Goal: Information Seeking & Learning: Learn about a topic

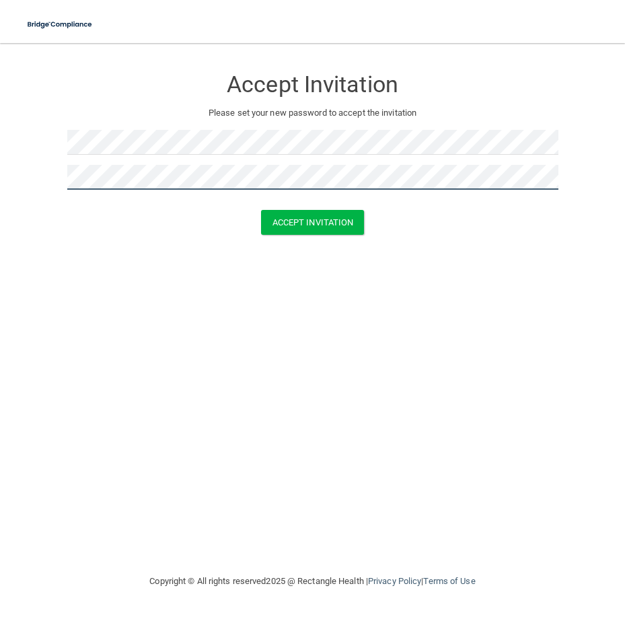
click at [261, 210] on button "Accept Invitation" at bounding box center [313, 222] width 104 height 25
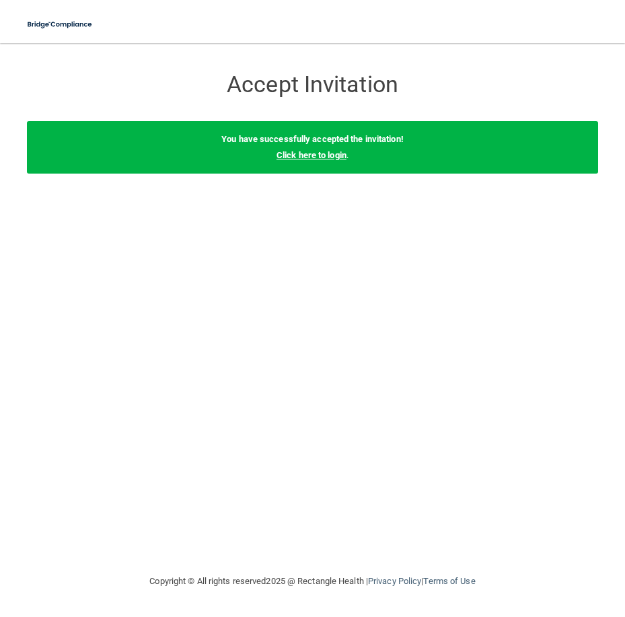
click at [283, 156] on link "Click here to login" at bounding box center [312, 155] width 70 height 10
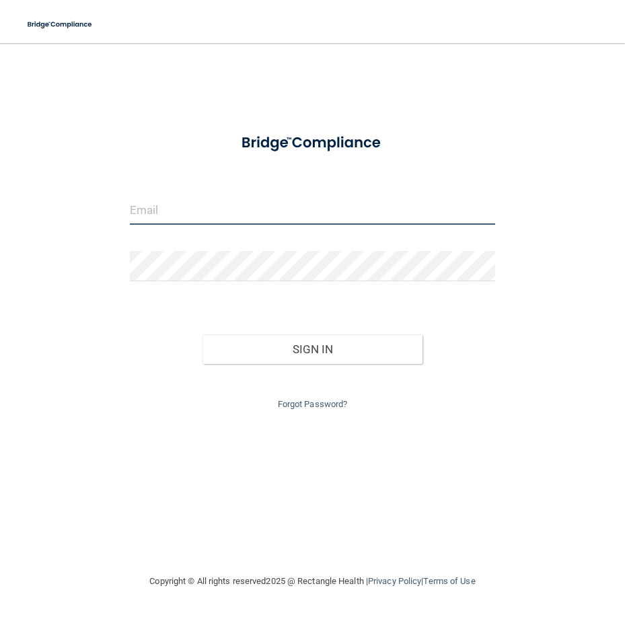
click at [215, 214] on input "email" at bounding box center [313, 210] width 366 height 30
type input "[PERSON_NAME][EMAIL_ADDRESS][PERSON_NAME][DOMAIN_NAME]"
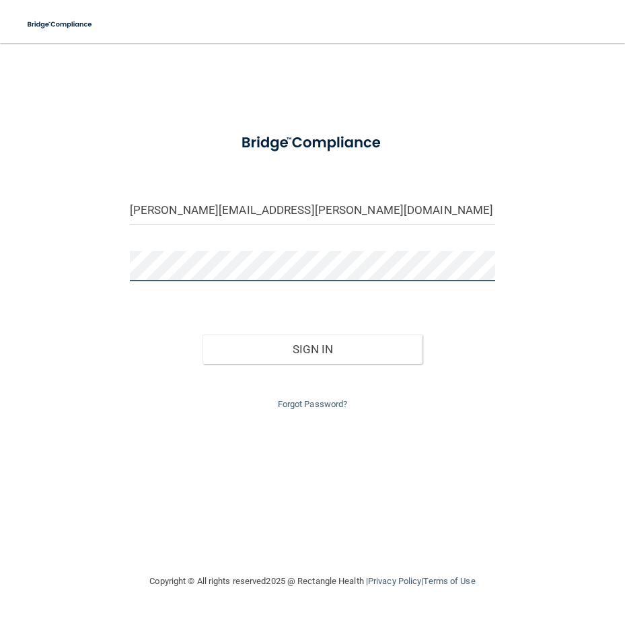
click at [203, 335] on button "Sign In" at bounding box center [312, 350] width 219 height 30
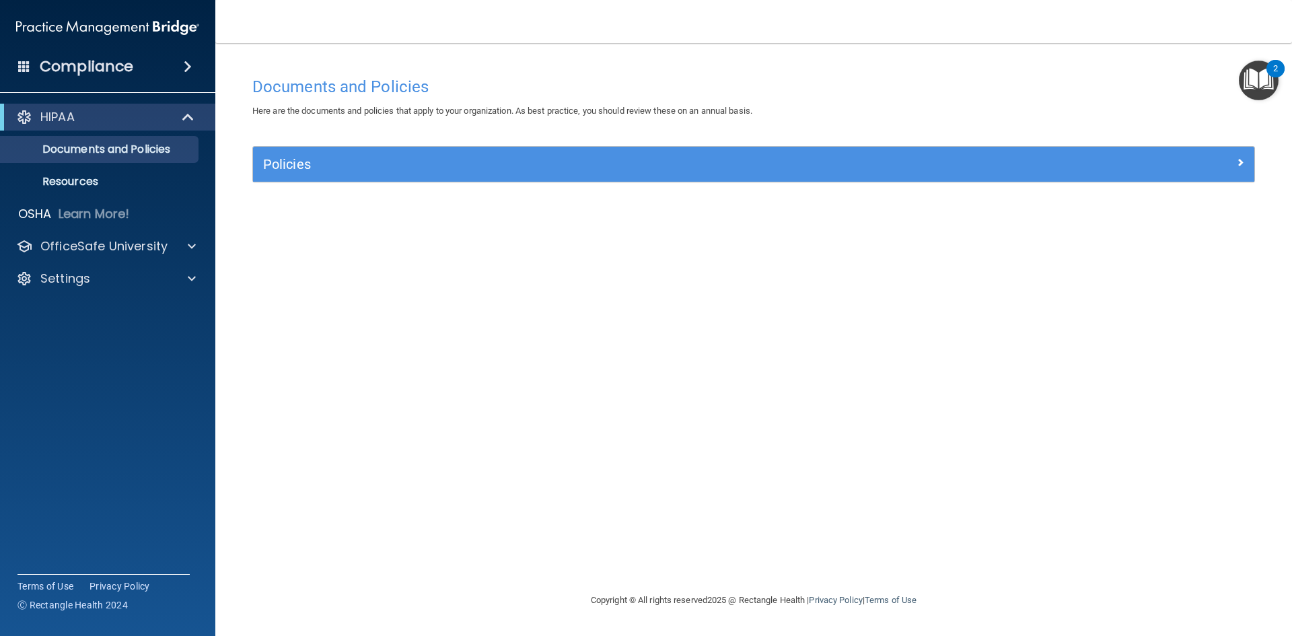
click at [625, 86] on img "Open Resource Center, 2 new notifications" at bounding box center [1259, 81] width 40 height 40
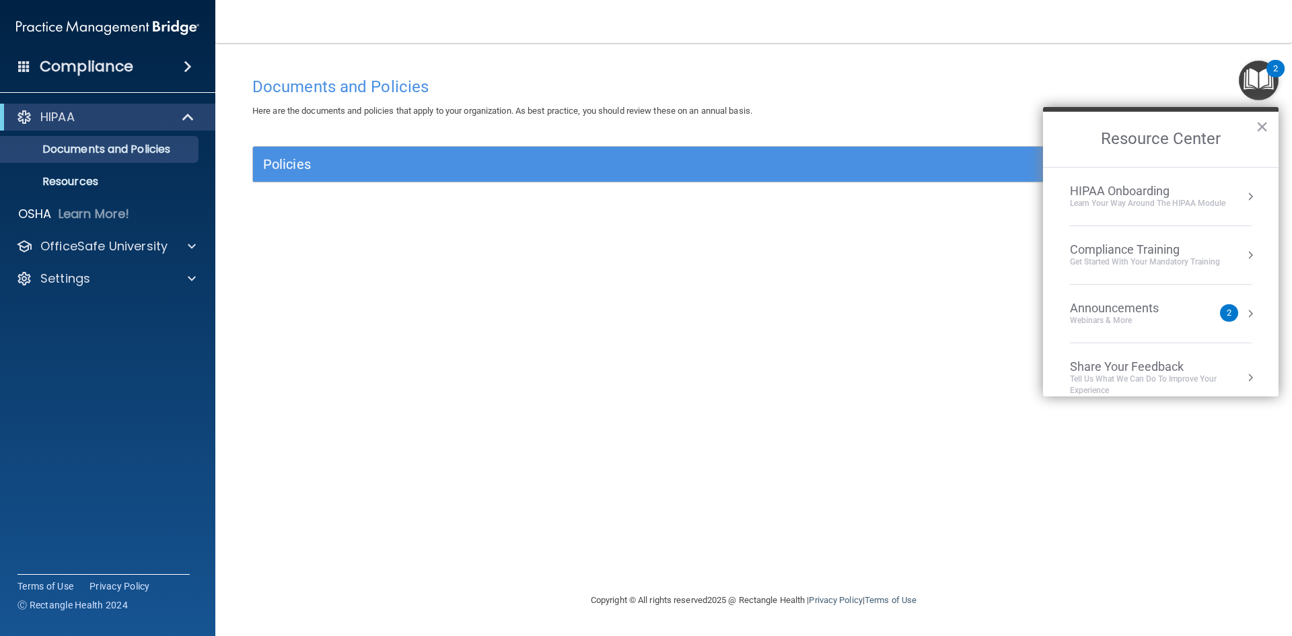
click at [625, 204] on div "Learn Your Way around the HIPAA module" at bounding box center [1148, 203] width 156 height 11
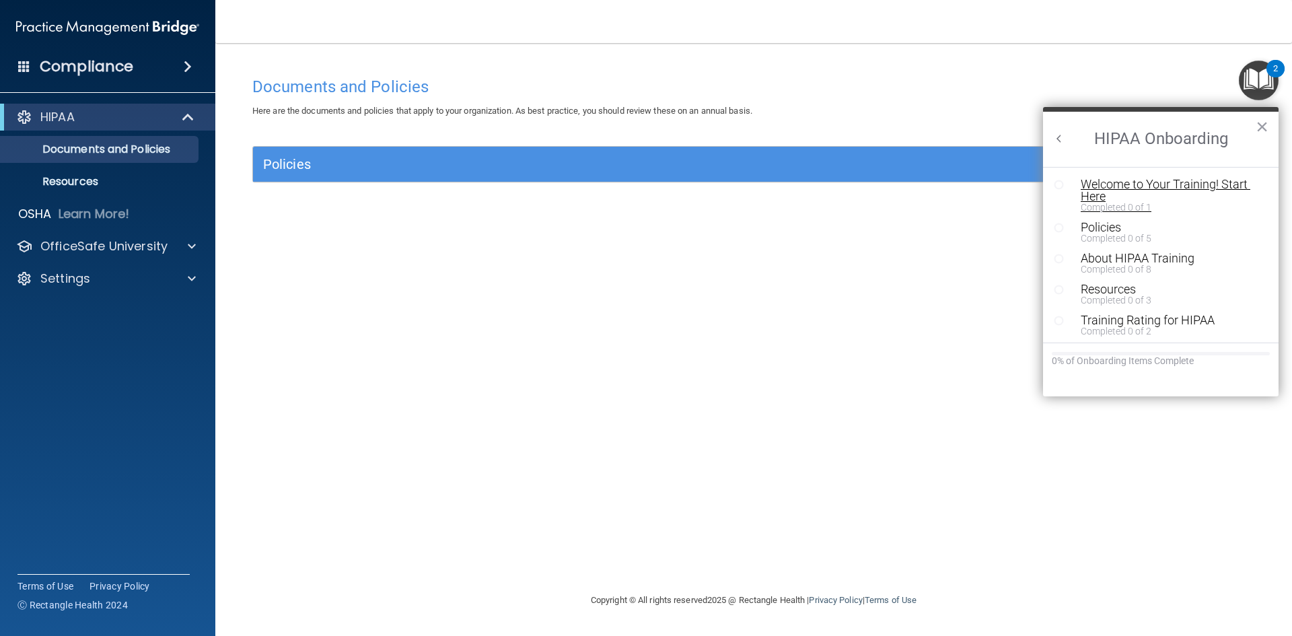
click at [625, 184] on div "Welcome to Your Training! Start Here" at bounding box center [1166, 190] width 170 height 24
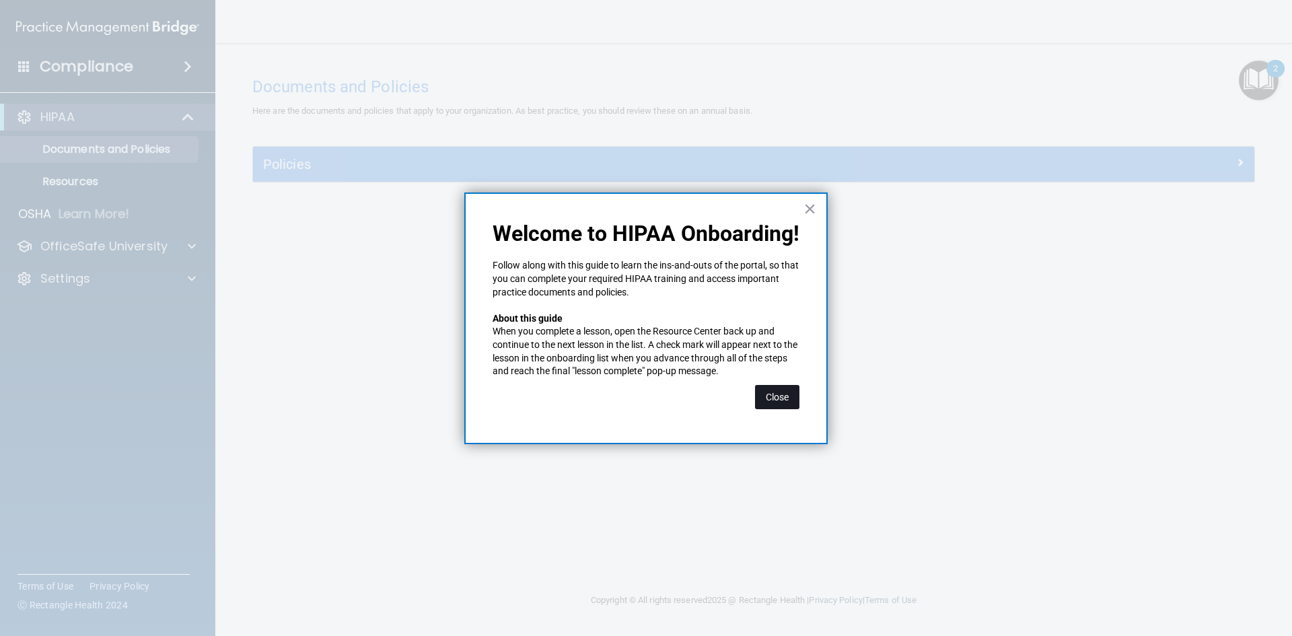
click at [625, 392] on button "Close" at bounding box center [777, 397] width 44 height 24
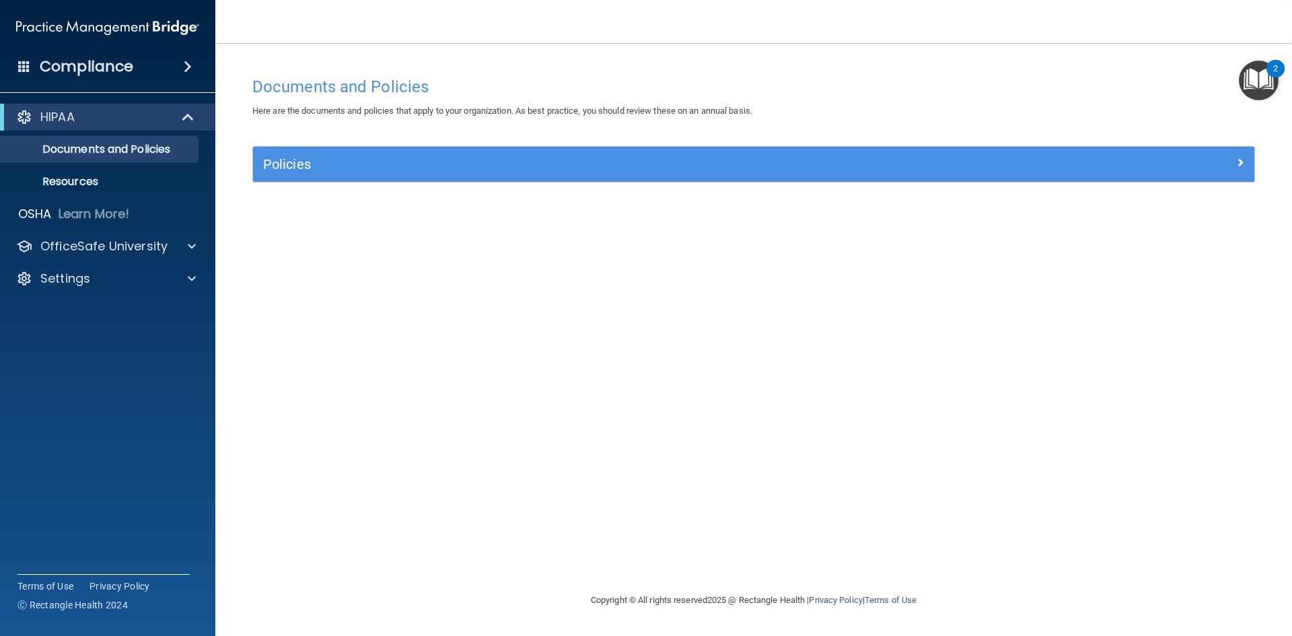
click at [625, 80] on img "Open Resource Center, 2 new notifications" at bounding box center [1259, 81] width 40 height 40
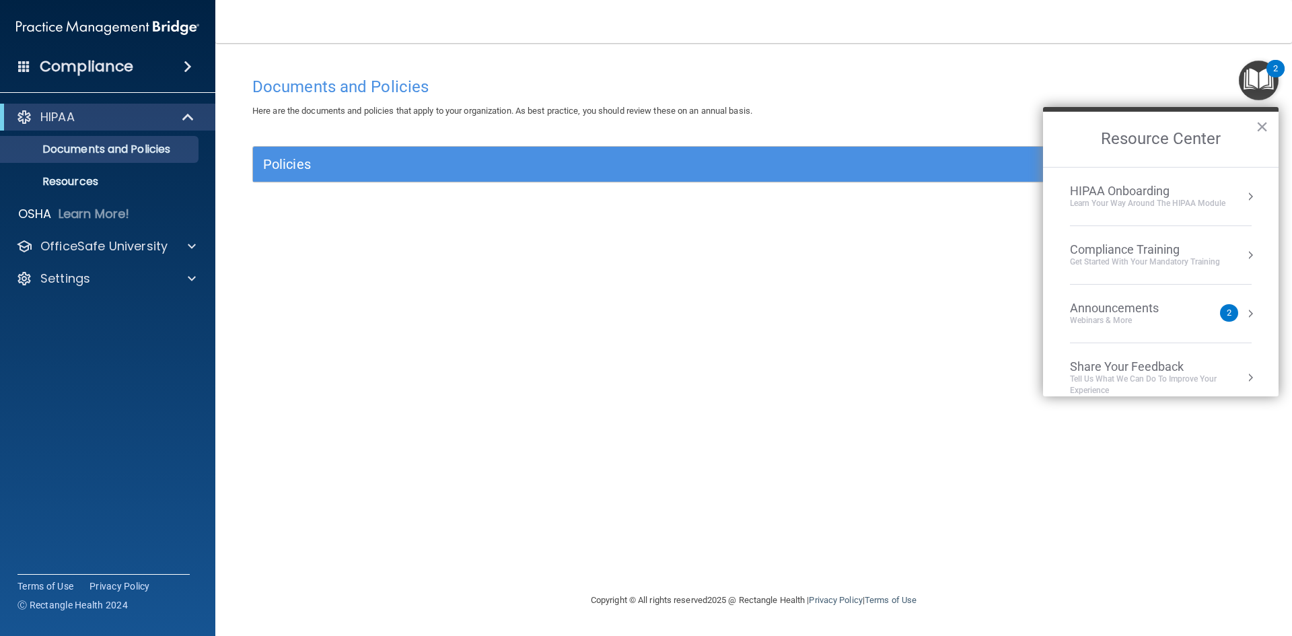
click at [625, 203] on div "Learn Your Way around the HIPAA module" at bounding box center [1148, 203] width 156 height 11
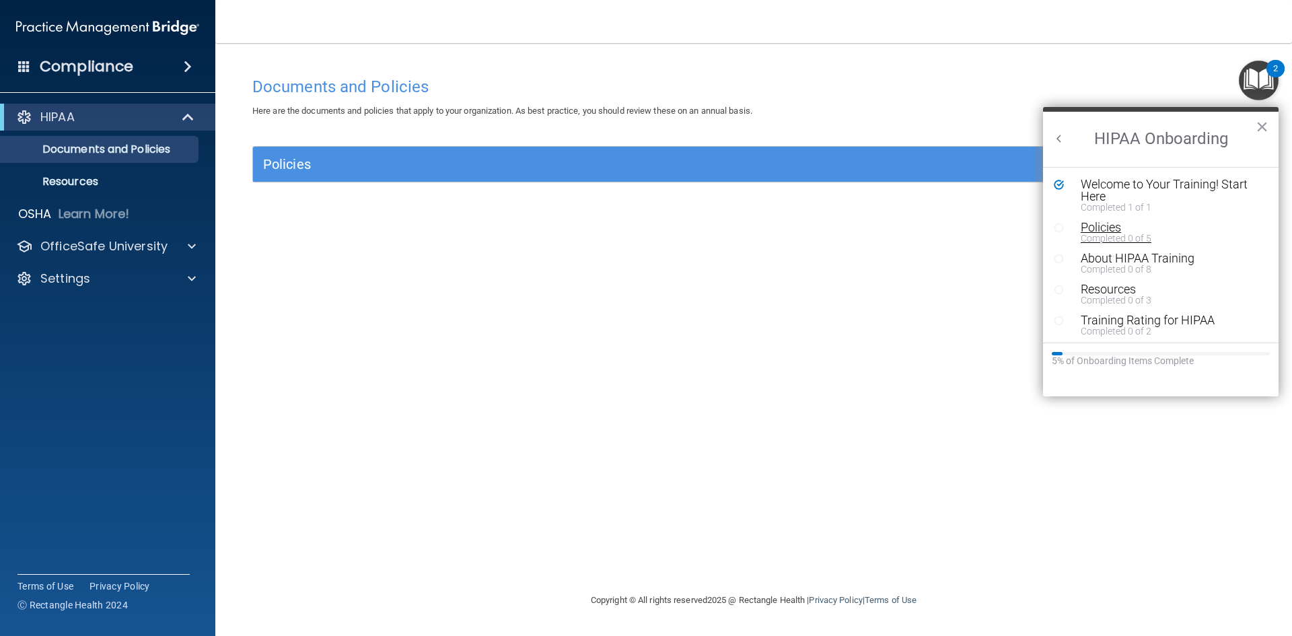
click at [625, 234] on div "Completed 0 of 5" at bounding box center [1166, 238] width 170 height 9
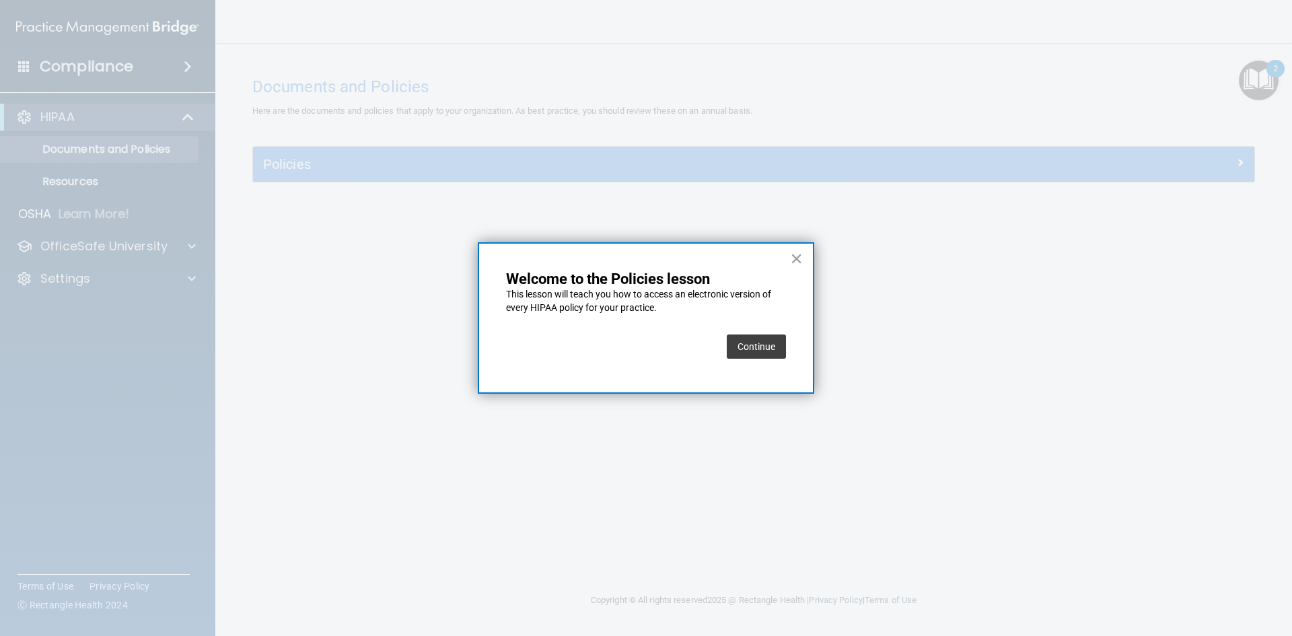
click at [625, 347] on button "Continue" at bounding box center [756, 347] width 59 height 24
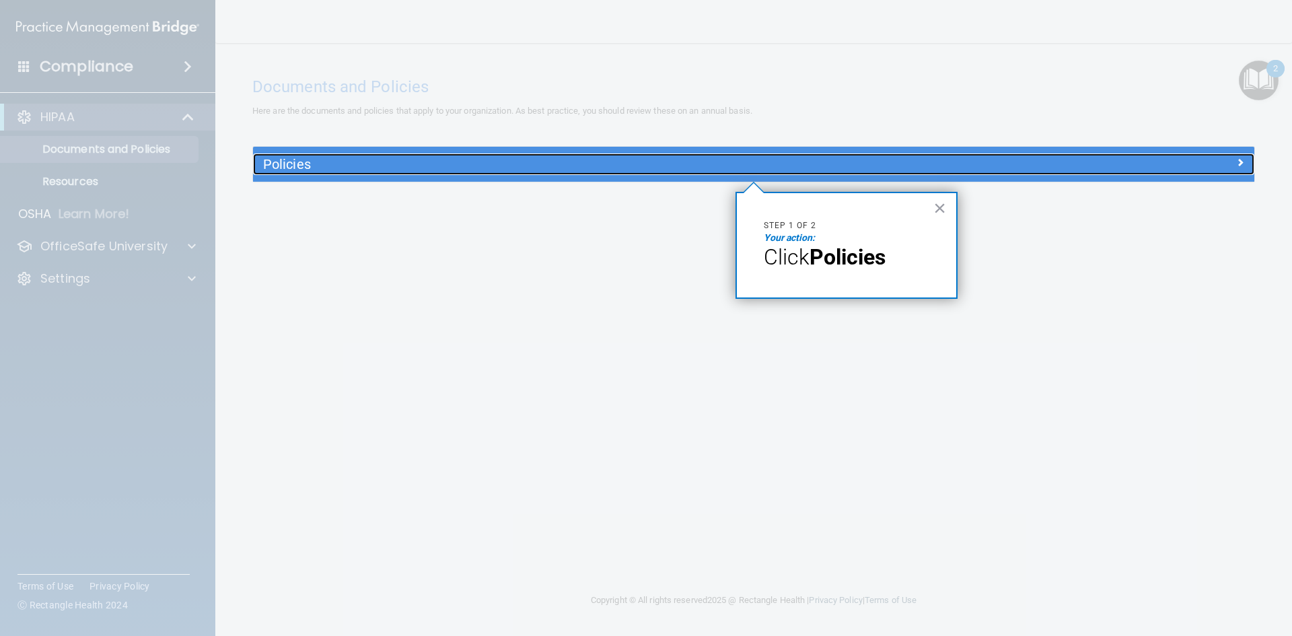
click at [625, 166] on h5 "Policies" at bounding box center [628, 164] width 731 height 15
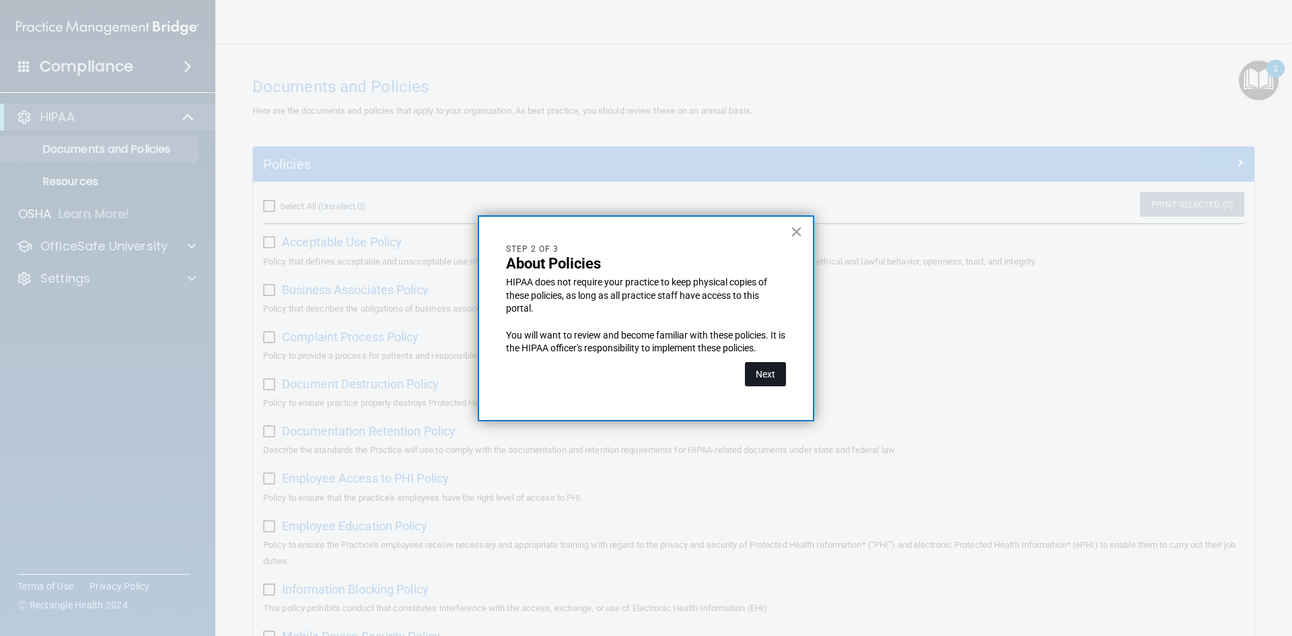
click at [625, 379] on button "Next" at bounding box center [765, 374] width 41 height 24
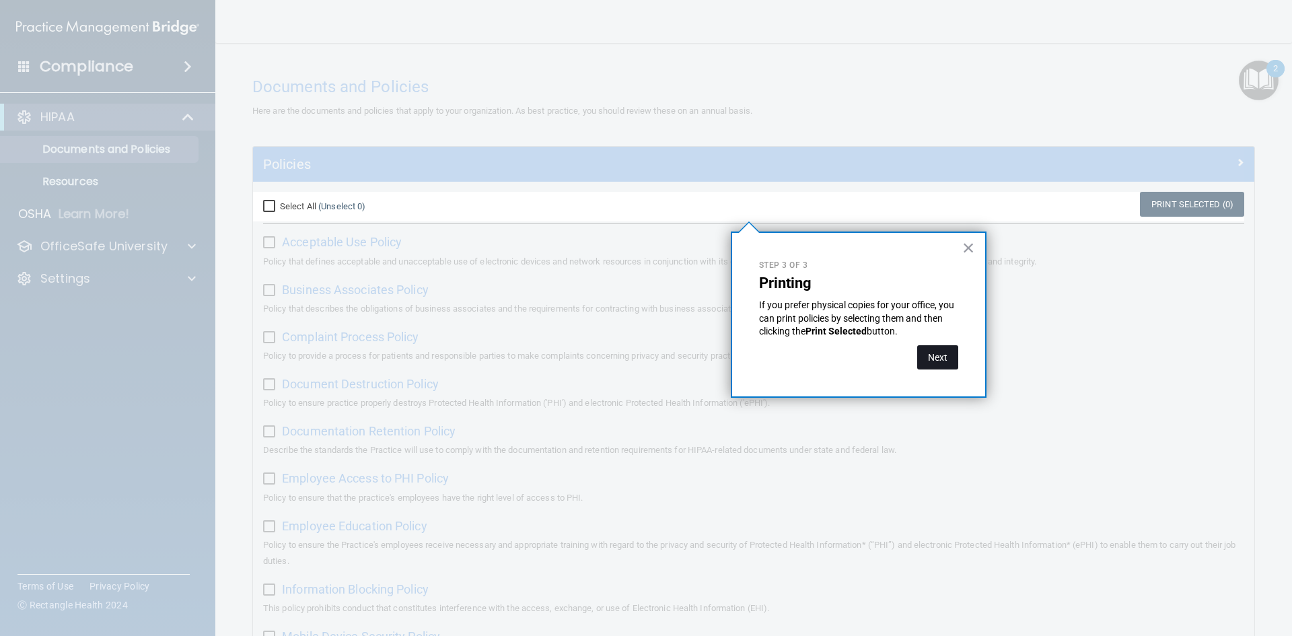
click at [625, 353] on button "Next" at bounding box center [938, 357] width 41 height 24
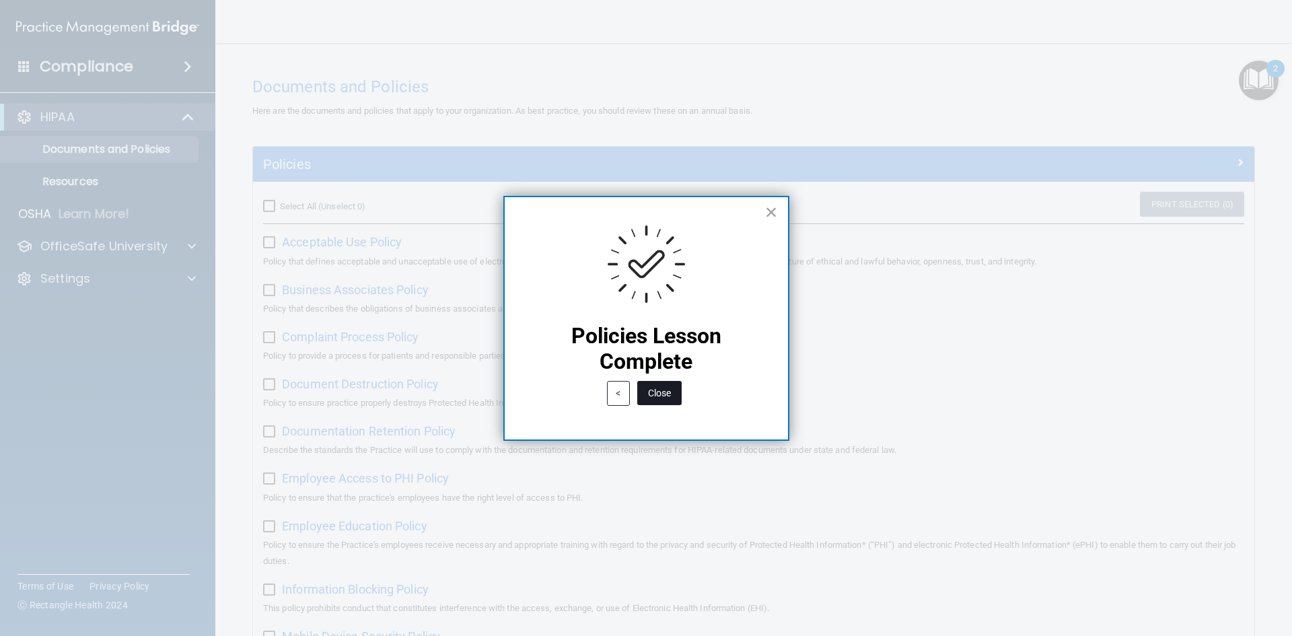
click at [625, 400] on button "Close" at bounding box center [659, 393] width 44 height 24
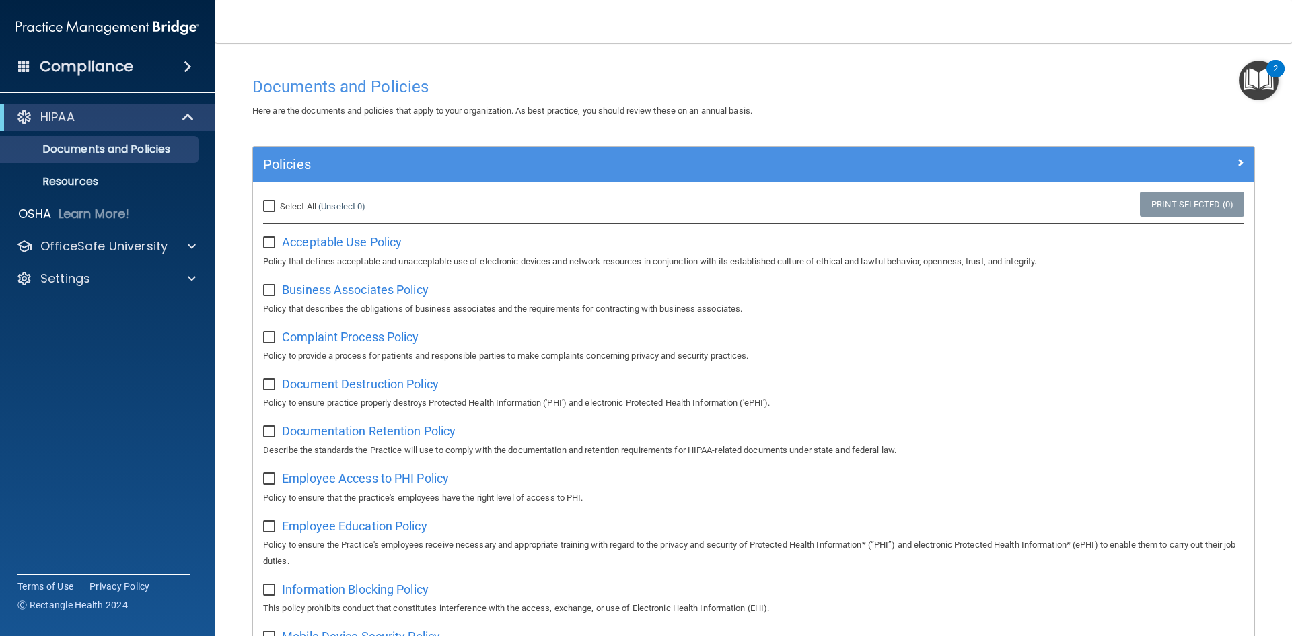
click at [277, 213] on label "Select All (Unselect 0) Unselect All" at bounding box center [314, 207] width 102 height 16
click at [277, 212] on input "Select All (Unselect 0) Unselect All" at bounding box center [270, 206] width 15 height 11
checkbox input "true"
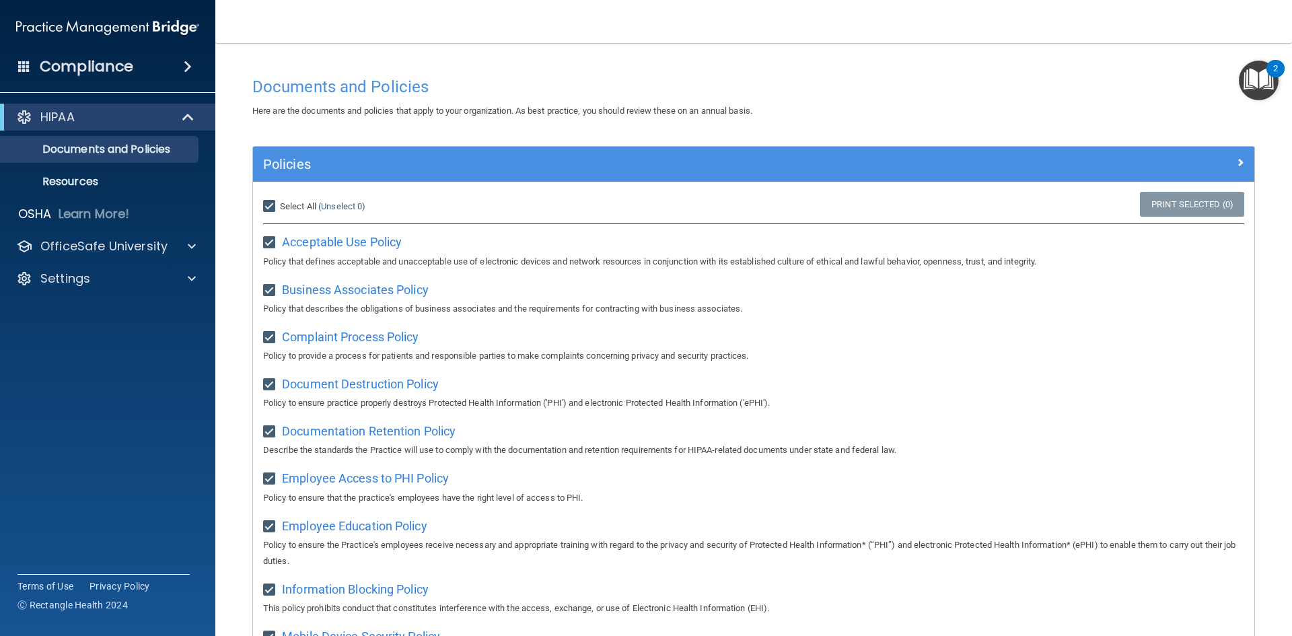
checkbox input "true"
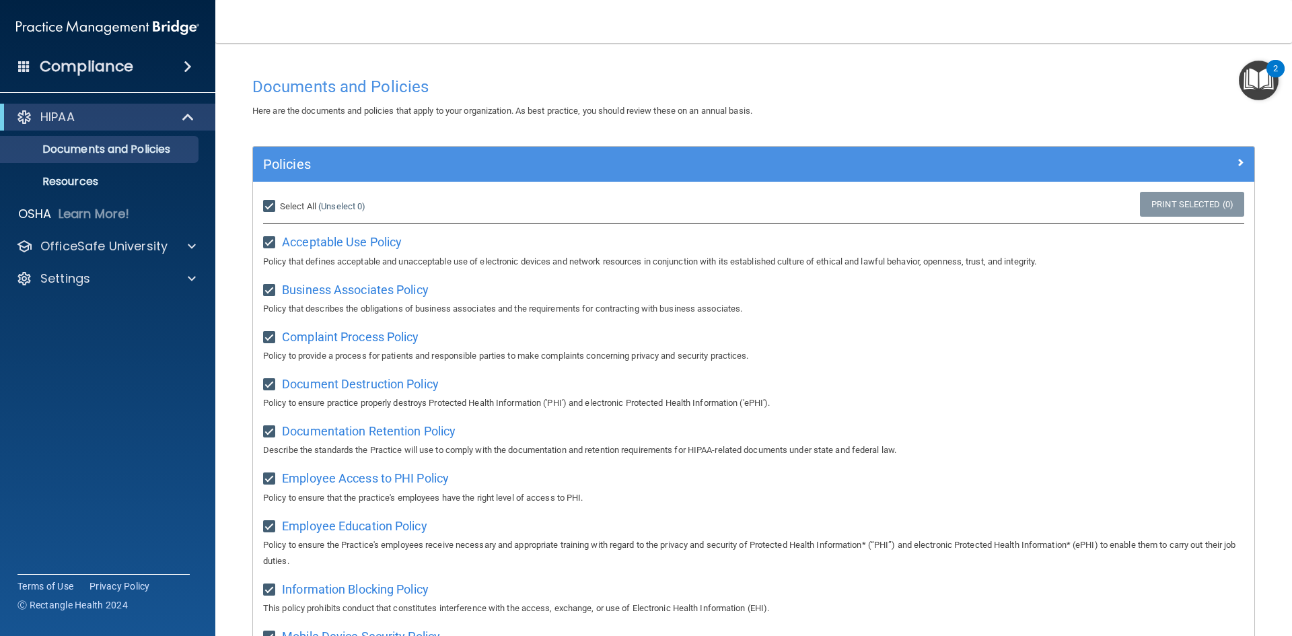
checkbox input "true"
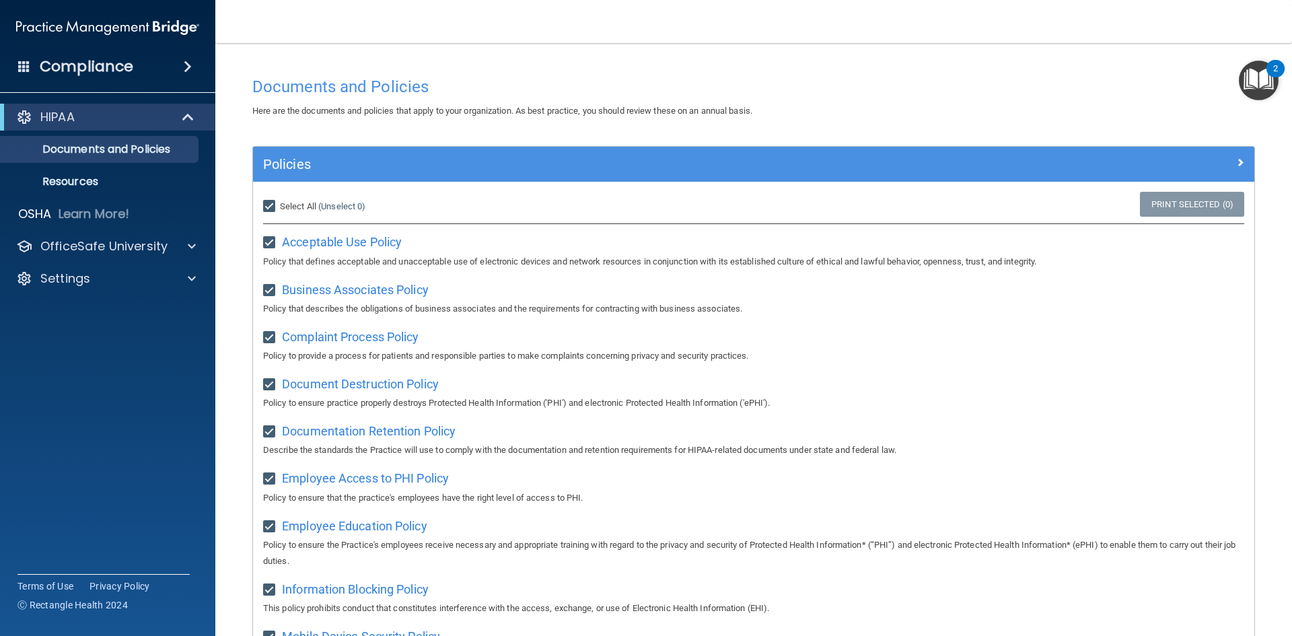
checkbox input "true"
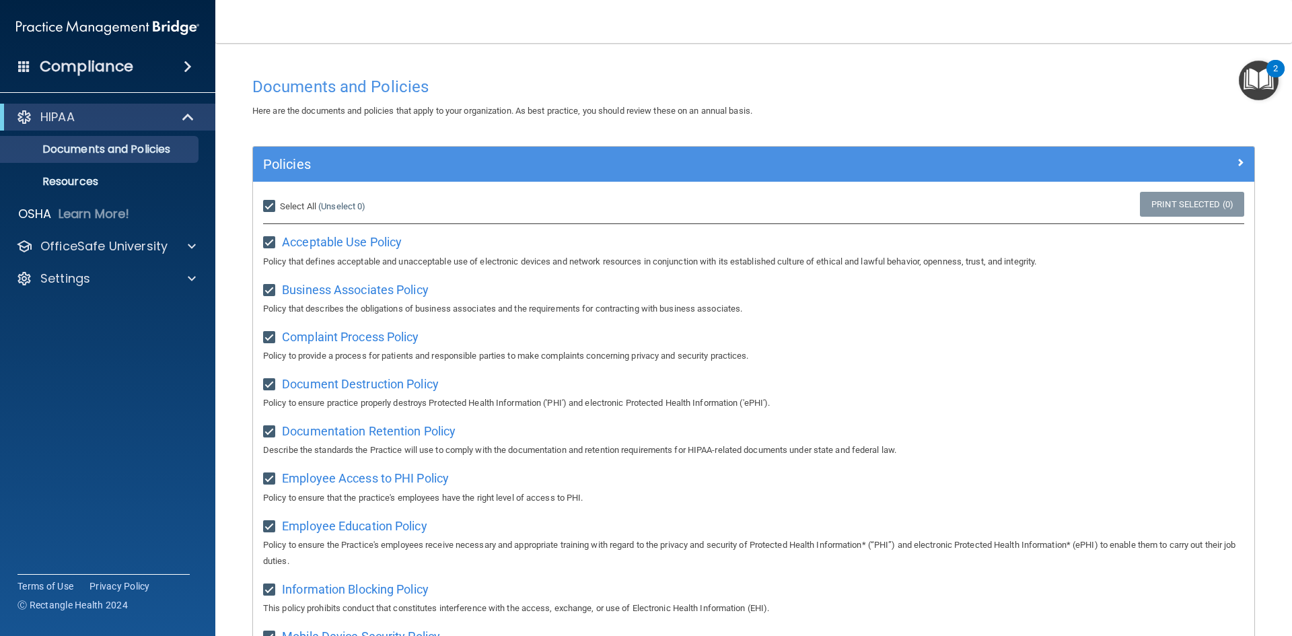
checkbox input "true"
click at [625, 79] on h4 "Documents and Policies" at bounding box center [753, 87] width 1003 height 18
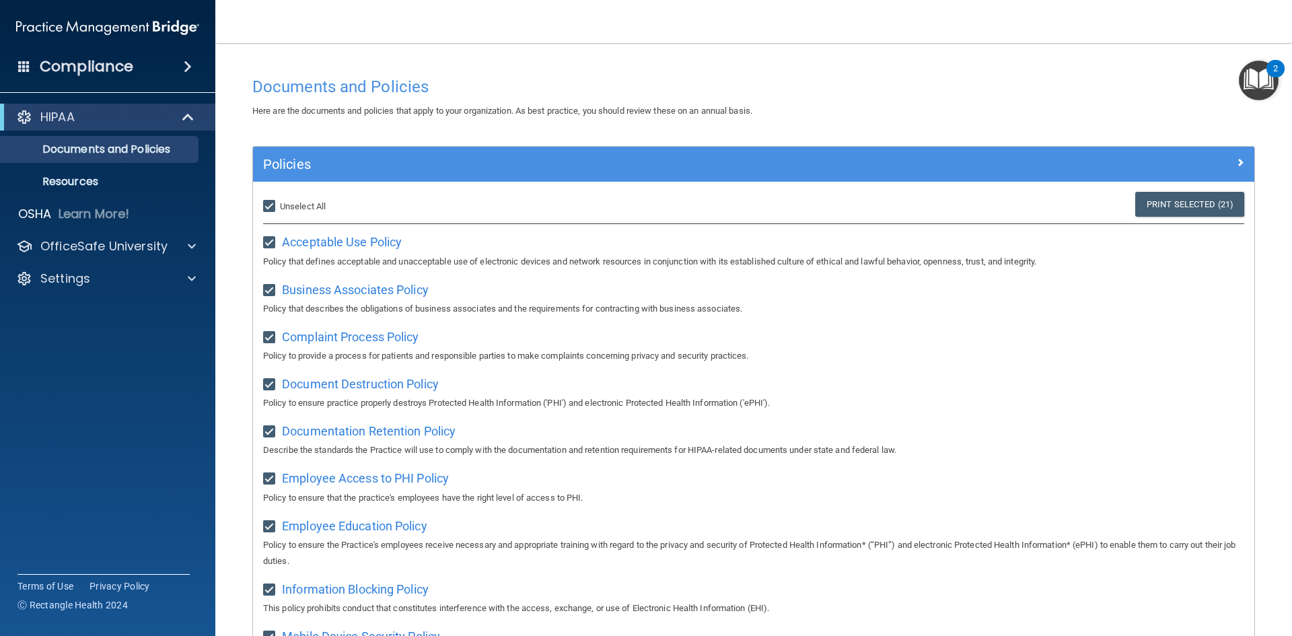
click at [625, 77] on img "Open Resource Center, 2 new notifications" at bounding box center [1259, 81] width 40 height 40
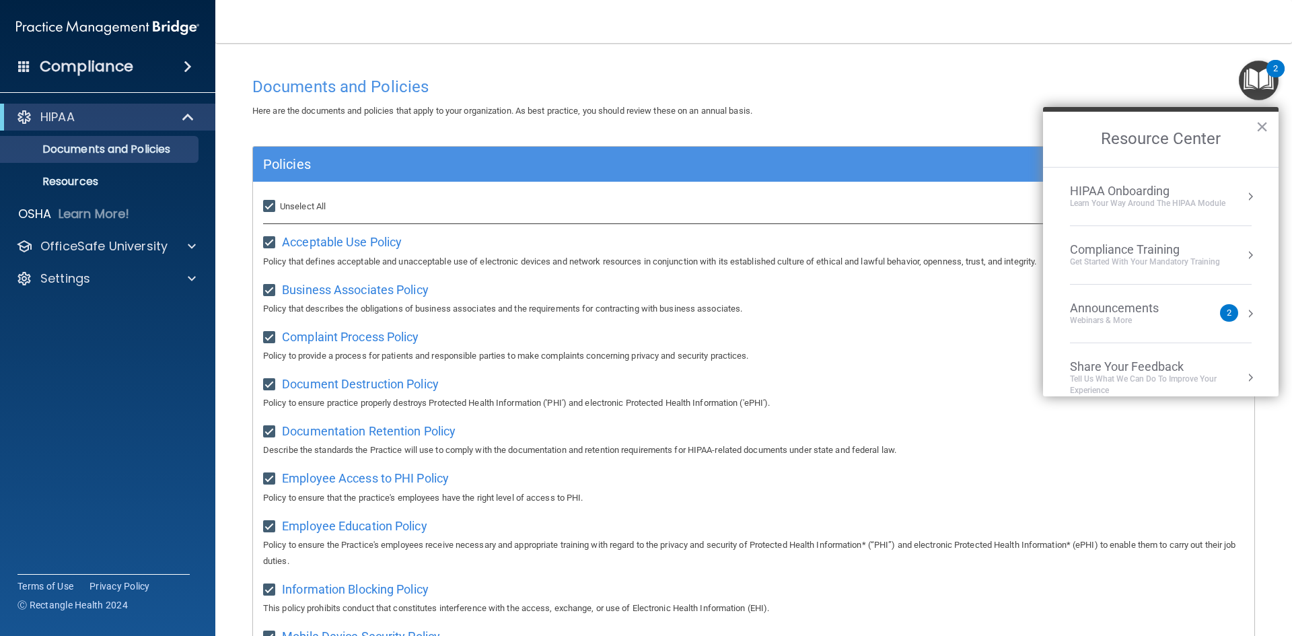
click at [625, 254] on div "Compliance Training" at bounding box center [1145, 249] width 150 height 15
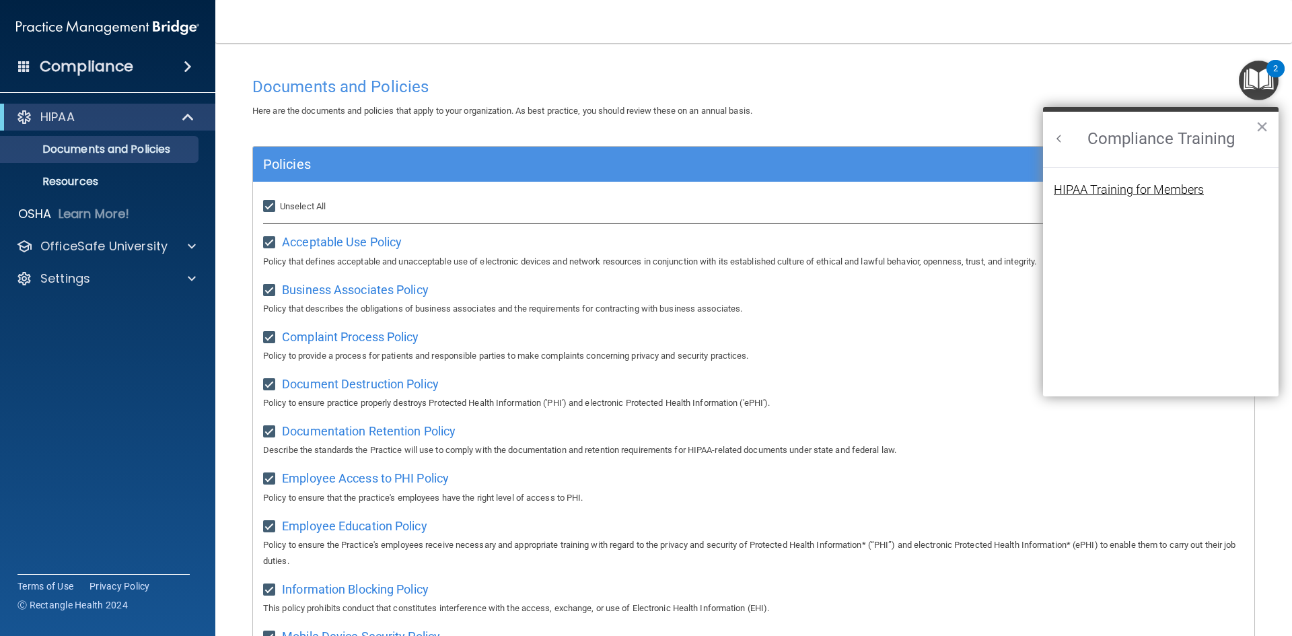
click at [625, 190] on div "HIPAA Training for Members" at bounding box center [1129, 190] width 150 height 12
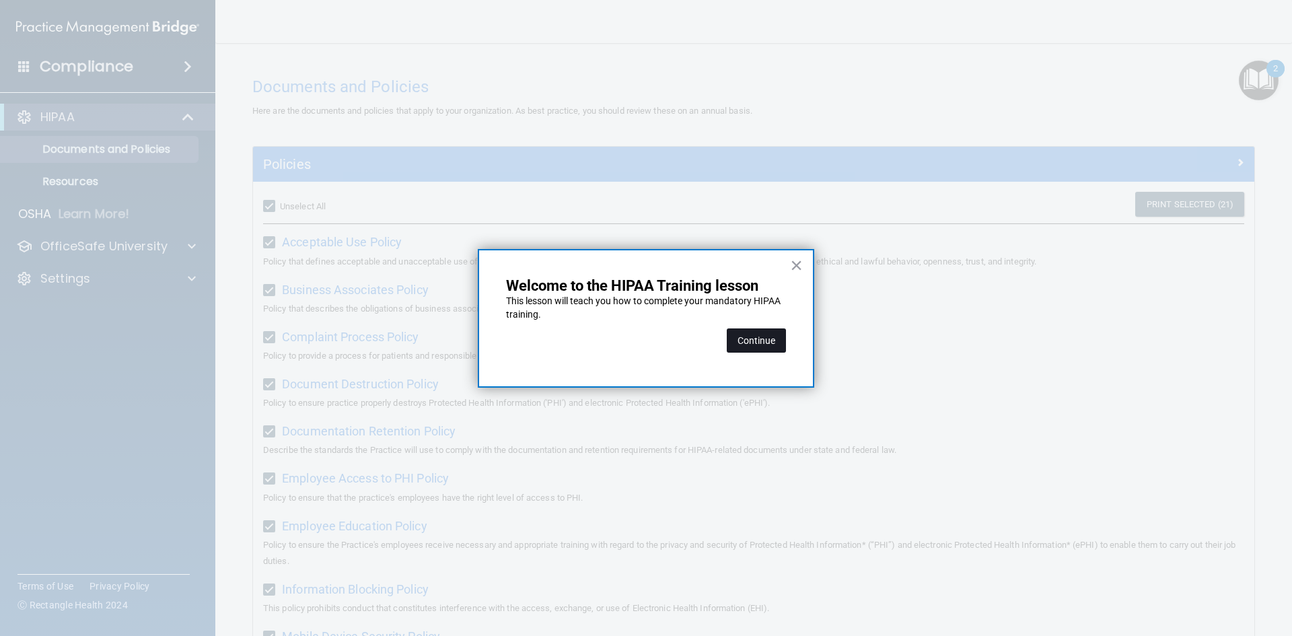
click at [625, 338] on button "Continue" at bounding box center [756, 341] width 59 height 24
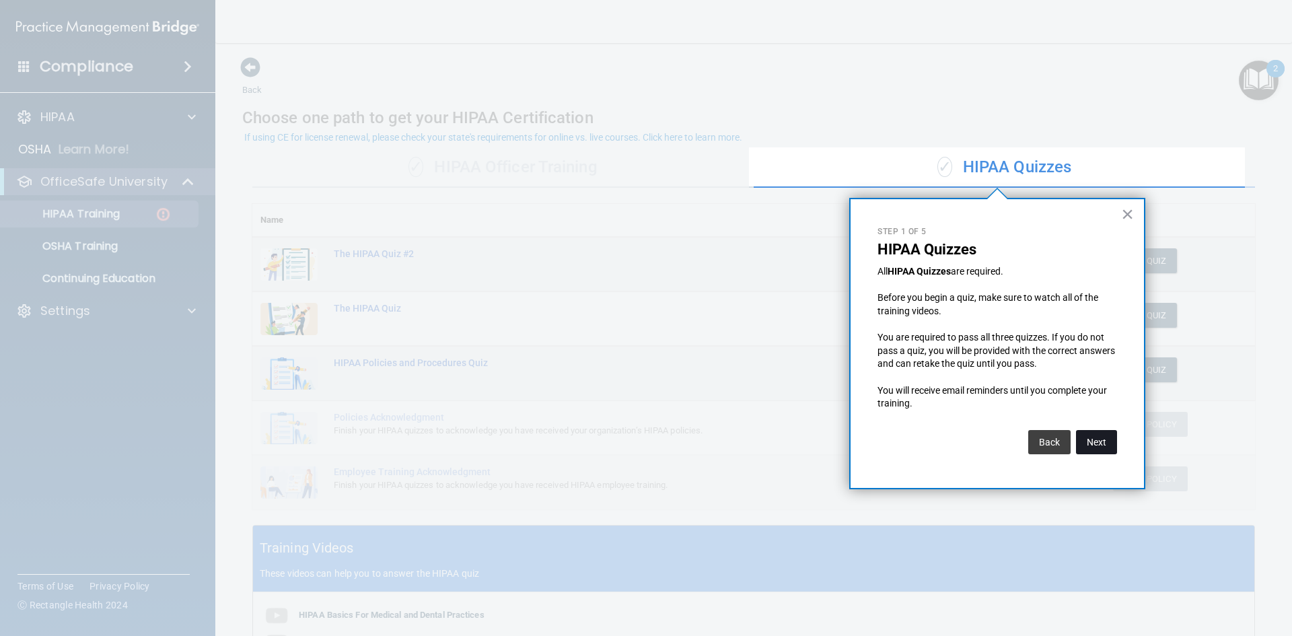
click at [625, 444] on button "Next" at bounding box center [1096, 442] width 41 height 24
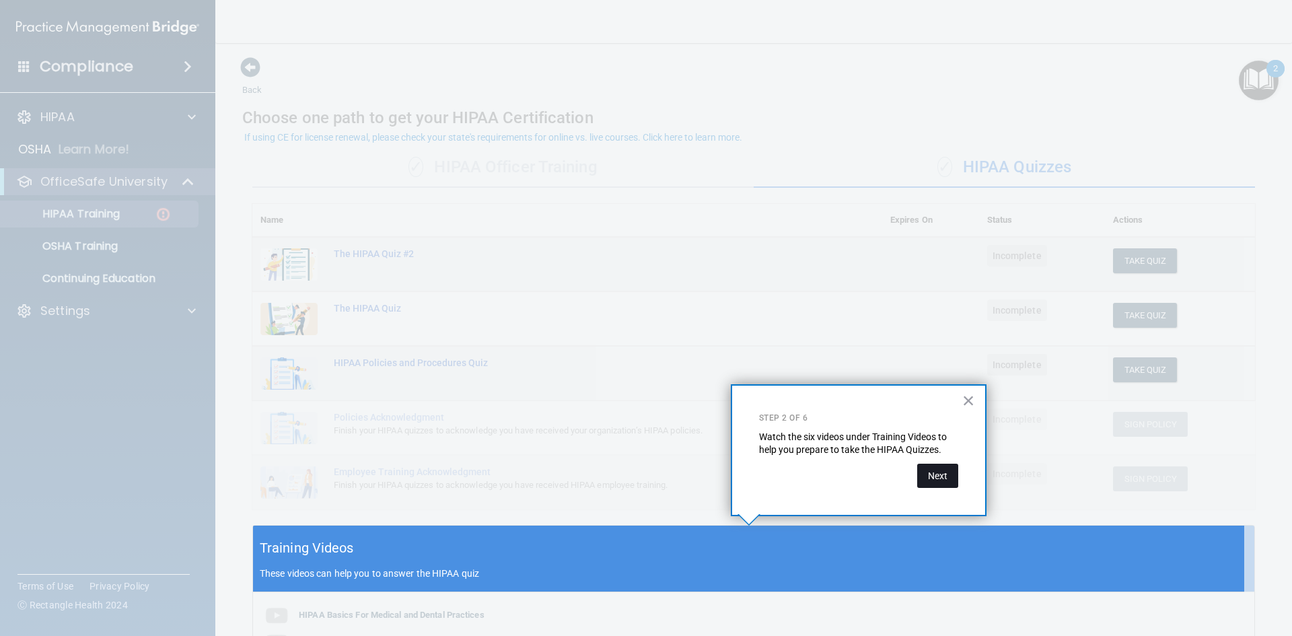
click at [625, 481] on button "Next" at bounding box center [938, 476] width 41 height 24
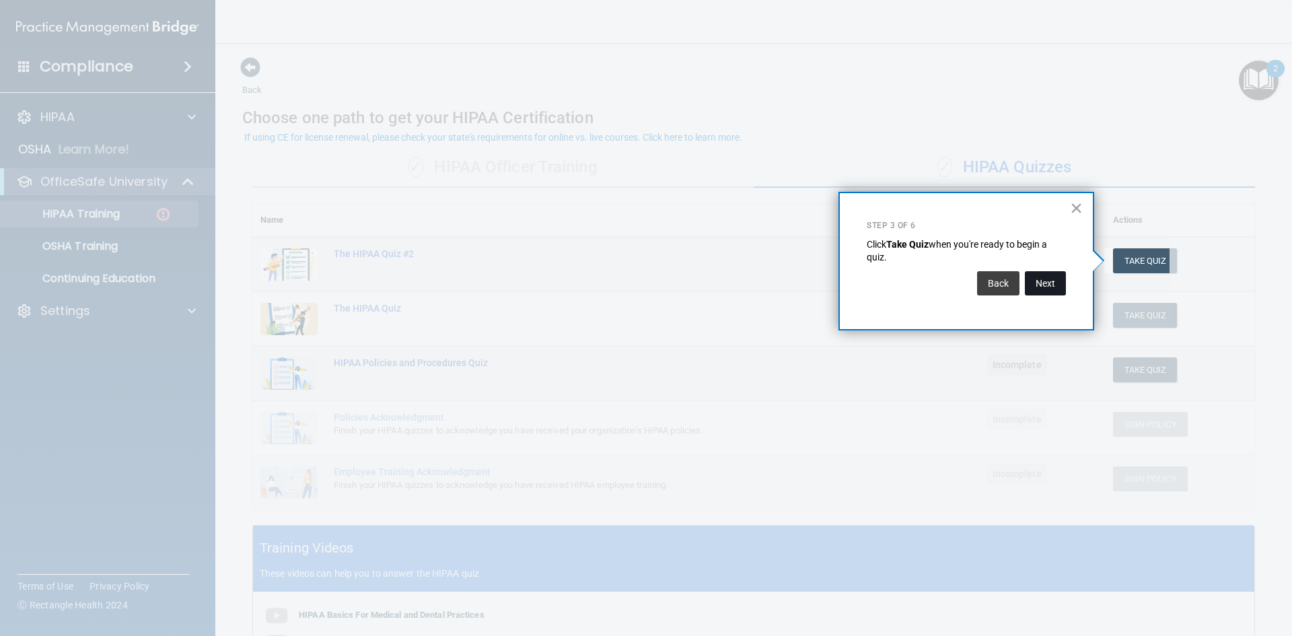
click at [625, 286] on button "Next" at bounding box center [1045, 283] width 41 height 24
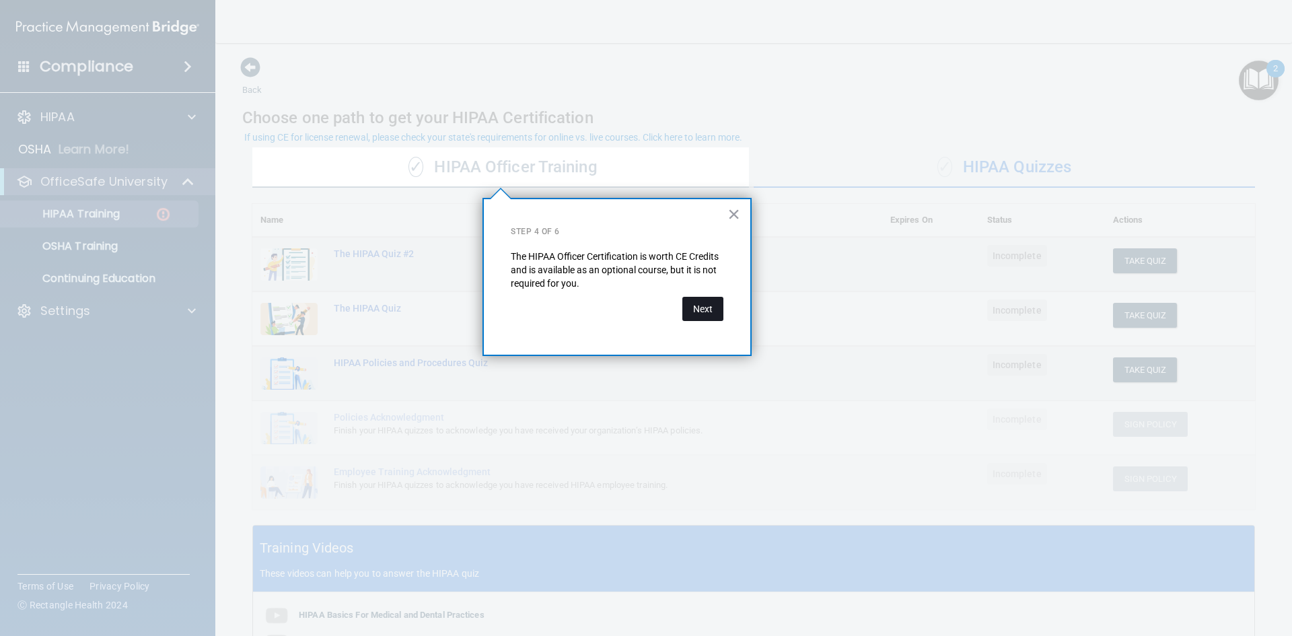
click at [625, 302] on button "Next" at bounding box center [703, 309] width 41 height 24
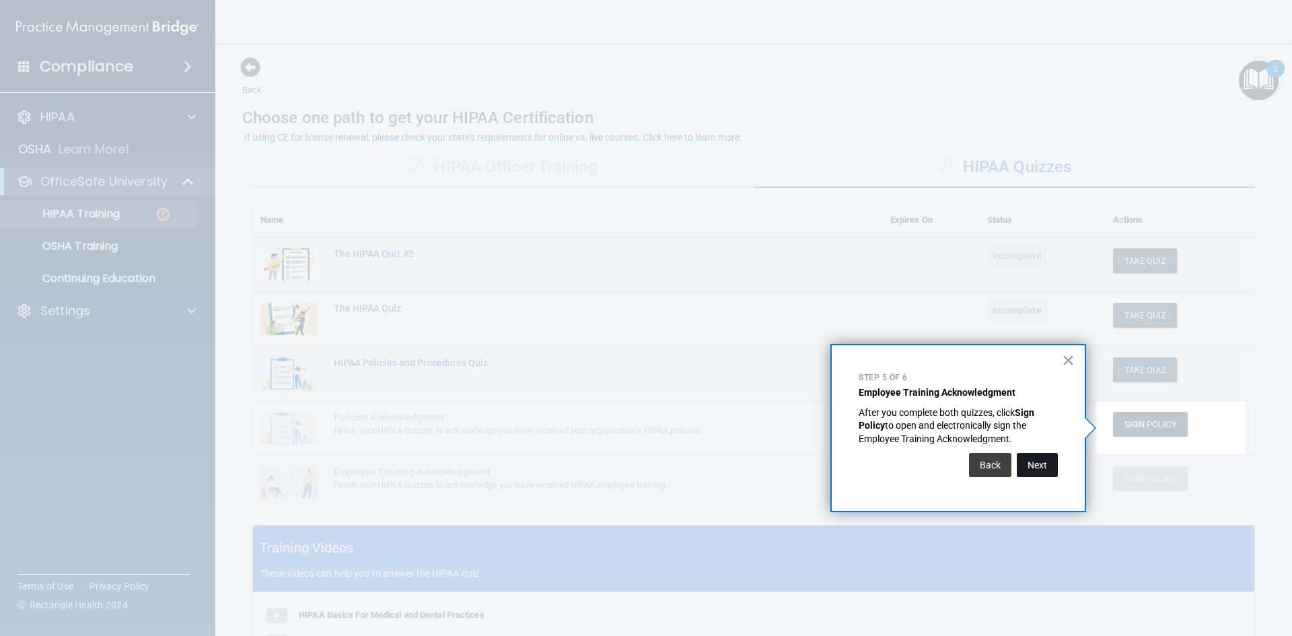
click at [625, 467] on button "Next" at bounding box center [1037, 465] width 41 height 24
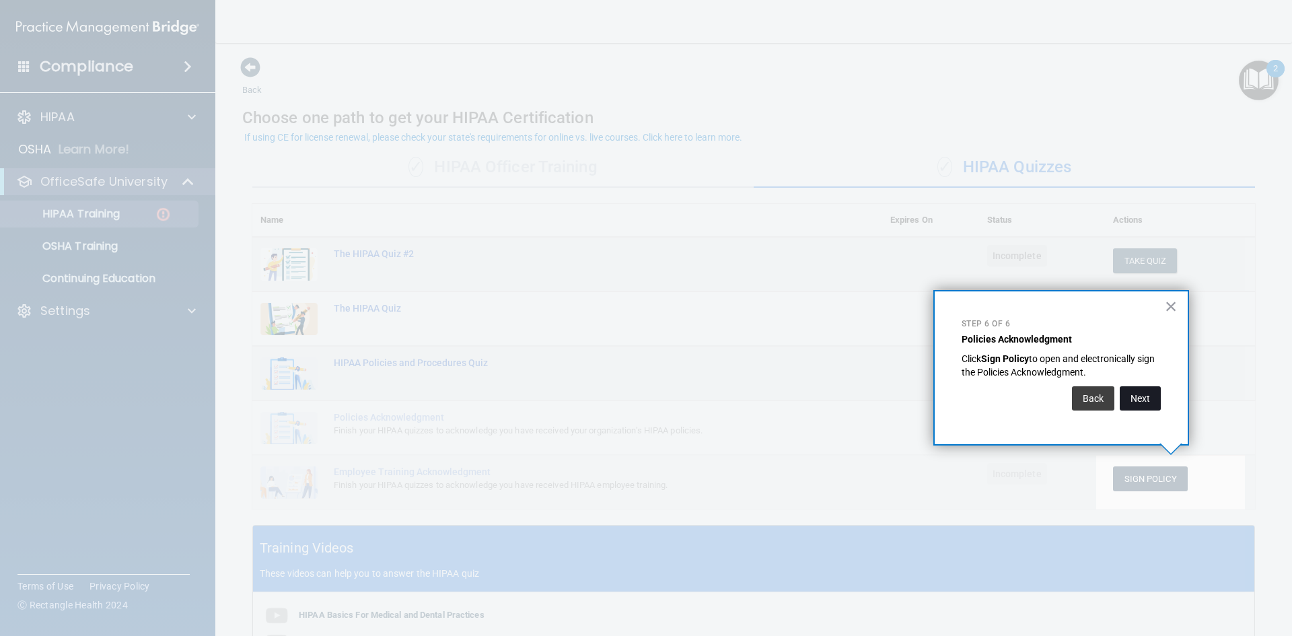
click at [625, 399] on button "Next" at bounding box center [1140, 398] width 41 height 24
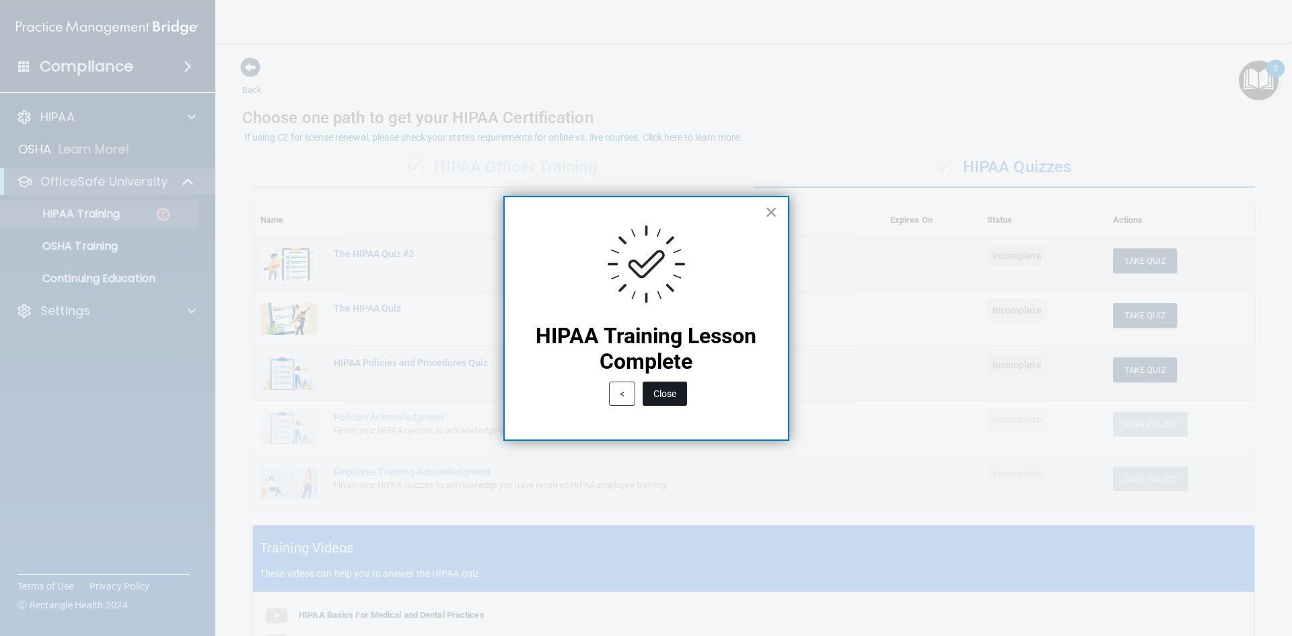
click at [625, 391] on button "Close" at bounding box center [665, 394] width 44 height 24
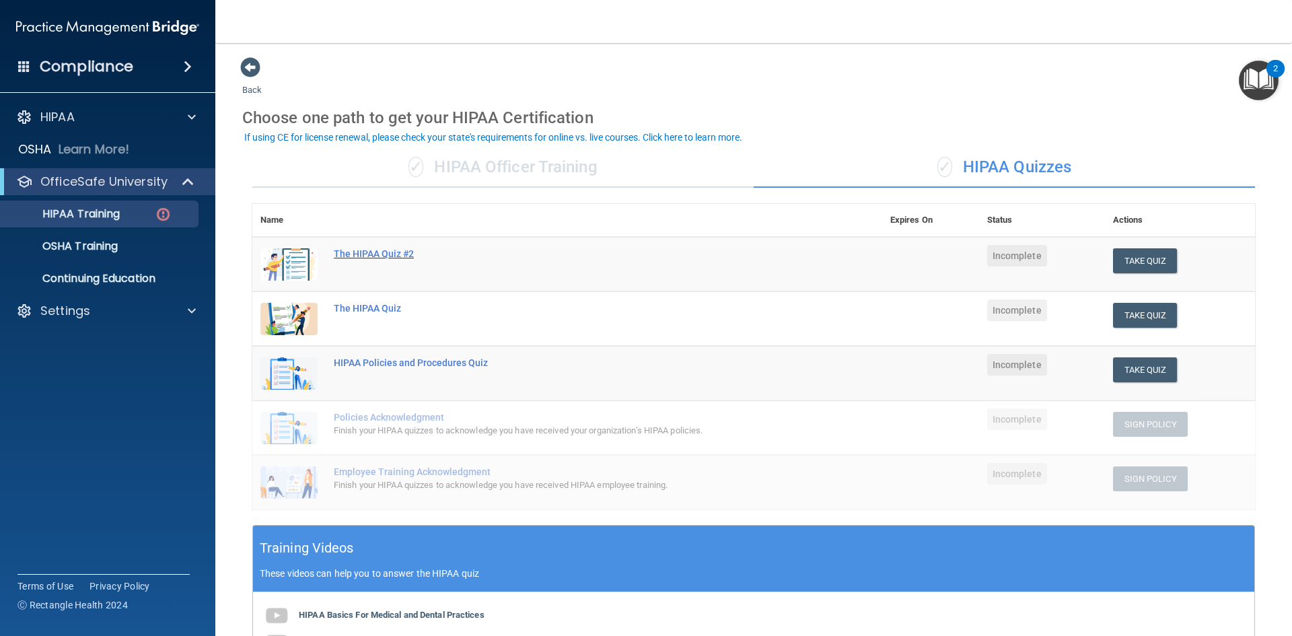
click at [359, 254] on div "The HIPAA Quiz #2" at bounding box center [574, 253] width 481 height 11
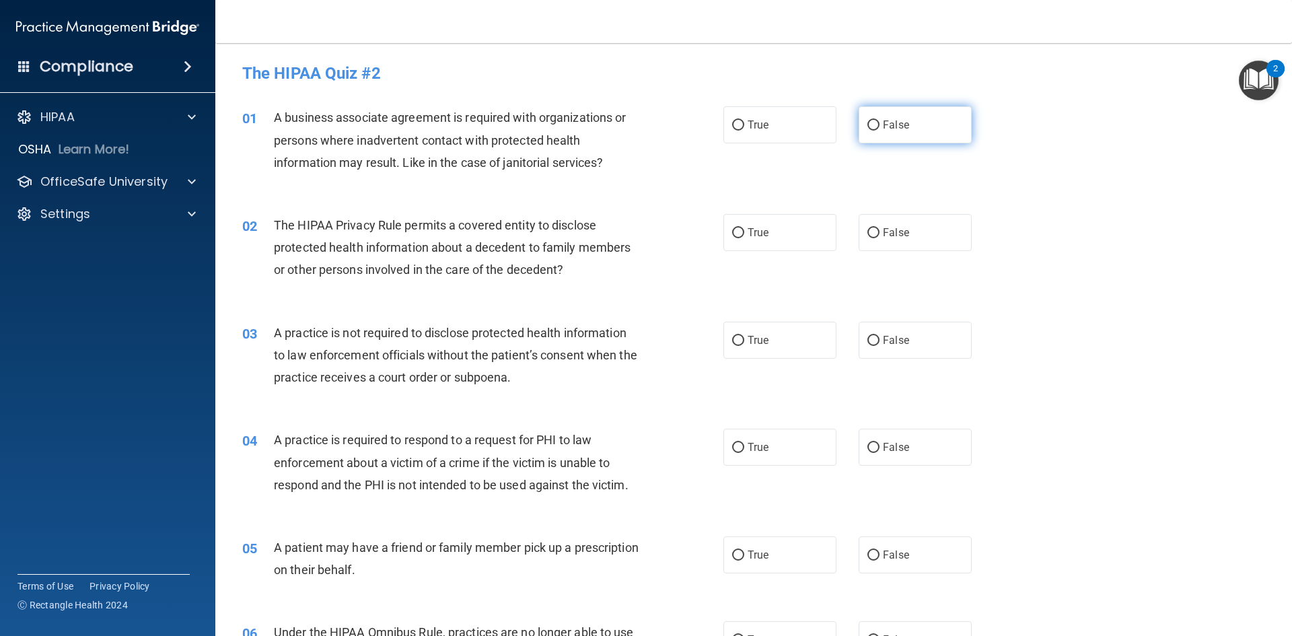
click at [625, 115] on label "False" at bounding box center [915, 124] width 113 height 37
click at [625, 120] on input "False" at bounding box center [874, 125] width 12 height 10
radio input "true"
click at [625, 236] on label "True" at bounding box center [780, 232] width 113 height 37
click at [625, 236] on input "True" at bounding box center [738, 233] width 12 height 10
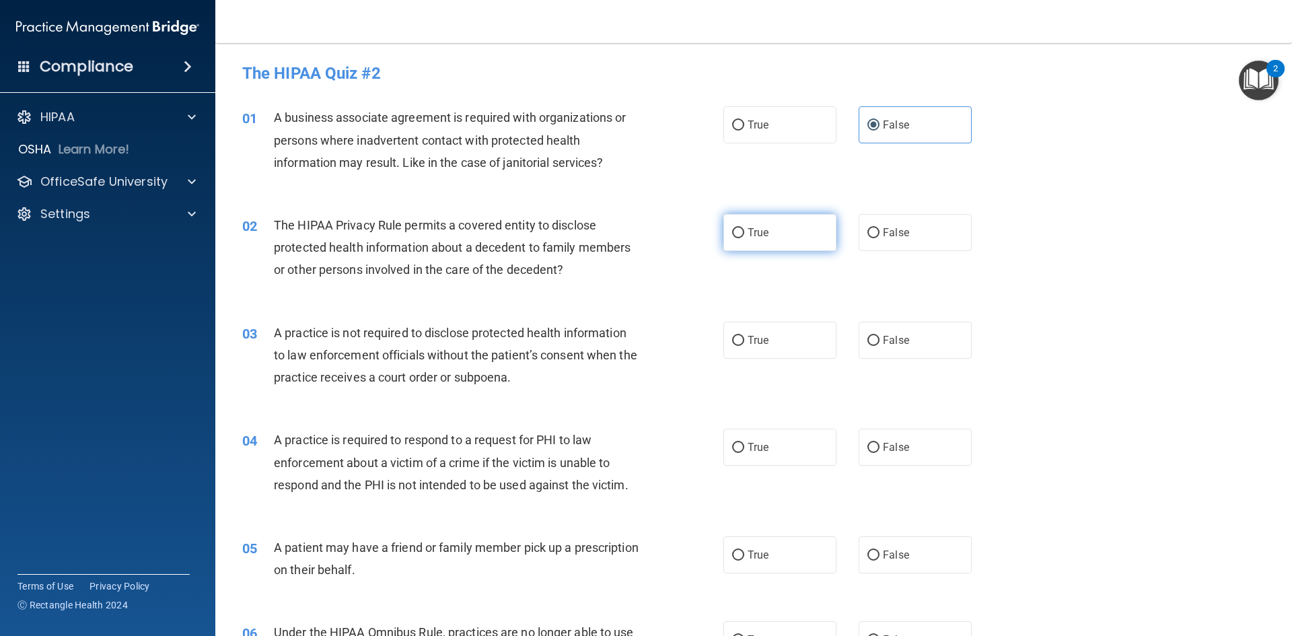
radio input "true"
click at [625, 355] on label "False" at bounding box center [915, 340] width 113 height 37
click at [625, 346] on input "False" at bounding box center [874, 341] width 12 height 10
radio input "true"
click at [625, 345] on span "True" at bounding box center [758, 340] width 21 height 13
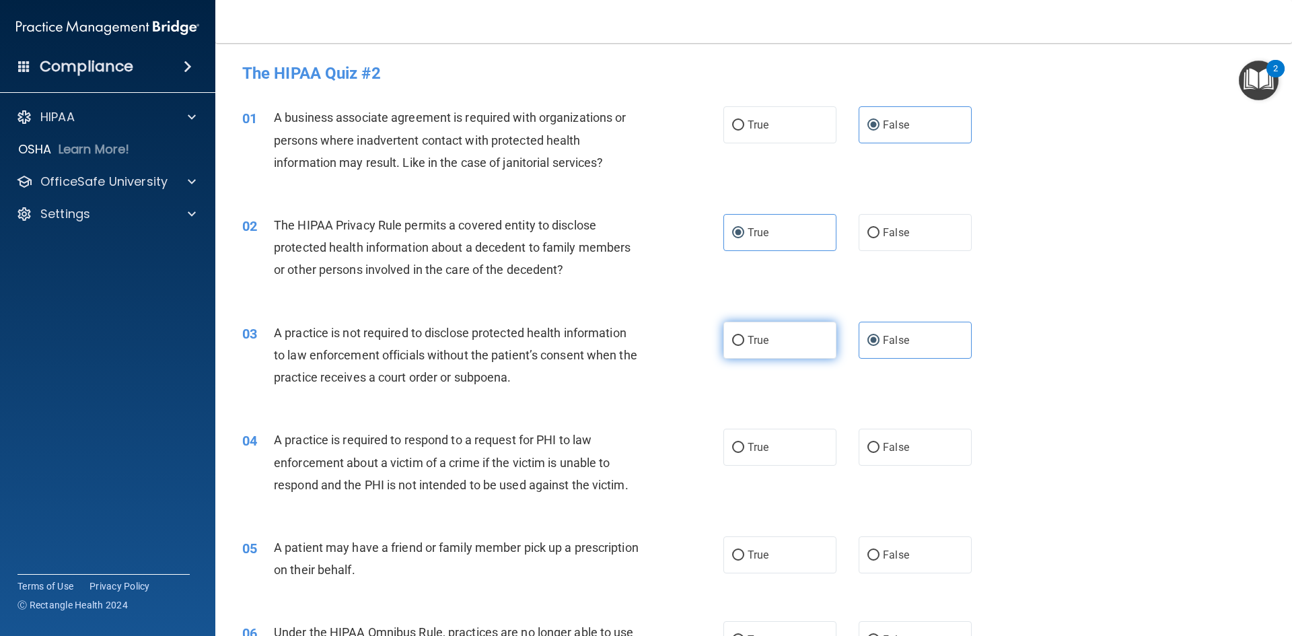
click at [625, 345] on input "True" at bounding box center [738, 341] width 12 height 10
radio input "true"
click at [625, 346] on span "False" at bounding box center [896, 340] width 26 height 13
click at [625, 346] on input "False" at bounding box center [874, 341] width 12 height 10
radio input "true"
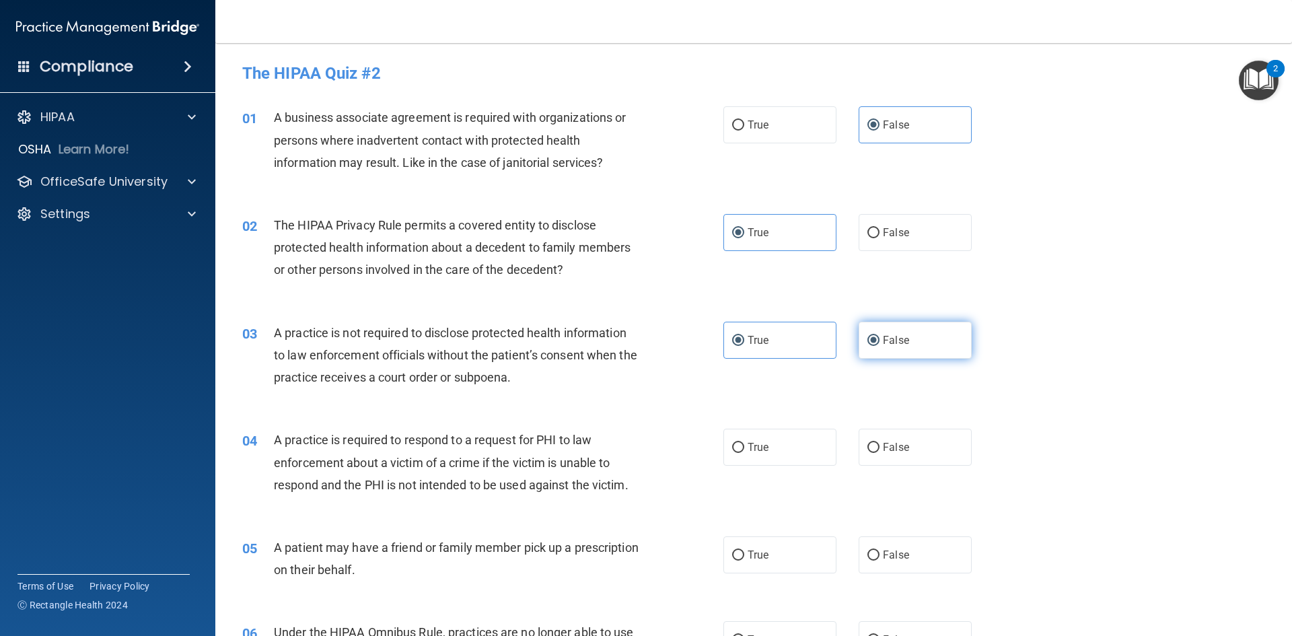
radio input "false"
click at [625, 458] on label "True" at bounding box center [780, 447] width 113 height 37
click at [625, 453] on input "True" at bounding box center [738, 448] width 12 height 10
radio input "true"
click at [625, 552] on label "True" at bounding box center [780, 555] width 113 height 37
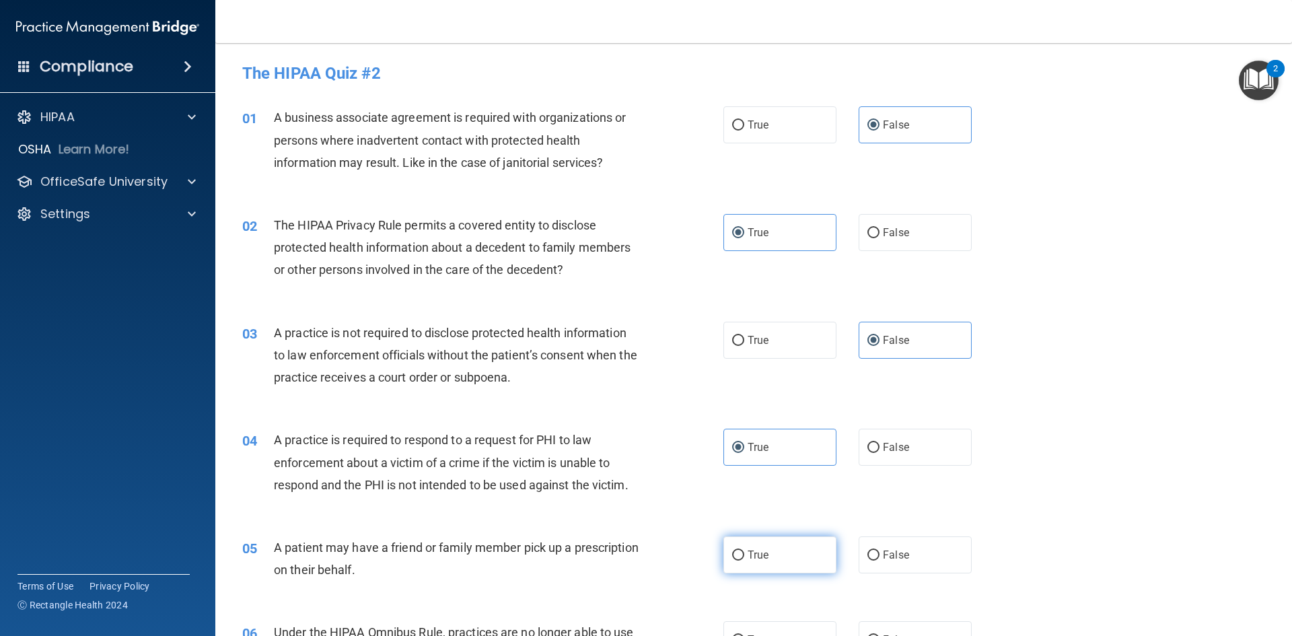
click at [625, 552] on input "True" at bounding box center [738, 556] width 12 height 10
radio input "true"
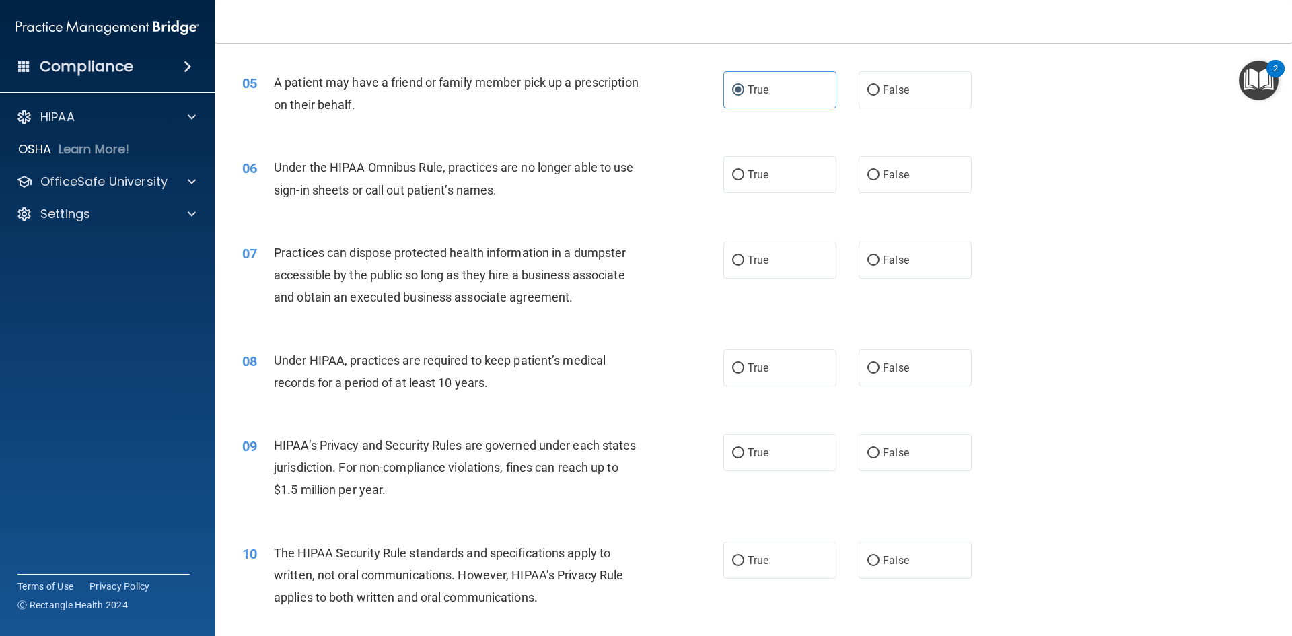
scroll to position [471, 0]
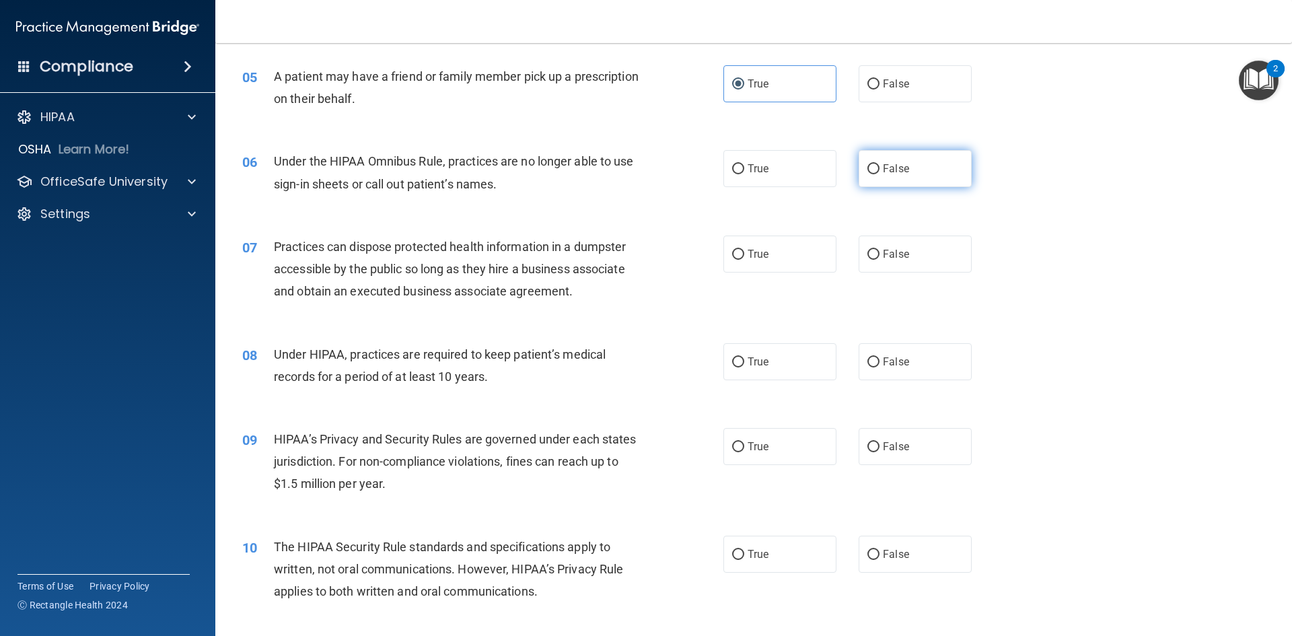
click at [625, 174] on label "False" at bounding box center [915, 168] width 113 height 37
click at [625, 174] on input "False" at bounding box center [874, 169] width 12 height 10
radio input "true"
click at [625, 252] on span "False" at bounding box center [896, 254] width 26 height 13
click at [625, 252] on input "False" at bounding box center [874, 255] width 12 height 10
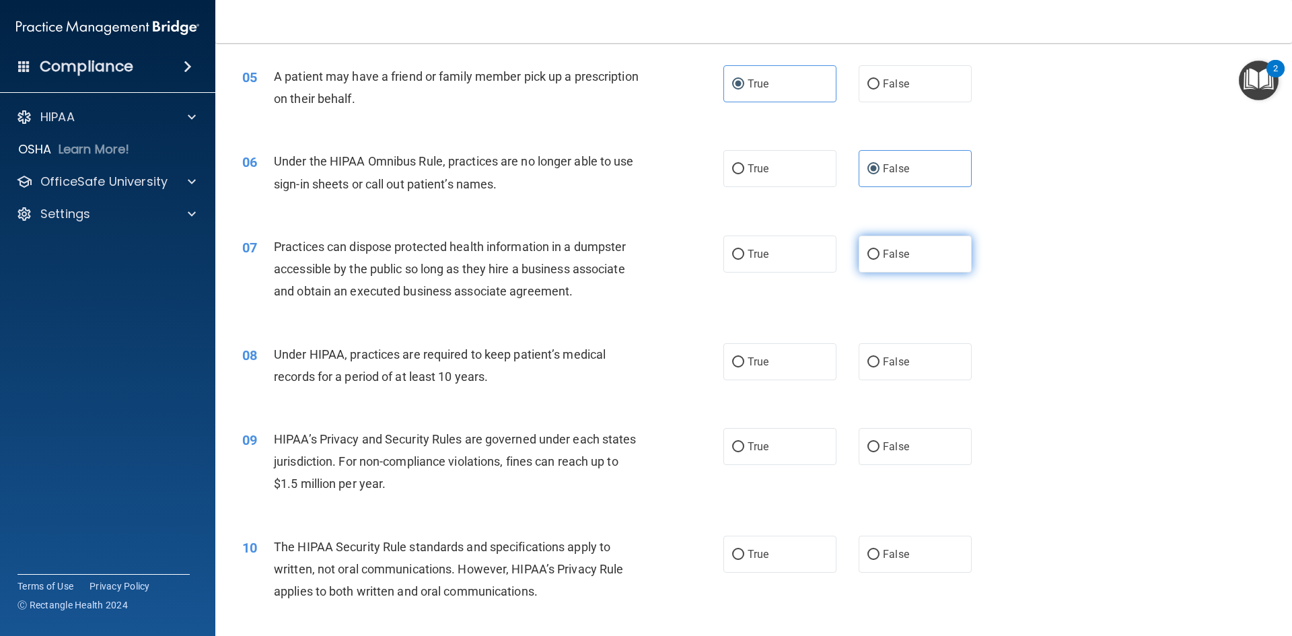
radio input "true"
click at [625, 366] on span "False" at bounding box center [896, 361] width 26 height 13
click at [625, 366] on input "False" at bounding box center [874, 362] width 12 height 10
radio input "true"
click at [625, 451] on span "False" at bounding box center [896, 446] width 26 height 13
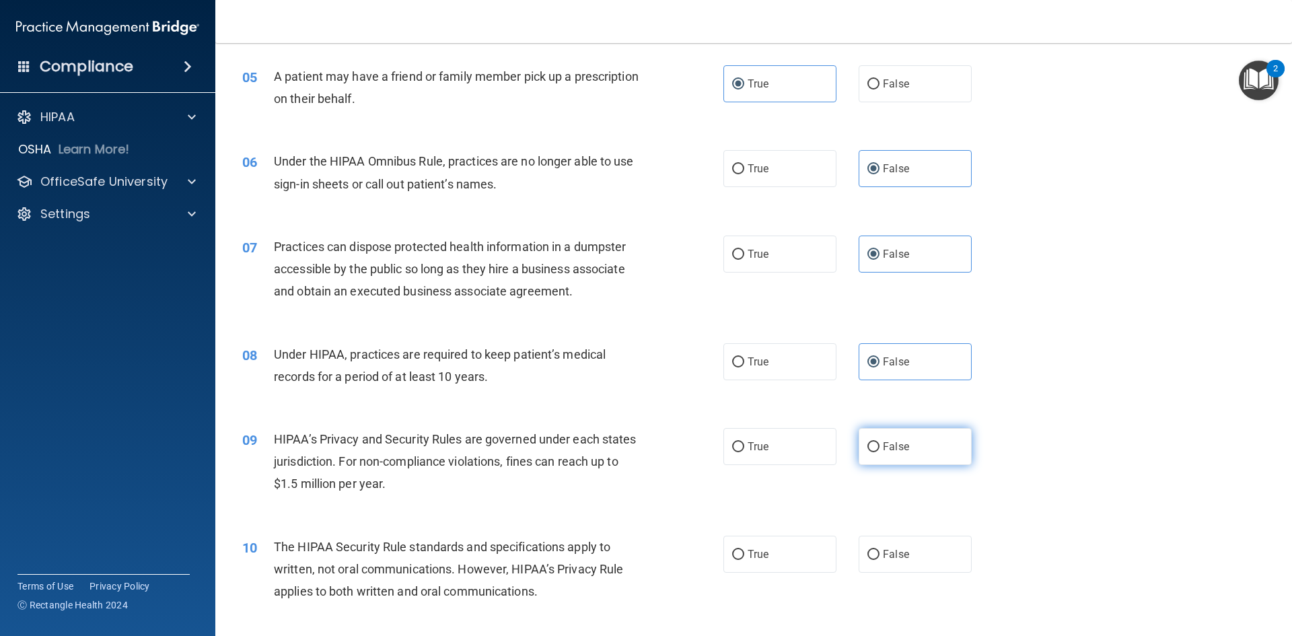
click at [625, 451] on input "False" at bounding box center [874, 447] width 12 height 10
radio input "true"
click at [625, 449] on span "True" at bounding box center [758, 446] width 21 height 13
click at [625, 449] on input "True" at bounding box center [738, 447] width 12 height 10
radio input "true"
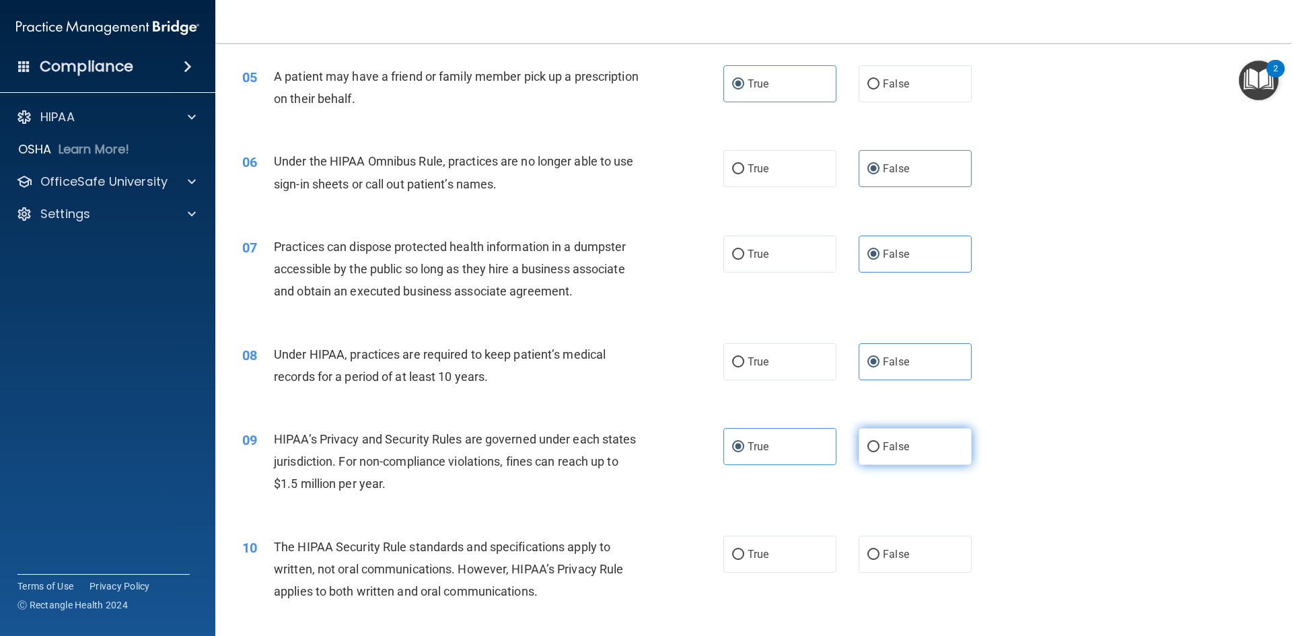
click at [625, 436] on label "False" at bounding box center [915, 446] width 113 height 37
click at [625, 442] on input "False" at bounding box center [874, 447] width 12 height 10
radio input "true"
radio input "false"
click at [625, 552] on span "True" at bounding box center [758, 554] width 21 height 13
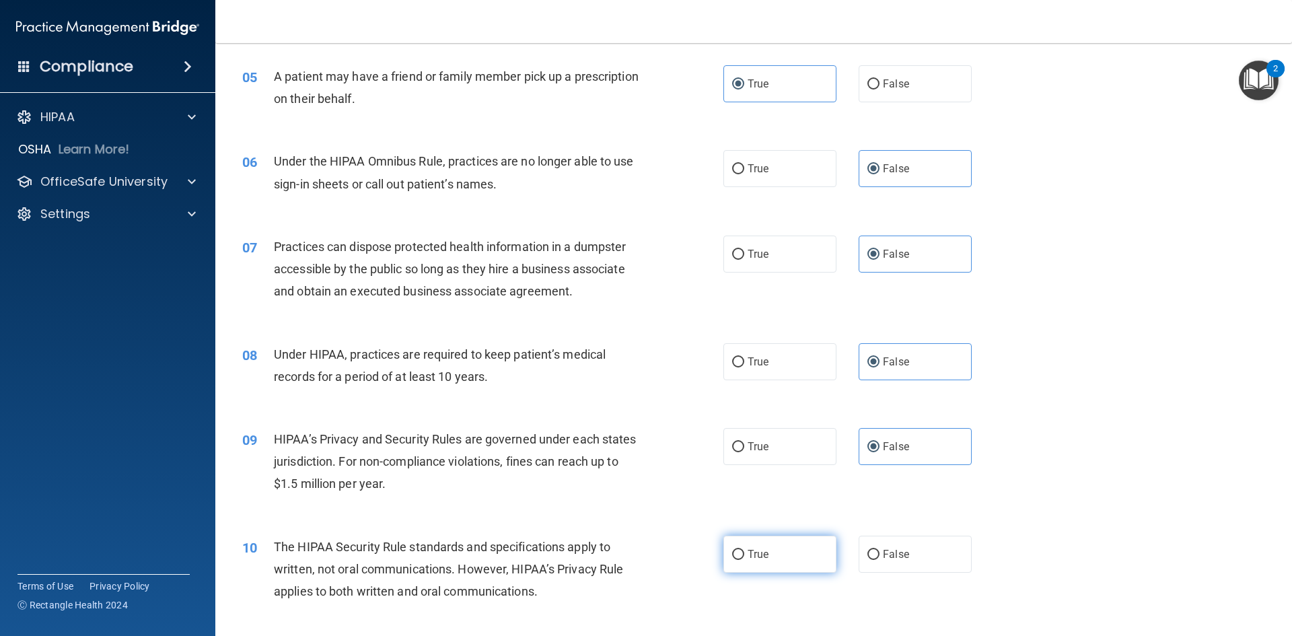
click at [625, 552] on input "True" at bounding box center [738, 555] width 12 height 10
radio input "true"
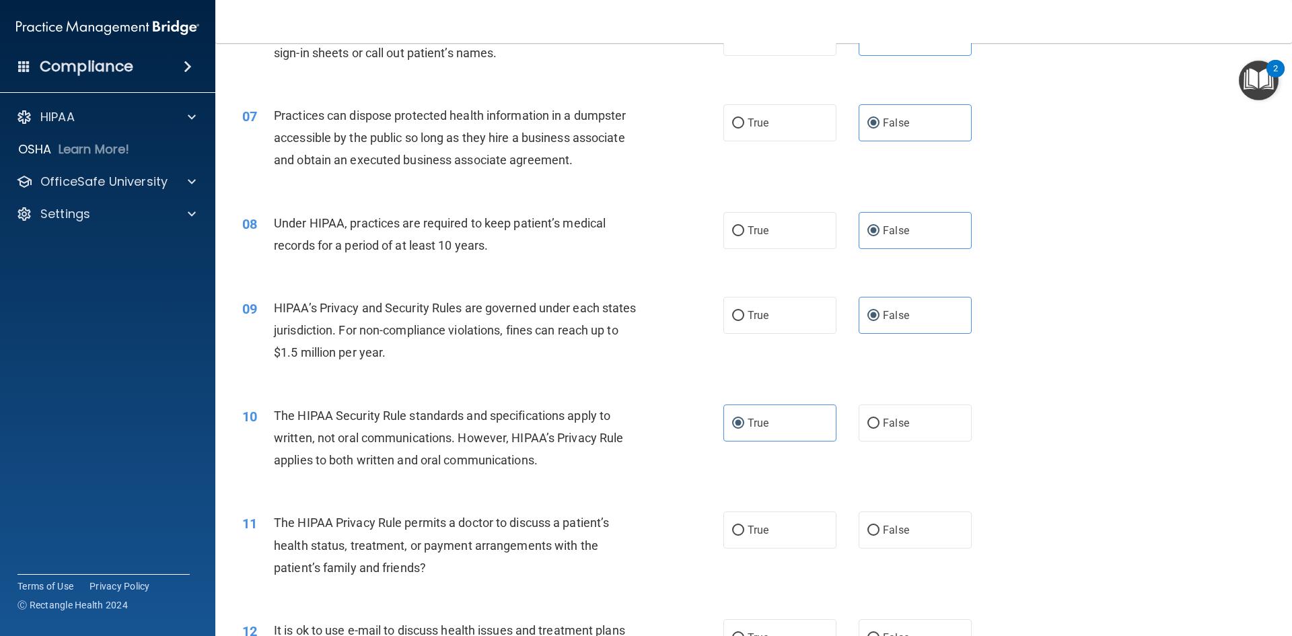
scroll to position [673, 0]
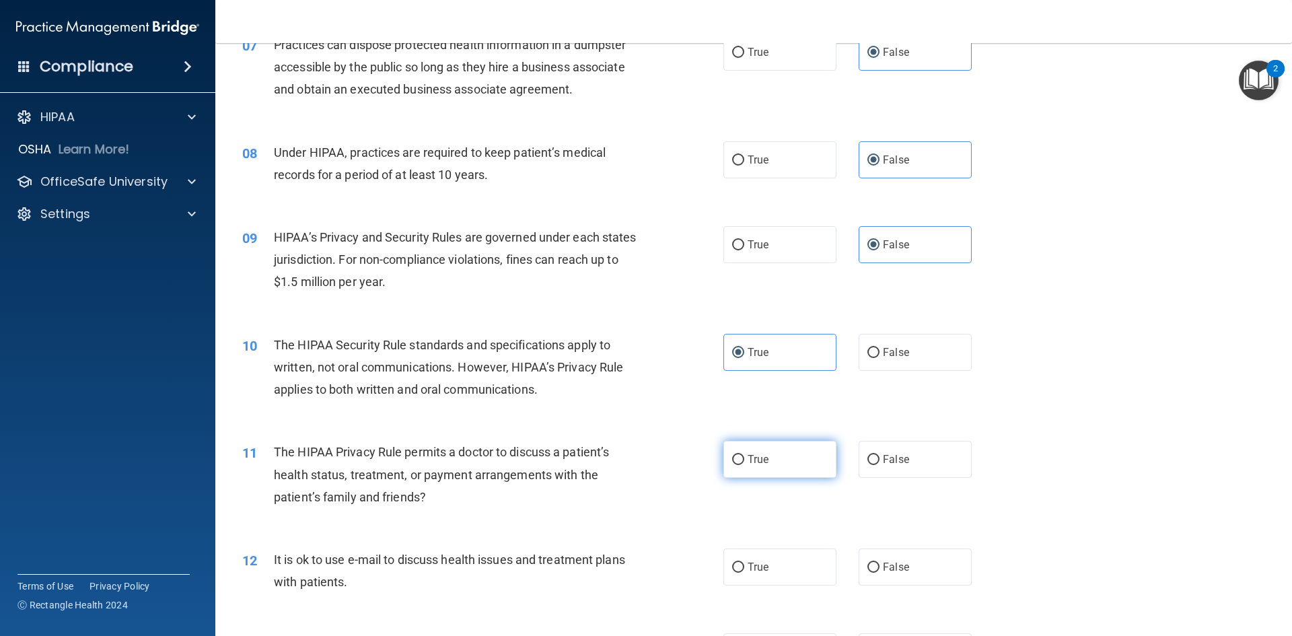
click at [625, 461] on span "True" at bounding box center [758, 459] width 21 height 13
click at [625, 461] on input "True" at bounding box center [738, 460] width 12 height 10
radio input "true"
click at [625, 549] on label "True" at bounding box center [780, 567] width 113 height 37
click at [625, 563] on input "True" at bounding box center [738, 568] width 12 height 10
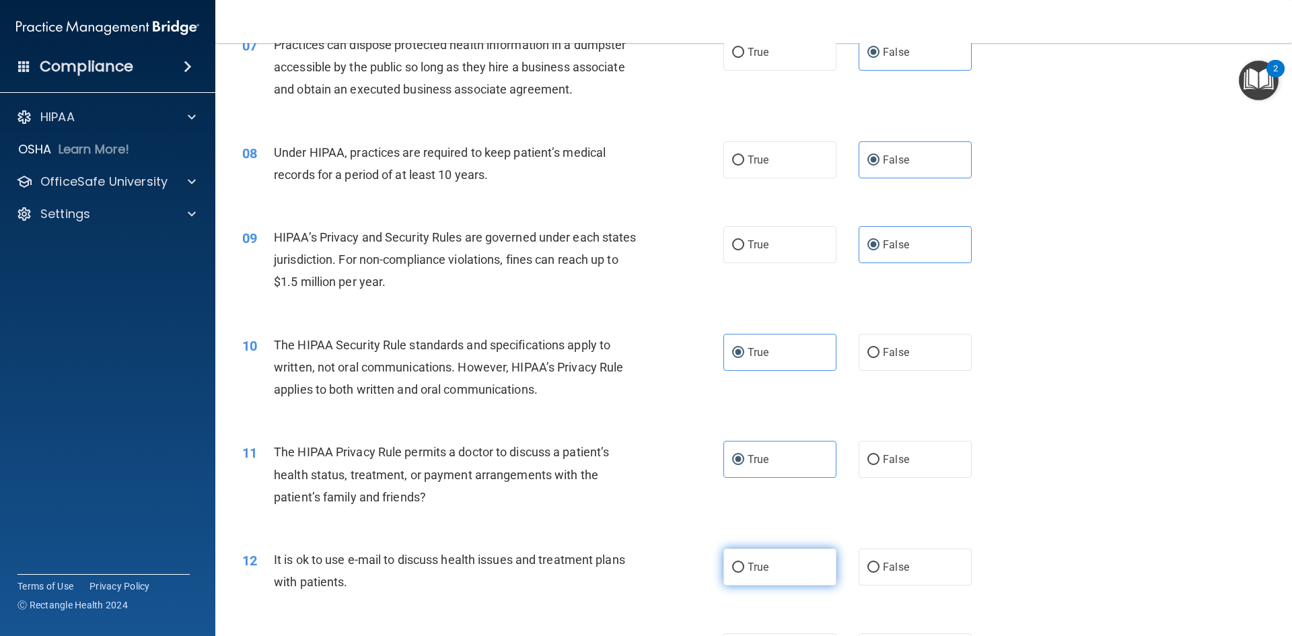
radio input "true"
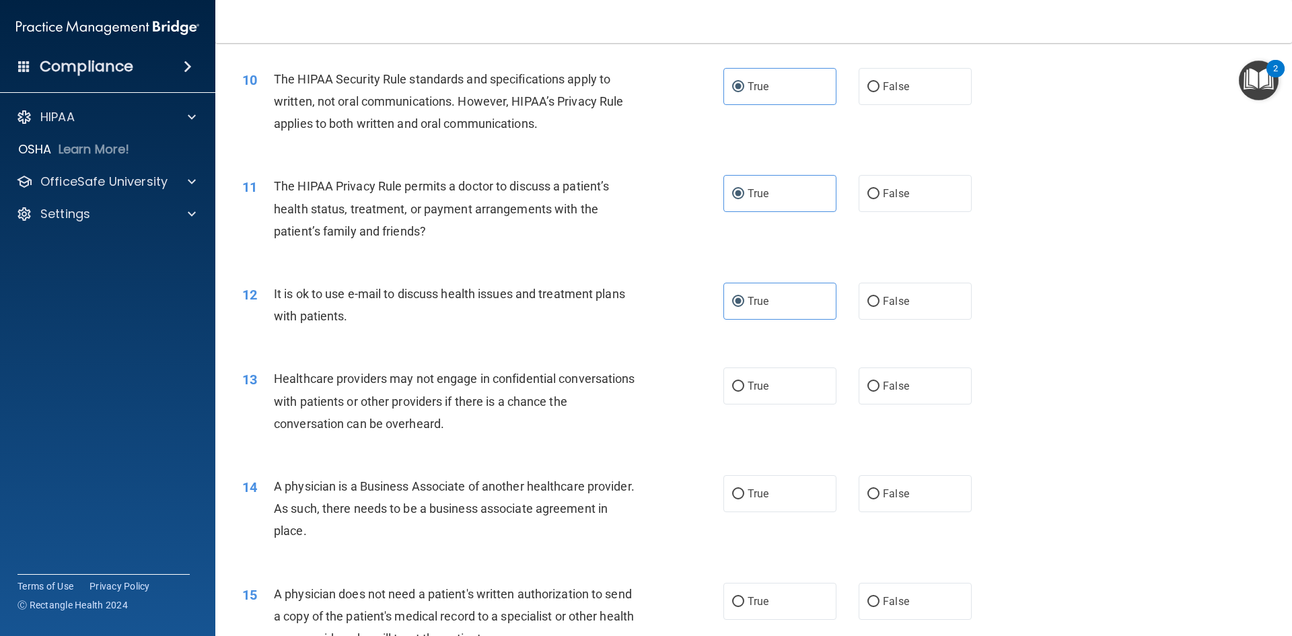
scroll to position [942, 0]
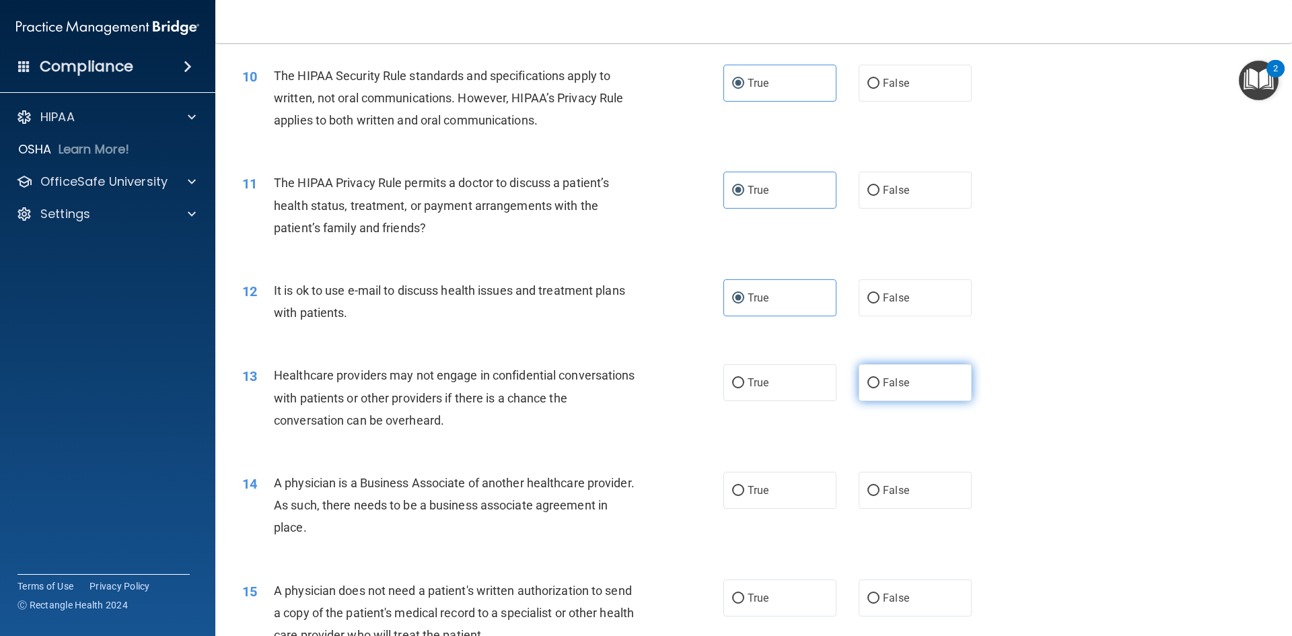
click at [625, 384] on input "False" at bounding box center [874, 383] width 12 height 10
radio input "true"
click at [625, 484] on span "False" at bounding box center [896, 490] width 26 height 13
click at [625, 486] on input "False" at bounding box center [874, 491] width 12 height 10
radio input "true"
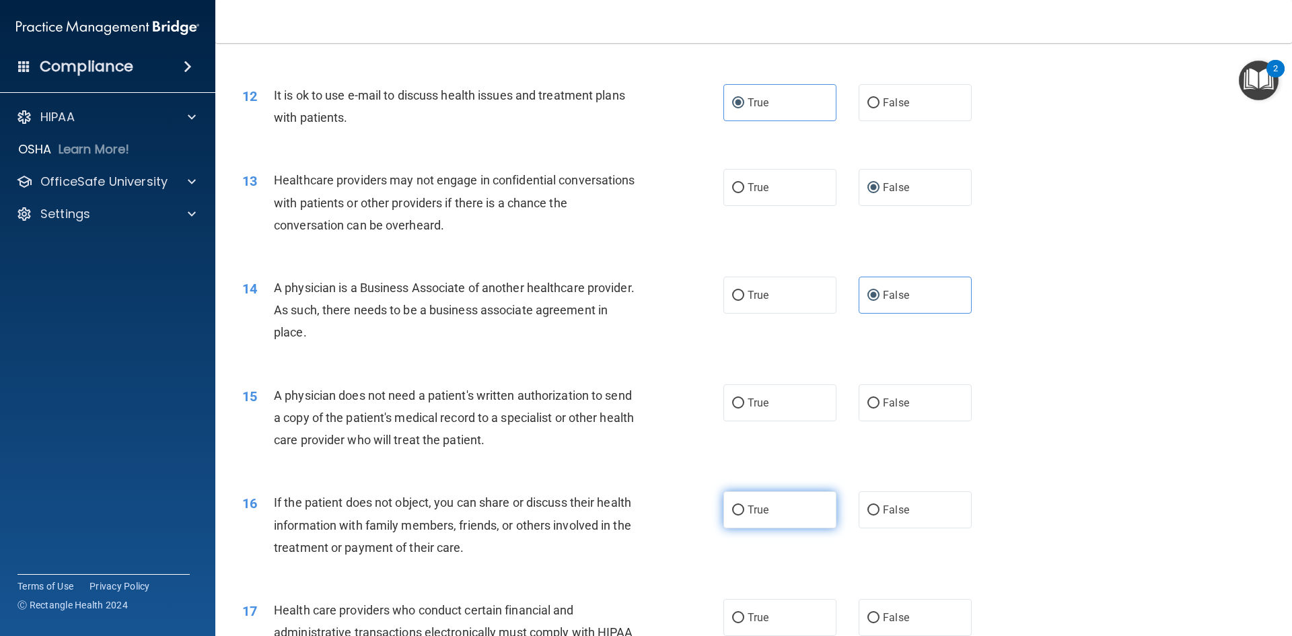
scroll to position [1144, 0]
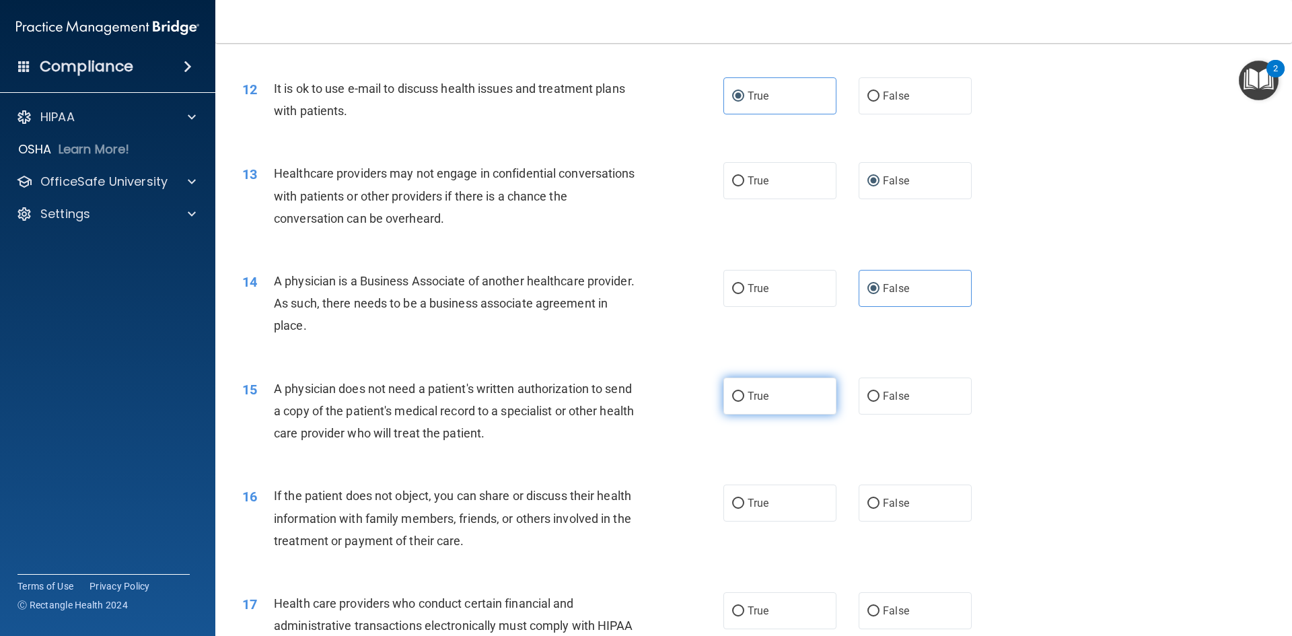
click at [625, 403] on label "True" at bounding box center [780, 396] width 113 height 37
click at [625, 402] on input "True" at bounding box center [738, 397] width 12 height 10
radio input "true"
click at [625, 525] on div "16 If the patient does not object, you can share or discuss their health inform…" at bounding box center [753, 522] width 1043 height 108
click at [625, 520] on label "True" at bounding box center [780, 503] width 113 height 37
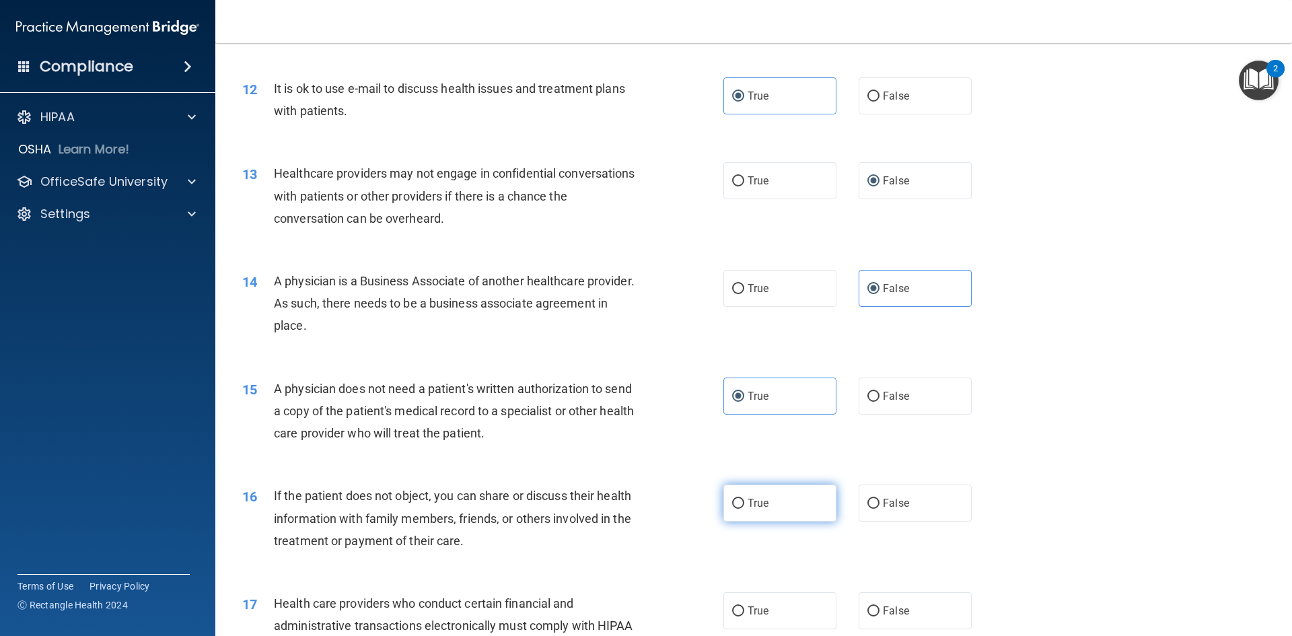
click at [625, 509] on input "True" at bounding box center [738, 504] width 12 height 10
radio input "true"
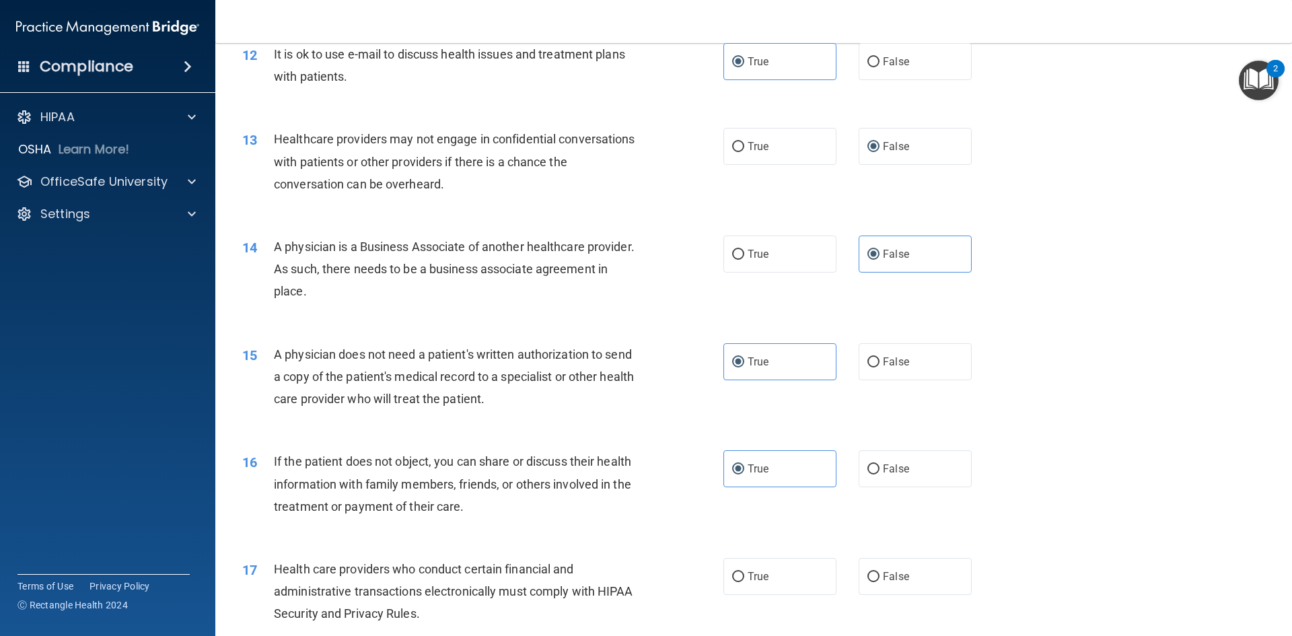
scroll to position [1212, 0]
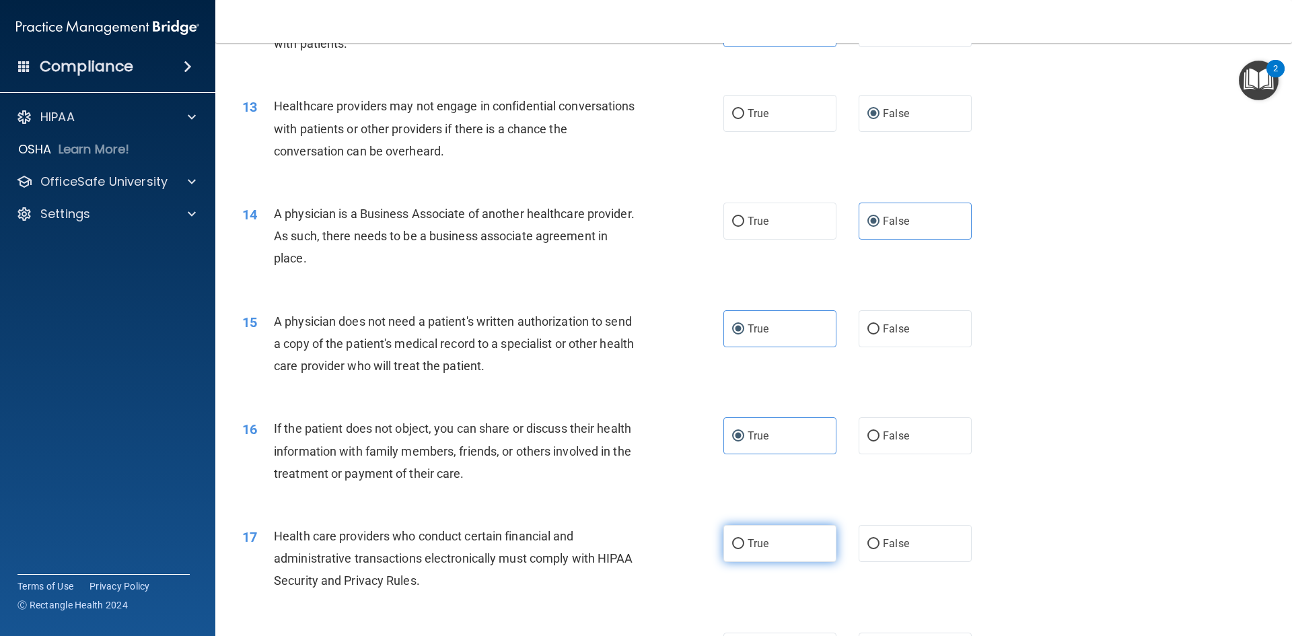
click at [625, 545] on span "True" at bounding box center [758, 543] width 21 height 13
click at [625, 545] on input "True" at bounding box center [738, 544] width 12 height 10
radio input "true"
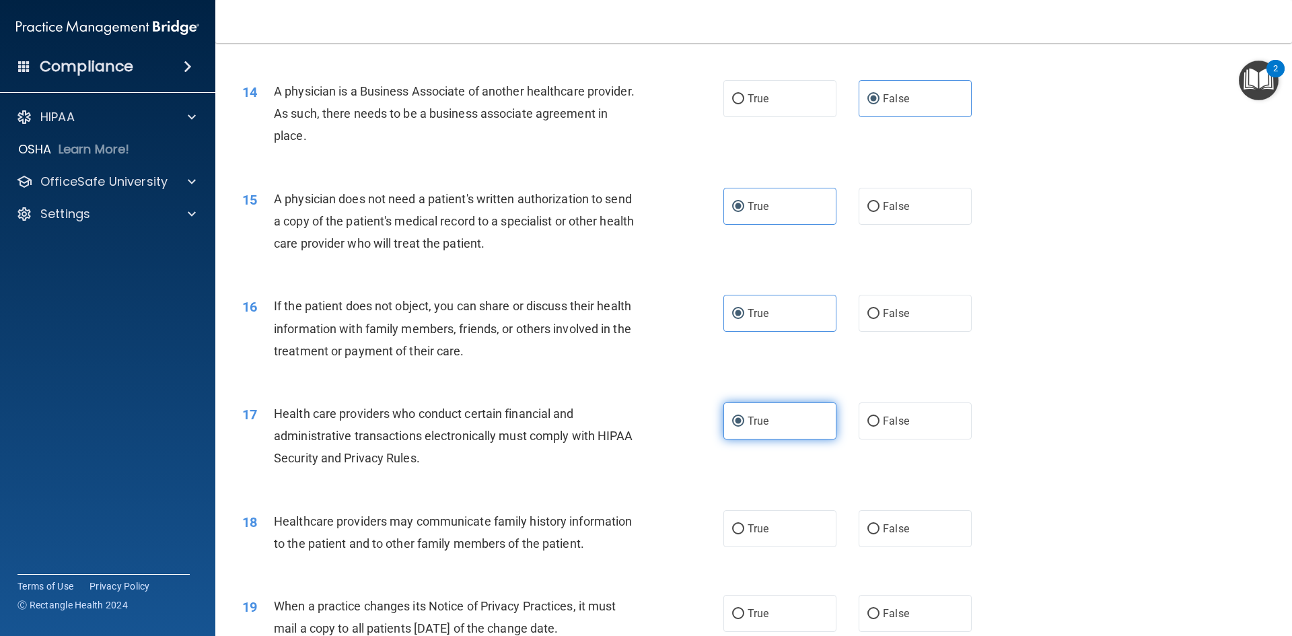
scroll to position [1346, 0]
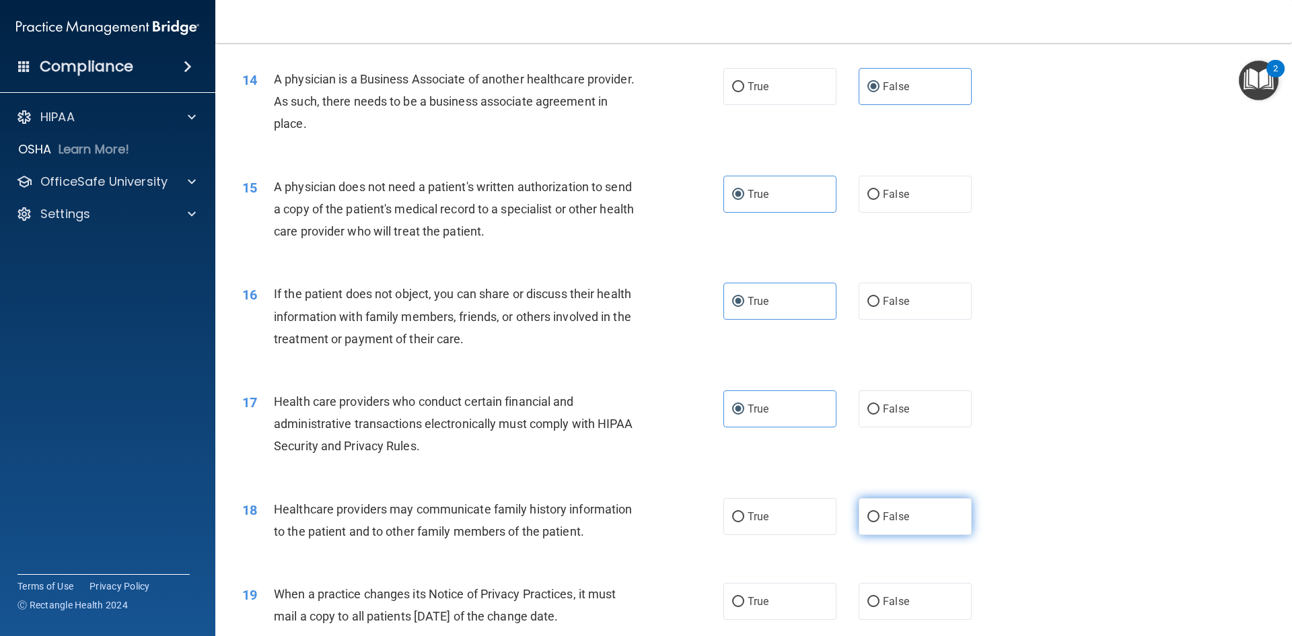
click at [625, 519] on span "False" at bounding box center [896, 516] width 26 height 13
click at [625, 519] on input "False" at bounding box center [874, 517] width 12 height 10
radio input "true"
click at [625, 605] on span "False" at bounding box center [896, 601] width 26 height 13
click at [625, 605] on input "False" at bounding box center [874, 602] width 12 height 10
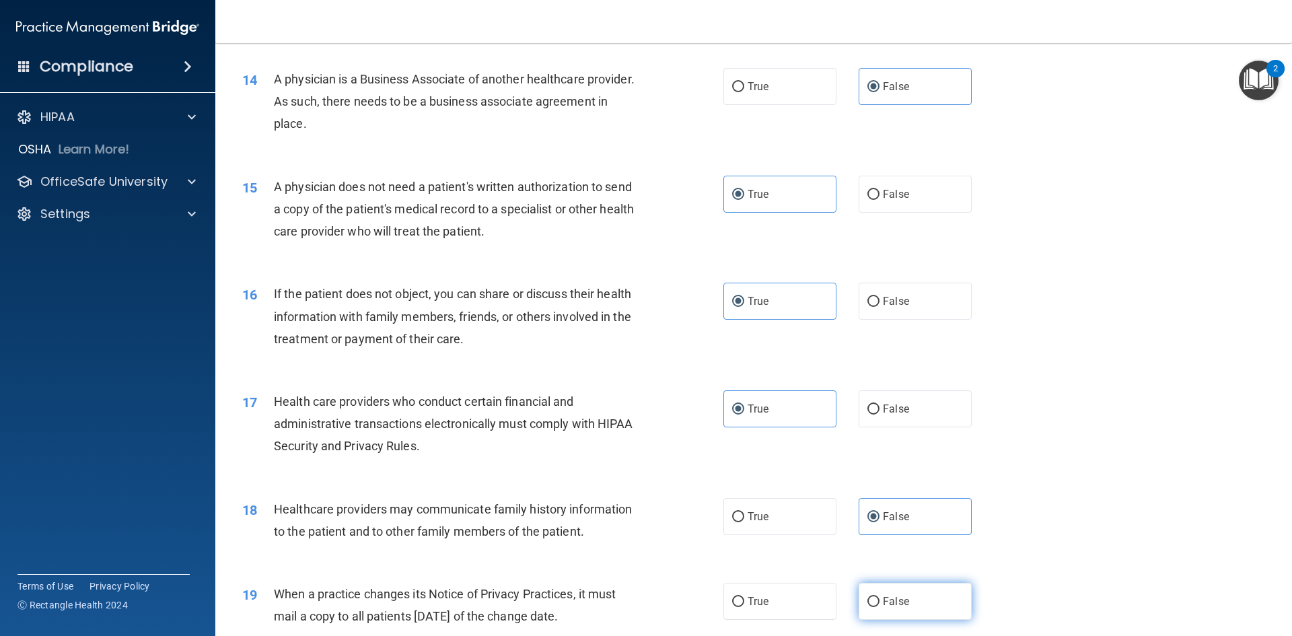
radio input "true"
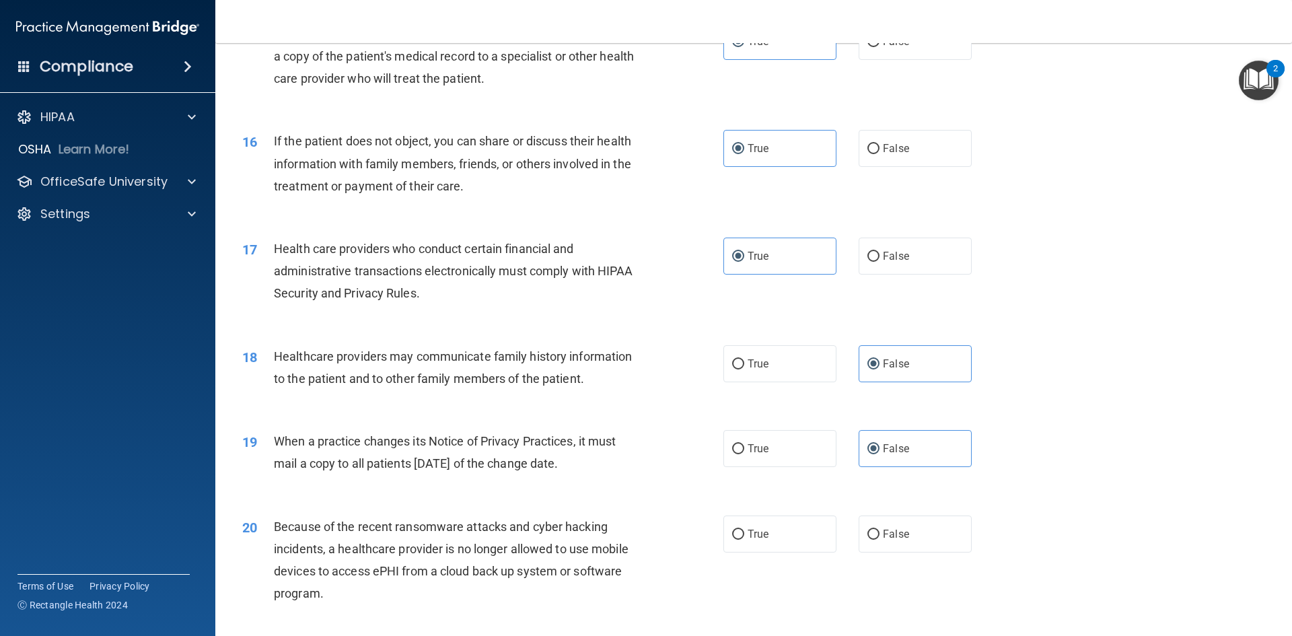
scroll to position [1548, 0]
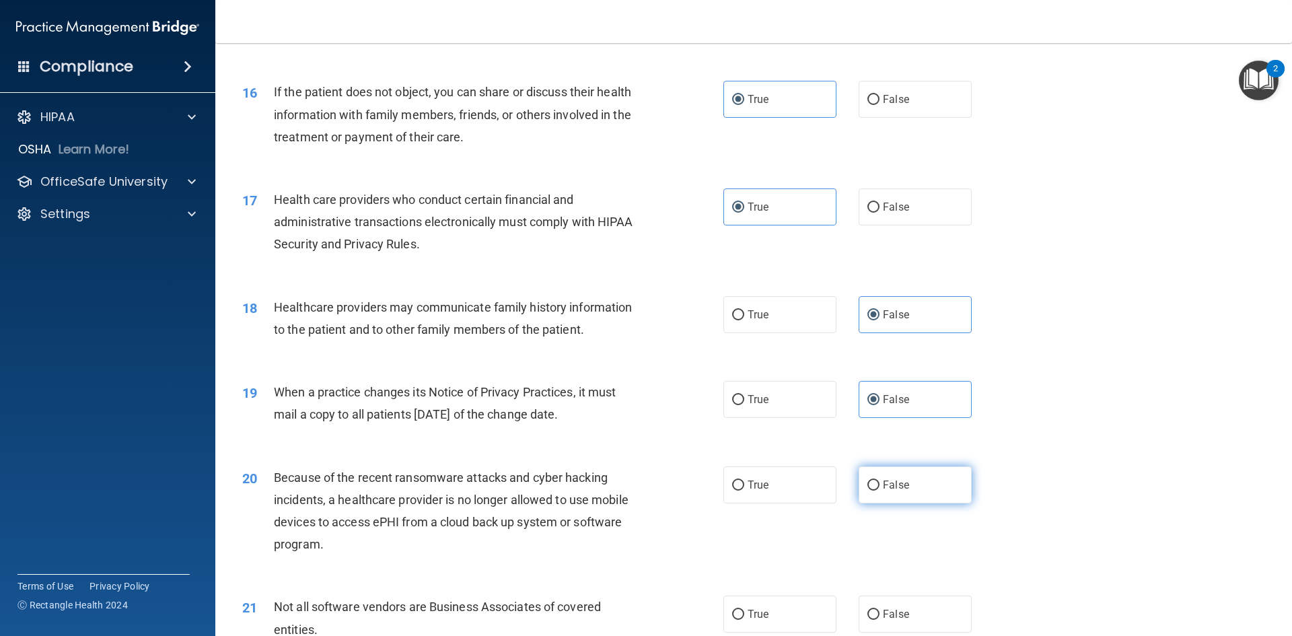
click at [625, 499] on label "False" at bounding box center [915, 485] width 113 height 37
click at [625, 491] on input "False" at bounding box center [874, 486] width 12 height 10
radio input "true"
click at [625, 602] on label "True" at bounding box center [780, 614] width 113 height 37
click at [625, 610] on input "True" at bounding box center [738, 615] width 12 height 10
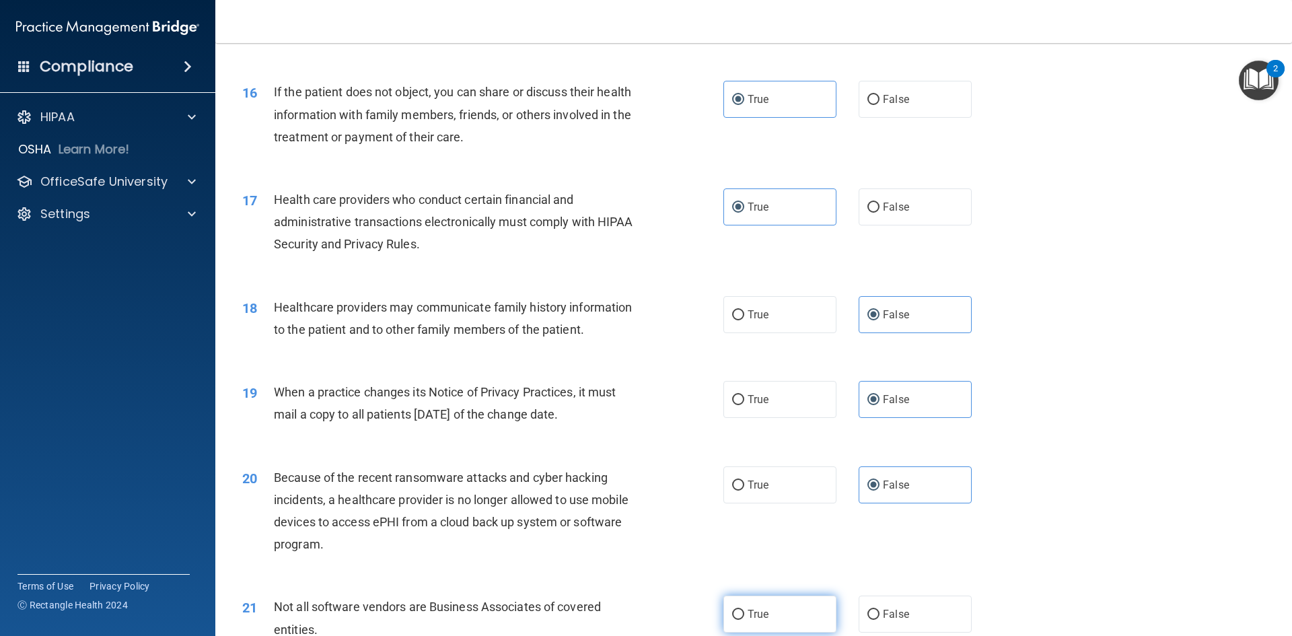
radio input "true"
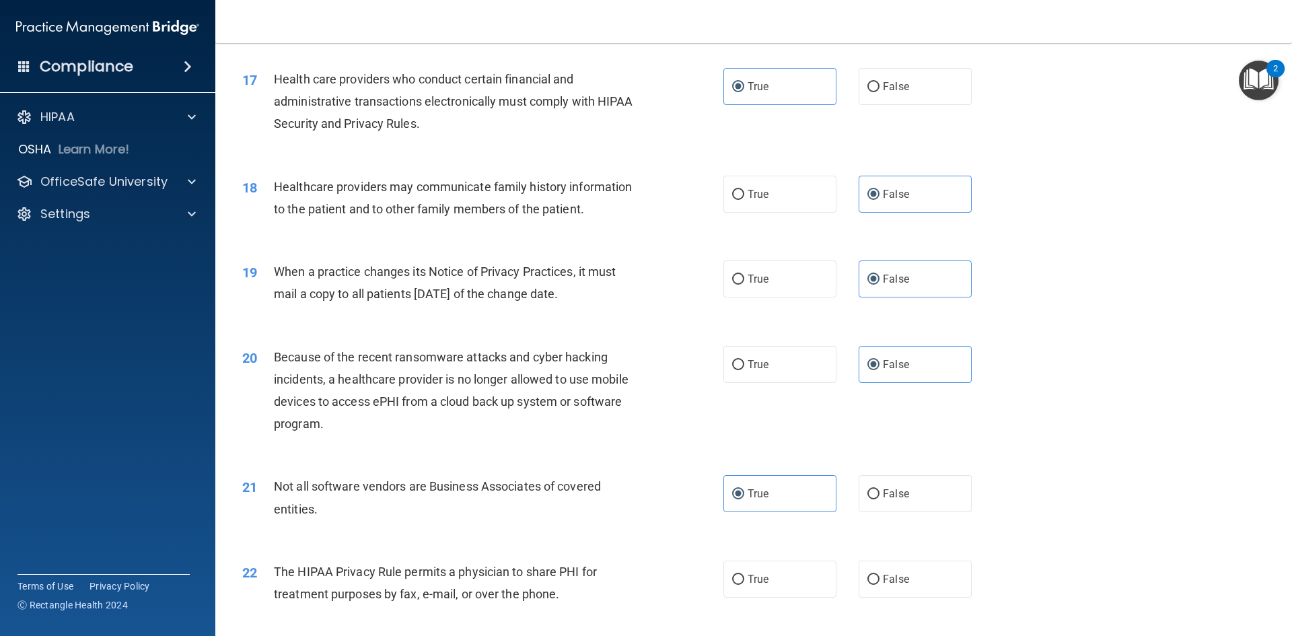
scroll to position [1683, 0]
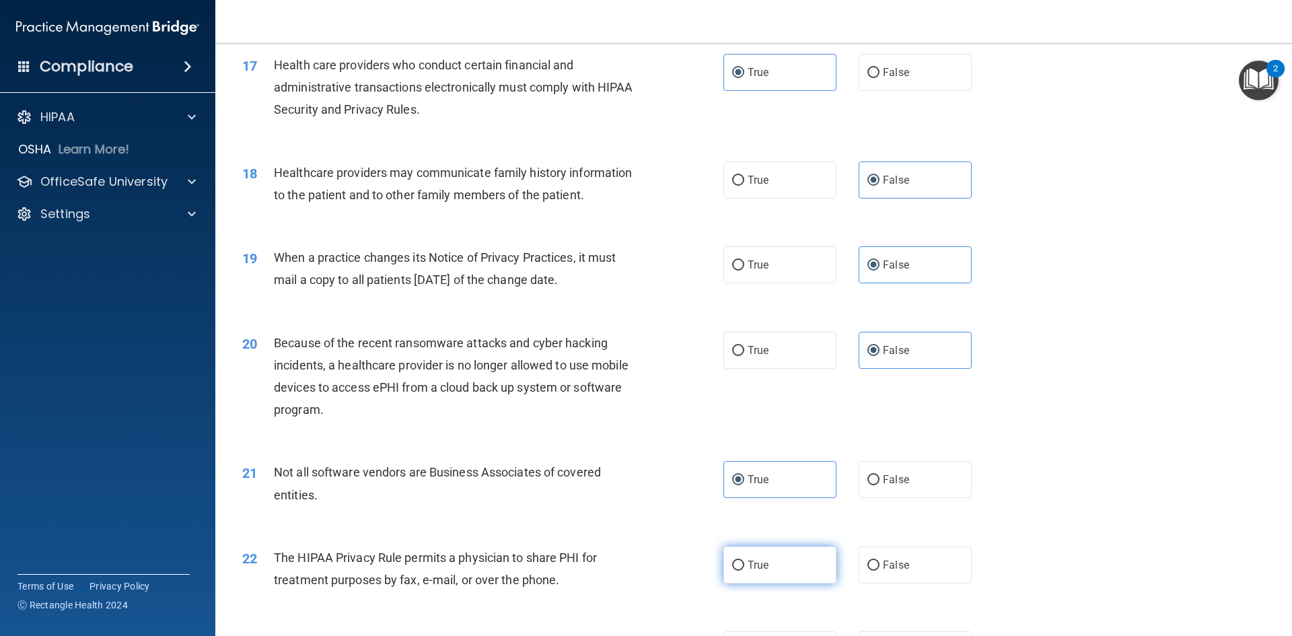
click at [625, 567] on label "True" at bounding box center [780, 565] width 113 height 37
click at [625, 567] on input "True" at bounding box center [738, 566] width 12 height 10
radio input "true"
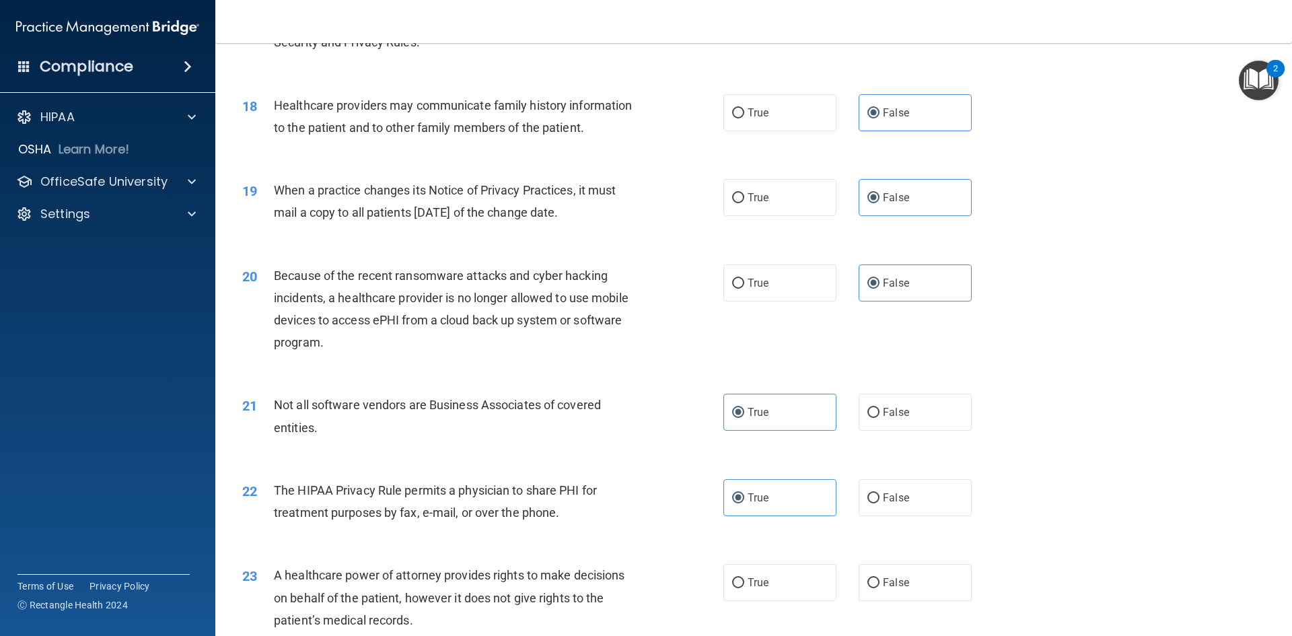
scroll to position [1818, 0]
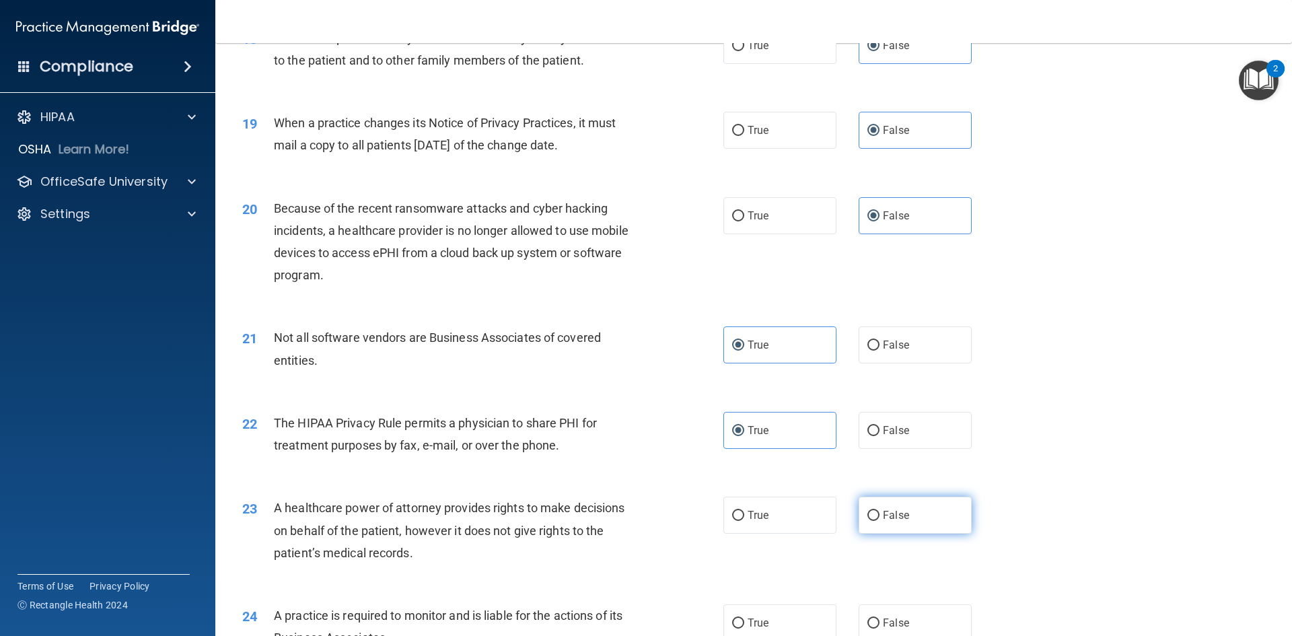
click at [625, 516] on span "False" at bounding box center [896, 515] width 26 height 13
click at [625, 516] on input "False" at bounding box center [874, 516] width 12 height 10
radio input "true"
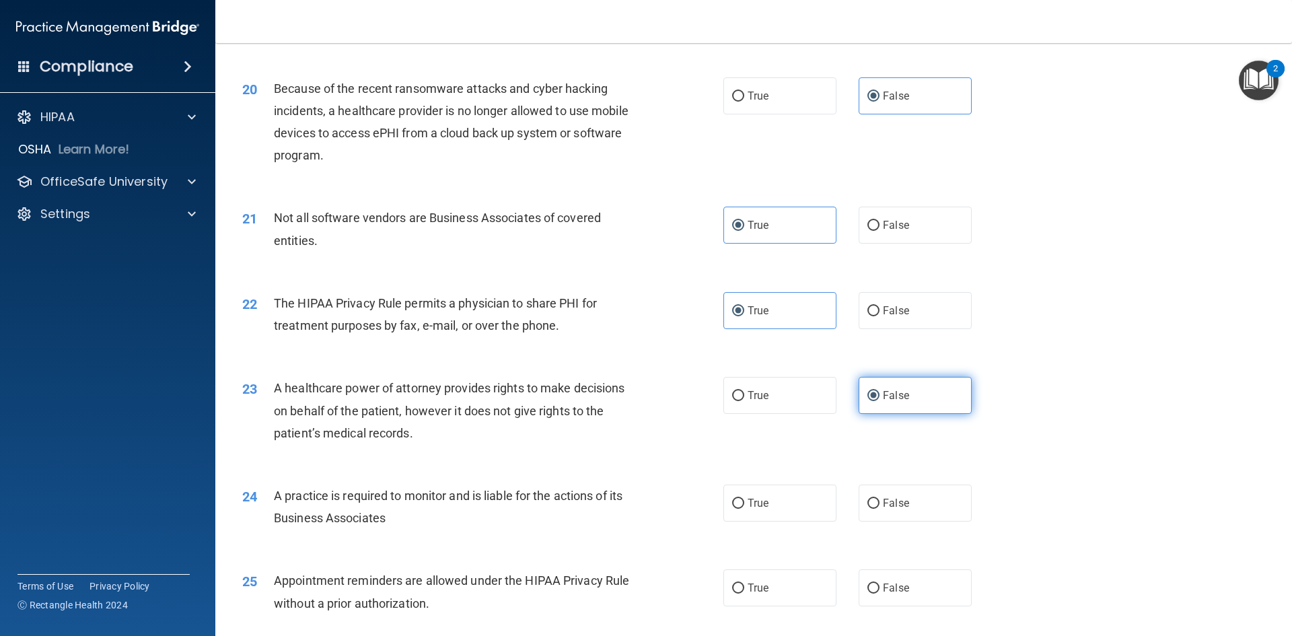
scroll to position [1952, 0]
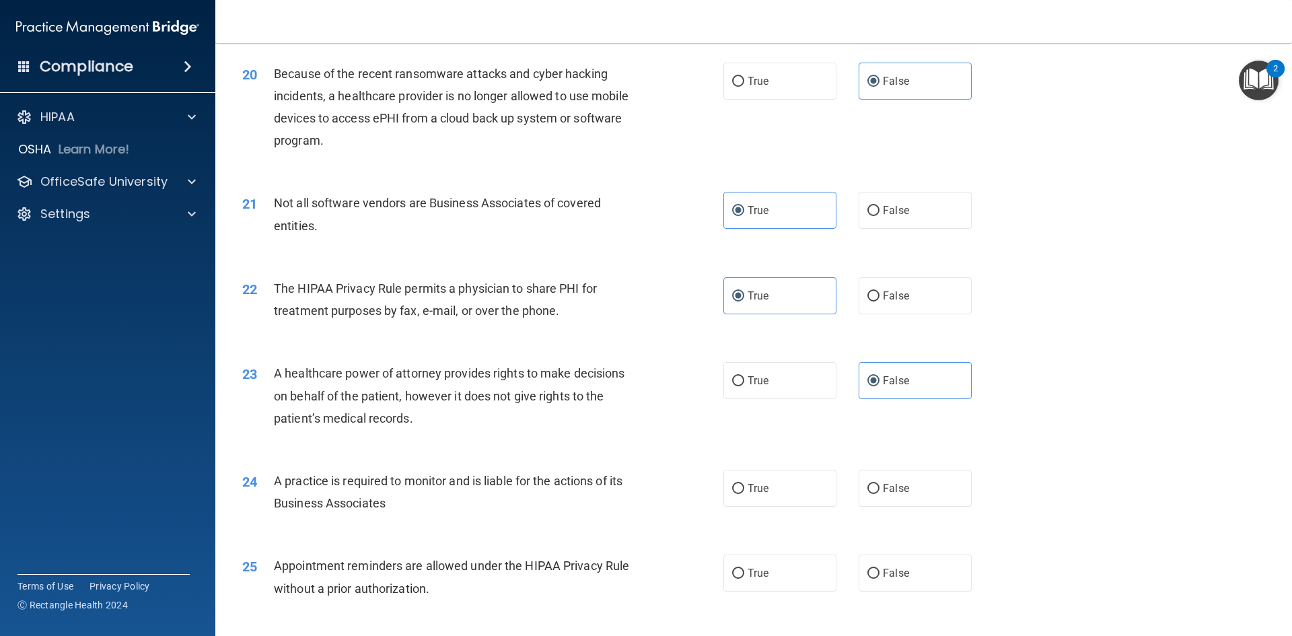
click at [625, 509] on div "24 A practice is required to monitor and is liable for the actions of its Busin…" at bounding box center [753, 495] width 1043 height 85
click at [625, 492] on span "False" at bounding box center [896, 488] width 26 height 13
click at [625, 492] on input "False" at bounding box center [874, 489] width 12 height 10
radio input "true"
click at [625, 576] on span "True" at bounding box center [758, 573] width 21 height 13
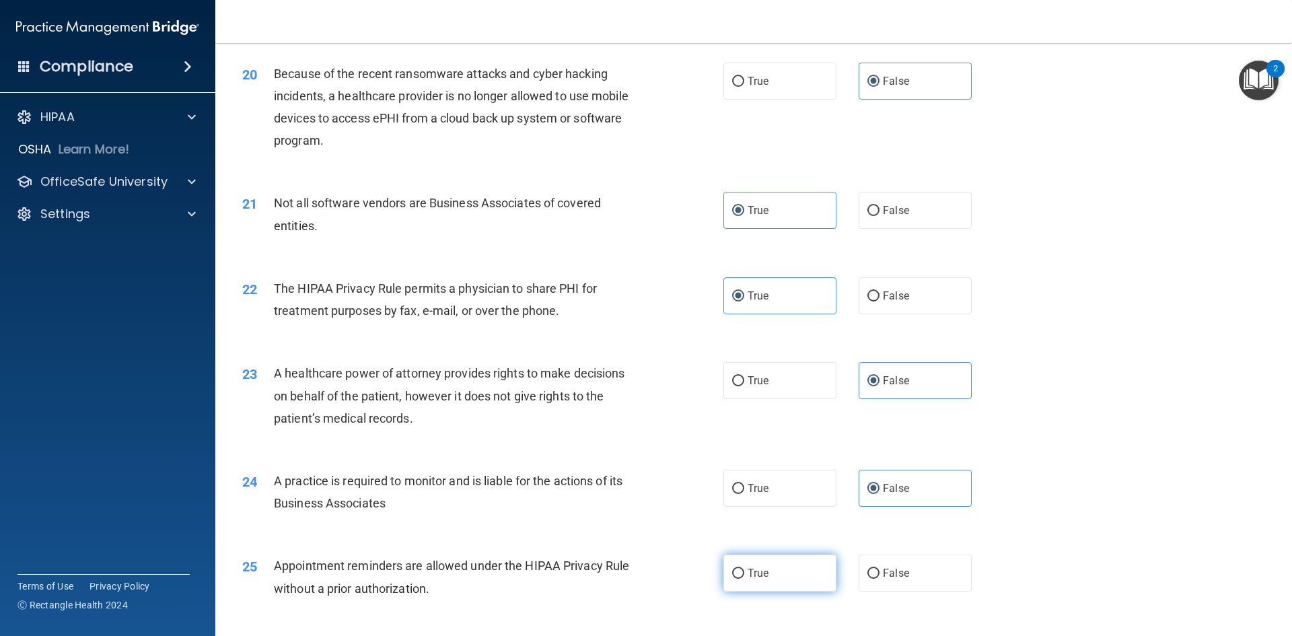
click at [625, 576] on input "True" at bounding box center [738, 574] width 12 height 10
radio input "true"
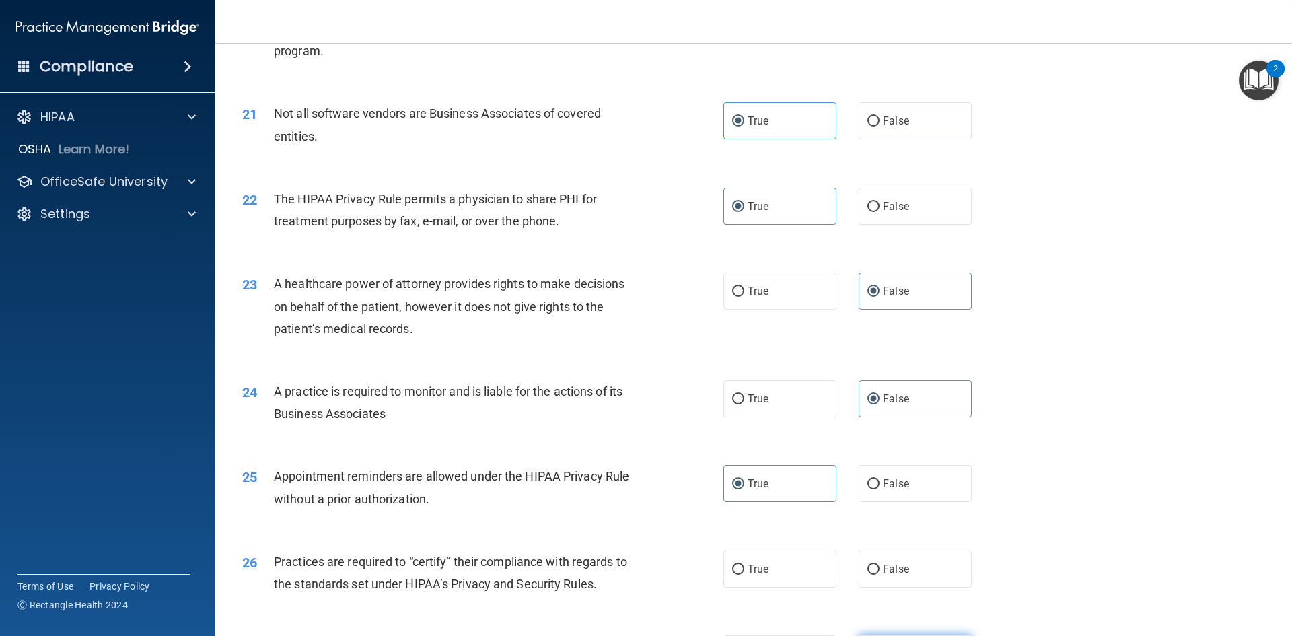
scroll to position [2154, 0]
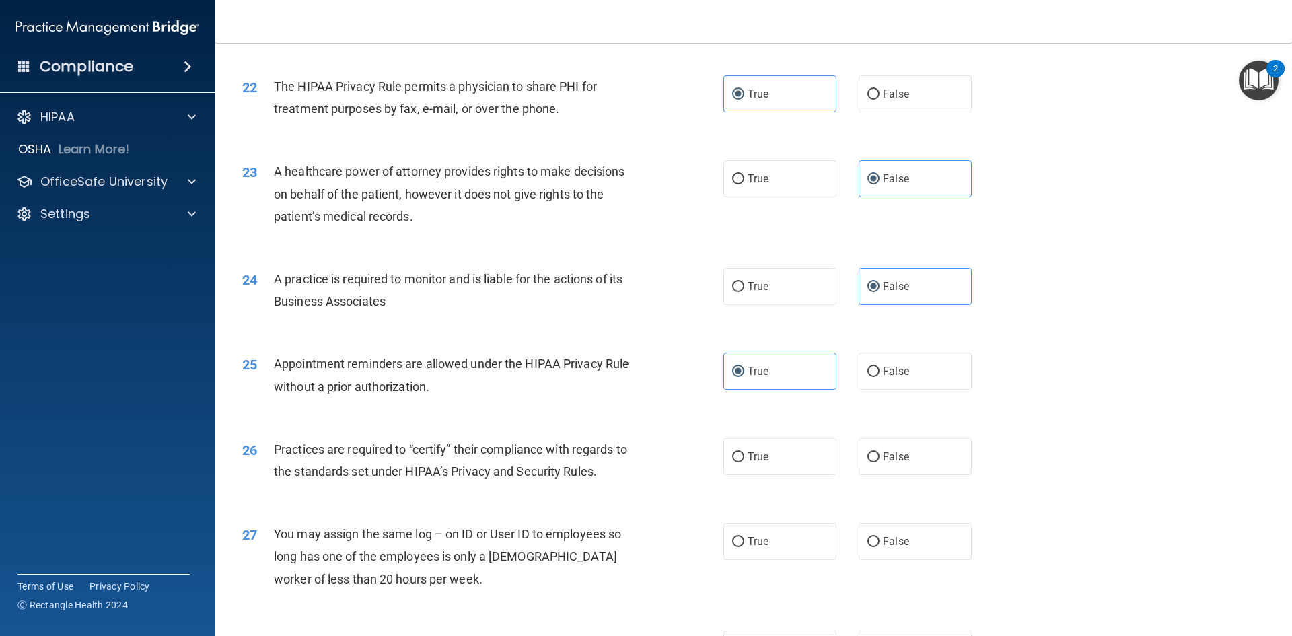
click at [625, 479] on div "26 Practices are required to “certify” their compliance with regards to the sta…" at bounding box center [753, 463] width 1043 height 85
click at [625, 474] on label "False" at bounding box center [915, 456] width 113 height 37
click at [625, 462] on input "False" at bounding box center [874, 457] width 12 height 10
radio input "true"
click at [625, 546] on span "False" at bounding box center [896, 541] width 26 height 13
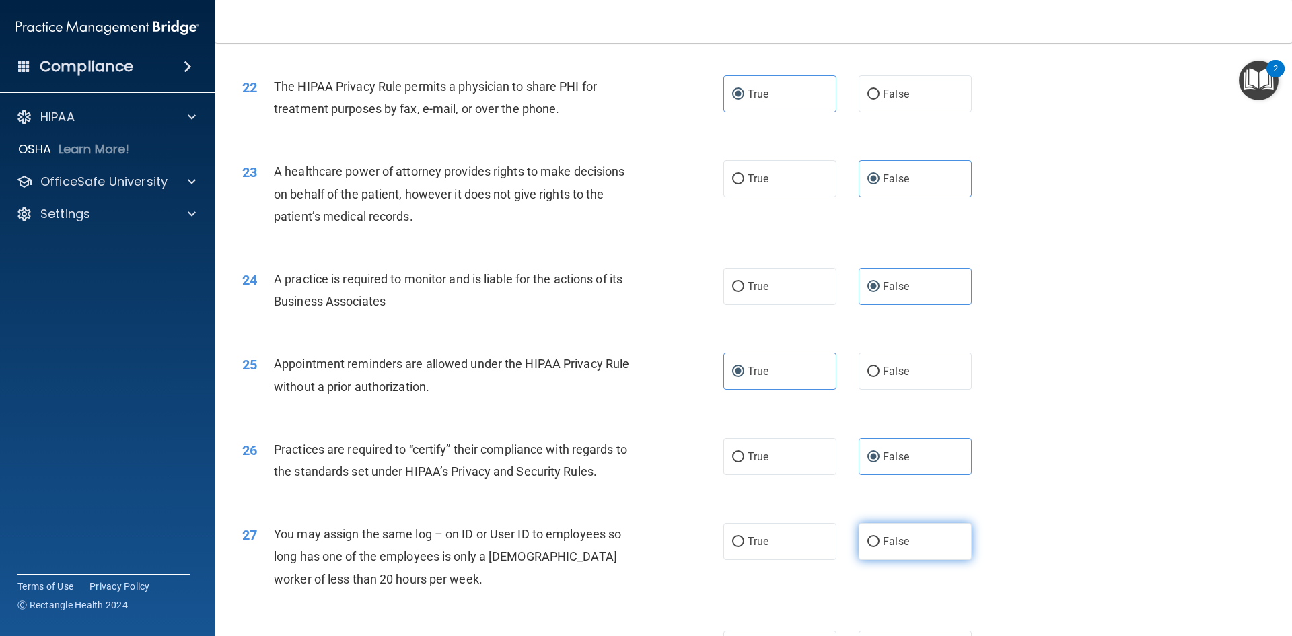
click at [625, 546] on input "False" at bounding box center [874, 542] width 12 height 10
radio input "true"
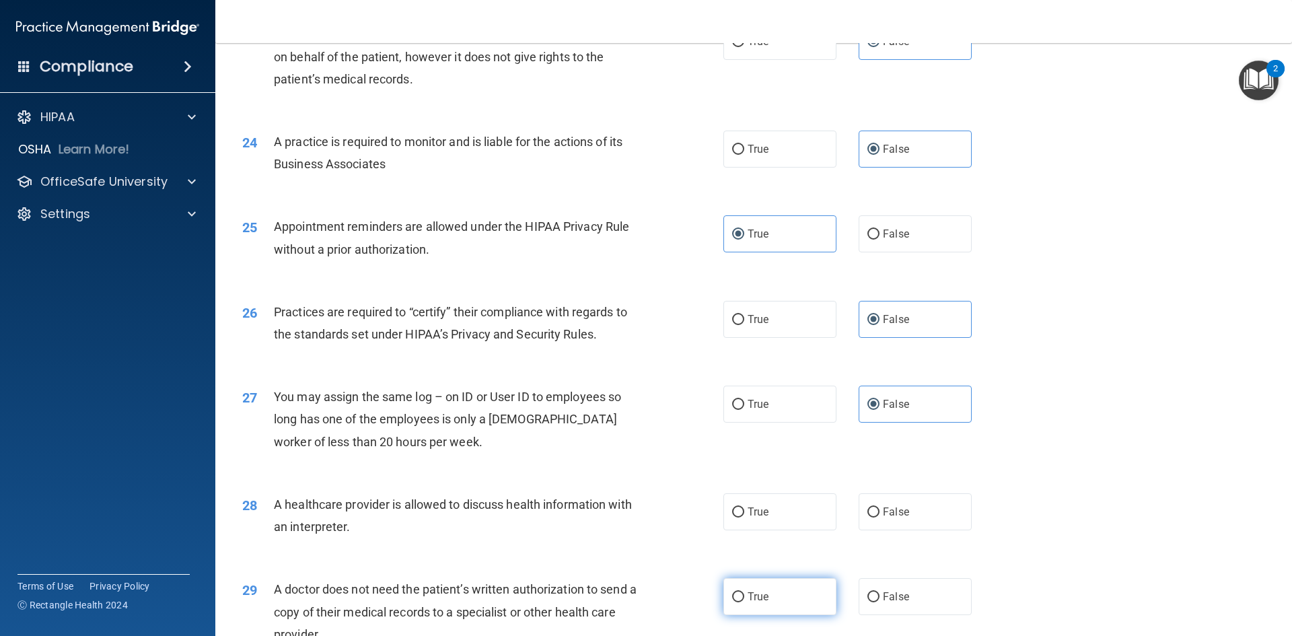
scroll to position [2356, 0]
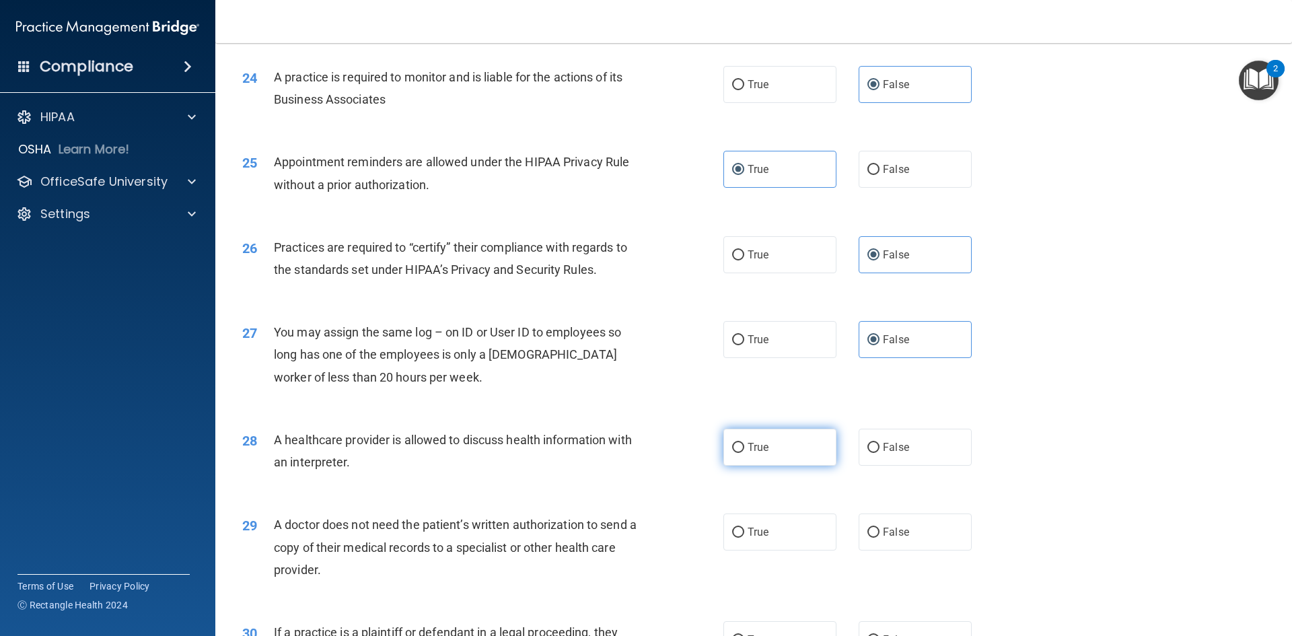
click at [625, 458] on label "True" at bounding box center [780, 447] width 113 height 37
click at [625, 453] on input "True" at bounding box center [738, 448] width 12 height 10
radio input "true"
click at [625, 540] on label "True" at bounding box center [780, 532] width 113 height 37
click at [625, 538] on input "True" at bounding box center [738, 533] width 12 height 10
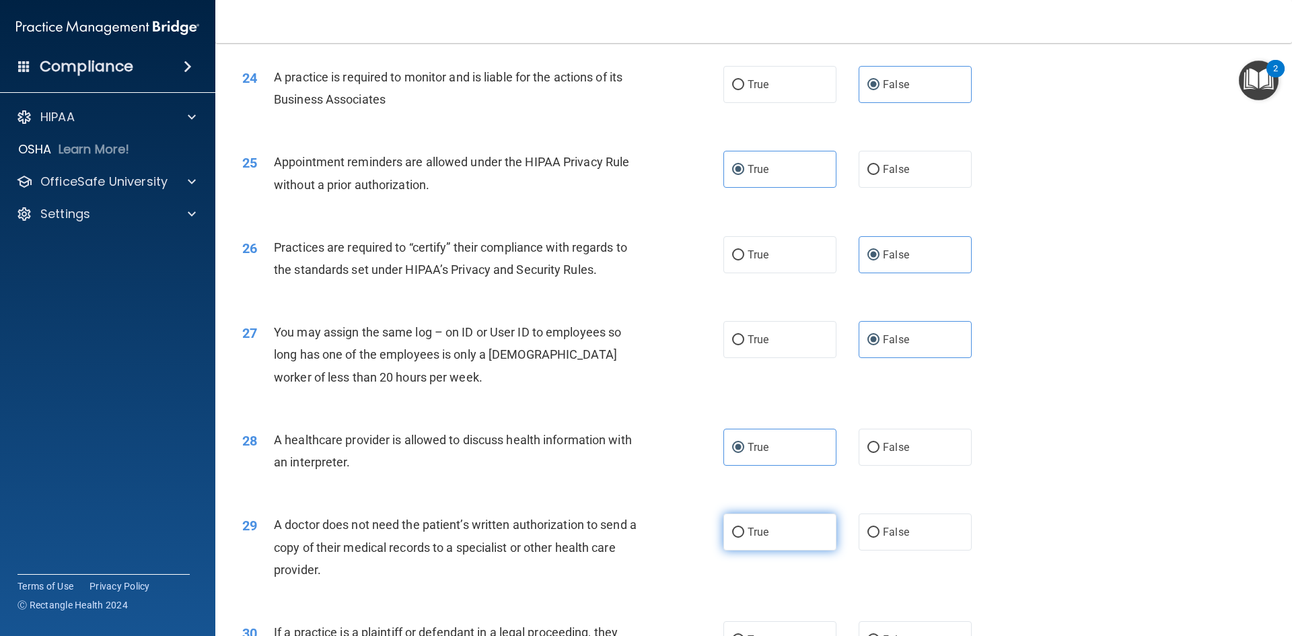
radio input "true"
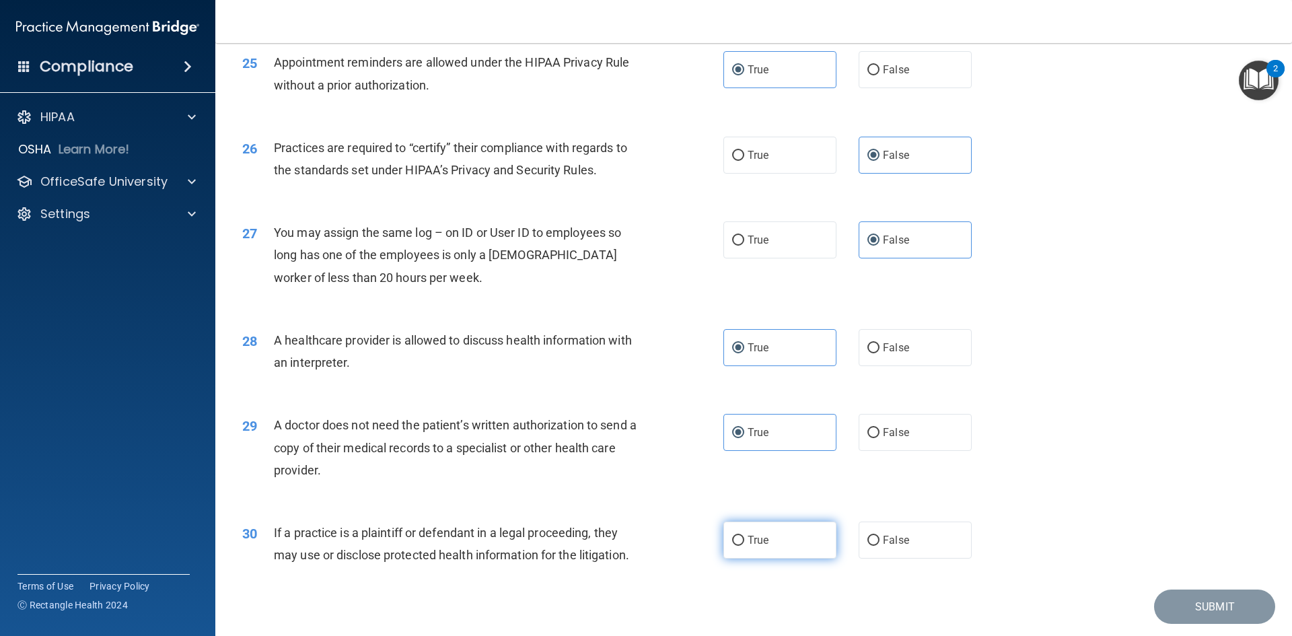
scroll to position [2491, 0]
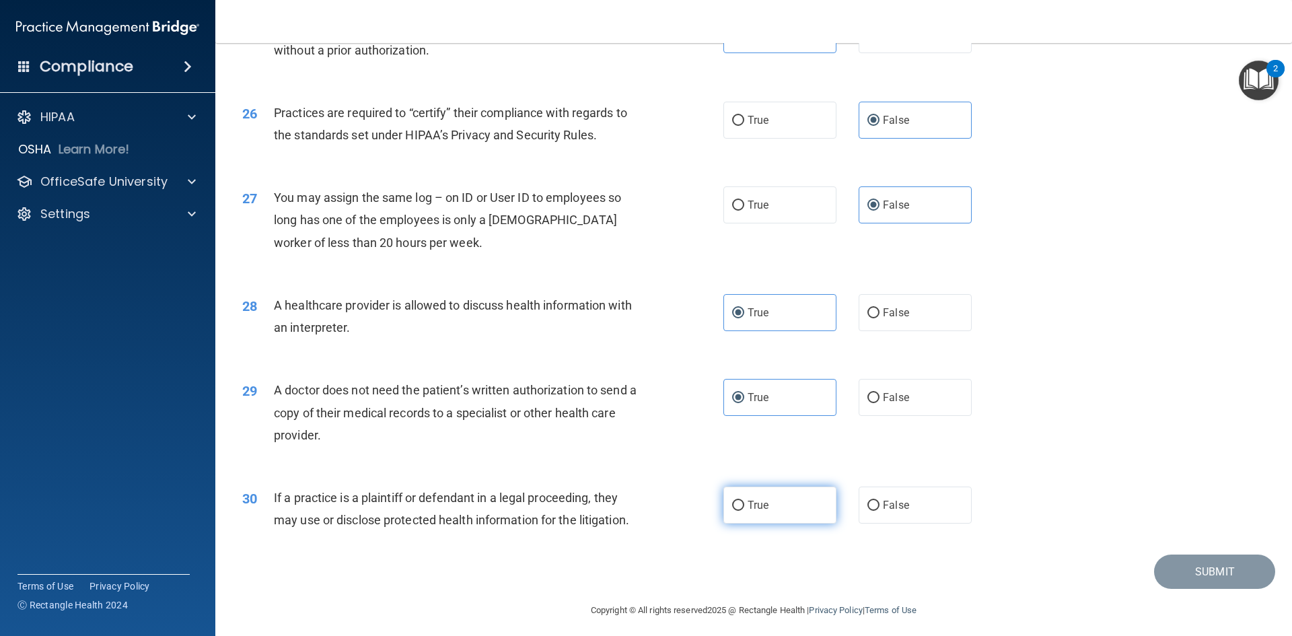
click at [625, 497] on label "True" at bounding box center [780, 505] width 113 height 37
click at [625, 501] on input "True" at bounding box center [738, 506] width 12 height 10
radio input "true"
click at [625, 582] on button "Submit" at bounding box center [1214, 572] width 121 height 34
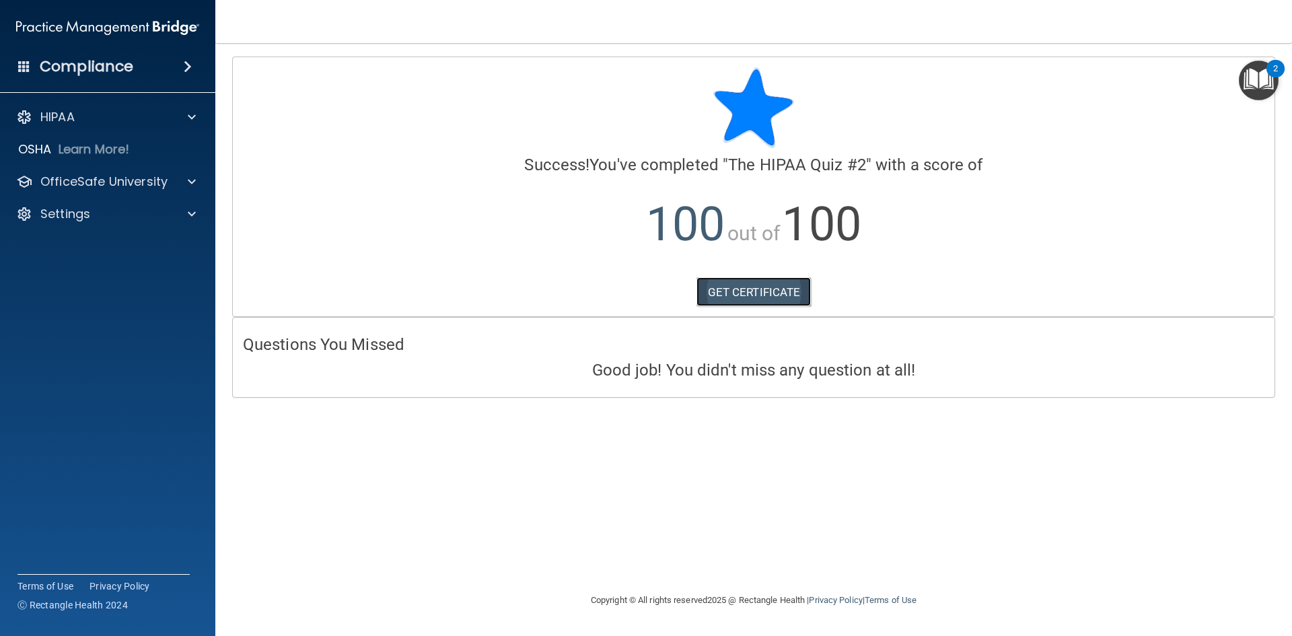
click at [625, 291] on link "GET CERTIFICATE" at bounding box center [754, 292] width 115 height 30
click at [625, 75] on img "Open Resource Center, 2 new notifications" at bounding box center [1259, 81] width 40 height 40
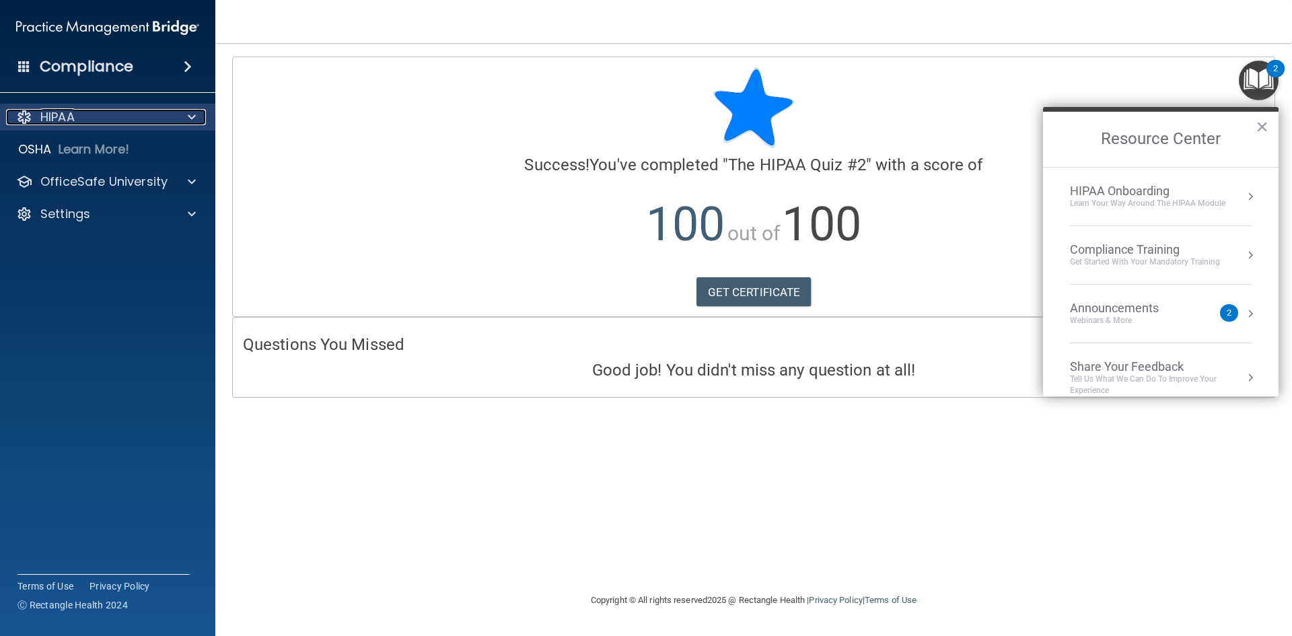
click at [73, 112] on p "HIPAA" at bounding box center [57, 117] width 34 height 16
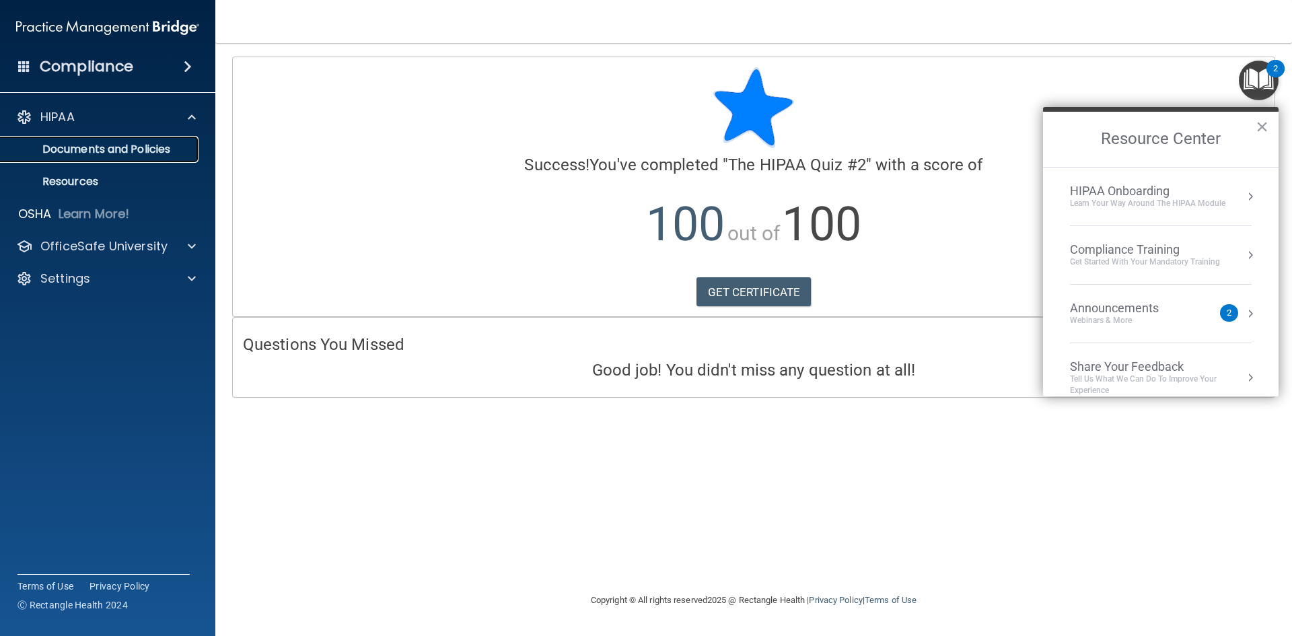
click at [102, 140] on link "Documents and Policies" at bounding box center [93, 149] width 212 height 27
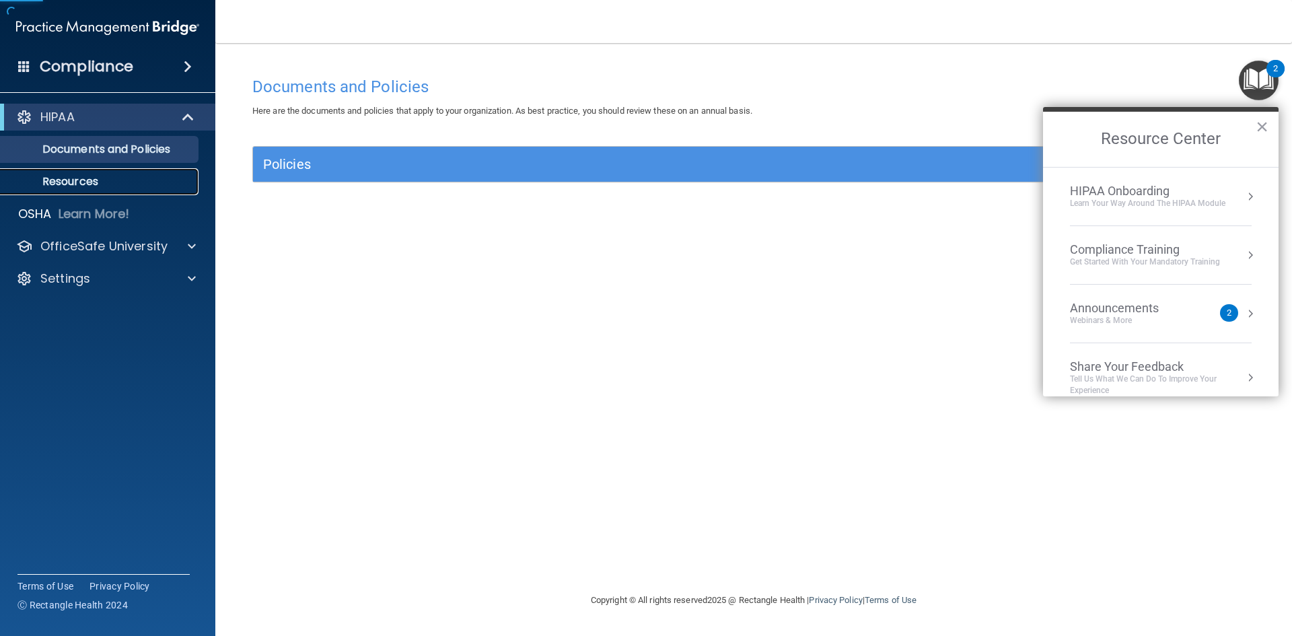
click at [122, 182] on p "Resources" at bounding box center [101, 181] width 184 height 13
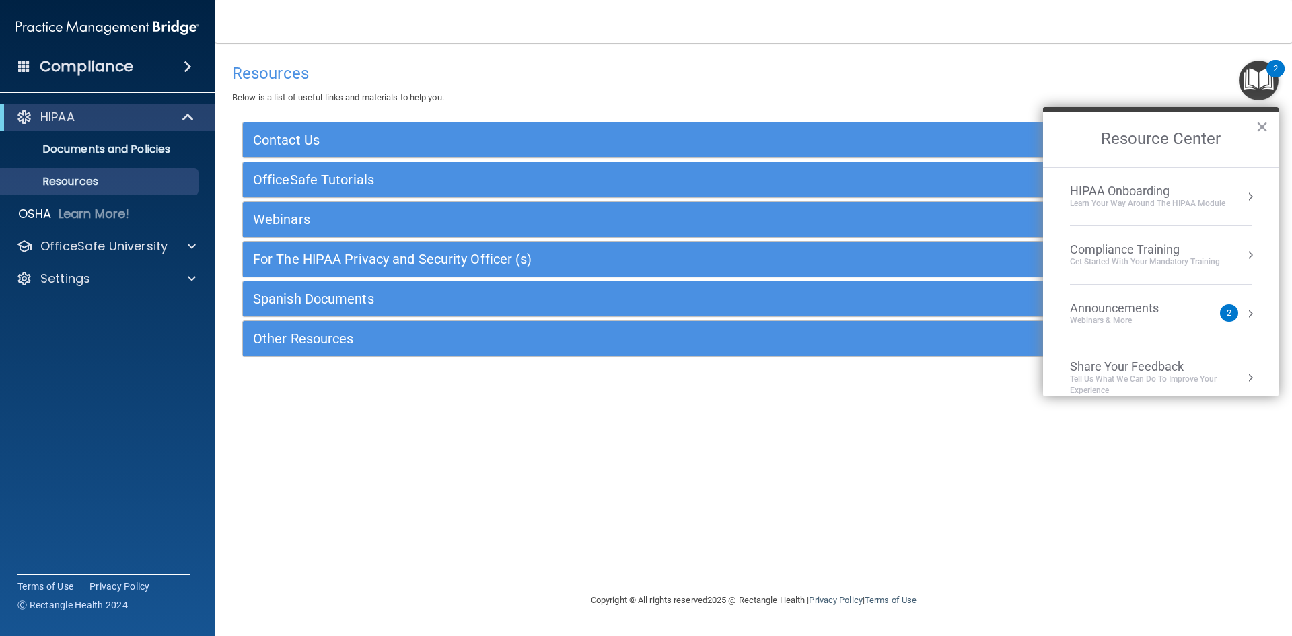
click at [85, 64] on h4 "Compliance" at bounding box center [87, 66] width 94 height 19
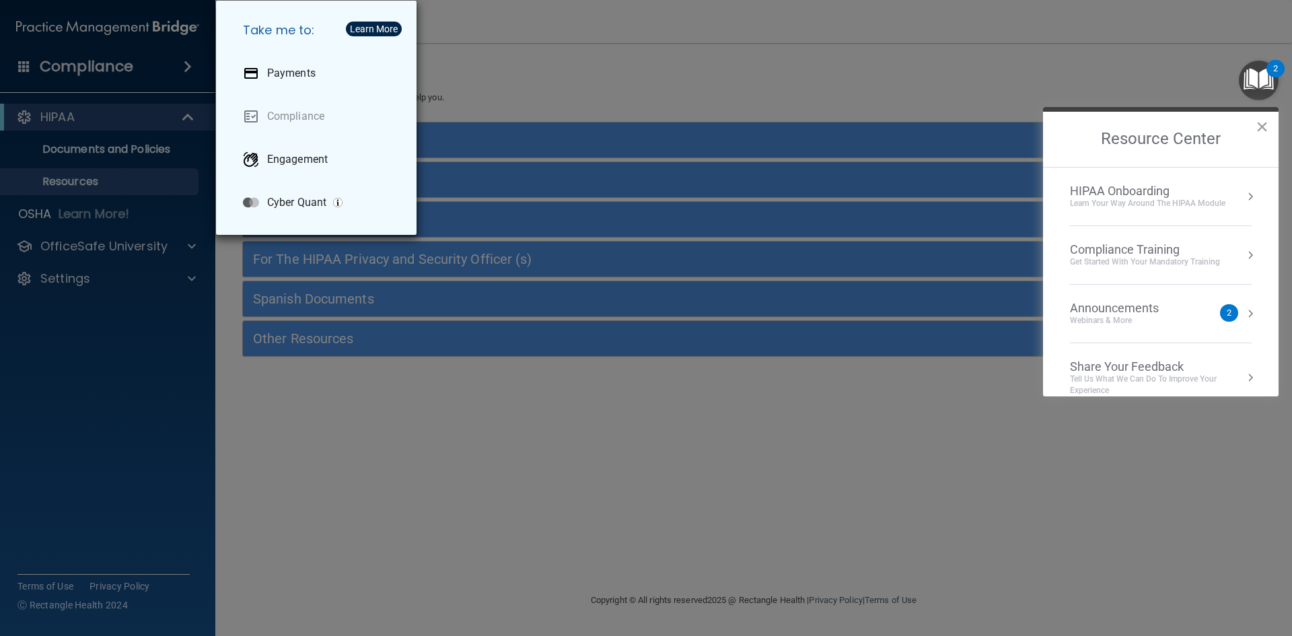
drag, startPoint x: 488, startPoint y: 62, endPoint x: 705, endPoint y: 91, distance: 218.7
click at [489, 62] on div "Take me to: Payments Compliance Engagement Cyber Quant" at bounding box center [646, 318] width 1292 height 636
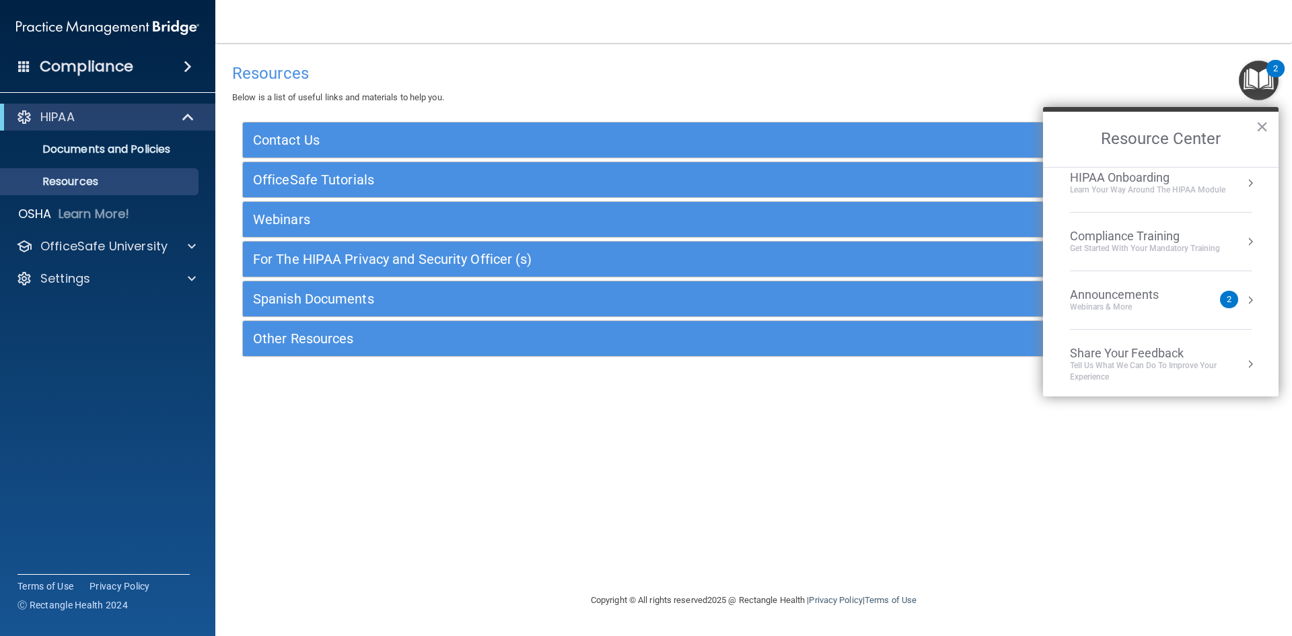
scroll to position [17, 0]
click at [625, 129] on button "×" at bounding box center [1262, 127] width 13 height 22
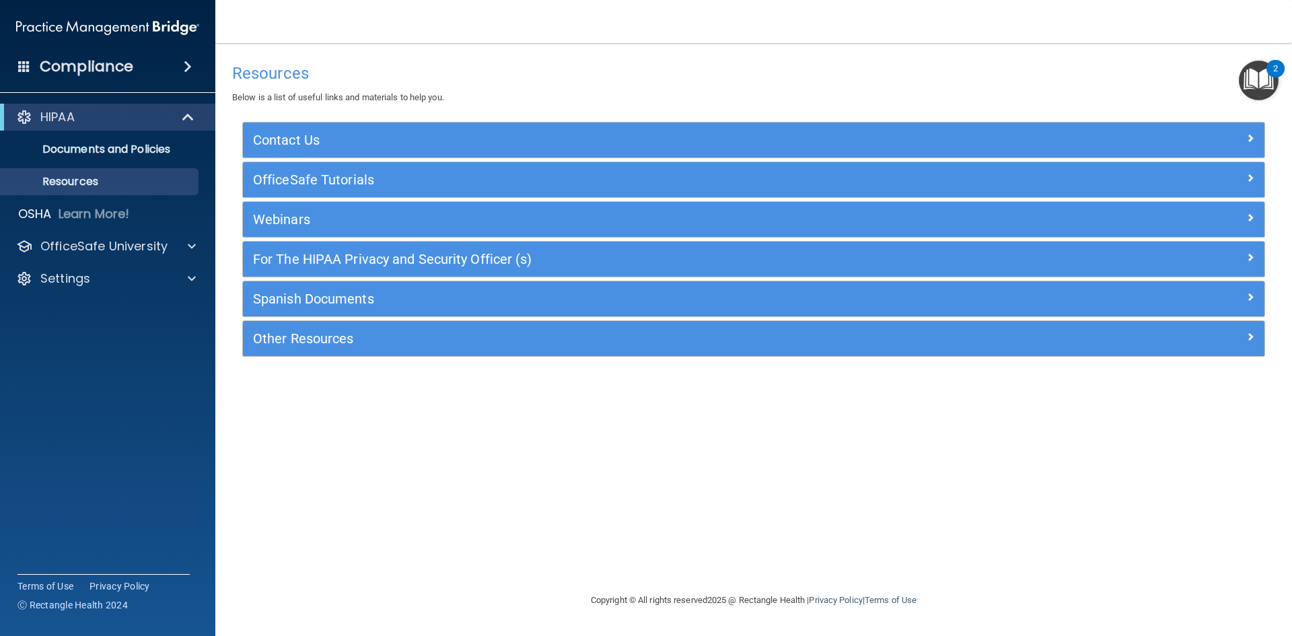
click at [625, 77] on img "Open Resource Center, 2 new notifications" at bounding box center [1259, 81] width 40 height 40
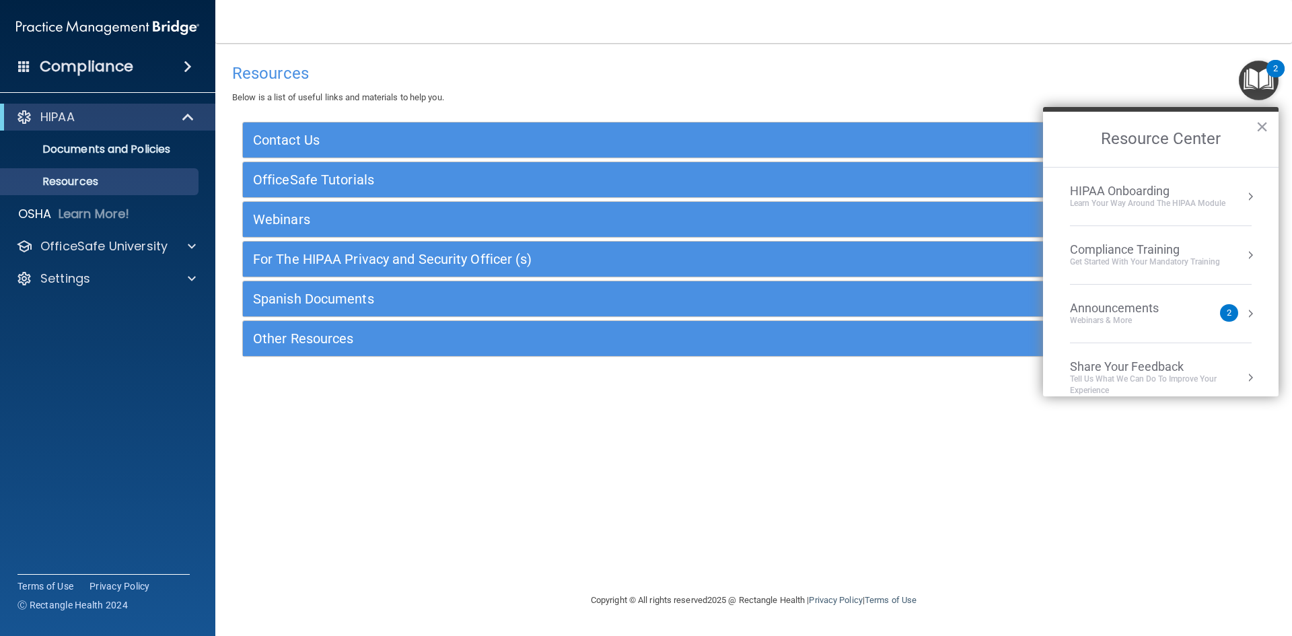
click at [625, 189] on div "HIPAA Onboarding" at bounding box center [1148, 191] width 156 height 15
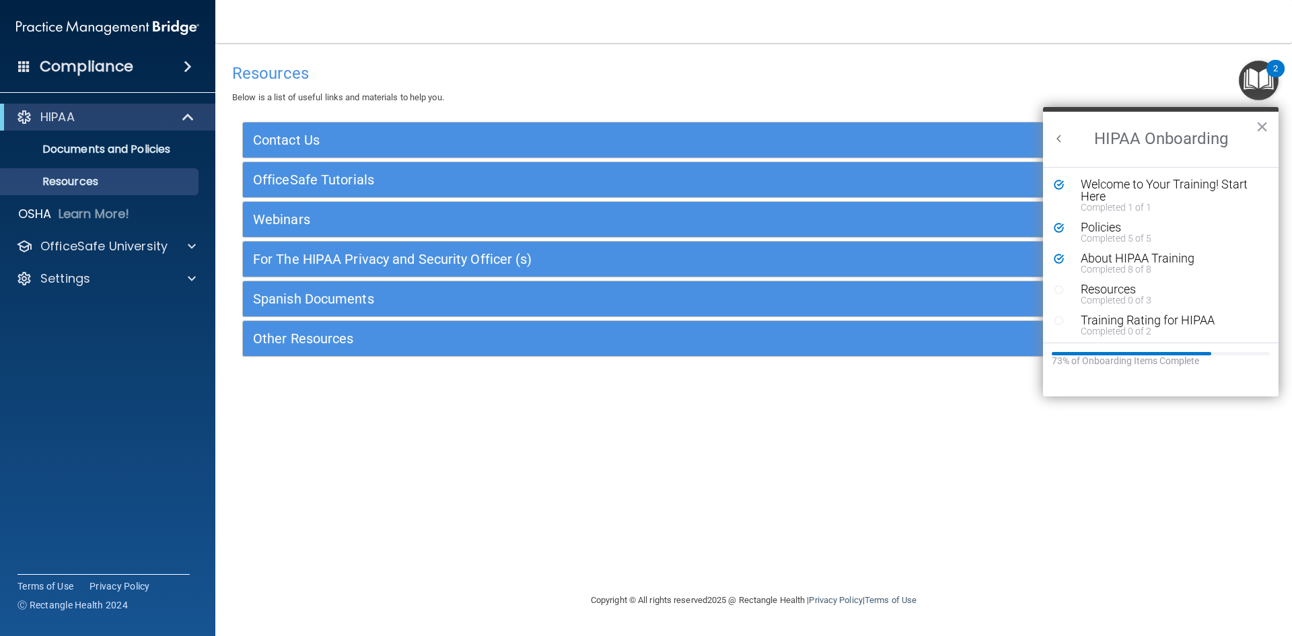
scroll to position [0, 0]
click at [625, 289] on div "Resources" at bounding box center [1166, 289] width 170 height 12
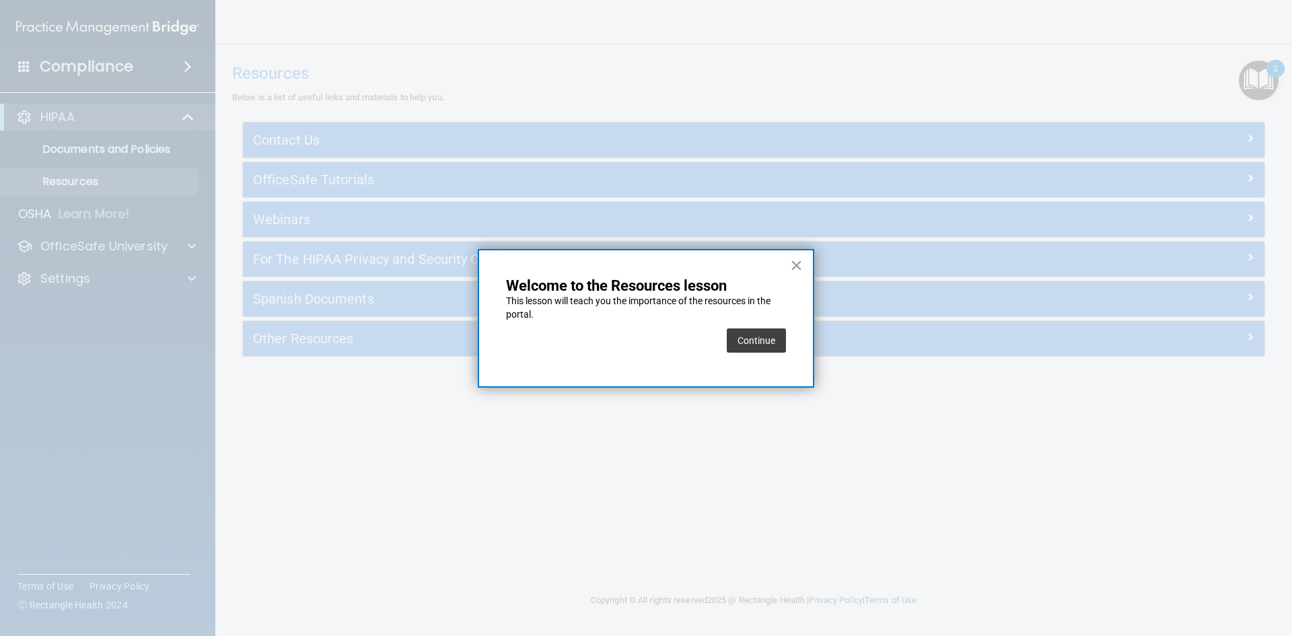
click at [625, 319] on p "This lesson will teach you the importance of the resources in the portal." at bounding box center [646, 308] width 280 height 26
click at [625, 331] on div "Continue" at bounding box center [646, 341] width 280 height 38
drag, startPoint x: 724, startPoint y: 326, endPoint x: 778, endPoint y: 347, distance: 57.8
click at [625, 326] on div "Continue" at bounding box center [646, 341] width 280 height 38
click at [625, 345] on button "Continue" at bounding box center [756, 341] width 59 height 24
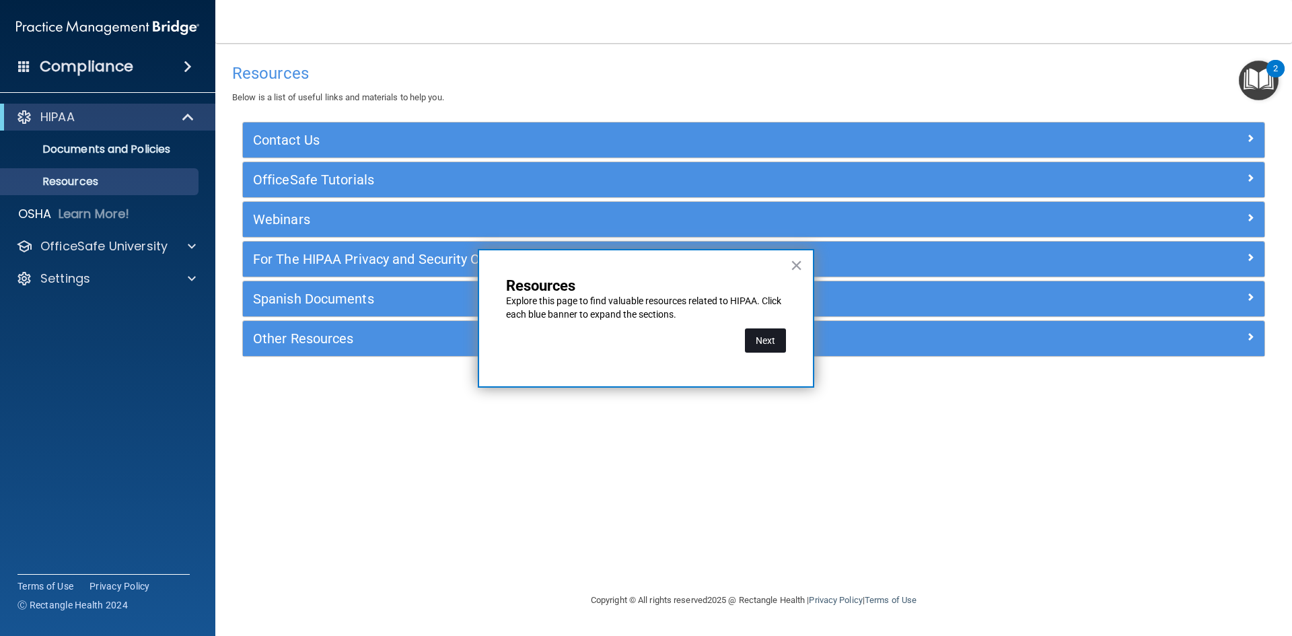
click at [625, 342] on button "Next" at bounding box center [765, 341] width 41 height 24
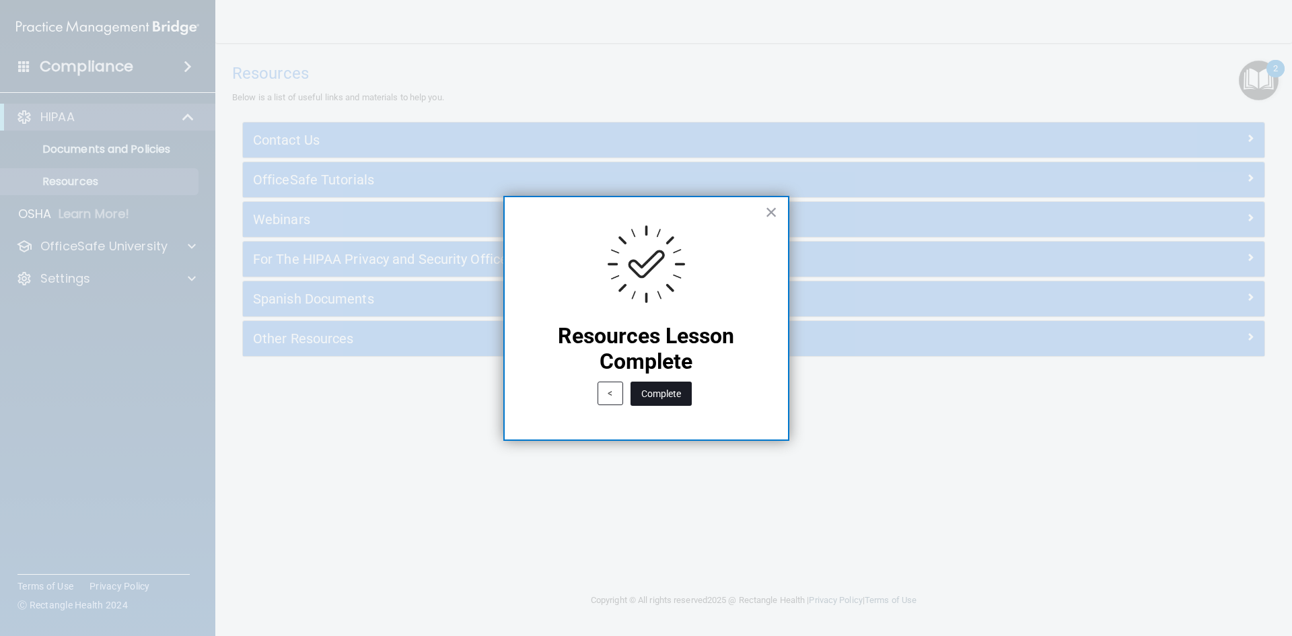
click at [625, 397] on button "Complete" at bounding box center [661, 394] width 61 height 24
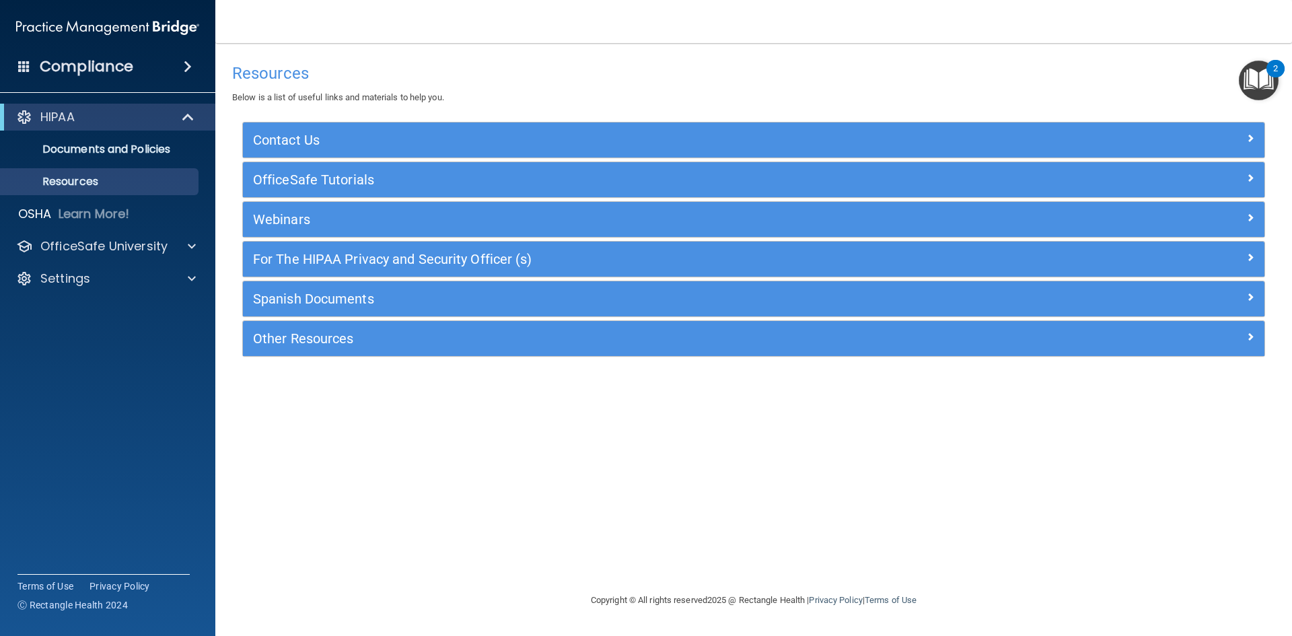
click at [625, 63] on div "2" at bounding box center [1276, 69] width 18 height 18
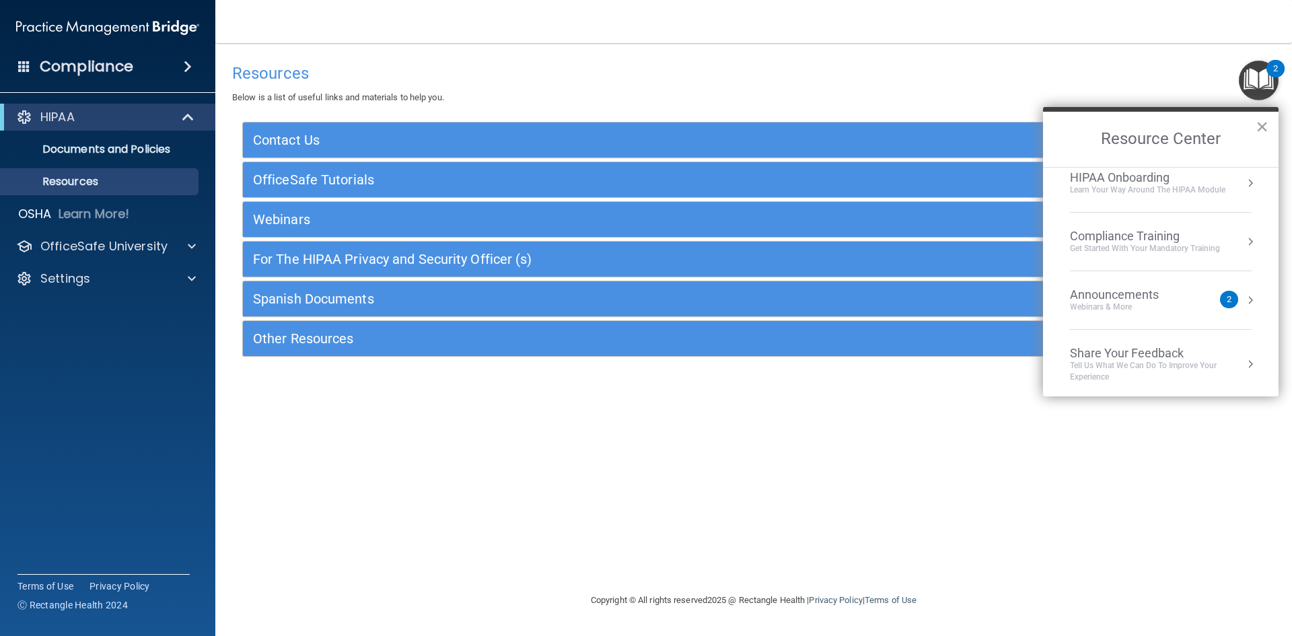
scroll to position [17, 0]
click at [625, 238] on div "Compliance Training" at bounding box center [1145, 233] width 150 height 15
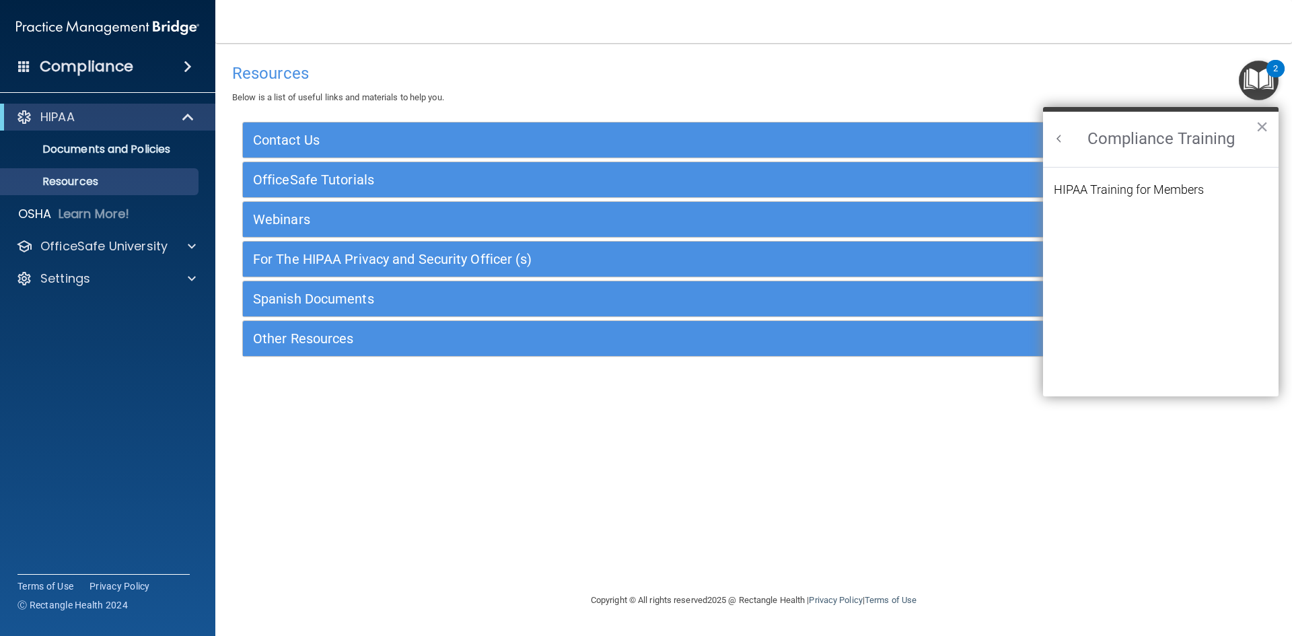
scroll to position [0, 0]
click at [625, 188] on div "HIPAA Training for Members" at bounding box center [1129, 190] width 150 height 12
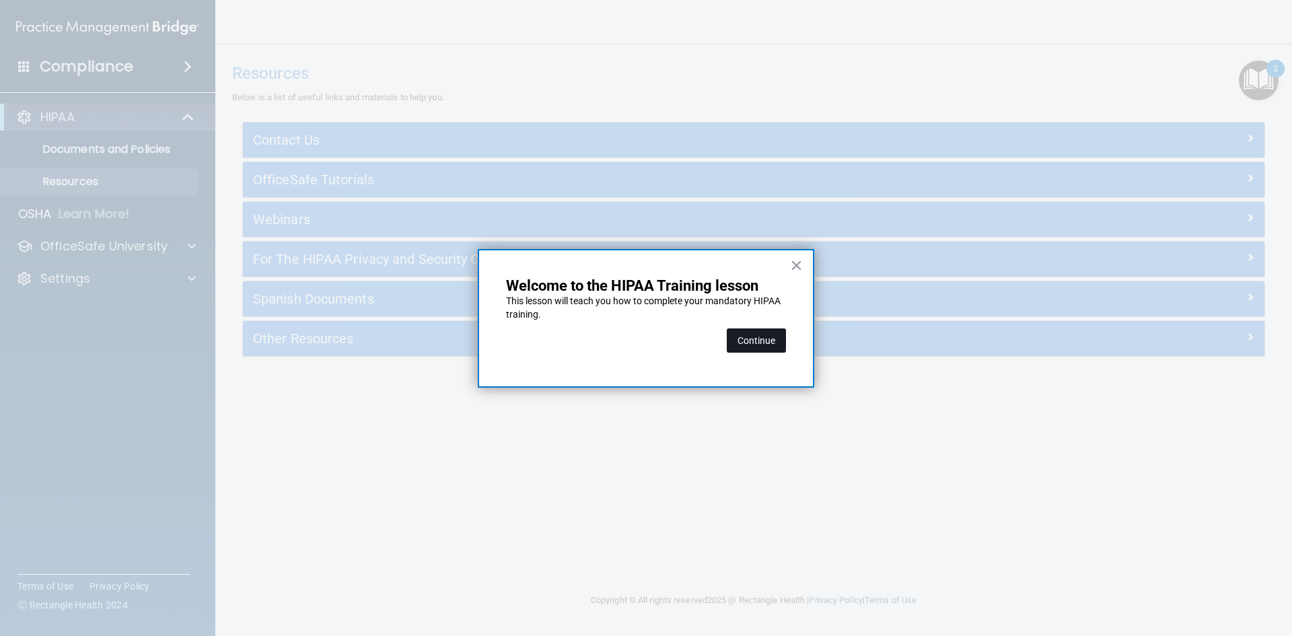
click at [625, 337] on button "Continue" at bounding box center [756, 341] width 59 height 24
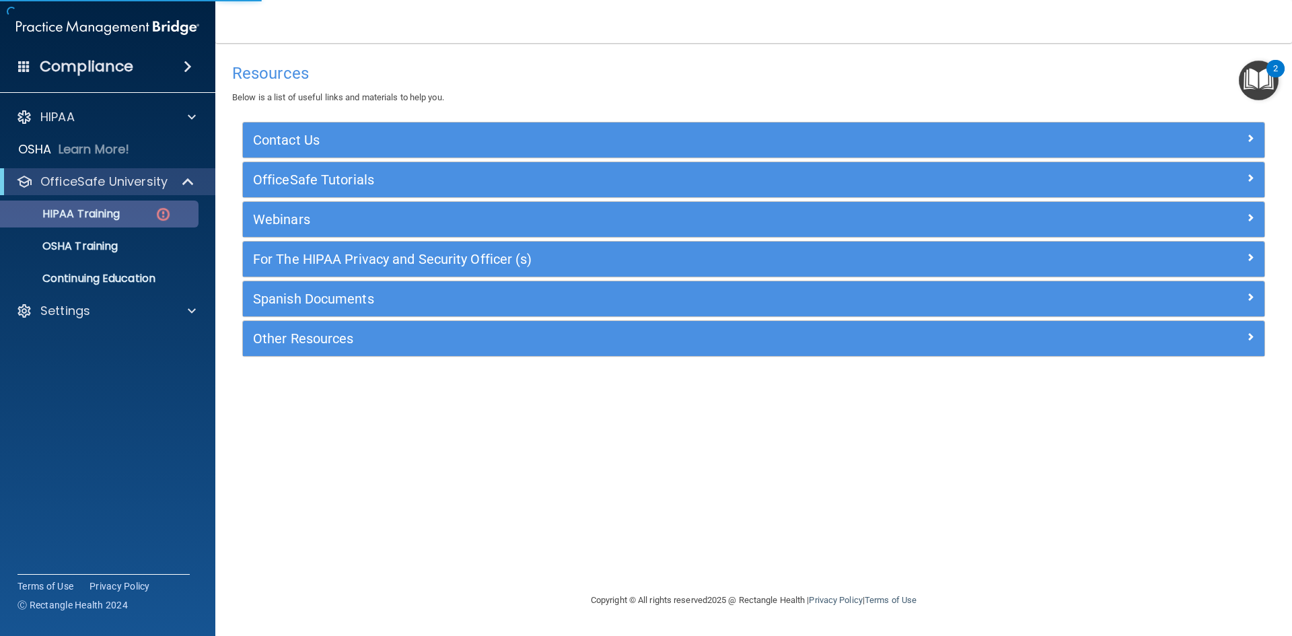
click at [77, 218] on p "HIPAA Training" at bounding box center [64, 213] width 111 height 13
click at [120, 210] on p "HIPAA Training" at bounding box center [64, 213] width 111 height 13
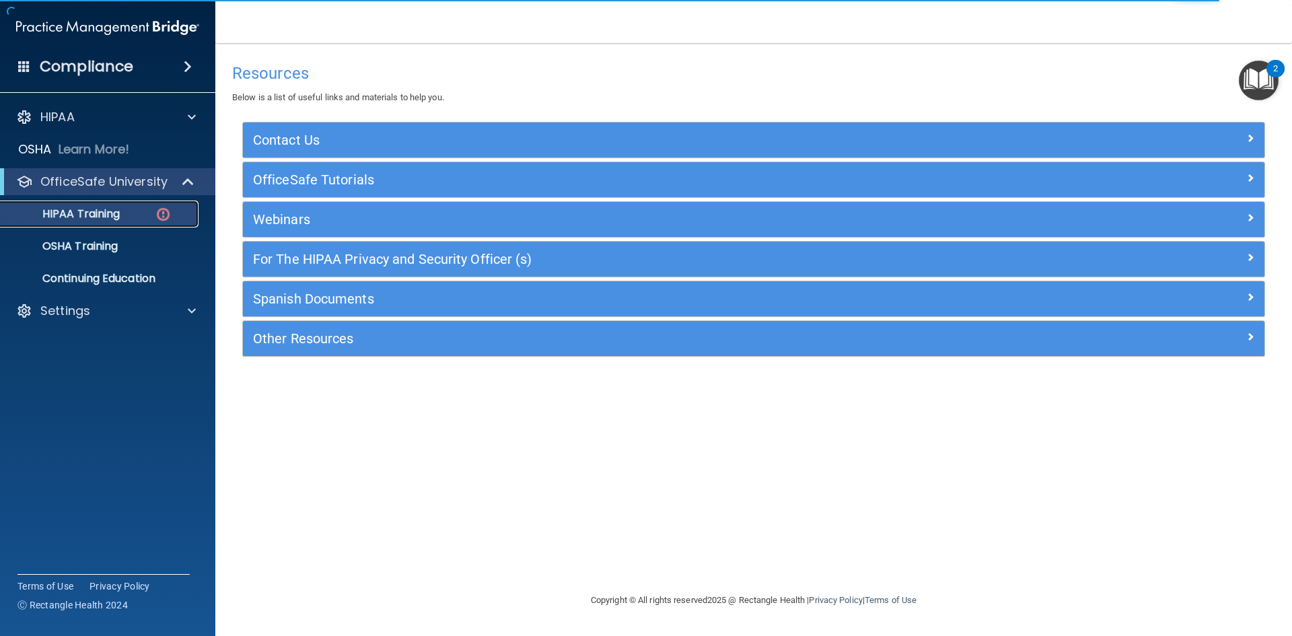
click at [157, 208] on img at bounding box center [163, 214] width 17 height 17
click at [159, 211] on img at bounding box center [163, 214] width 17 height 17
click at [625, 71] on div "2" at bounding box center [1276, 69] width 18 height 18
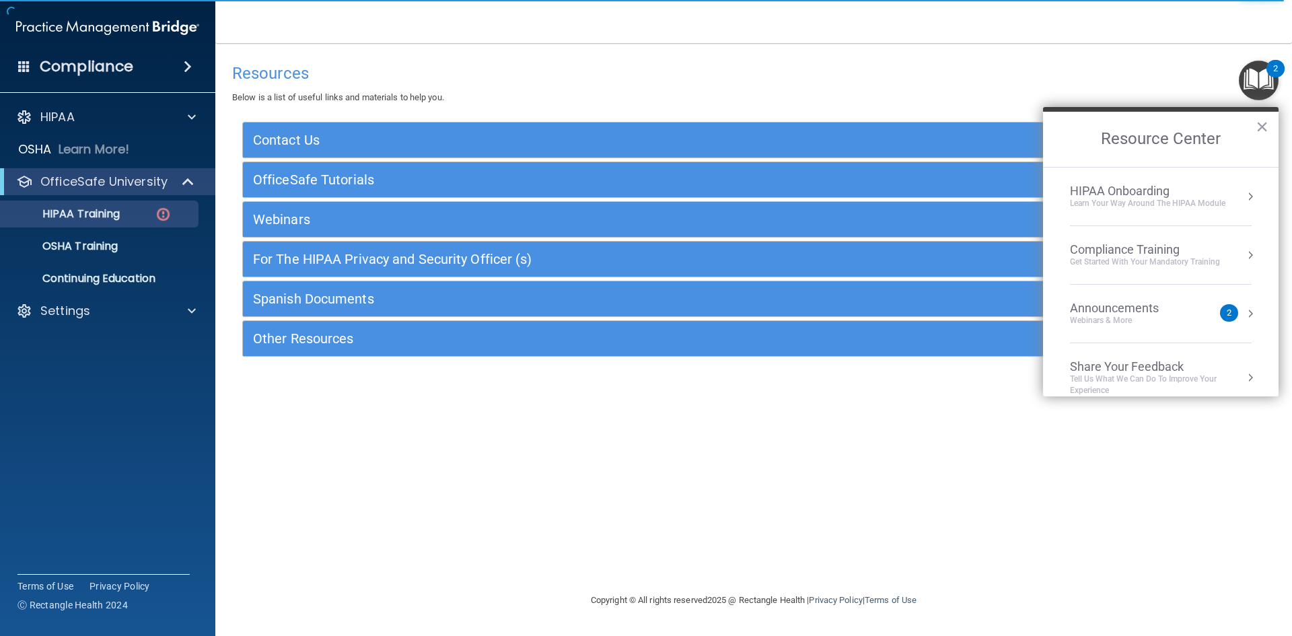
click at [625, 322] on div "Webinars & More" at bounding box center [1128, 320] width 116 height 11
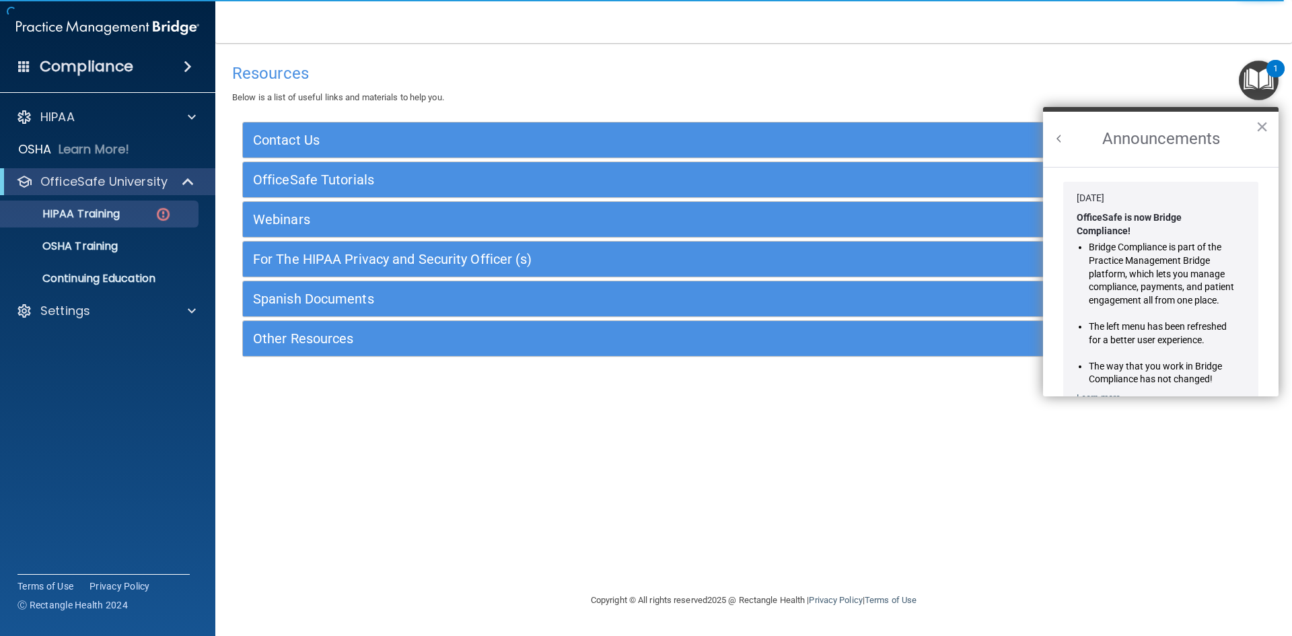
scroll to position [236, 0]
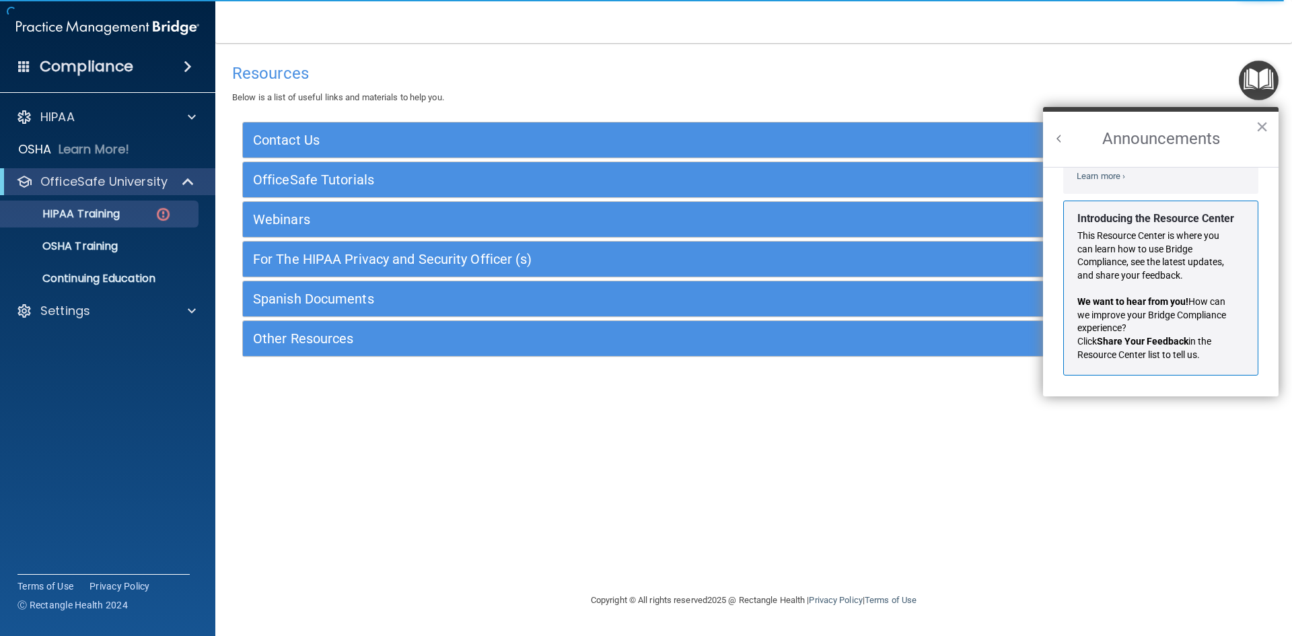
click at [625, 134] on button "Back to Resource Center Home" at bounding box center [1059, 138] width 13 height 13
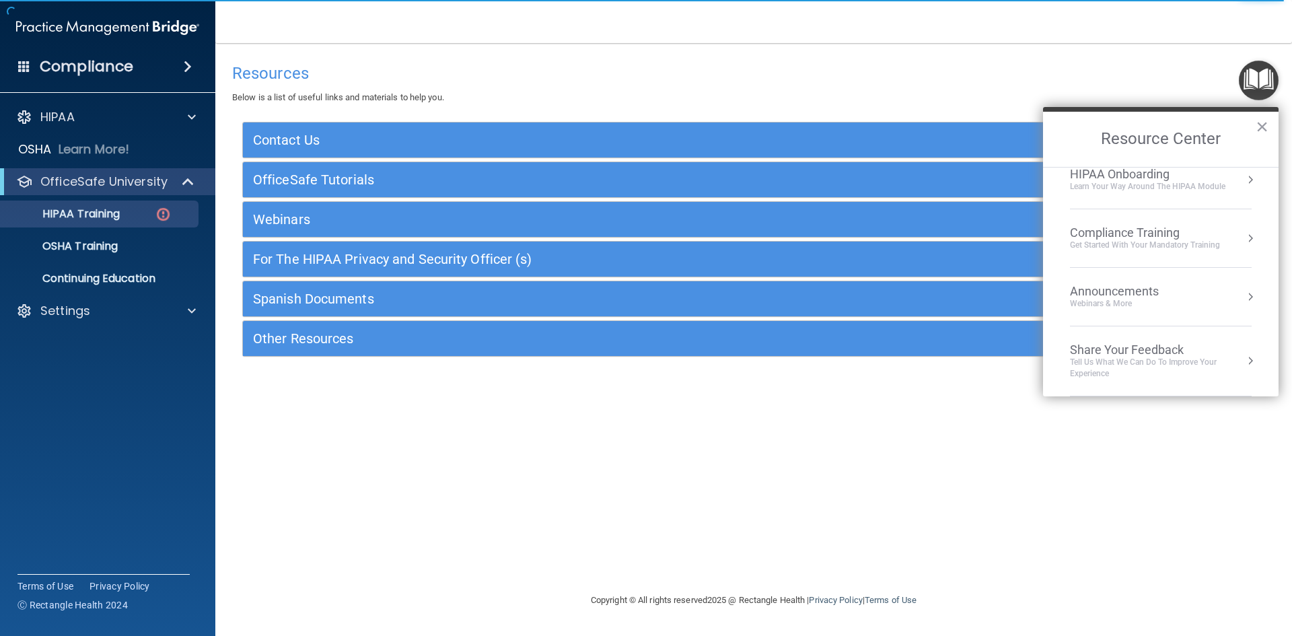
scroll to position [0, 0]
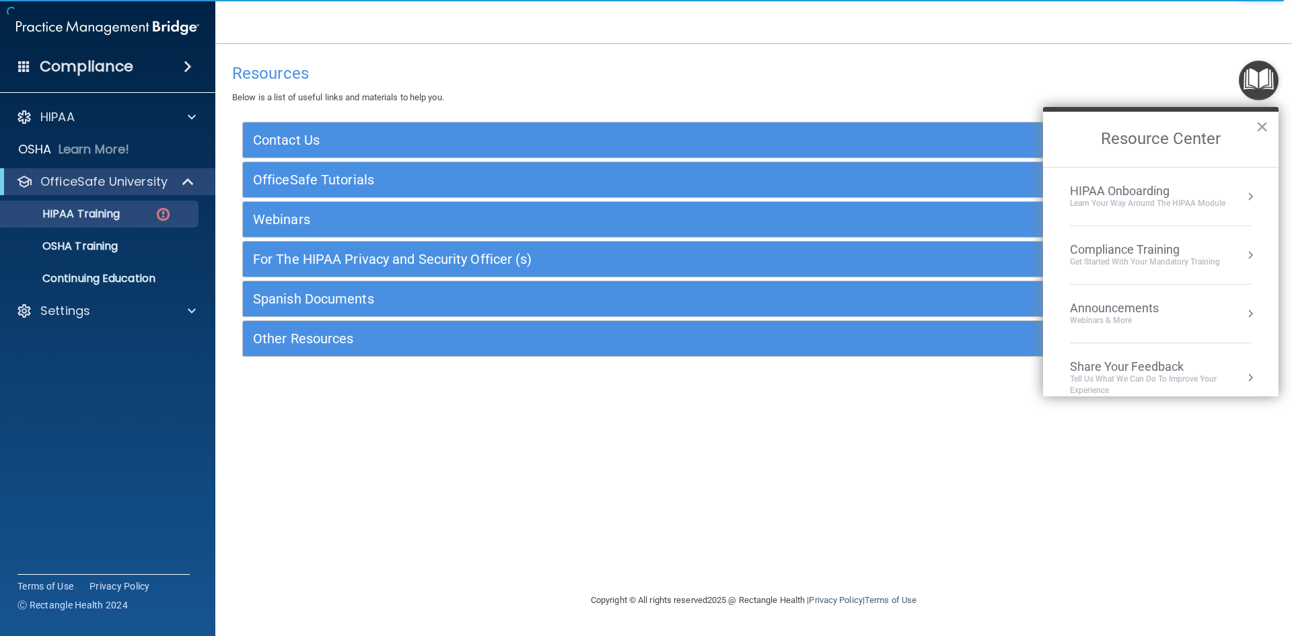
click at [625, 197] on div "HIPAA Onboarding" at bounding box center [1148, 191] width 156 height 15
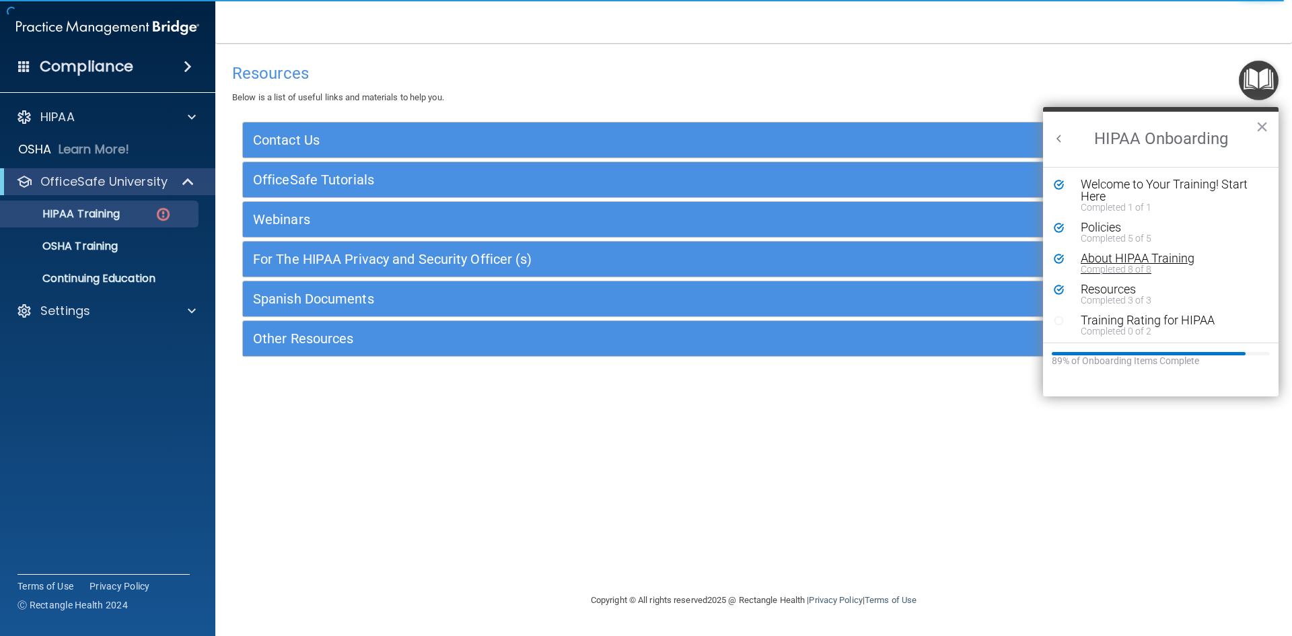
scroll to position [3, 0]
click at [625, 318] on div "Training Rating for HIPAA" at bounding box center [1166, 318] width 170 height 12
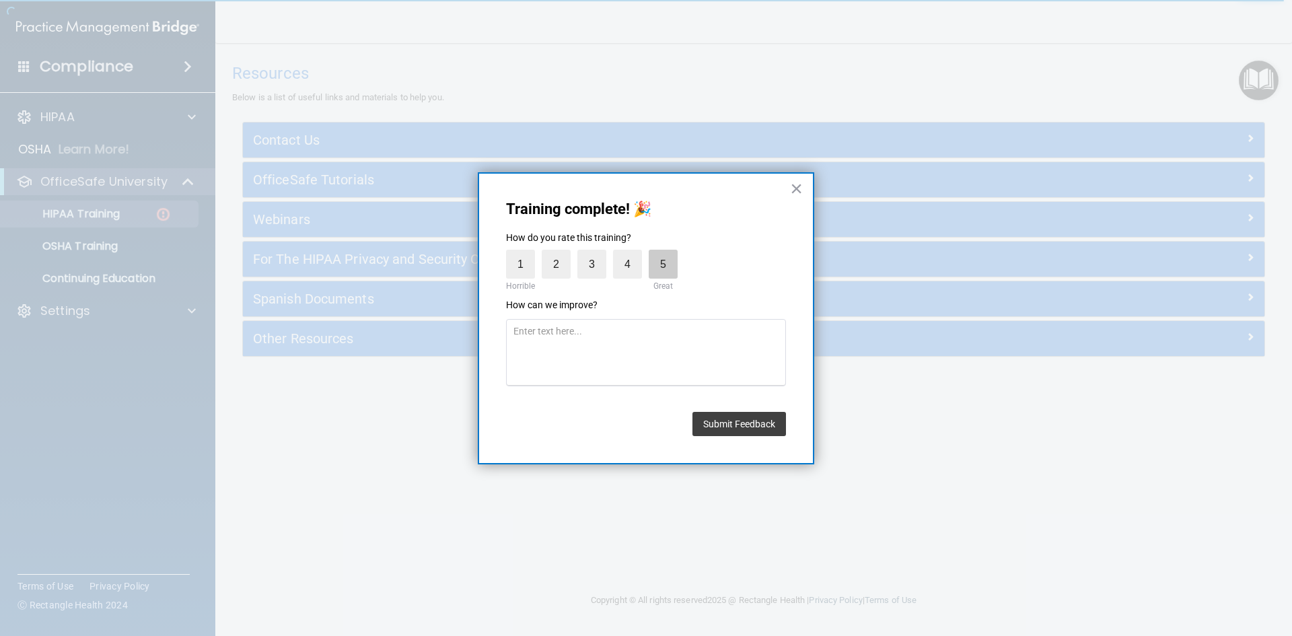
click at [625, 268] on label "5" at bounding box center [663, 264] width 29 height 29
click at [625, 253] on input "5" at bounding box center [632, 253] width 0 height 0
click at [625, 417] on button "Submit Feedback" at bounding box center [740, 424] width 94 height 24
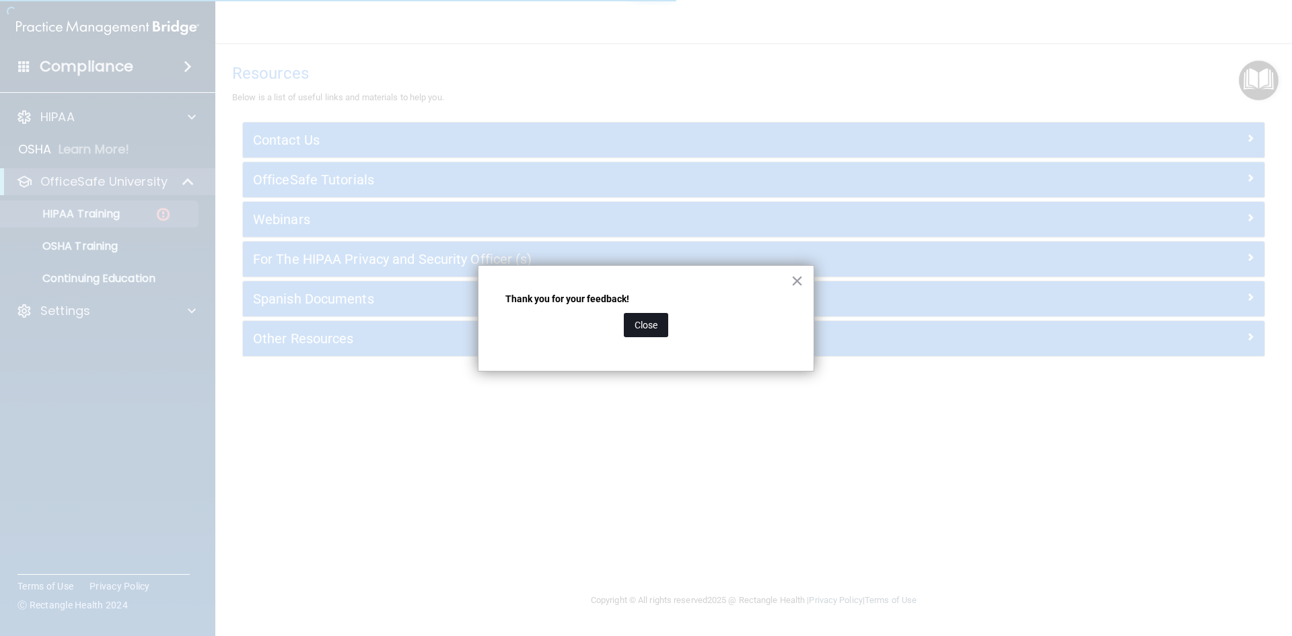
click at [625, 322] on button "Close" at bounding box center [646, 325] width 44 height 24
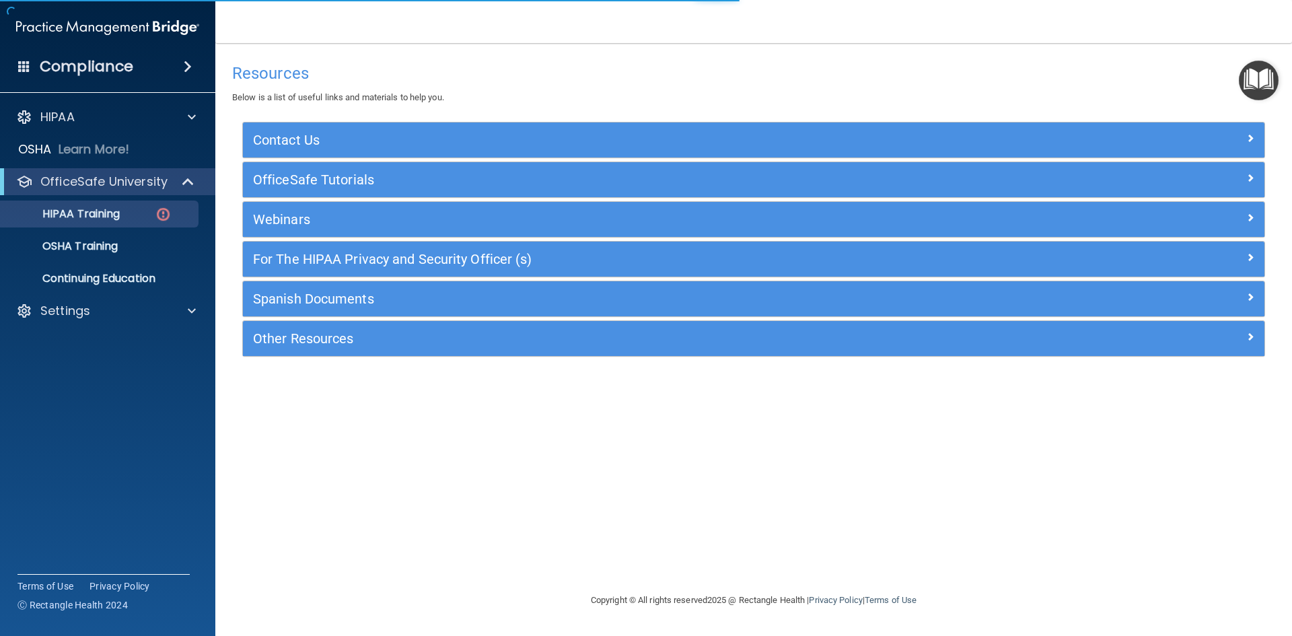
click at [625, 76] on img "Open Resource Center" at bounding box center [1259, 81] width 40 height 40
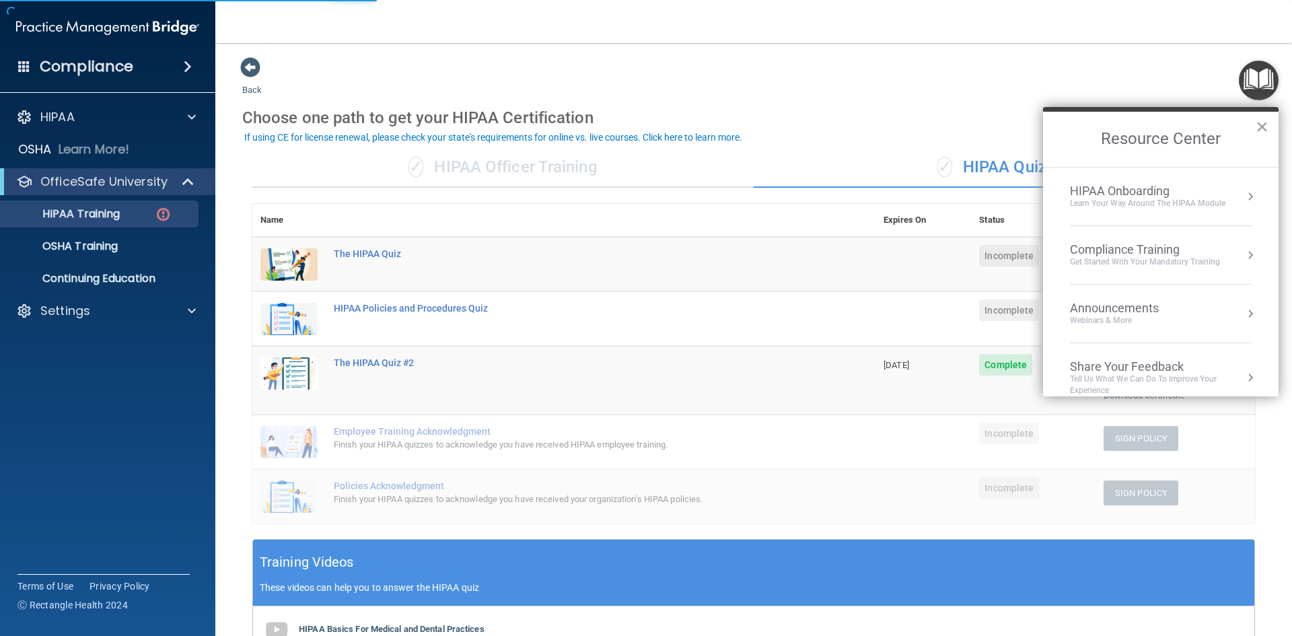
click at [625, 125] on button "×" at bounding box center [1262, 127] width 13 height 22
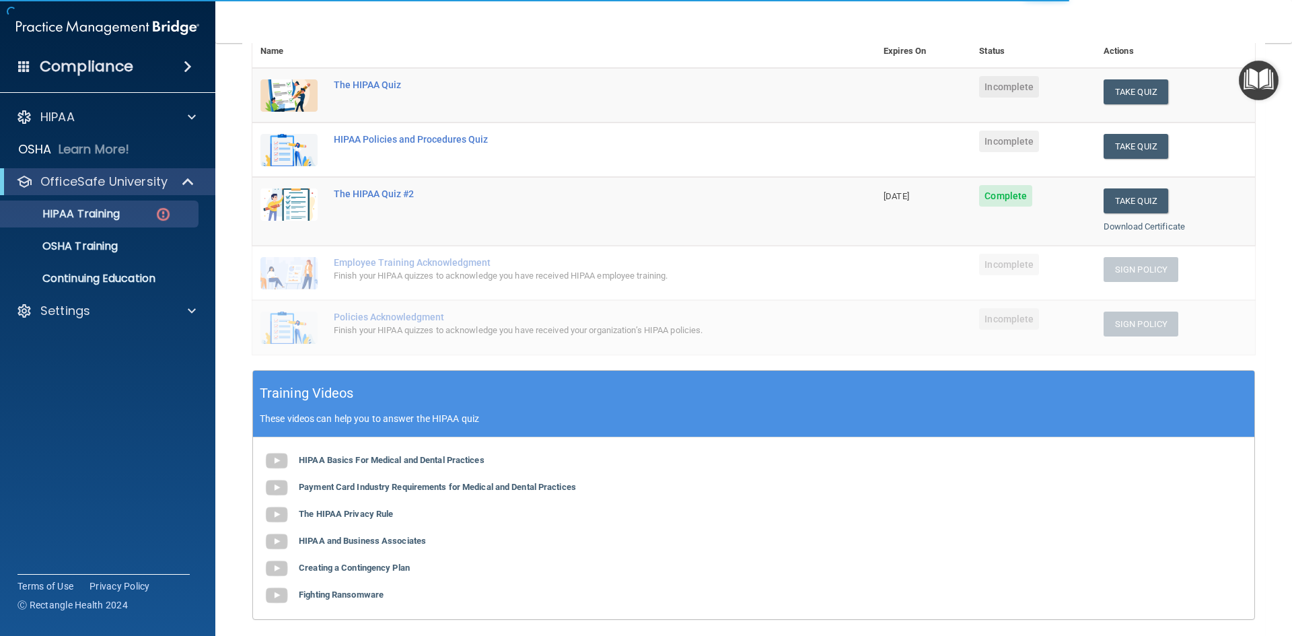
scroll to position [52, 0]
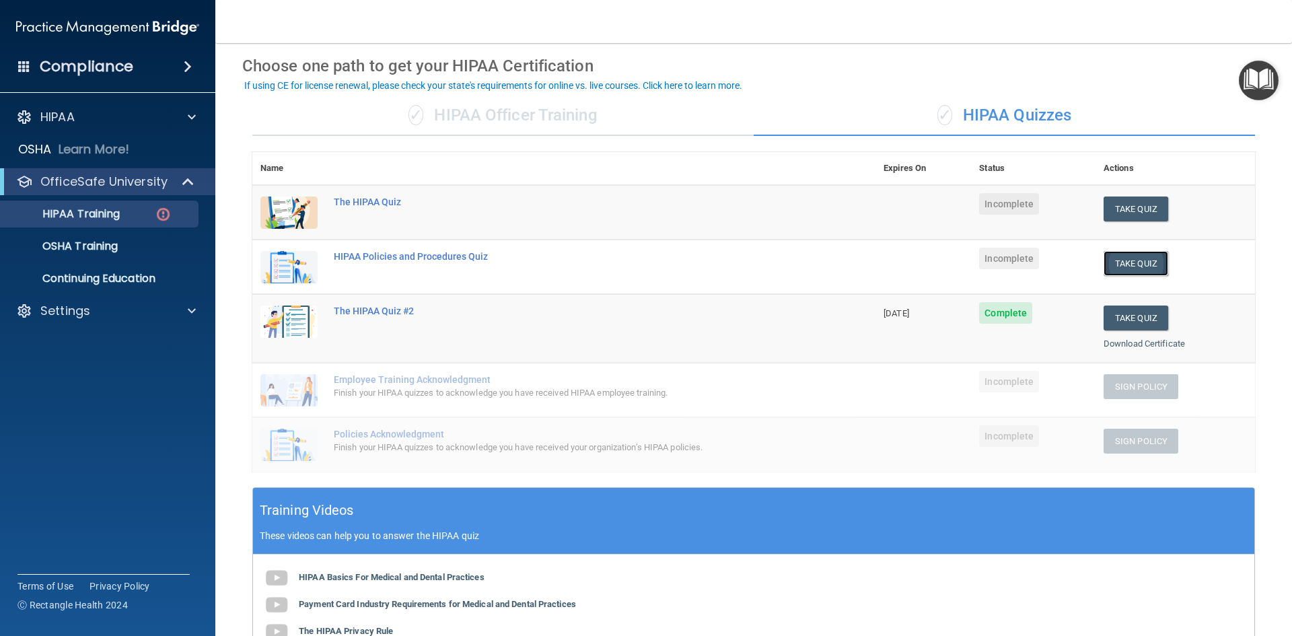
click at [625, 267] on button "Take Quiz" at bounding box center [1136, 263] width 65 height 25
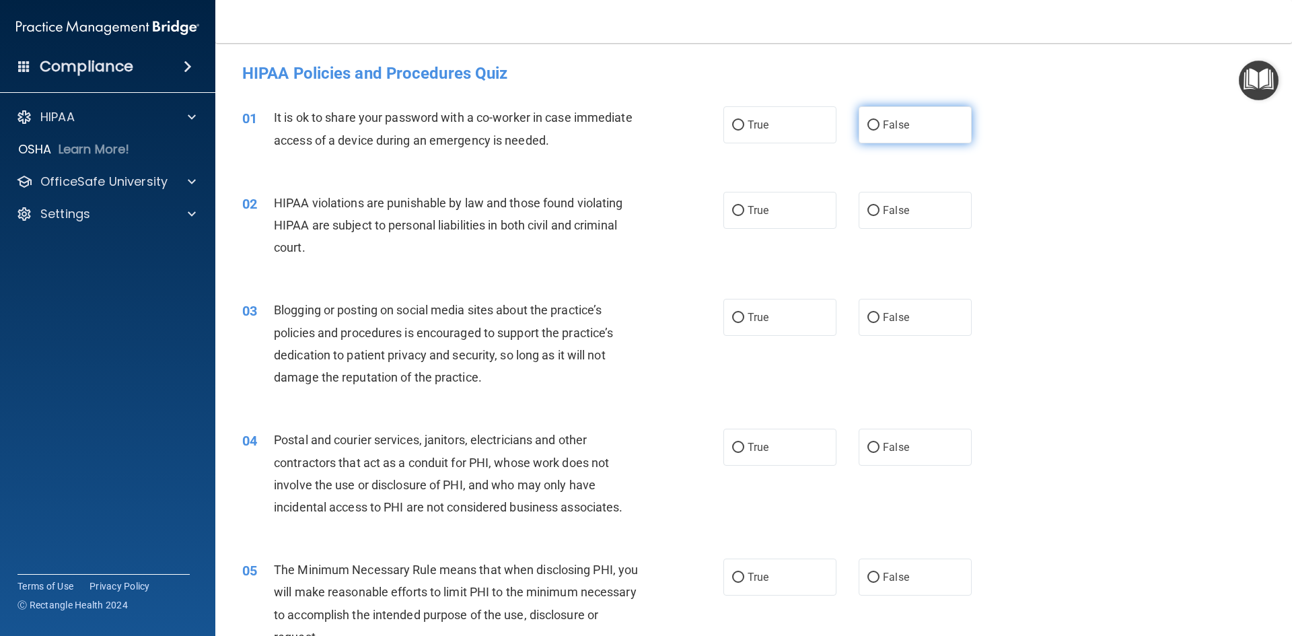
click at [625, 118] on label "False" at bounding box center [915, 124] width 113 height 37
click at [625, 120] on input "False" at bounding box center [874, 125] width 12 height 10
radio input "true"
click at [625, 221] on label "True" at bounding box center [780, 210] width 113 height 37
click at [625, 216] on input "True" at bounding box center [738, 211] width 12 height 10
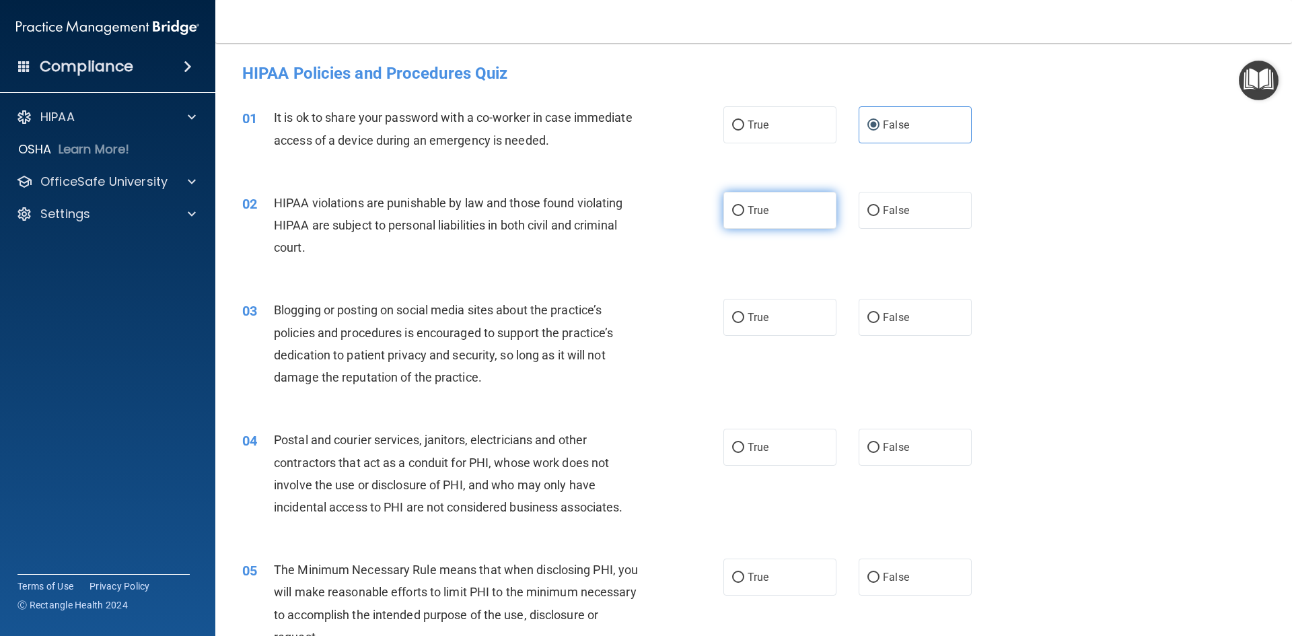
radio input "true"
click at [625, 322] on label "False" at bounding box center [915, 317] width 113 height 37
click at [625, 322] on input "False" at bounding box center [874, 318] width 12 height 10
radio input "true"
click at [625, 452] on span "True" at bounding box center [758, 447] width 21 height 13
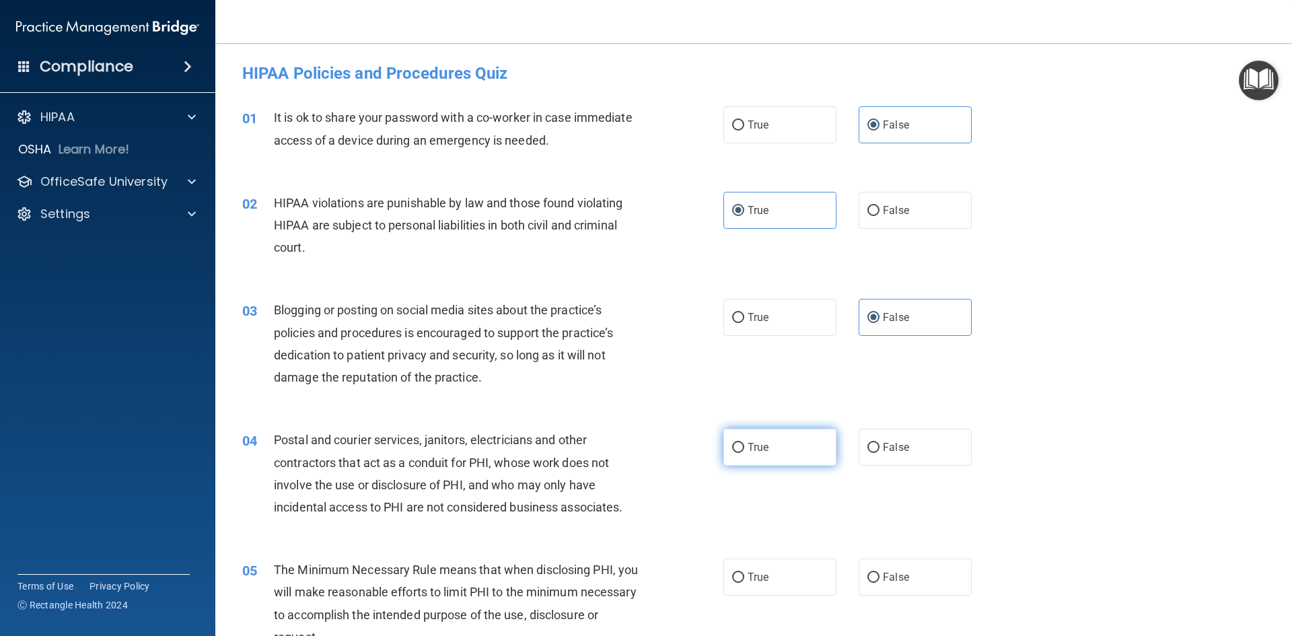
click at [625, 452] on input "True" at bounding box center [738, 448] width 12 height 10
radio input "true"
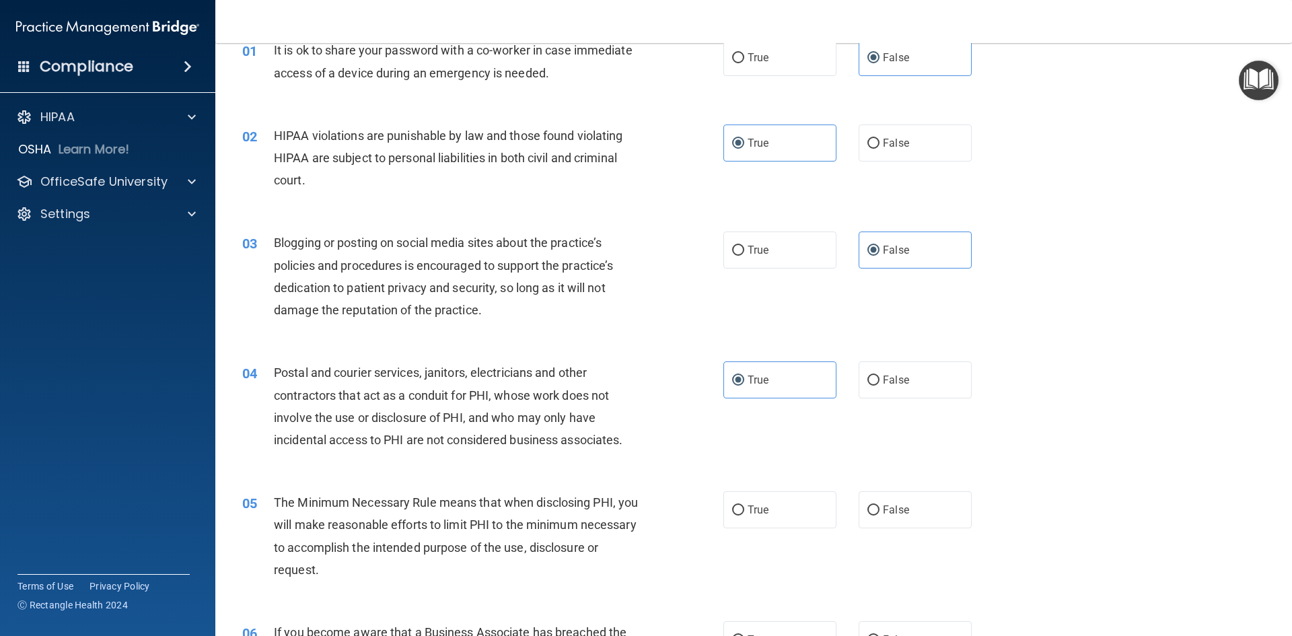
scroll to position [135, 0]
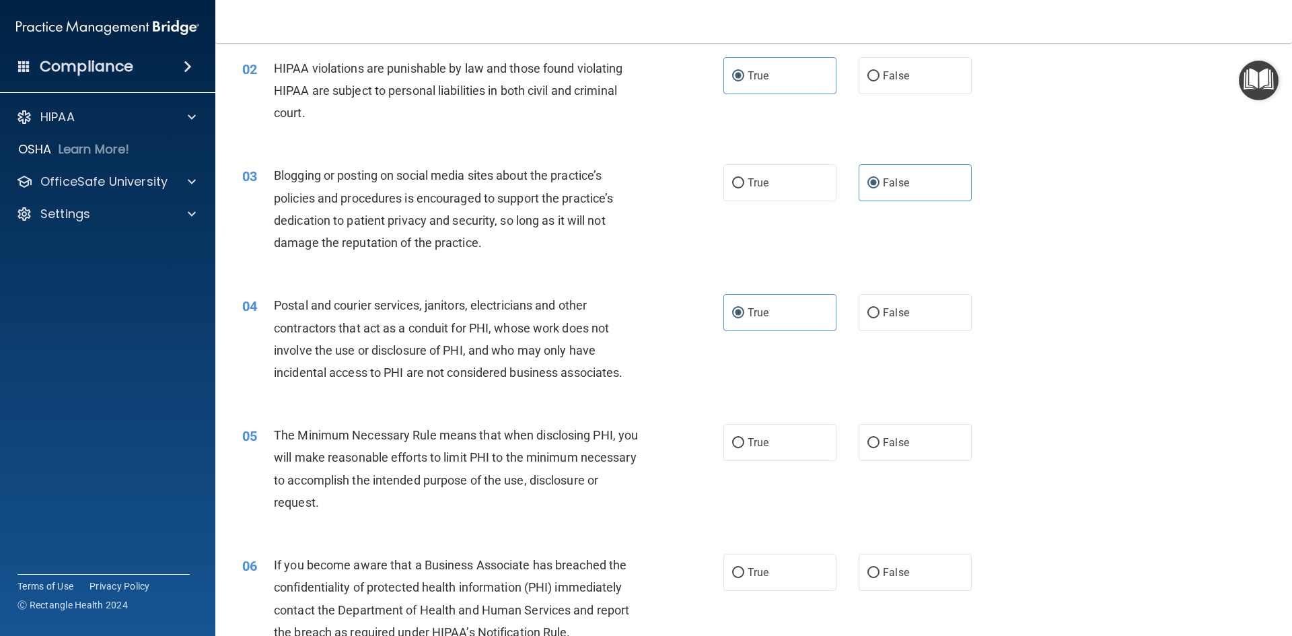
click at [625, 469] on div "05 The Minimum Necessary Rule means that when disclosing PHI, you will make rea…" at bounding box center [753, 472] width 1043 height 130
click at [625, 447] on span "True" at bounding box center [758, 442] width 21 height 13
click at [625, 447] on input "True" at bounding box center [738, 443] width 12 height 10
radio input "true"
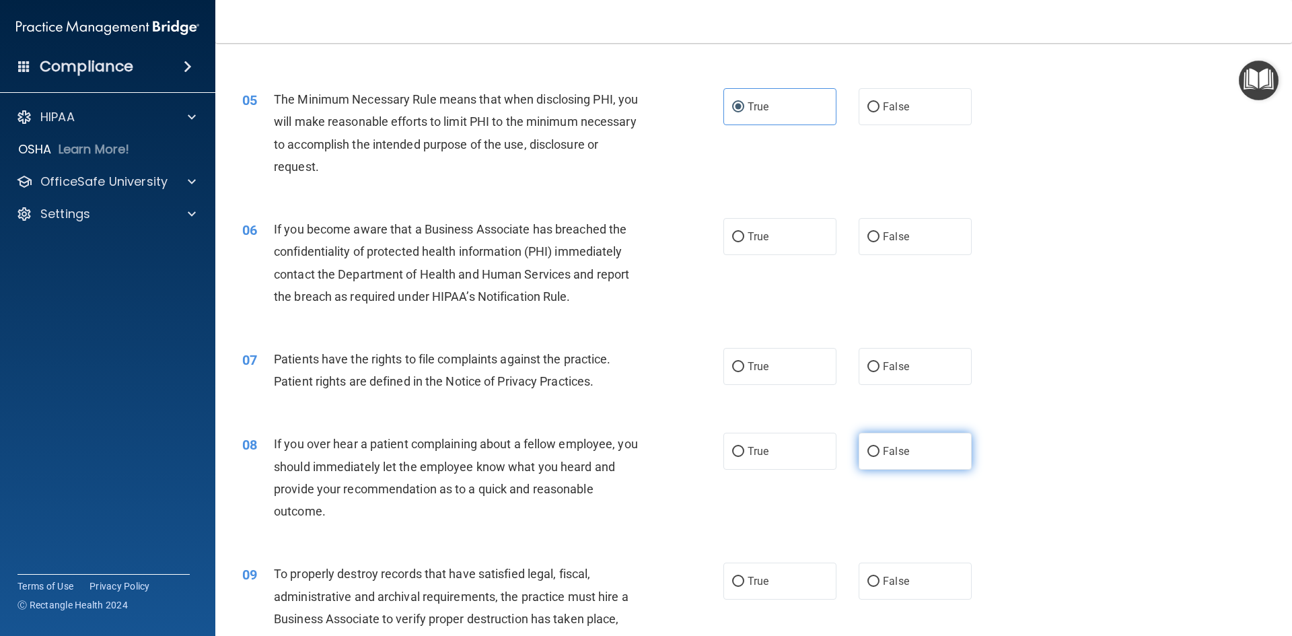
scroll to position [471, 0]
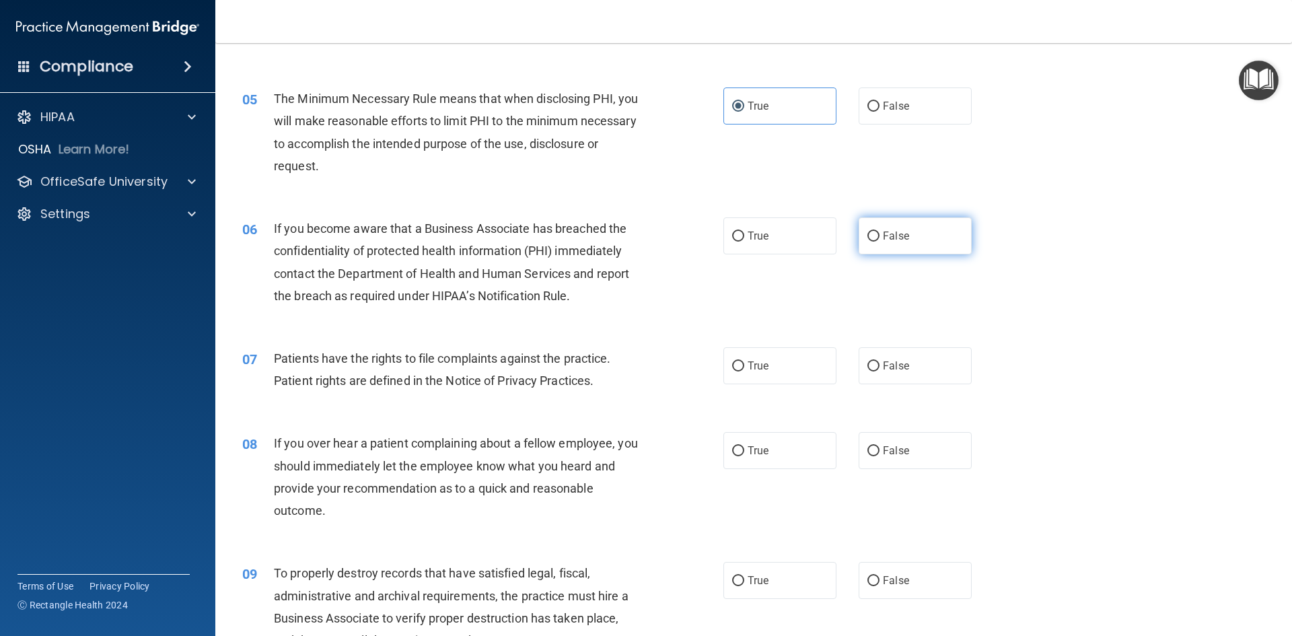
click at [625, 230] on span "False" at bounding box center [896, 236] width 26 height 13
click at [625, 232] on input "False" at bounding box center [874, 237] width 12 height 10
radio input "true"
click at [625, 366] on span "True" at bounding box center [758, 365] width 21 height 13
click at [625, 366] on input "True" at bounding box center [738, 366] width 12 height 10
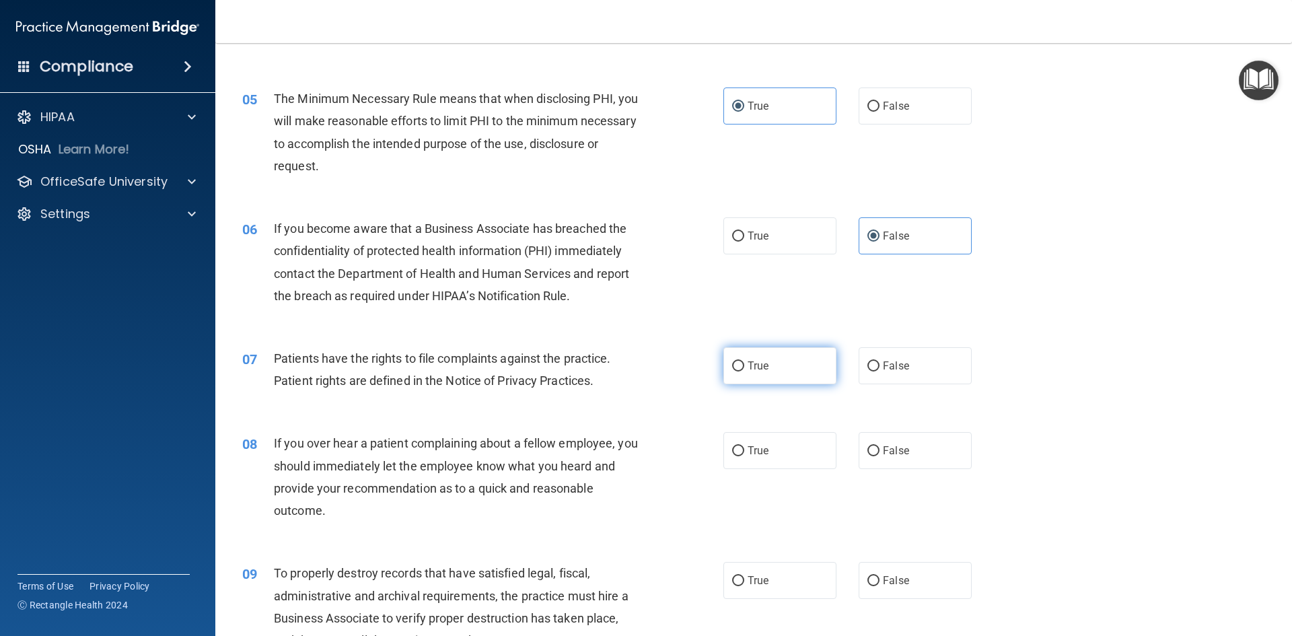
radio input "true"
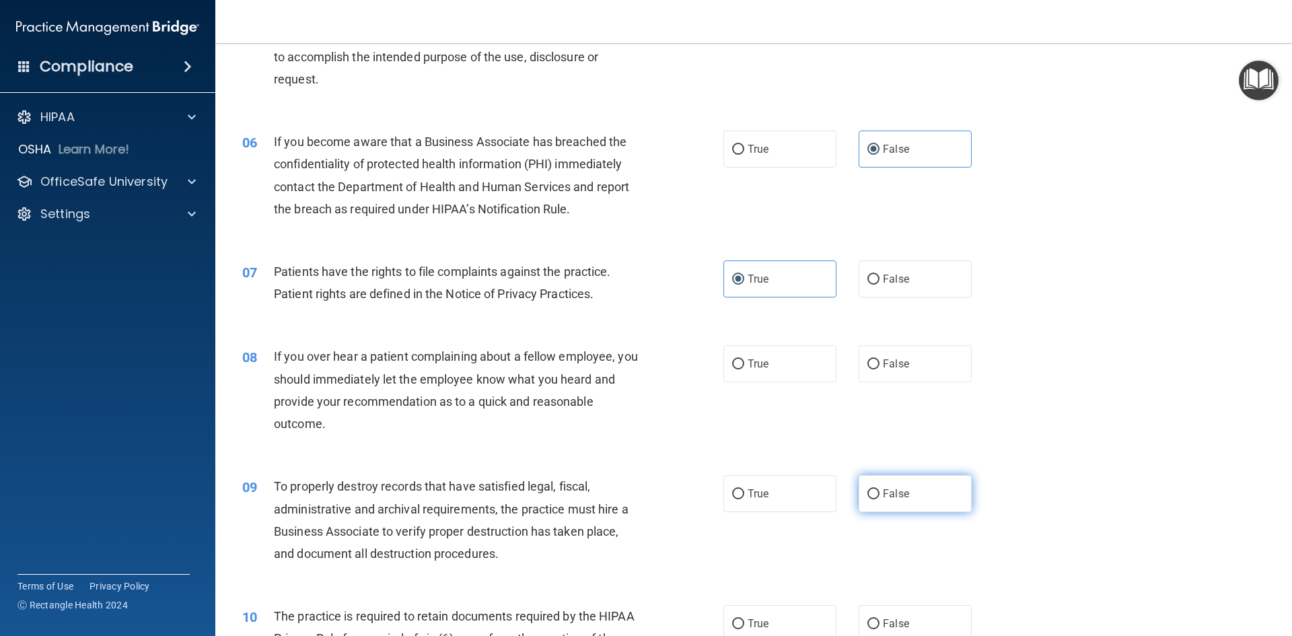
scroll to position [673, 0]
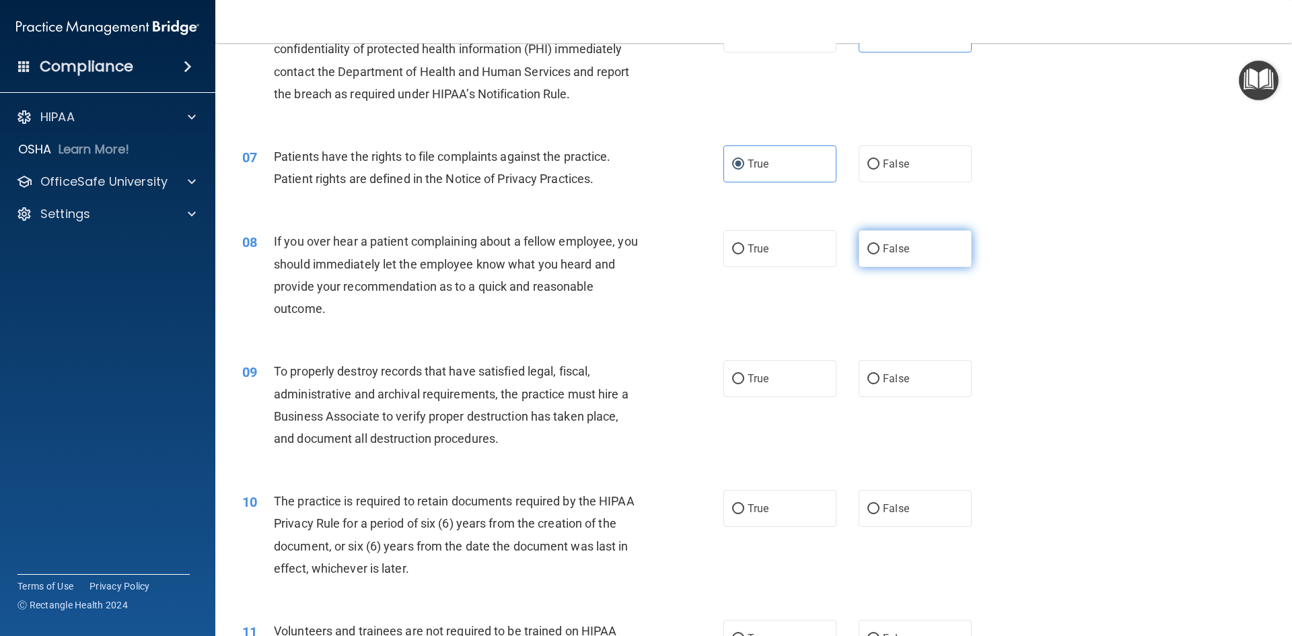
click at [625, 250] on span "False" at bounding box center [896, 248] width 26 height 13
click at [625, 250] on input "False" at bounding box center [874, 249] width 12 height 10
radio input "true"
click at [625, 378] on span "False" at bounding box center [896, 378] width 26 height 13
click at [625, 378] on input "False" at bounding box center [874, 379] width 12 height 10
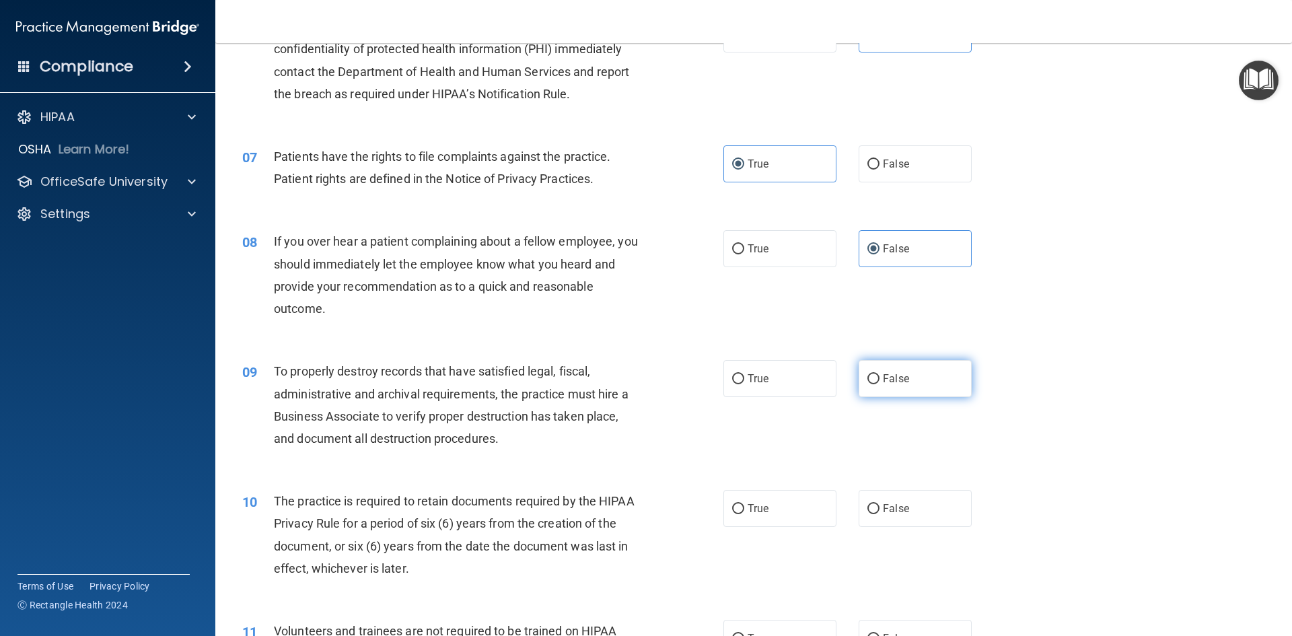
radio input "true"
click at [625, 512] on span "True" at bounding box center [758, 508] width 21 height 13
click at [625, 512] on input "True" at bounding box center [738, 509] width 12 height 10
radio input "true"
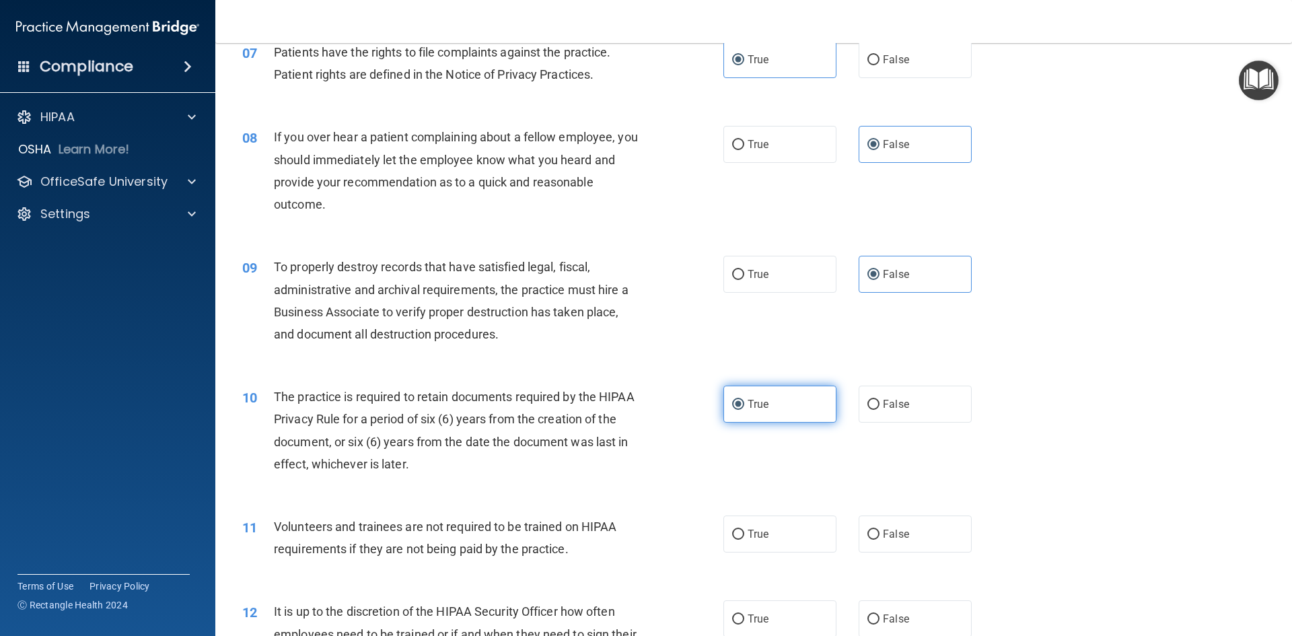
scroll to position [875, 0]
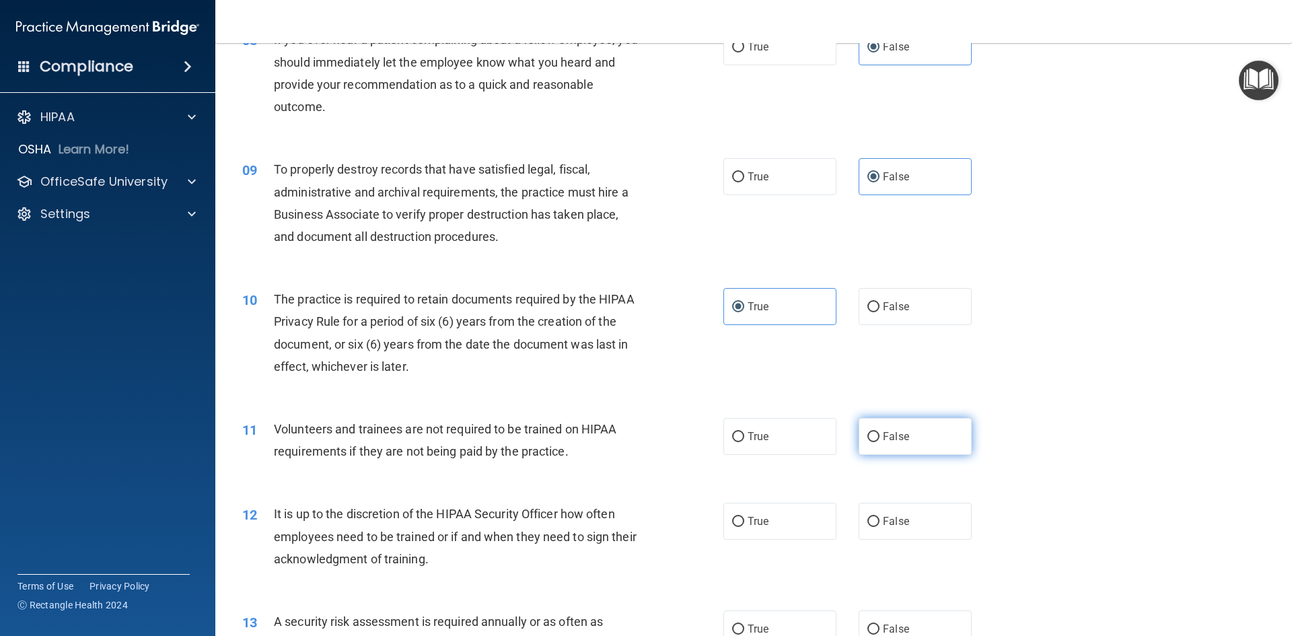
click at [625, 433] on span "False" at bounding box center [896, 436] width 26 height 13
click at [625, 433] on input "False" at bounding box center [874, 437] width 12 height 10
radio input "true"
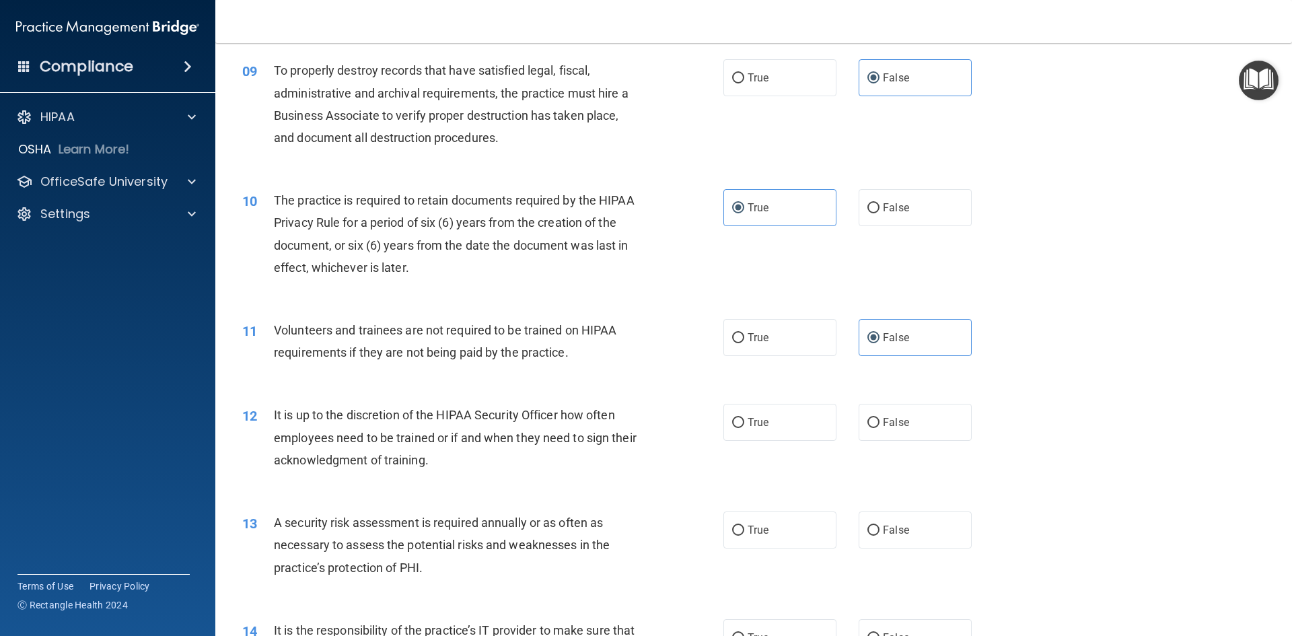
scroll to position [1010, 0]
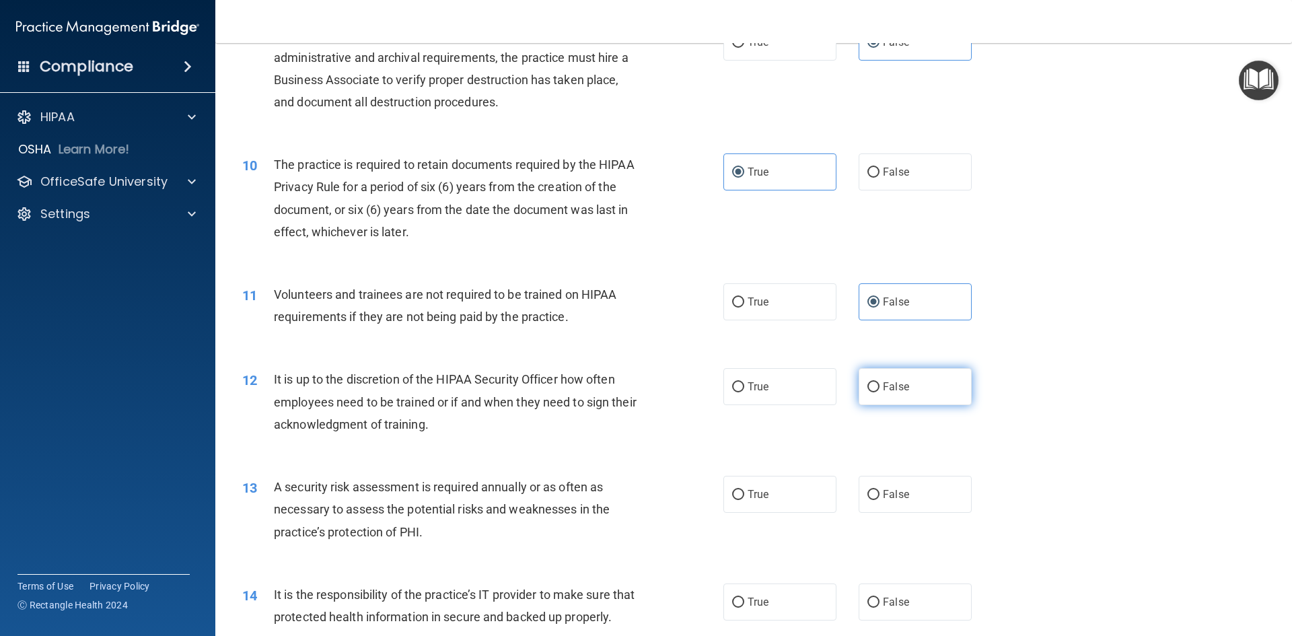
click at [625, 390] on span "False" at bounding box center [896, 386] width 26 height 13
click at [625, 390] on input "False" at bounding box center [874, 387] width 12 height 10
radio input "true"
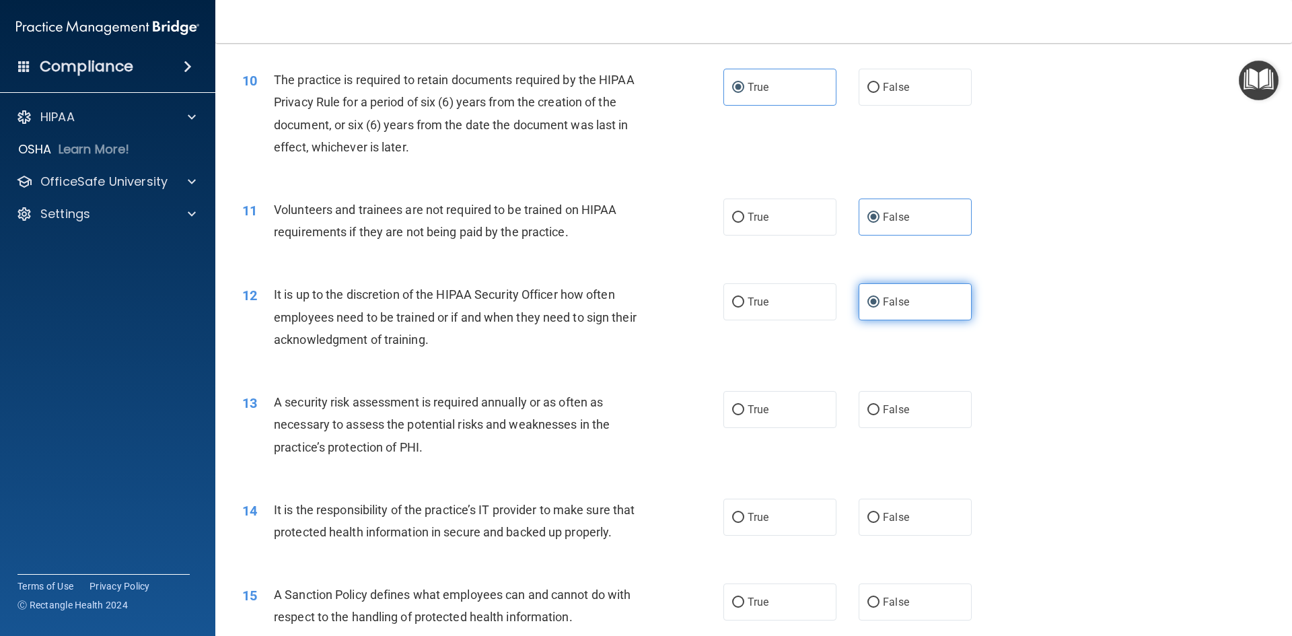
scroll to position [1144, 0]
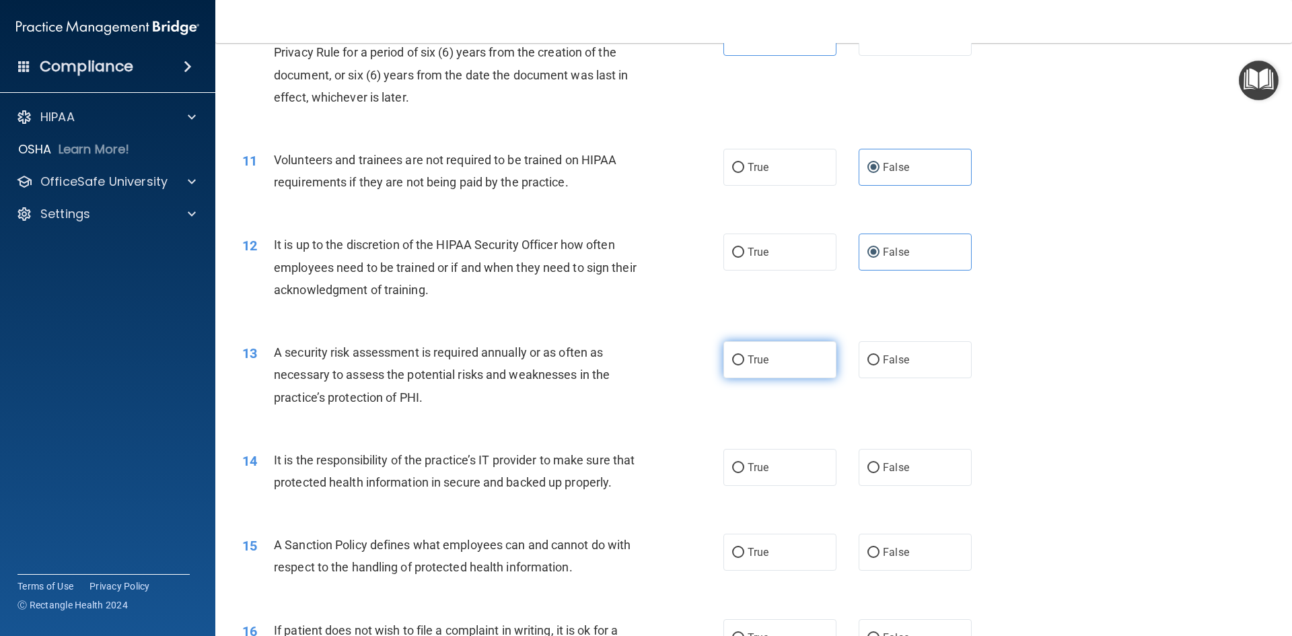
click at [625, 365] on label "True" at bounding box center [780, 359] width 113 height 37
click at [625, 365] on input "True" at bounding box center [738, 360] width 12 height 10
radio input "true"
click at [625, 475] on label "False" at bounding box center [915, 467] width 113 height 37
click at [625, 473] on input "False" at bounding box center [874, 468] width 12 height 10
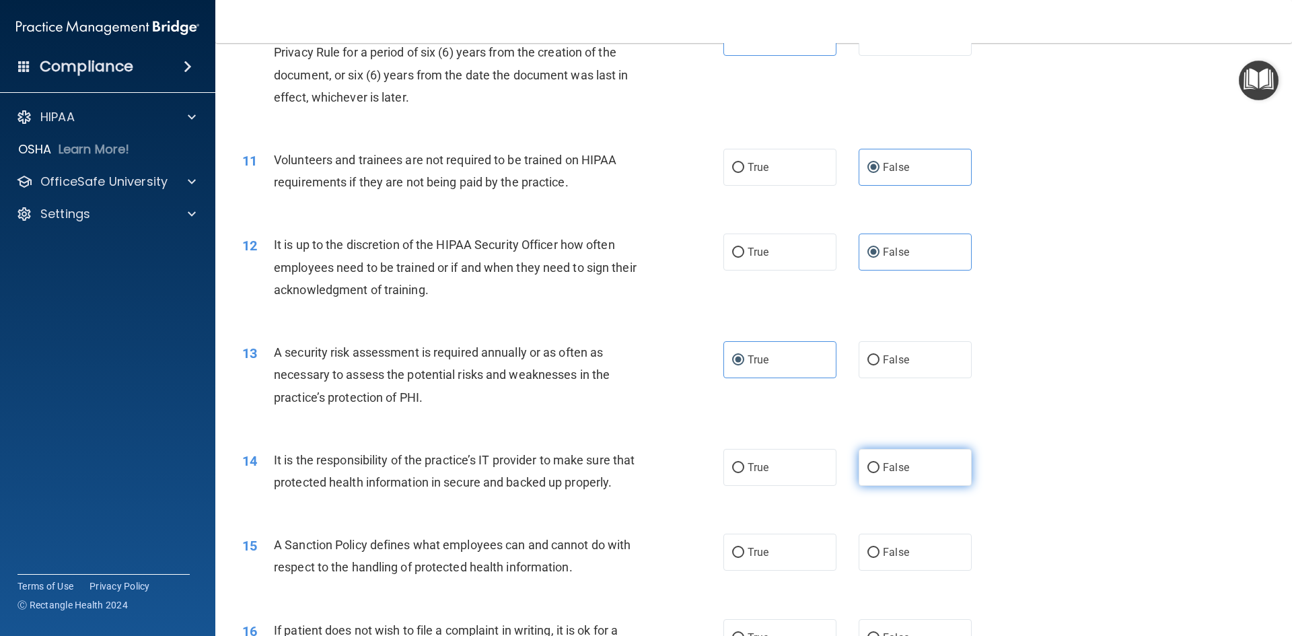
radio input "true"
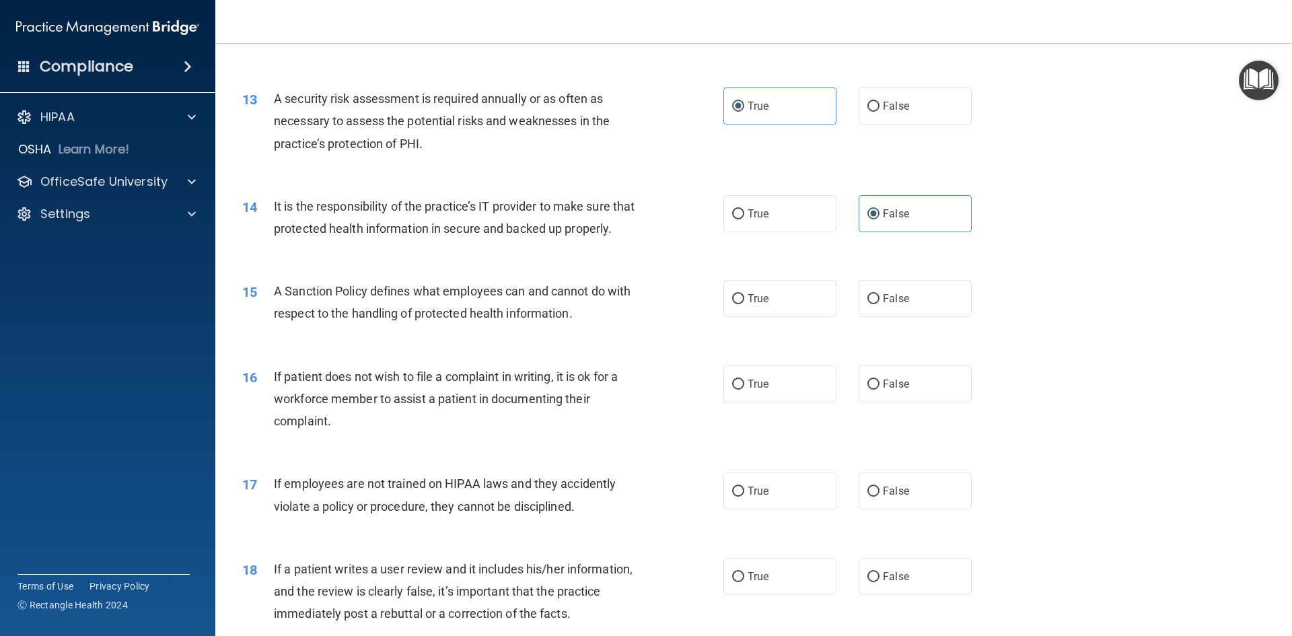
scroll to position [1414, 0]
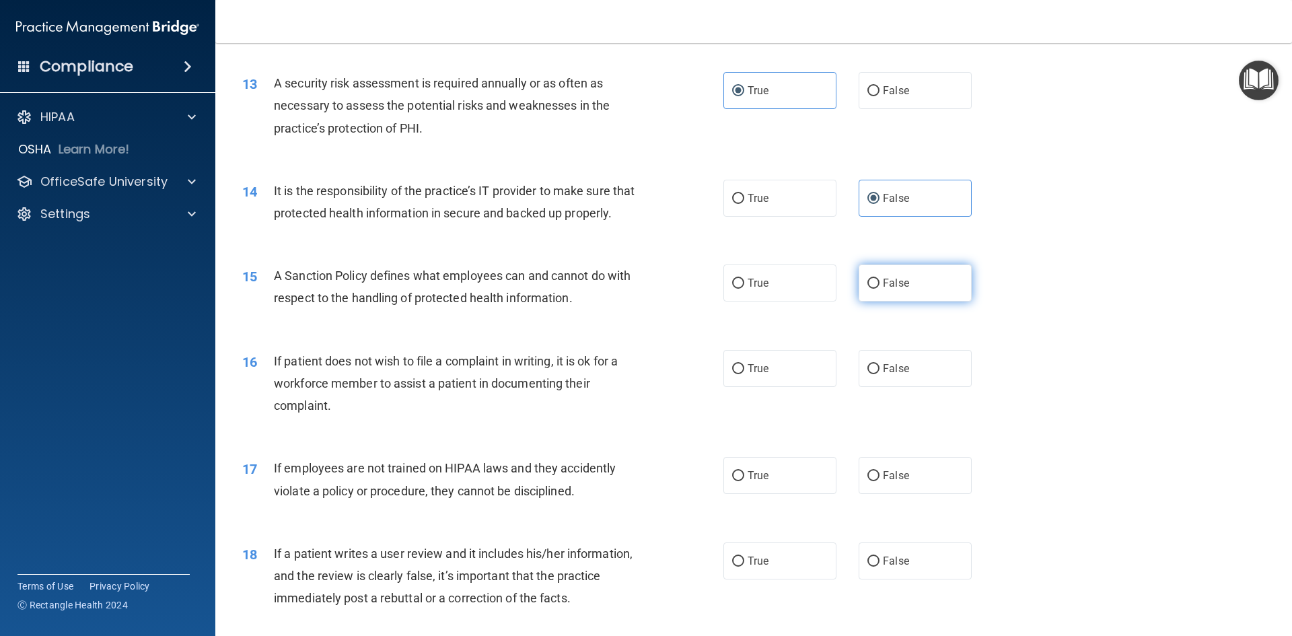
click at [625, 289] on input "False" at bounding box center [874, 284] width 12 height 10
radio input "true"
click at [625, 378] on label "True" at bounding box center [780, 368] width 113 height 37
click at [625, 374] on input "True" at bounding box center [738, 369] width 12 height 10
radio input "true"
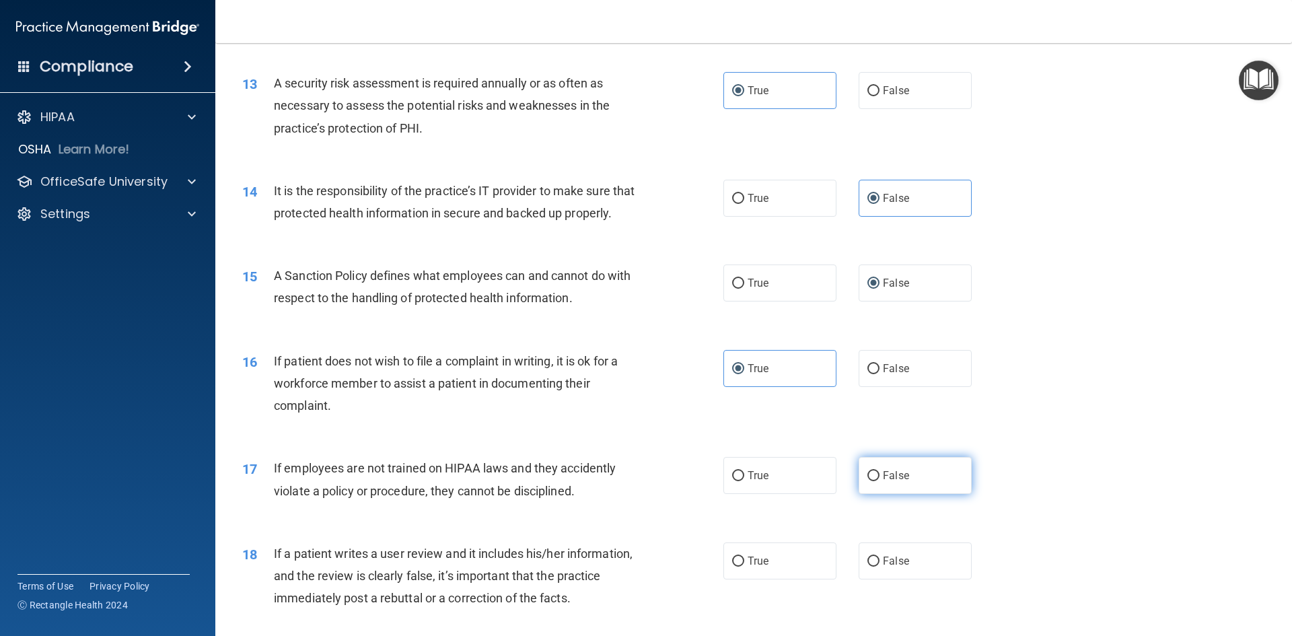
click at [625, 482] on span "False" at bounding box center [896, 475] width 26 height 13
click at [625, 481] on input "False" at bounding box center [874, 476] width 12 height 10
radio input "true"
click at [625, 572] on label "False" at bounding box center [915, 561] width 113 height 37
click at [625, 567] on input "False" at bounding box center [874, 562] width 12 height 10
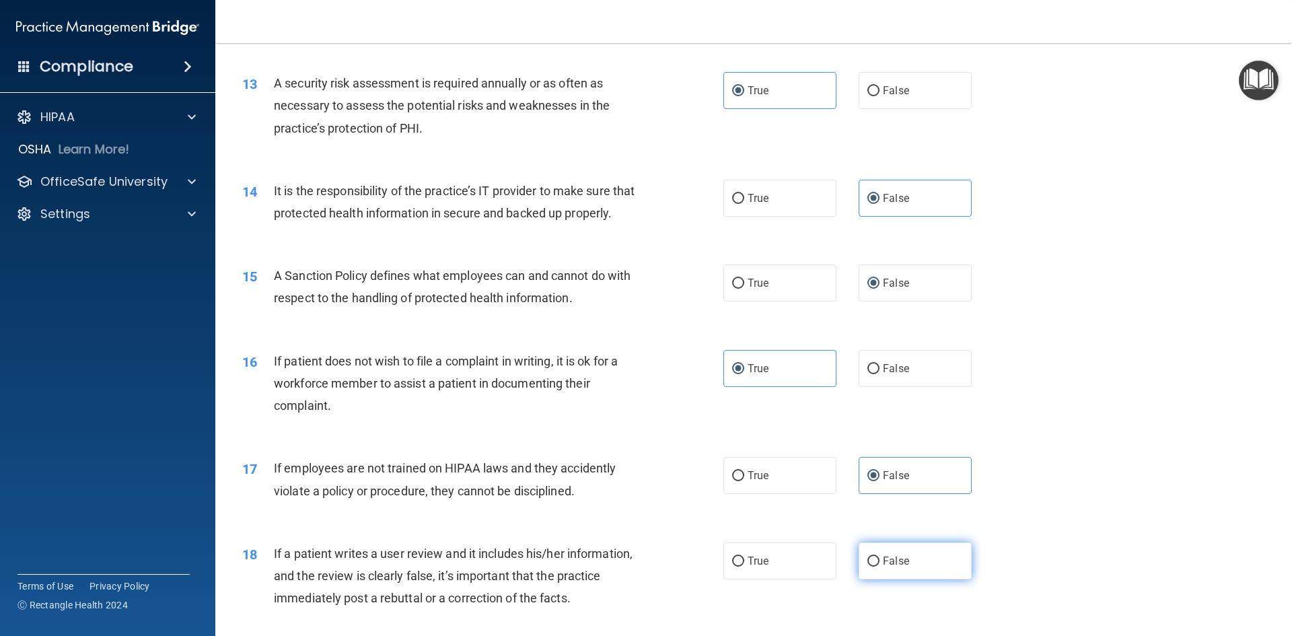
radio input "true"
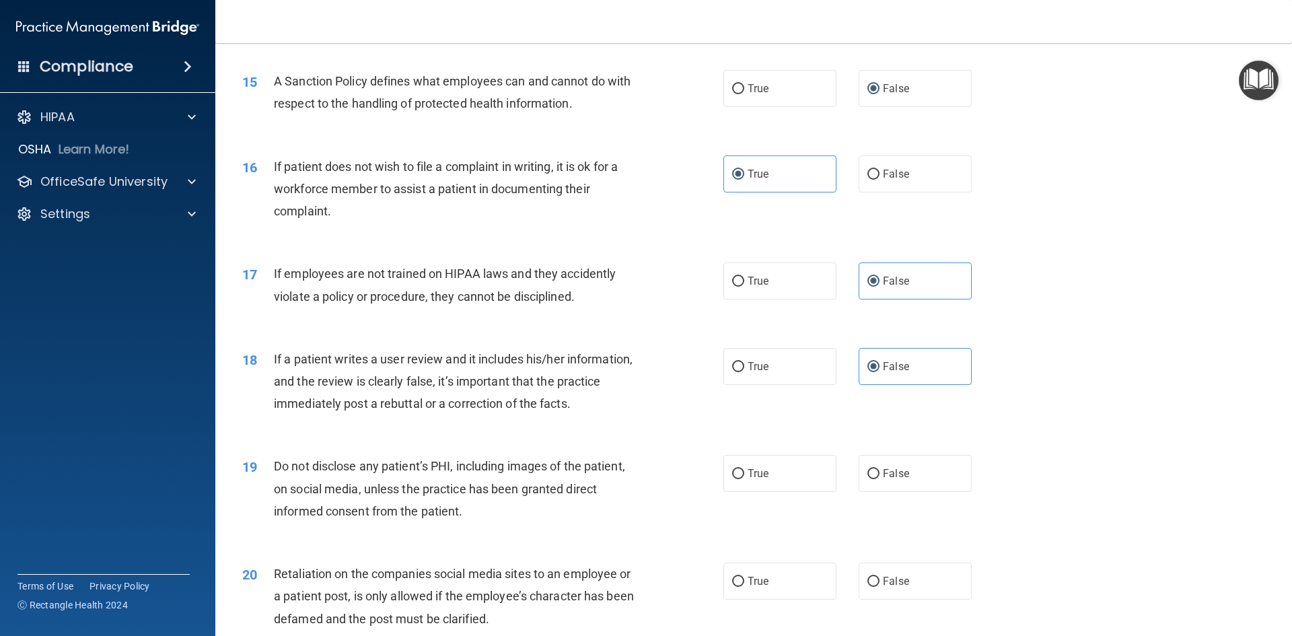
scroll to position [1616, 0]
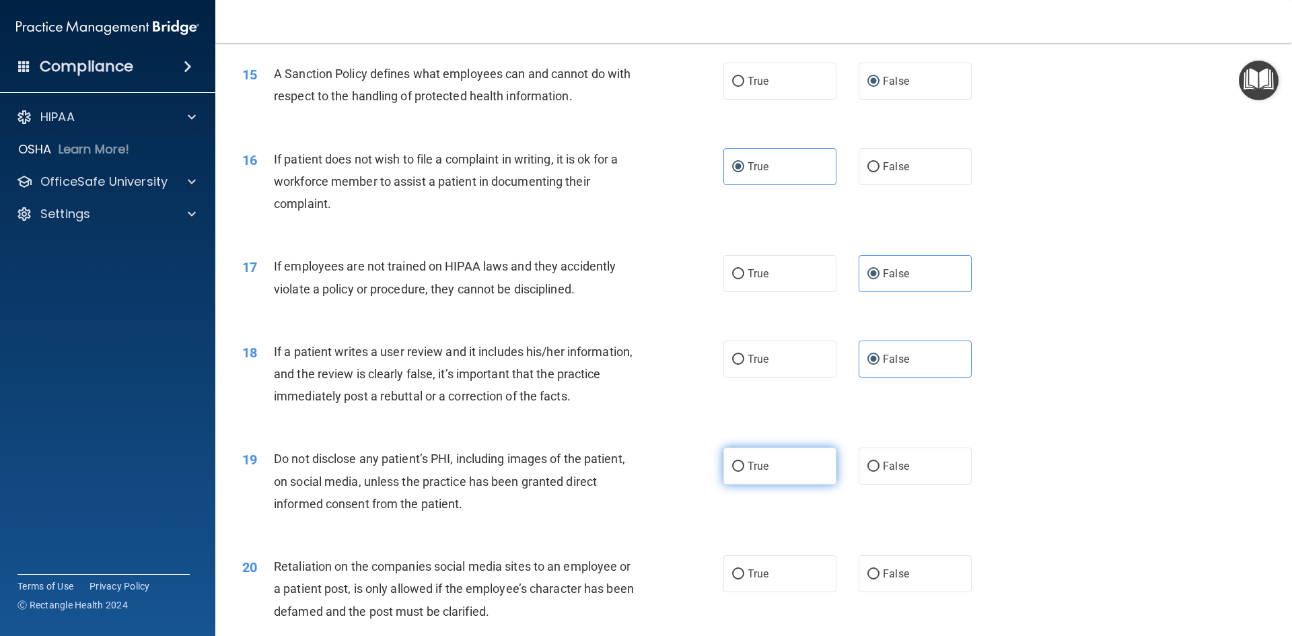
click at [625, 473] on span "True" at bounding box center [758, 466] width 21 height 13
click at [625, 472] on input "True" at bounding box center [738, 467] width 12 height 10
radio input "true"
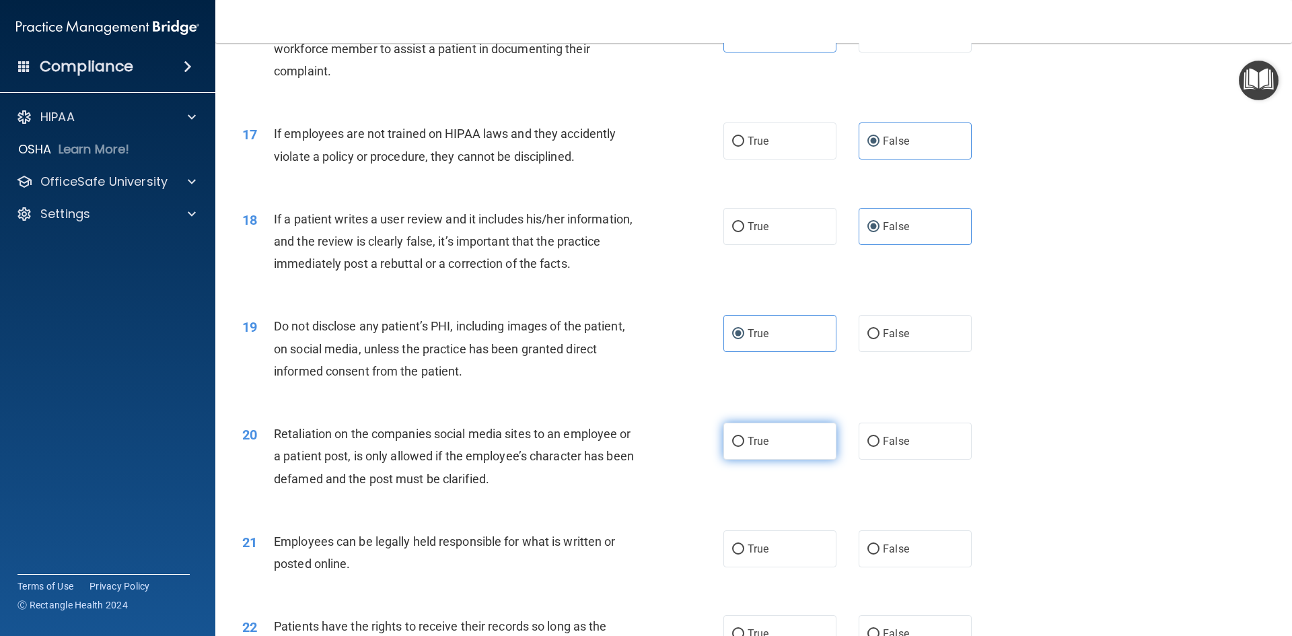
scroll to position [1750, 0]
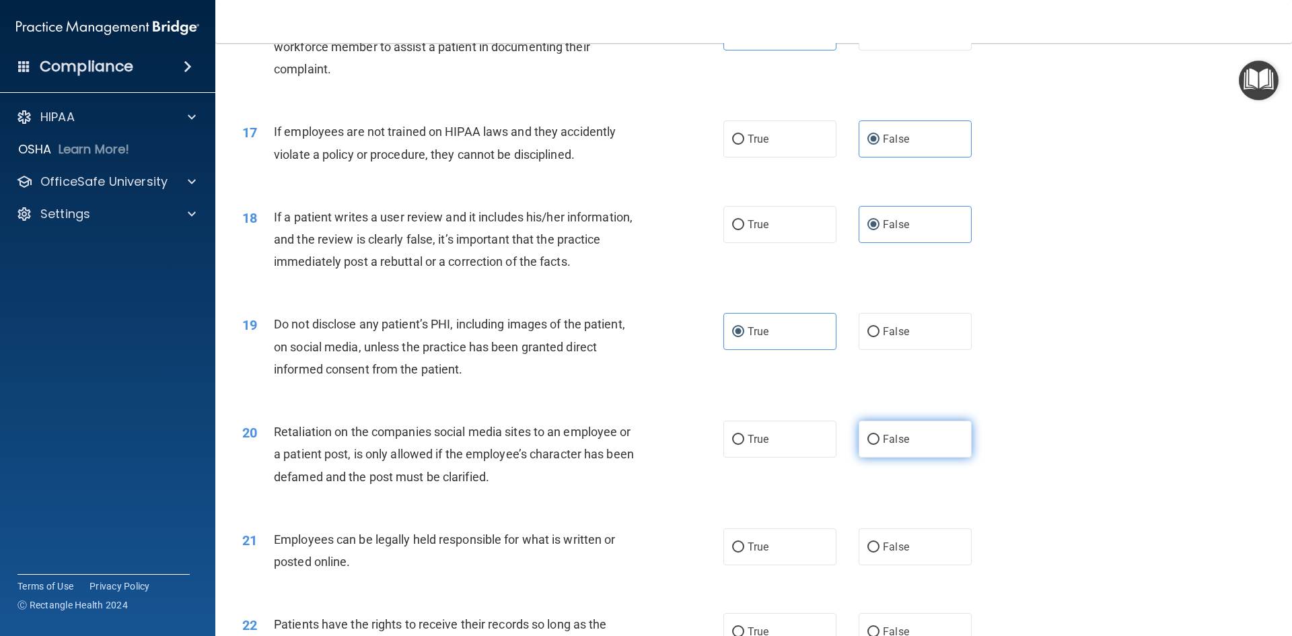
click at [625, 458] on label "False" at bounding box center [915, 439] width 113 height 37
click at [625, 445] on input "False" at bounding box center [874, 440] width 12 height 10
radio input "true"
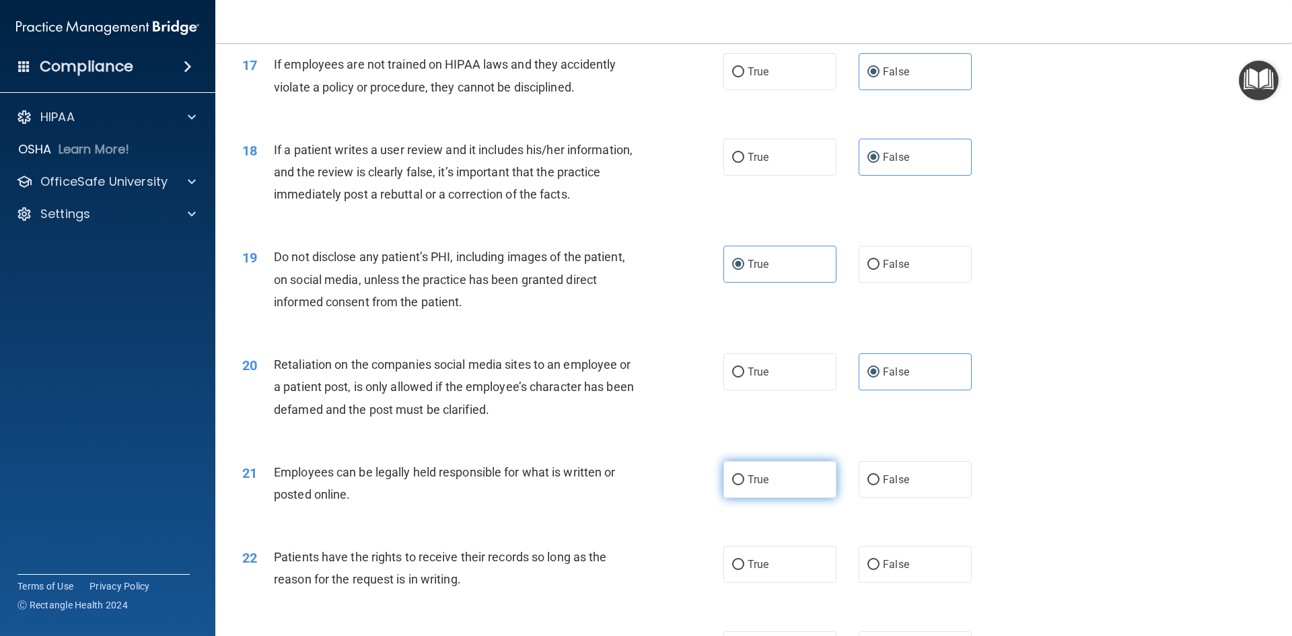
click at [625, 498] on label "True" at bounding box center [780, 479] width 113 height 37
click at [625, 485] on input "True" at bounding box center [738, 480] width 12 height 10
radio input "true"
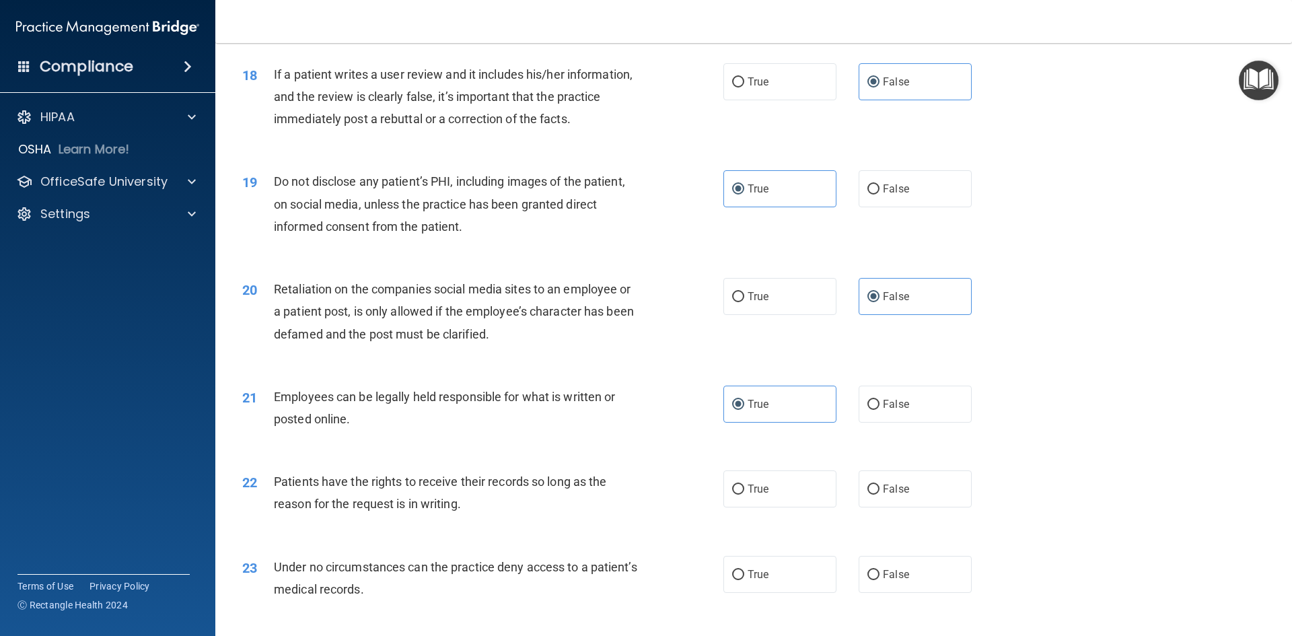
scroll to position [1952, 0]
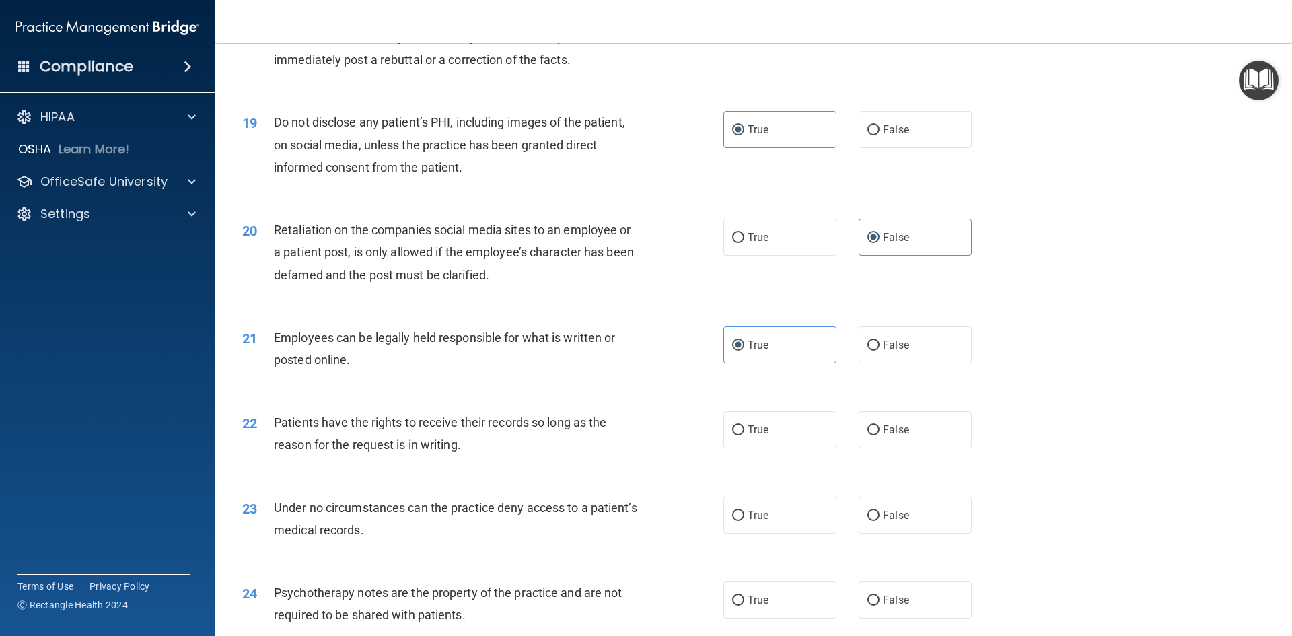
click at [625, 471] on div "22 Patients have the rights to receive their records so long as the reason for …" at bounding box center [753, 436] width 1043 height 85
click at [625, 448] on label "False" at bounding box center [915, 429] width 113 height 37
click at [625, 436] on input "False" at bounding box center [874, 430] width 12 height 10
radio input "true"
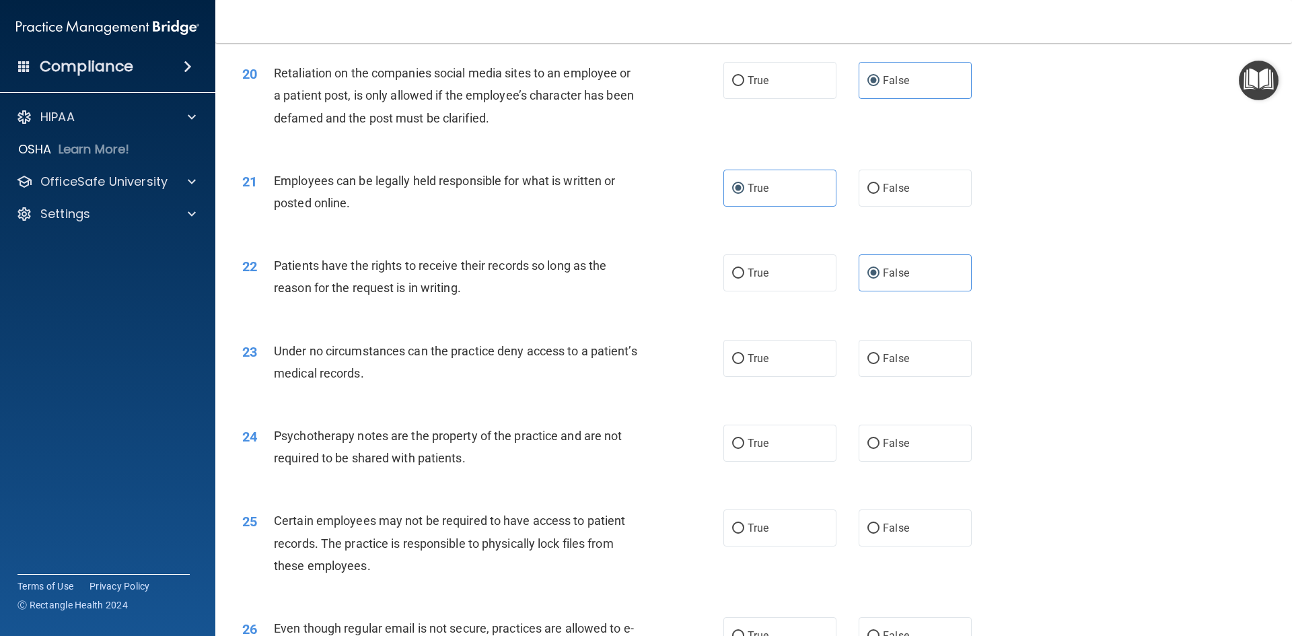
scroll to position [2154, 0]
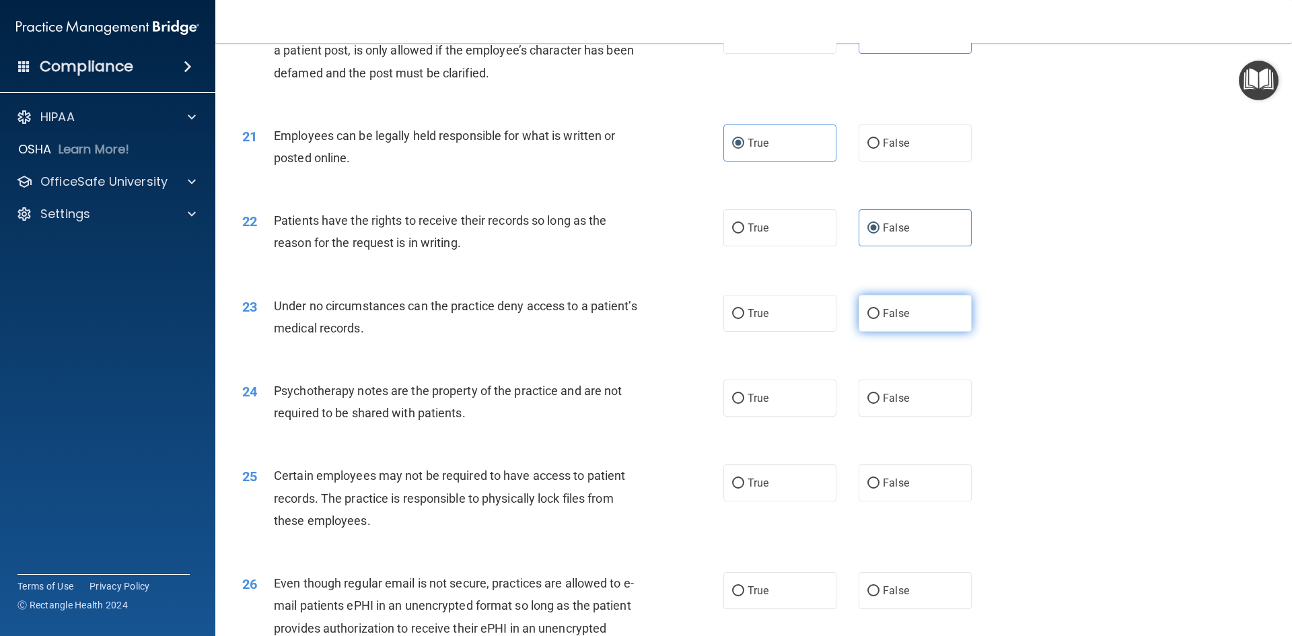
click at [625, 320] on span "False" at bounding box center [896, 313] width 26 height 13
click at [625, 319] on input "False" at bounding box center [874, 314] width 12 height 10
radio input "true"
click at [625, 426] on div "24 Psychotherapy notes are the property of the practice and are not required to…" at bounding box center [483, 405] width 522 height 51
click at [625, 404] on input "True" at bounding box center [738, 399] width 12 height 10
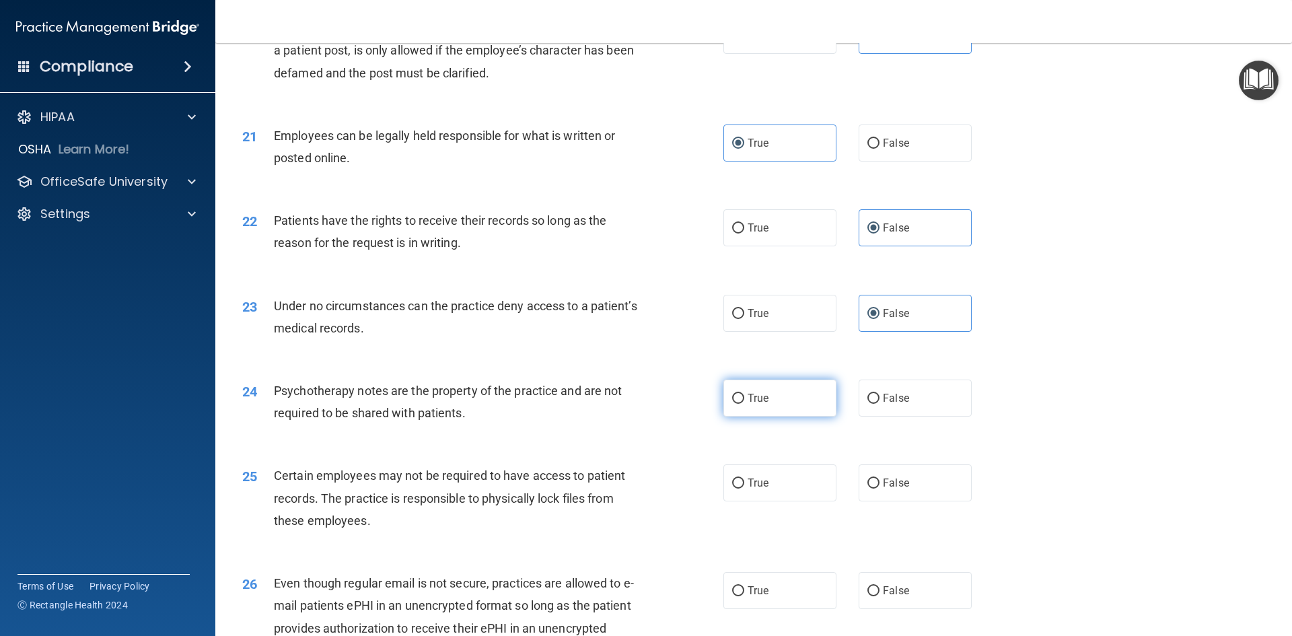
radio input "true"
click at [625, 504] on div "25 Certain employees may not be required to have access to patient records. The…" at bounding box center [483, 501] width 522 height 74
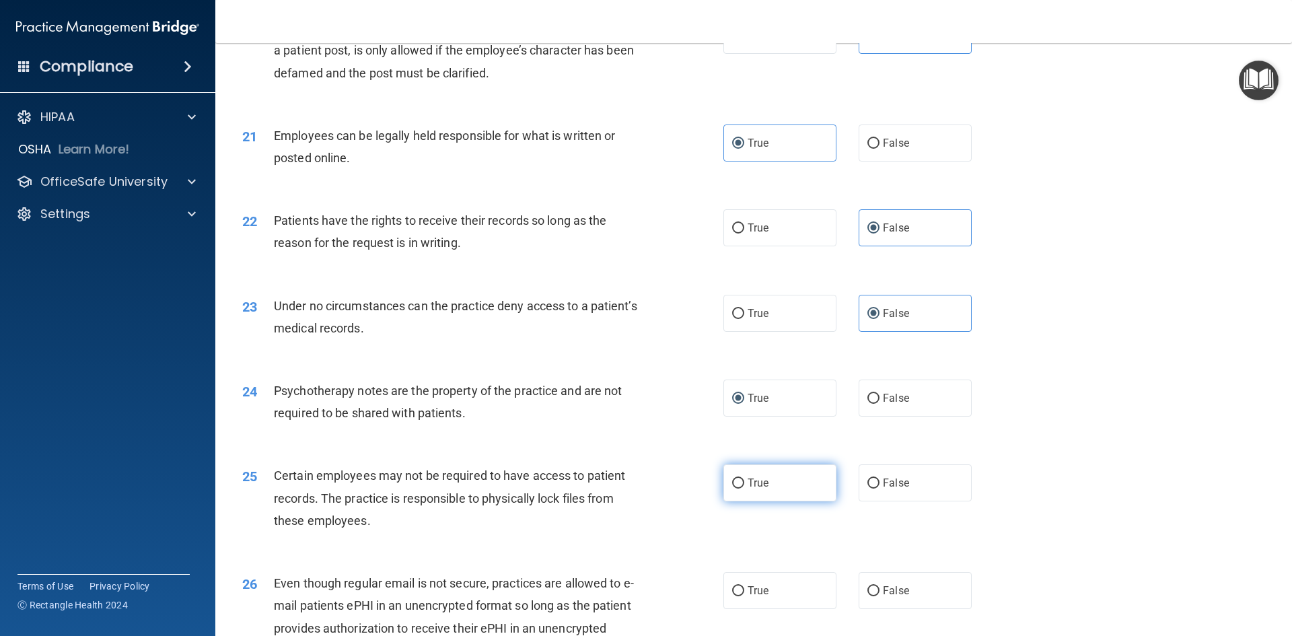
click at [625, 502] on label "True" at bounding box center [780, 482] width 113 height 37
click at [625, 489] on input "True" at bounding box center [738, 484] width 12 height 10
radio input "true"
click at [625, 609] on label "True" at bounding box center [780, 590] width 113 height 37
click at [625, 596] on input "True" at bounding box center [738, 591] width 12 height 10
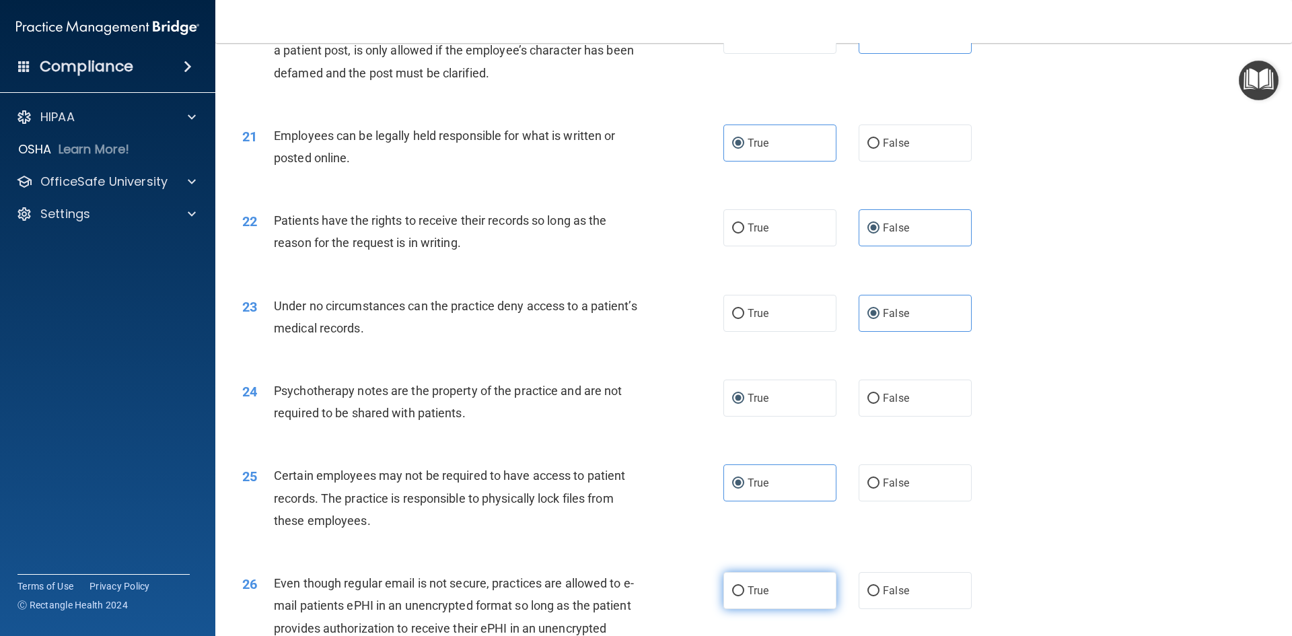
radio input "true"
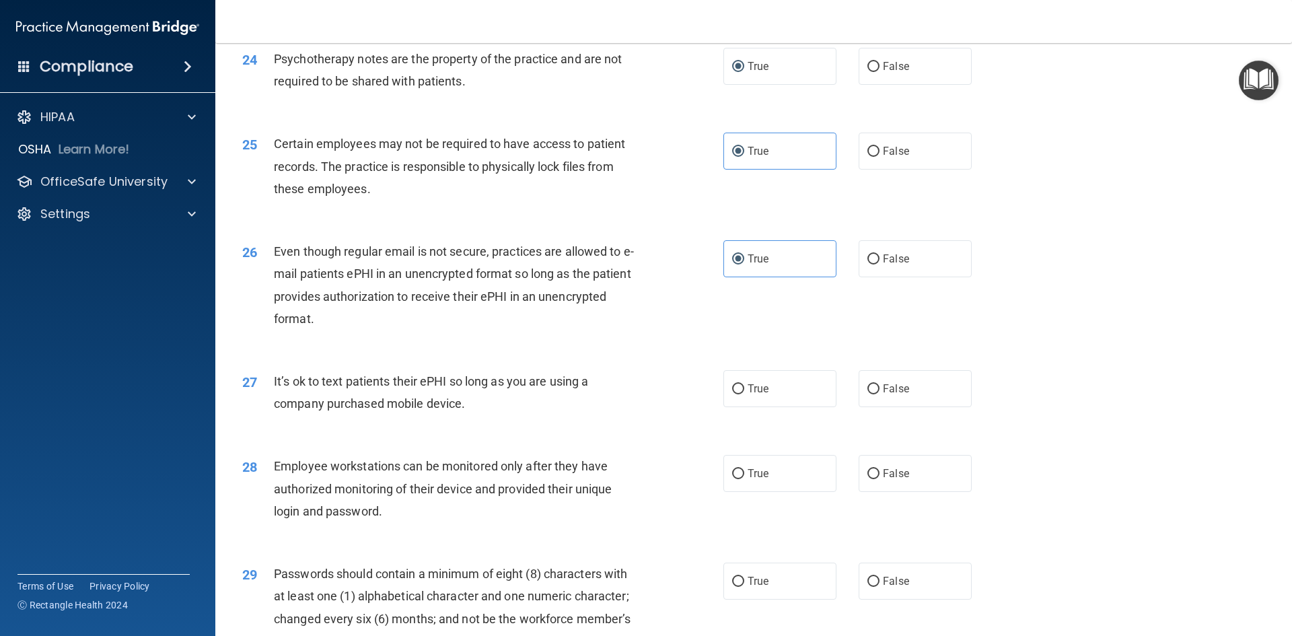
scroll to position [2491, 0]
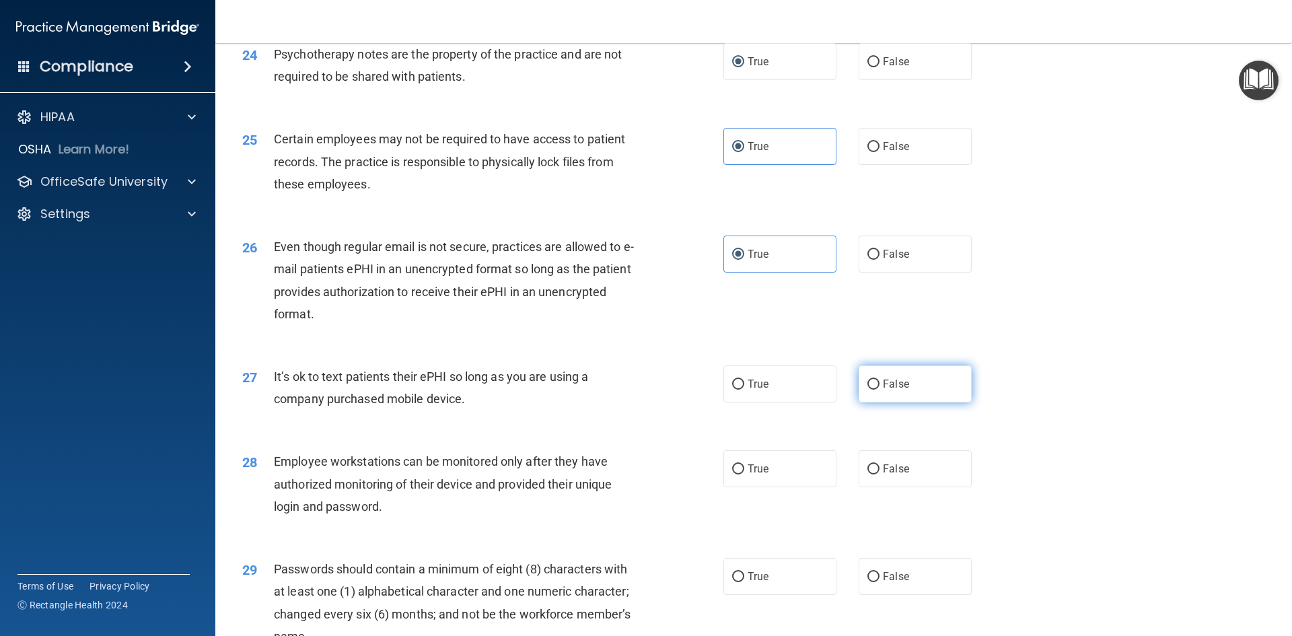
click at [625, 390] on span "False" at bounding box center [896, 384] width 26 height 13
click at [625, 390] on input "False" at bounding box center [874, 385] width 12 height 10
radio input "true"
click at [625, 485] on label "False" at bounding box center [915, 468] width 113 height 37
click at [625, 475] on input "False" at bounding box center [874, 469] width 12 height 10
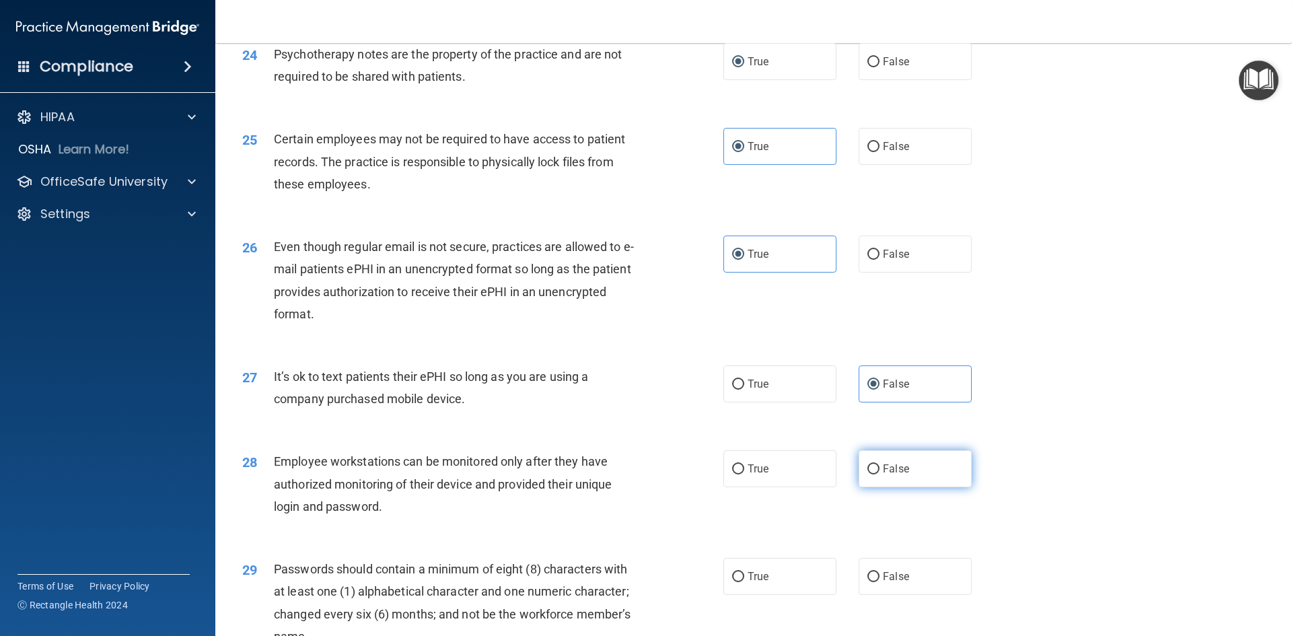
radio input "true"
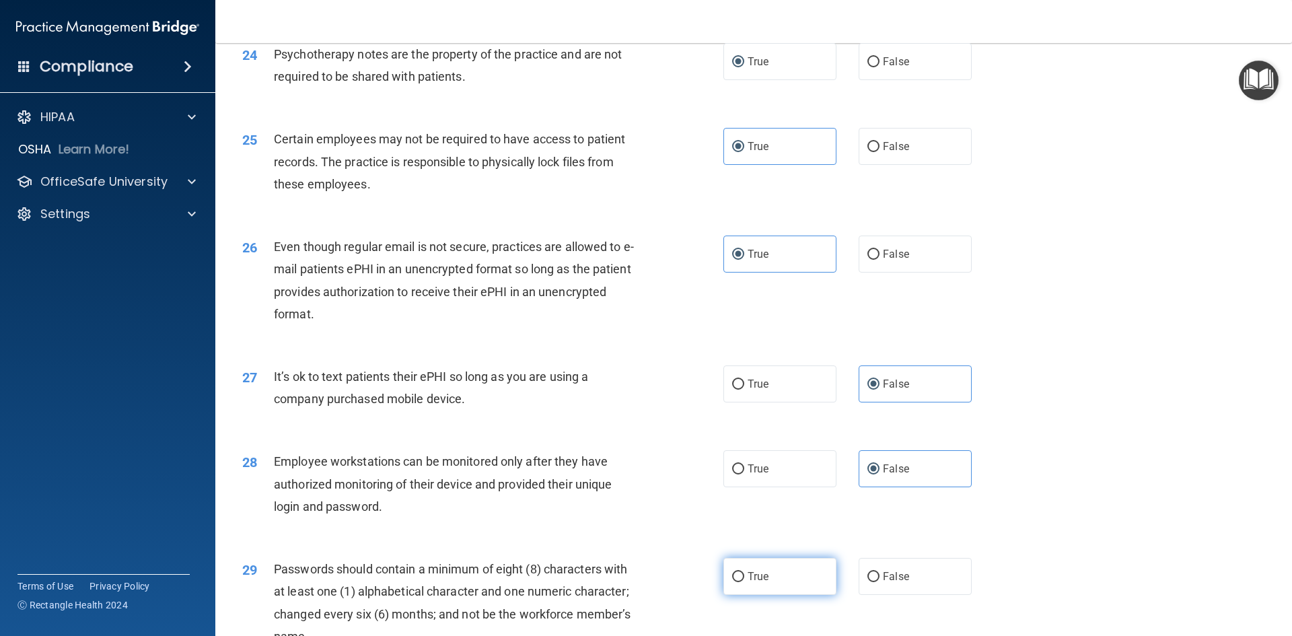
click at [625, 583] on span "True" at bounding box center [758, 576] width 21 height 13
click at [625, 582] on input "True" at bounding box center [738, 577] width 12 height 10
radio input "true"
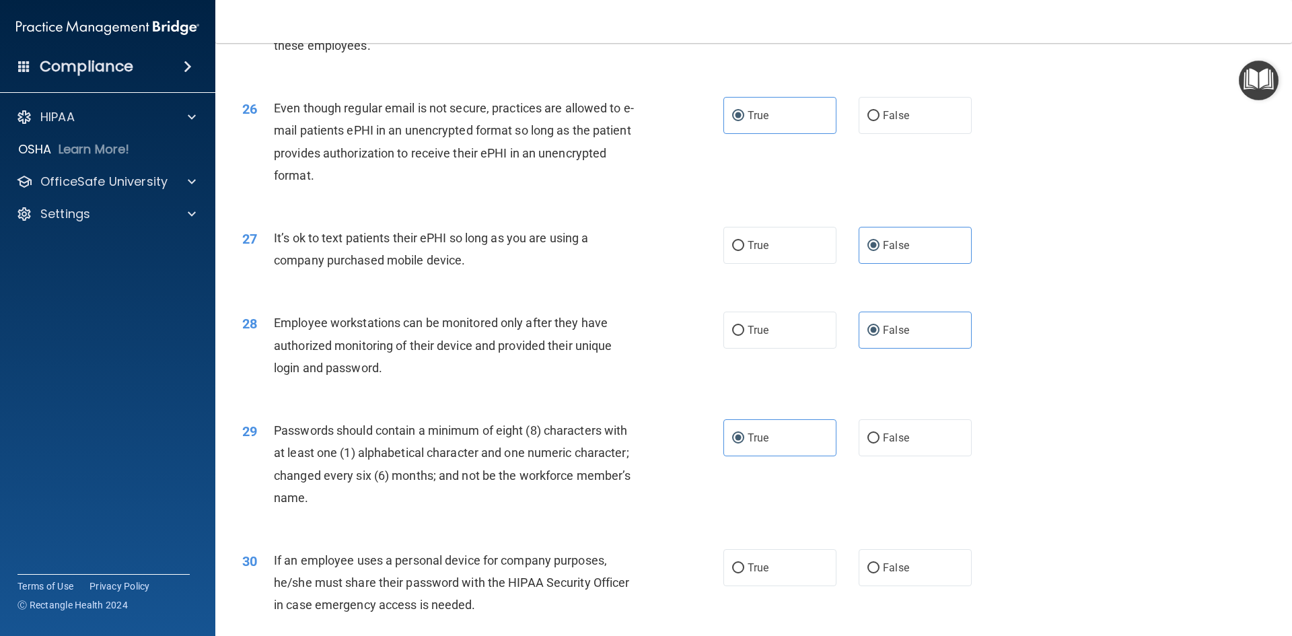
scroll to position [2693, 0]
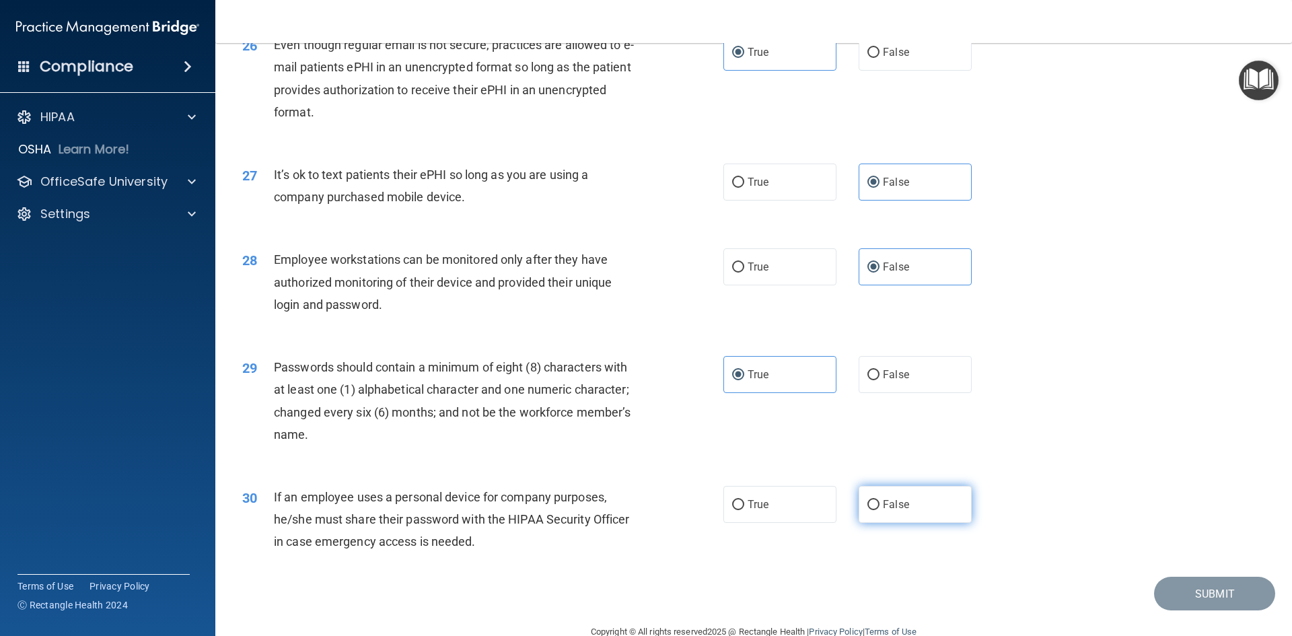
click at [625, 511] on span "False" at bounding box center [896, 504] width 26 height 13
click at [625, 510] on input "False" at bounding box center [874, 505] width 12 height 10
radio input "true"
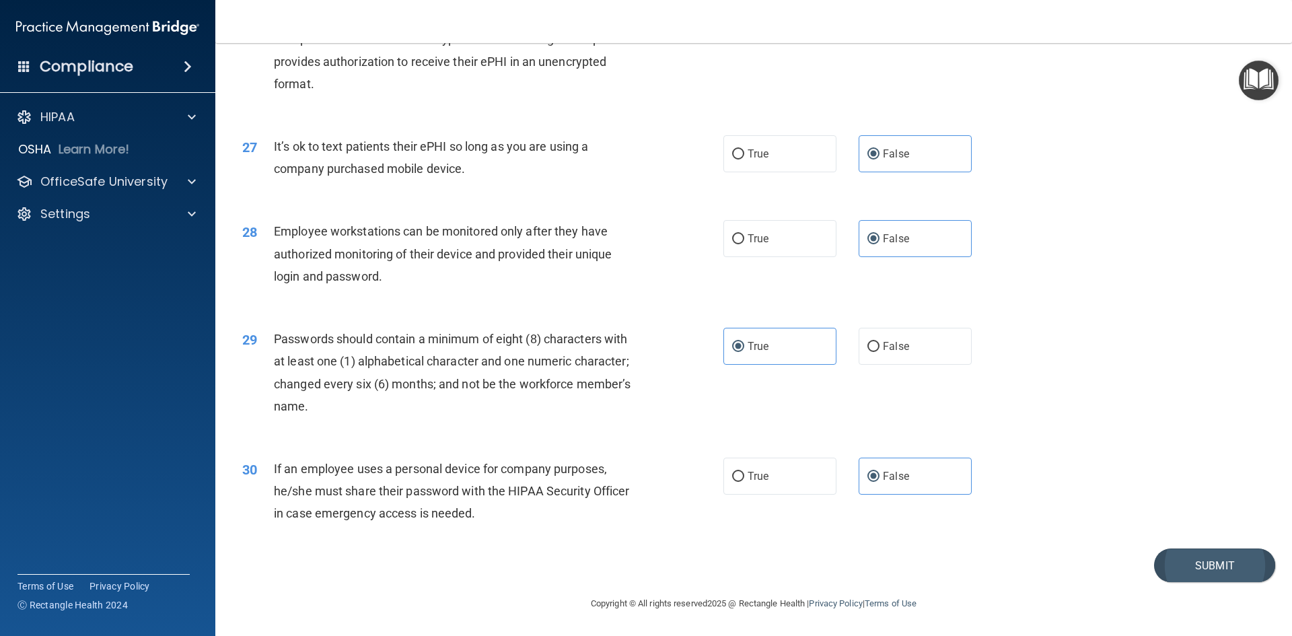
scroll to position [2743, 0]
click at [625, 558] on button "Submit" at bounding box center [1214, 566] width 121 height 34
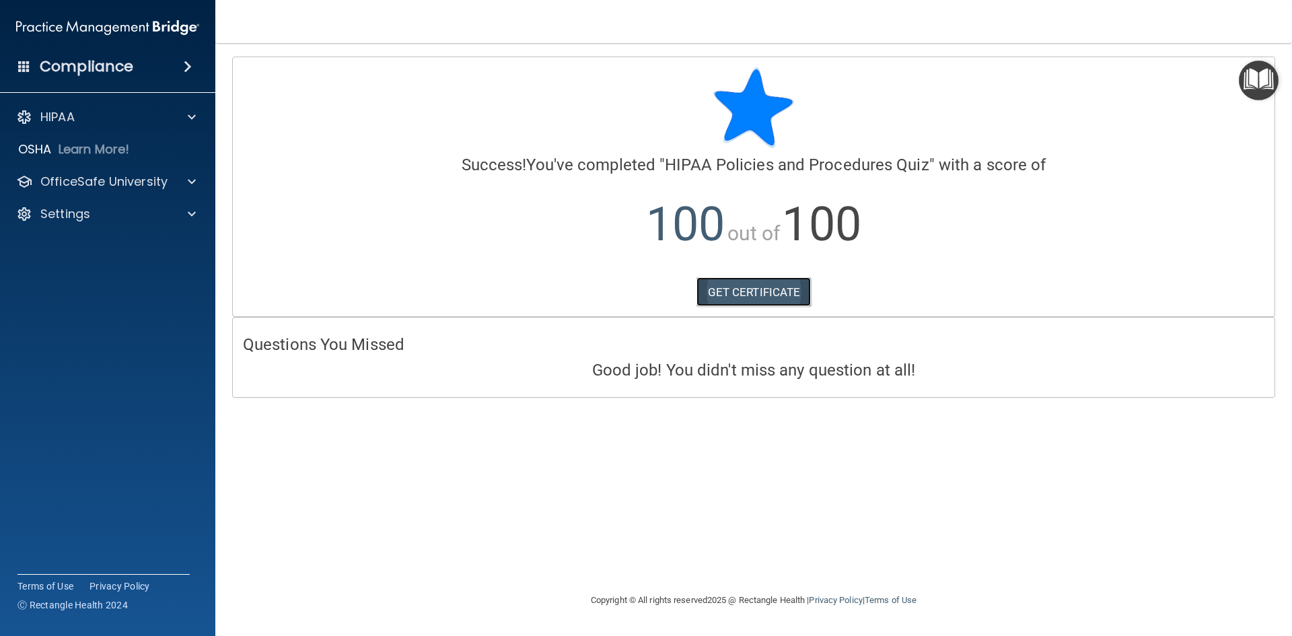
click at [625, 287] on link "GET CERTIFICATE" at bounding box center [754, 292] width 115 height 30
click at [625, 86] on img "Open Resource Center" at bounding box center [1259, 81] width 40 height 40
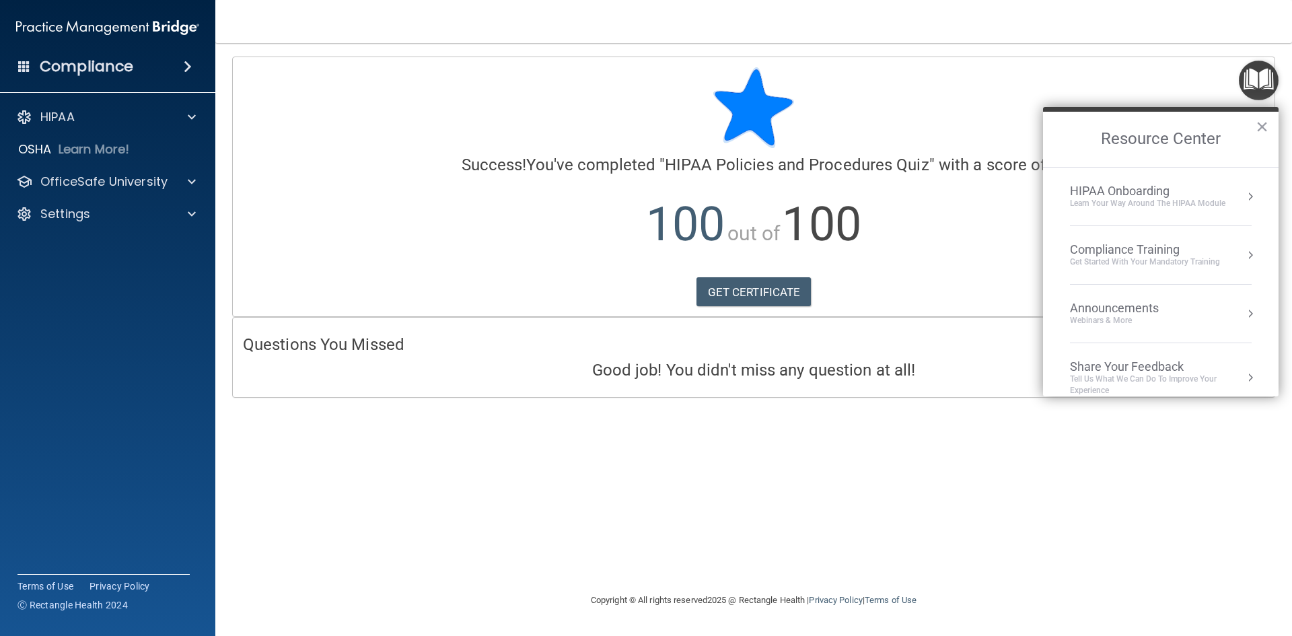
click at [625, 195] on div "HIPAA Onboarding" at bounding box center [1148, 191] width 156 height 15
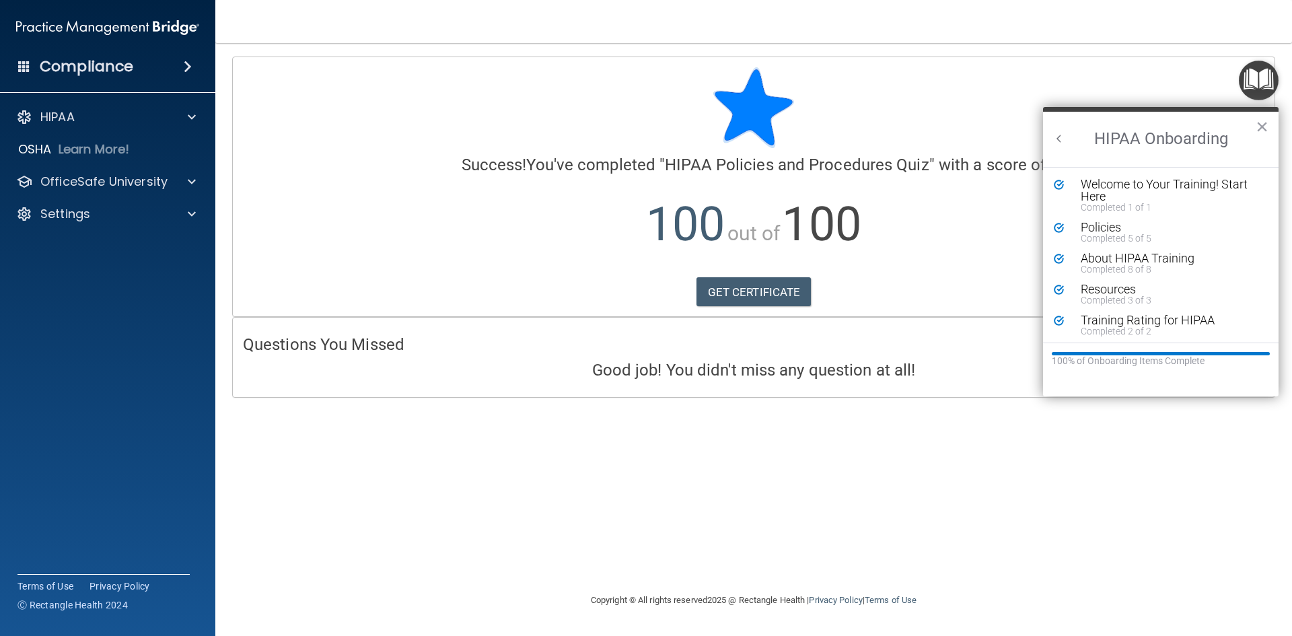
click at [625, 137] on button "Back to Resource Center Home" at bounding box center [1059, 138] width 13 height 13
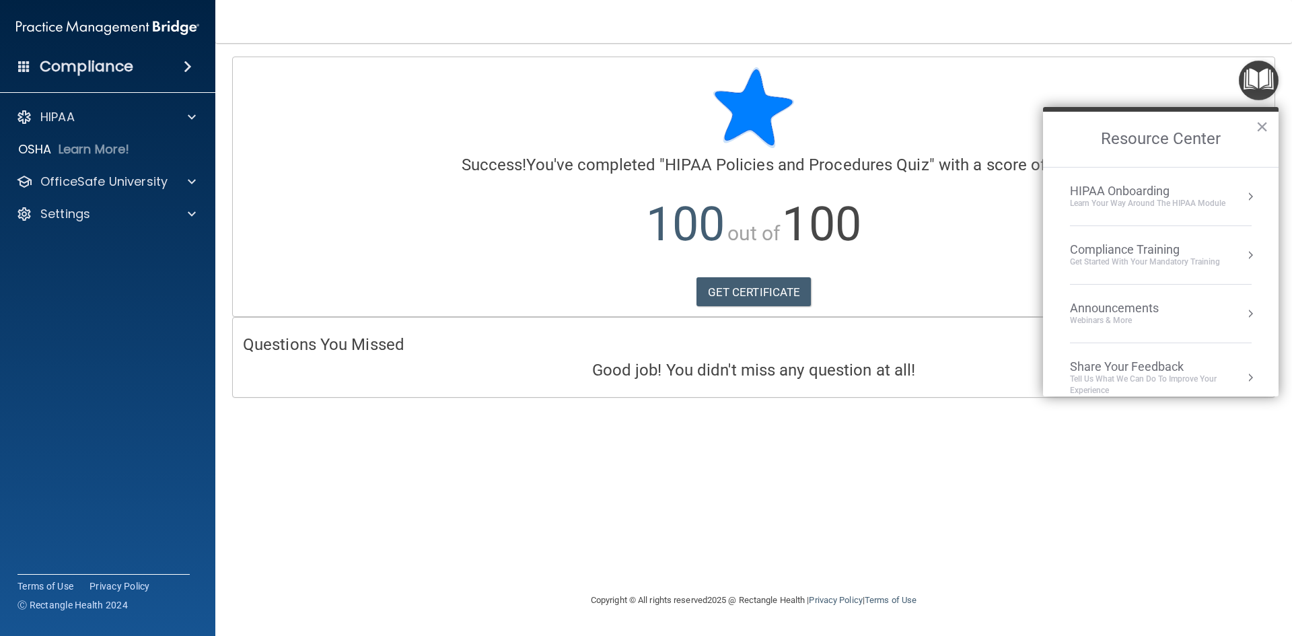
click at [625, 246] on div "Compliance Training" at bounding box center [1145, 249] width 150 height 15
click at [625, 187] on div "HIPAA Training for Members" at bounding box center [1129, 190] width 150 height 12
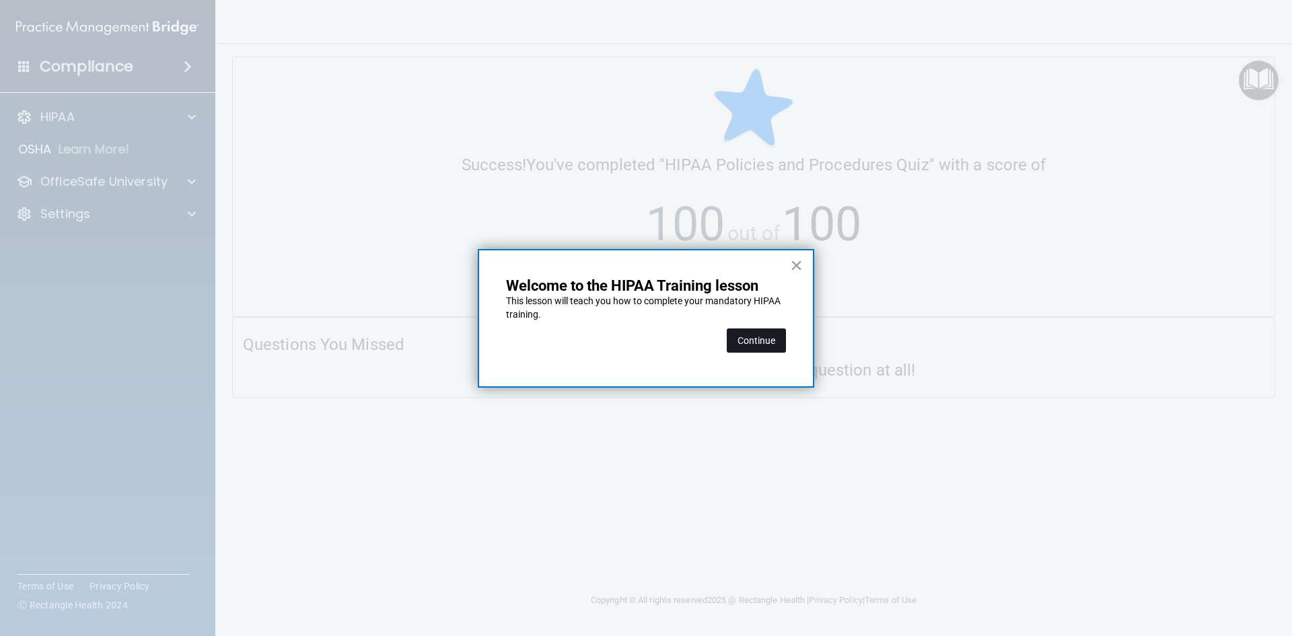
click at [625, 333] on button "Continue" at bounding box center [756, 341] width 59 height 24
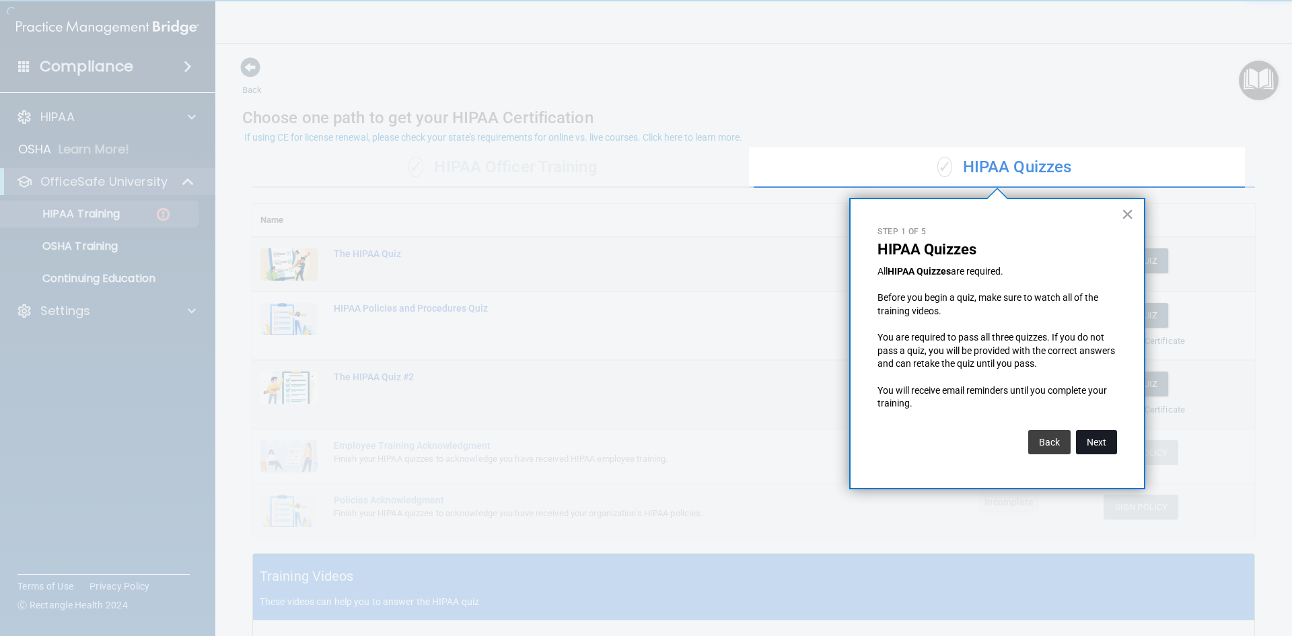
click at [625, 439] on button "Next" at bounding box center [1096, 442] width 41 height 24
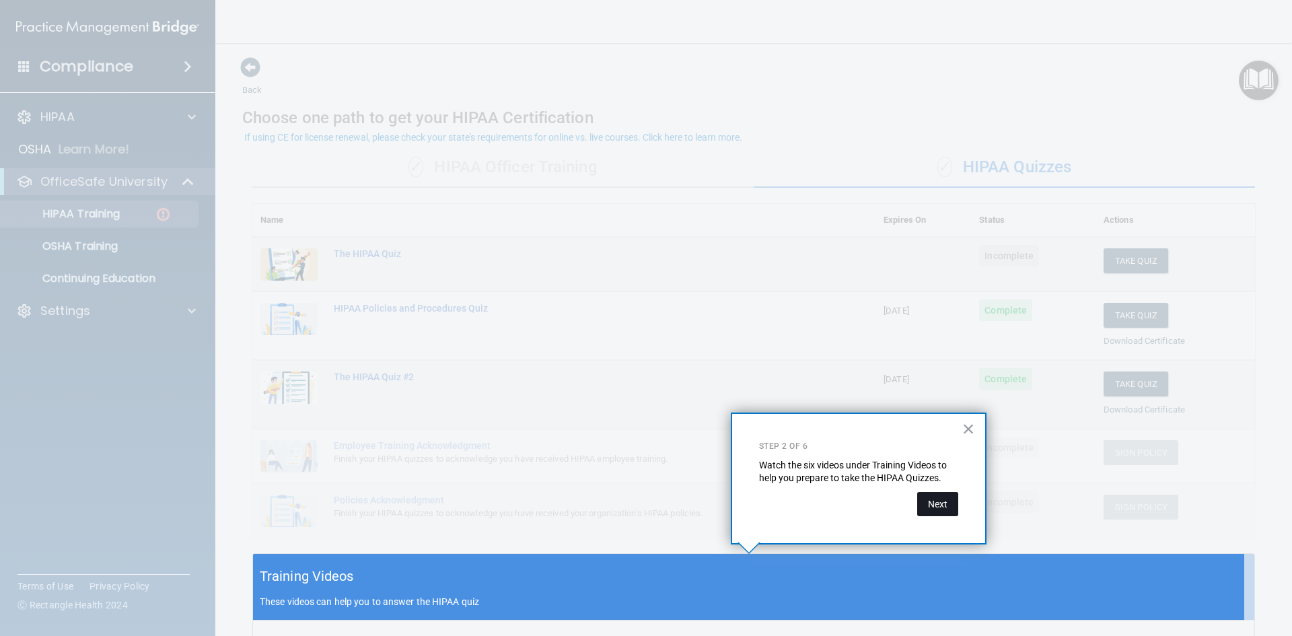
click at [625, 497] on button "Next" at bounding box center [938, 504] width 41 height 24
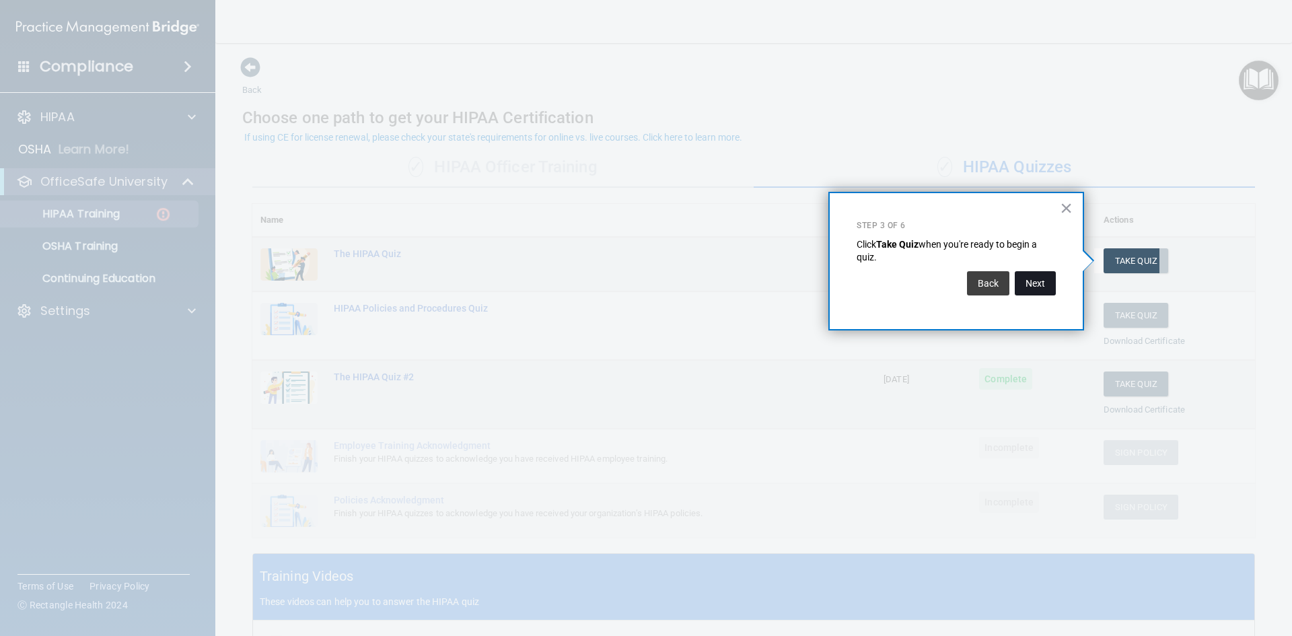
click at [625, 283] on button "Next" at bounding box center [1035, 283] width 41 height 24
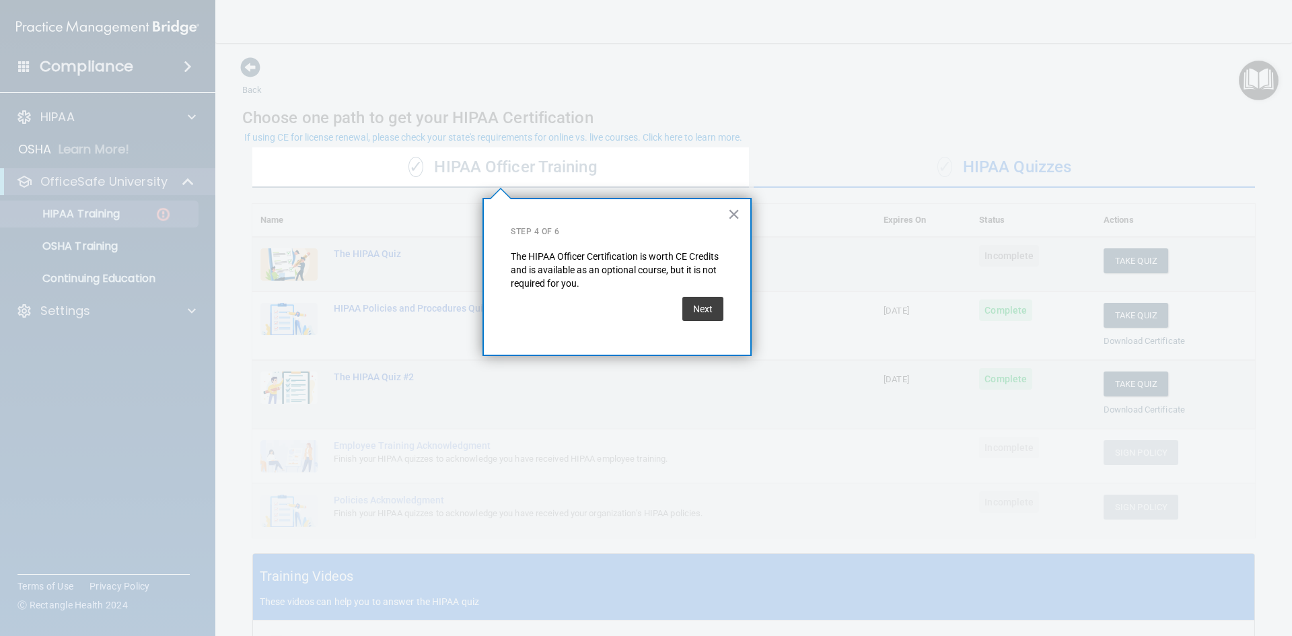
click at [625, 313] on div "Next" at bounding box center [617, 309] width 213 height 38
click at [625, 308] on button "Next" at bounding box center [703, 309] width 41 height 24
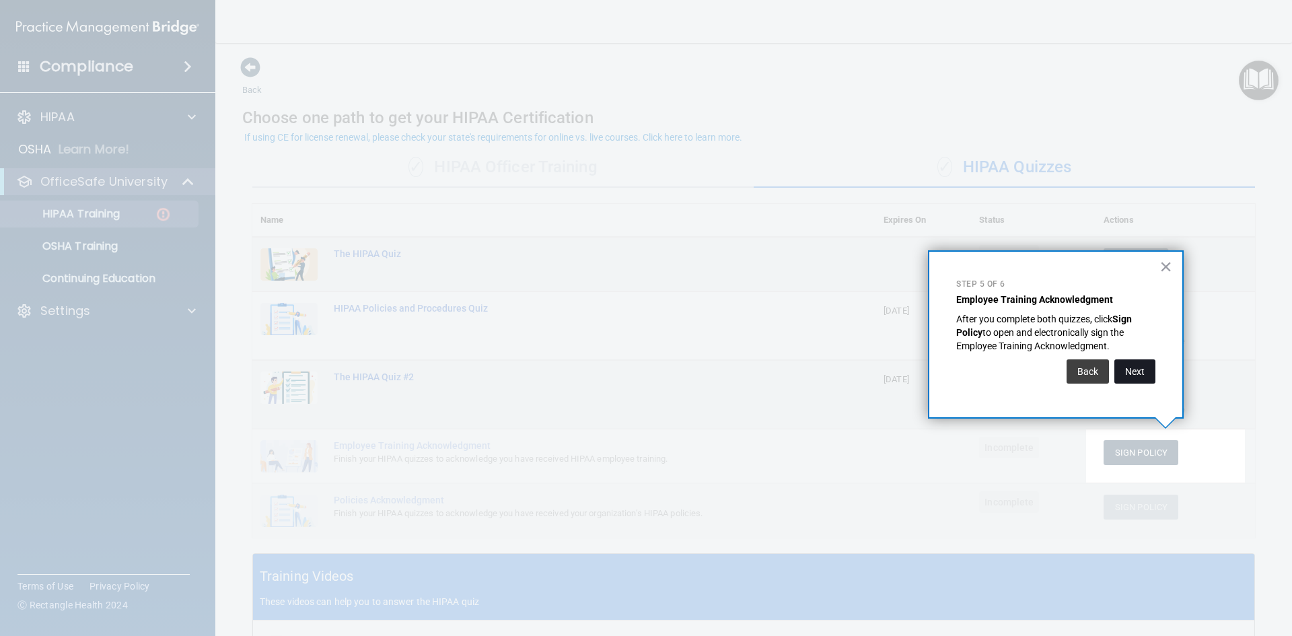
click at [625, 364] on button "Next" at bounding box center [1135, 371] width 41 height 24
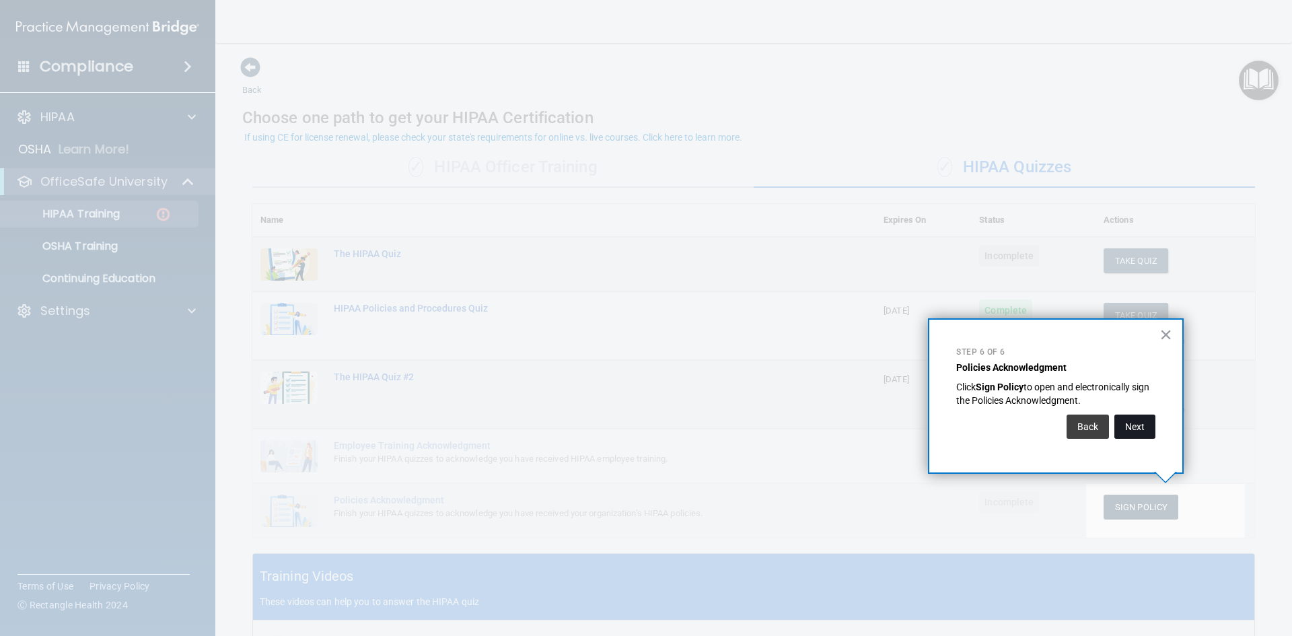
click at [625, 417] on button "Next" at bounding box center [1135, 427] width 41 height 24
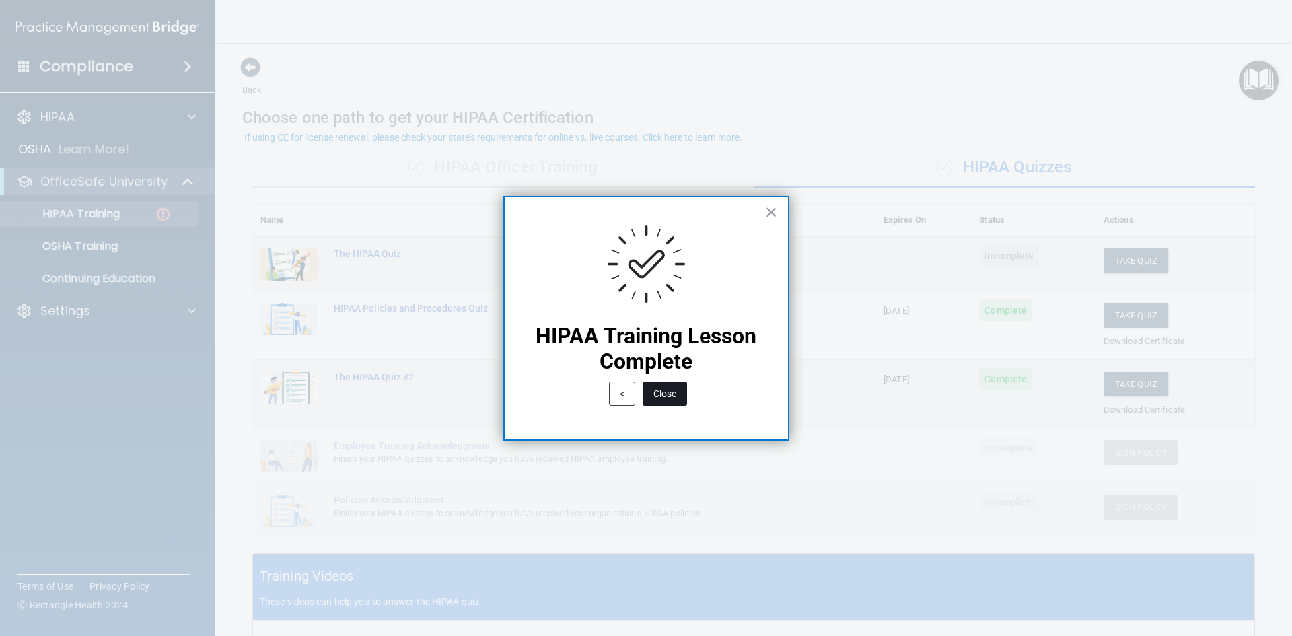
click at [625, 386] on button "Close" at bounding box center [665, 394] width 44 height 24
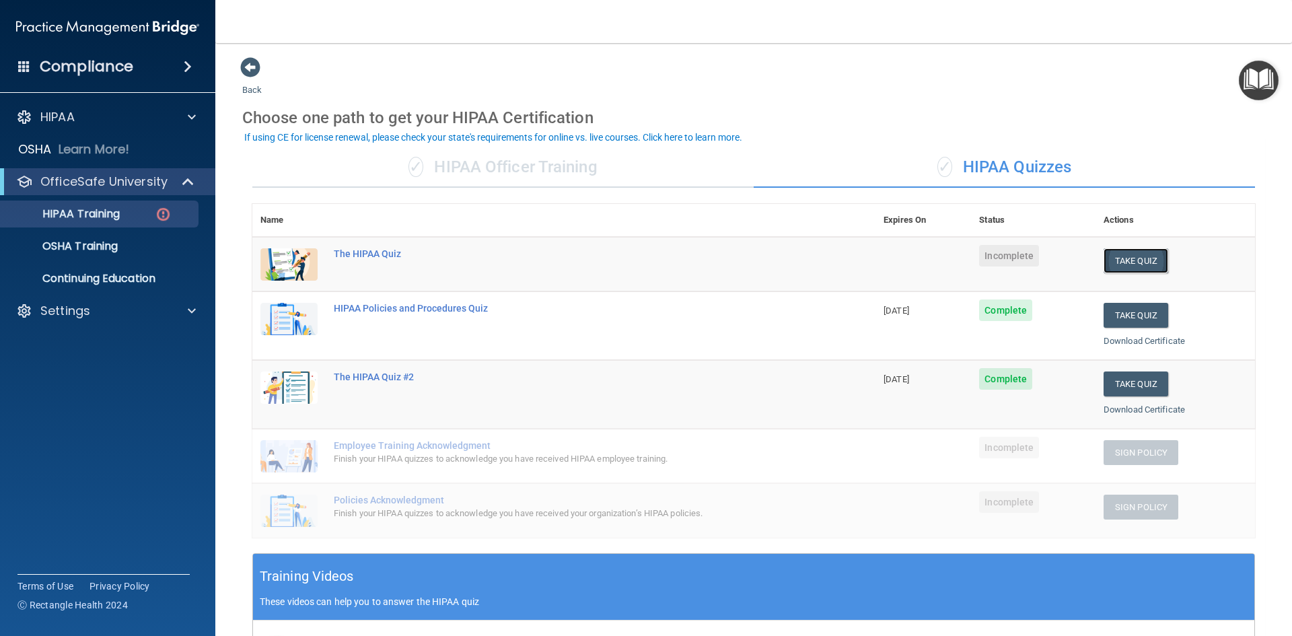
click at [625, 263] on button "Take Quiz" at bounding box center [1136, 260] width 65 height 25
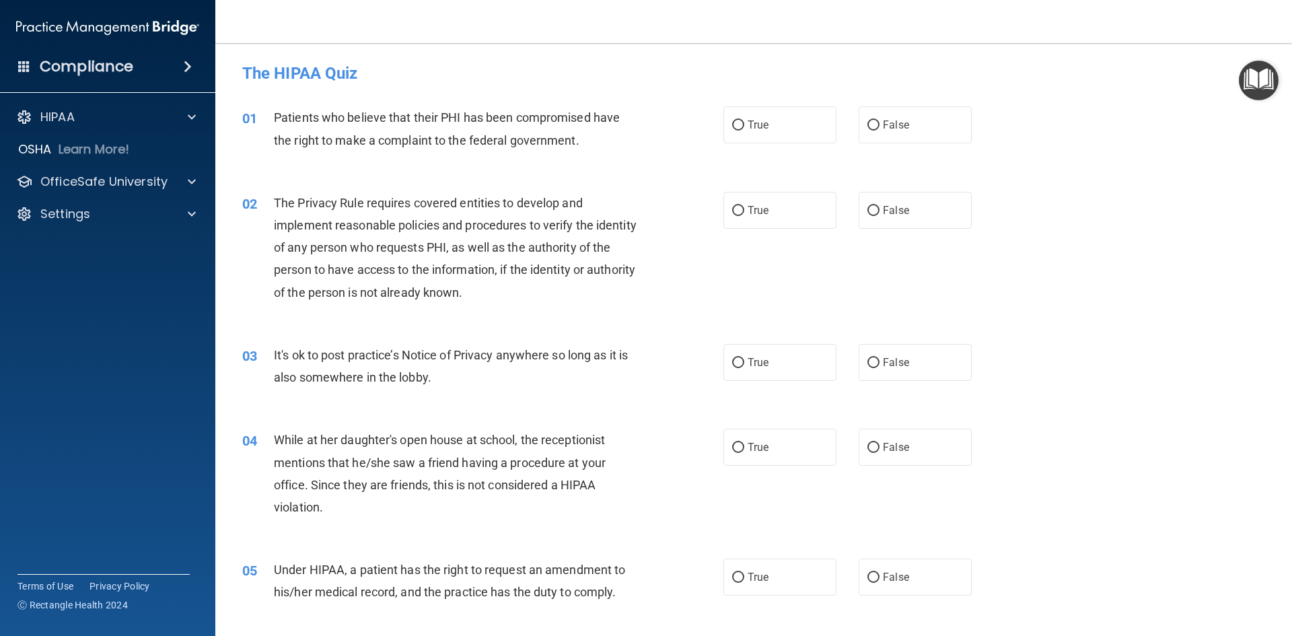
click at [625, 103] on div "01 Patients who believe that their PHI has been compromised have the right to m…" at bounding box center [753, 132] width 1043 height 85
click at [625, 118] on label "True" at bounding box center [780, 124] width 113 height 37
click at [625, 120] on input "True" at bounding box center [738, 125] width 12 height 10
radio input "true"
click at [625, 229] on div "02 The Privacy Rule requires covered entities to develop and implement reasonab…" at bounding box center [753, 251] width 1043 height 152
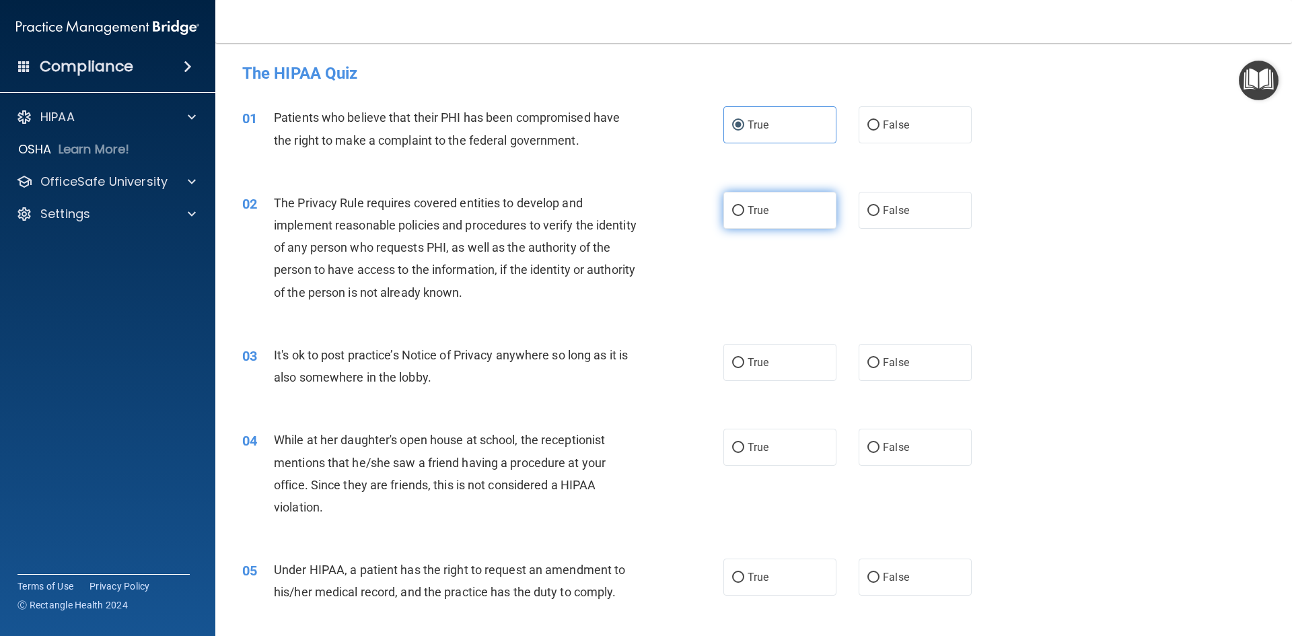
click at [625, 218] on label "True" at bounding box center [780, 210] width 113 height 37
click at [625, 216] on input "True" at bounding box center [738, 211] width 12 height 10
radio input "true"
click at [625, 357] on span "False" at bounding box center [896, 362] width 26 height 13
click at [625, 358] on input "False" at bounding box center [874, 363] width 12 height 10
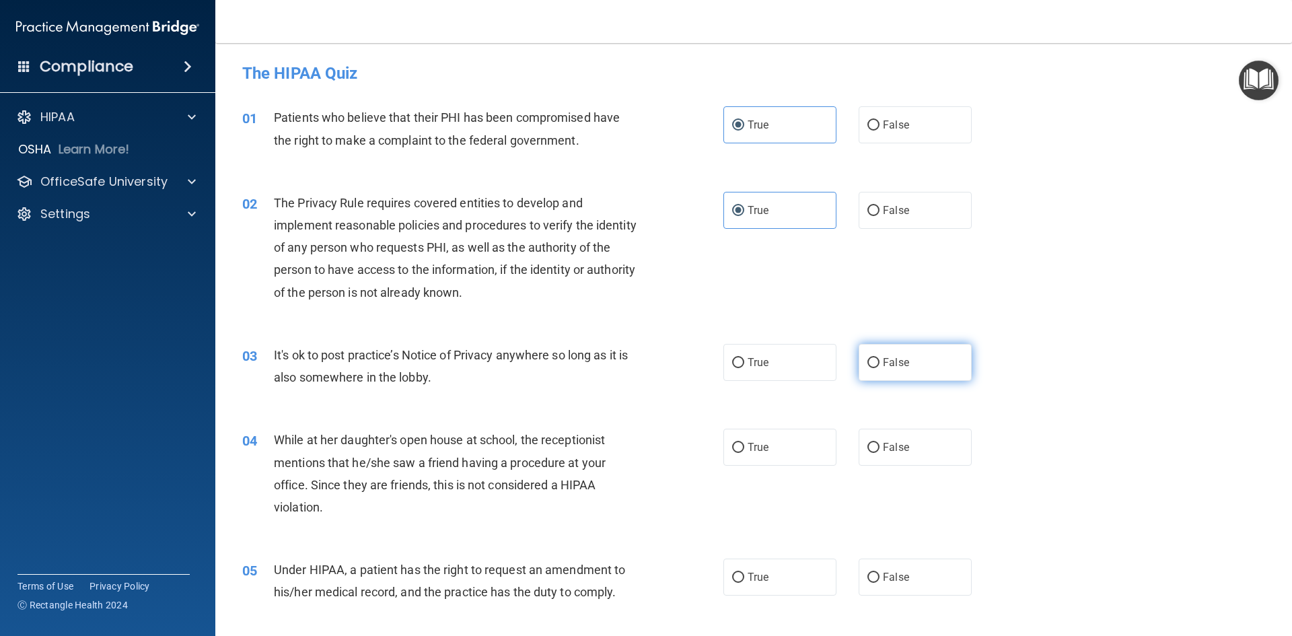
radio input "true"
click at [625, 438] on label "False" at bounding box center [915, 447] width 113 height 37
click at [625, 443] on input "False" at bounding box center [874, 448] width 12 height 10
radio input "true"
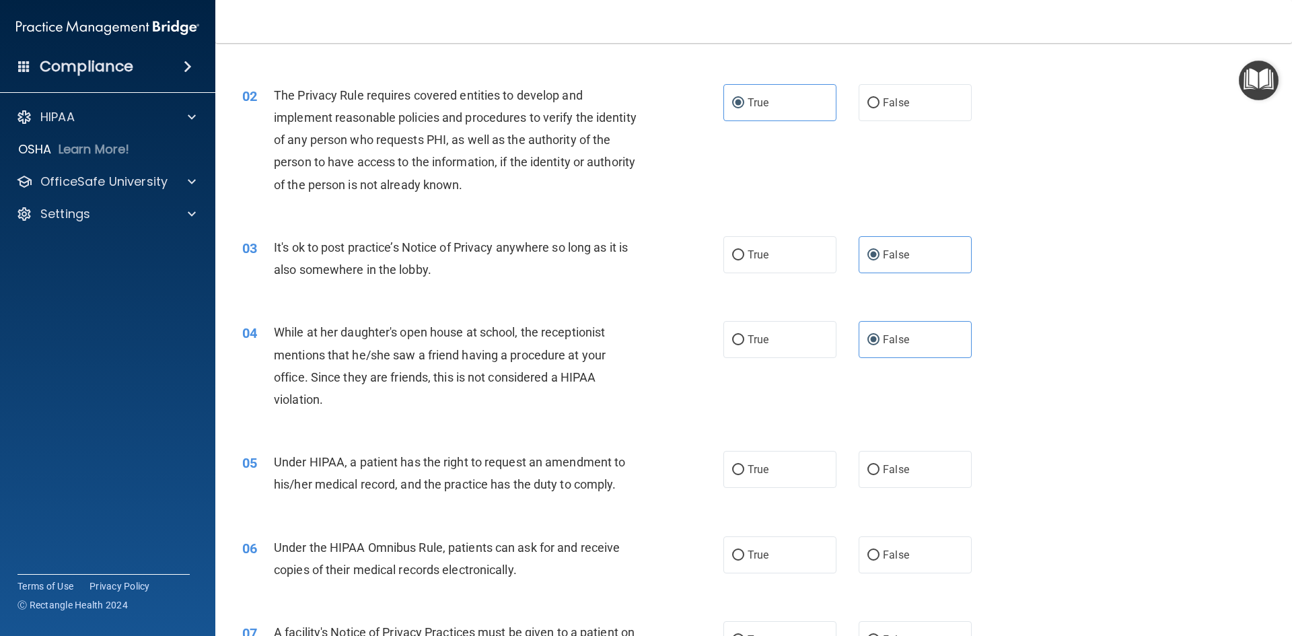
scroll to position [135, 0]
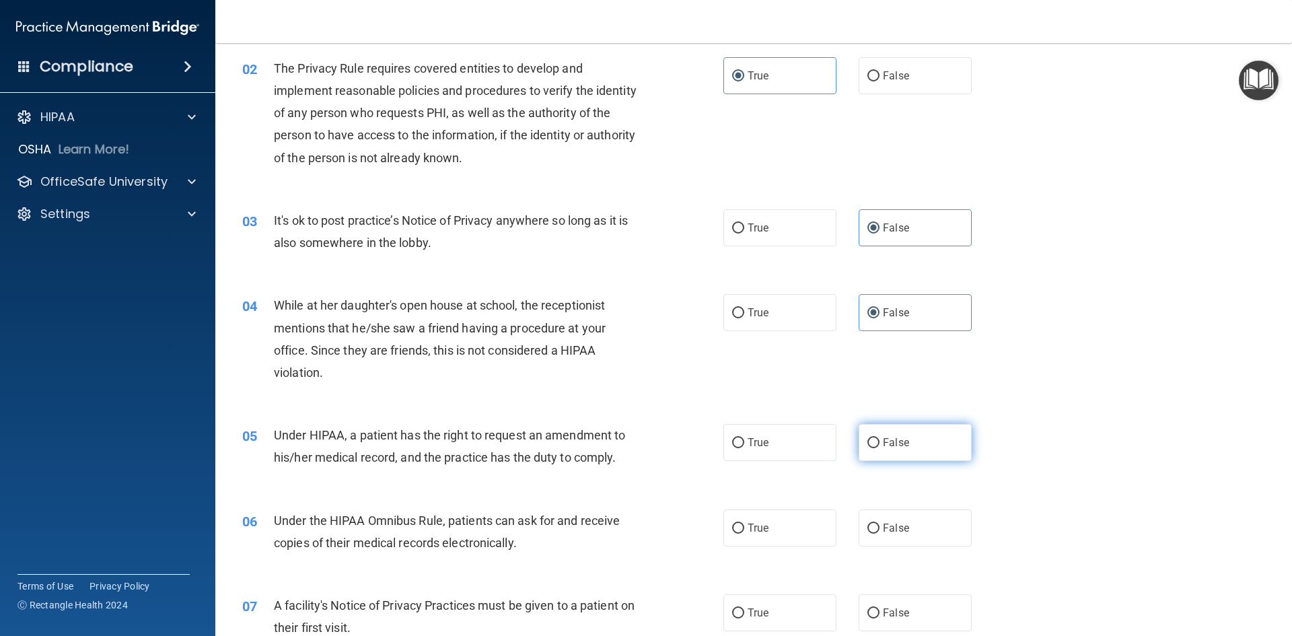
click at [625, 450] on label "False" at bounding box center [915, 442] width 113 height 37
click at [625, 448] on input "False" at bounding box center [874, 443] width 12 height 10
radio input "true"
click at [625, 512] on label "True" at bounding box center [780, 528] width 113 height 37
click at [625, 524] on input "True" at bounding box center [738, 529] width 12 height 10
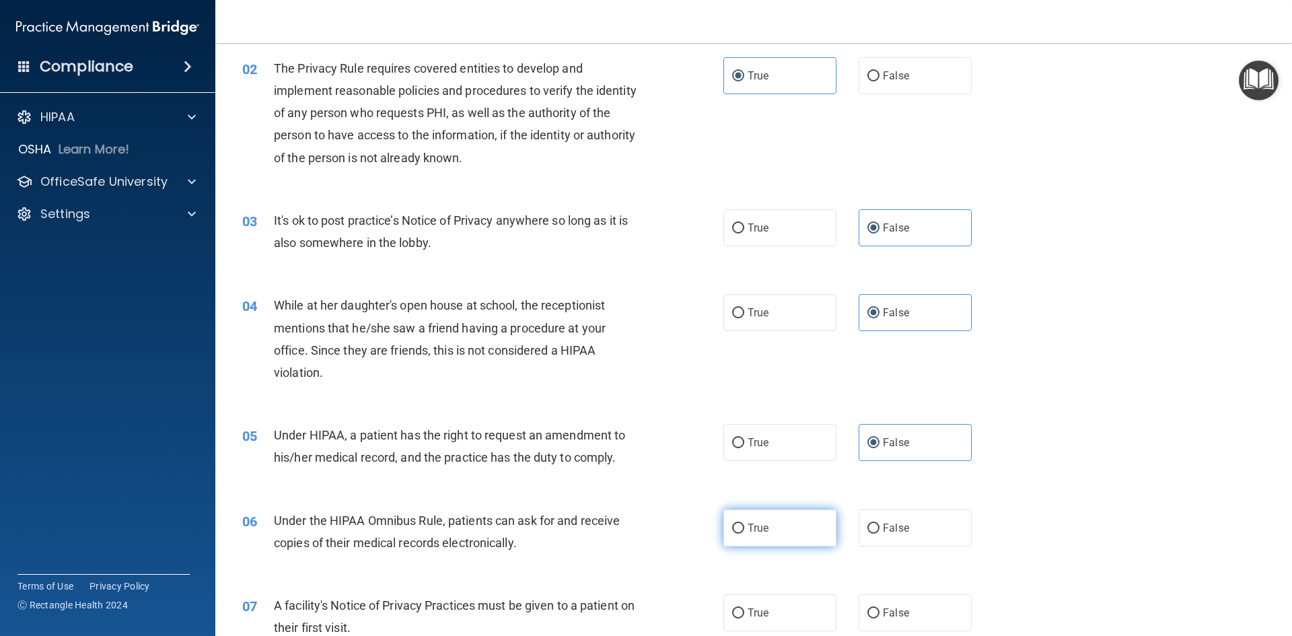
radio input "true"
drag, startPoint x: 775, startPoint y: 609, endPoint x: 872, endPoint y: 588, distance: 98.6
click at [625, 609] on label "True" at bounding box center [780, 612] width 113 height 37
click at [625, 609] on input "True" at bounding box center [738, 614] width 12 height 10
radio input "true"
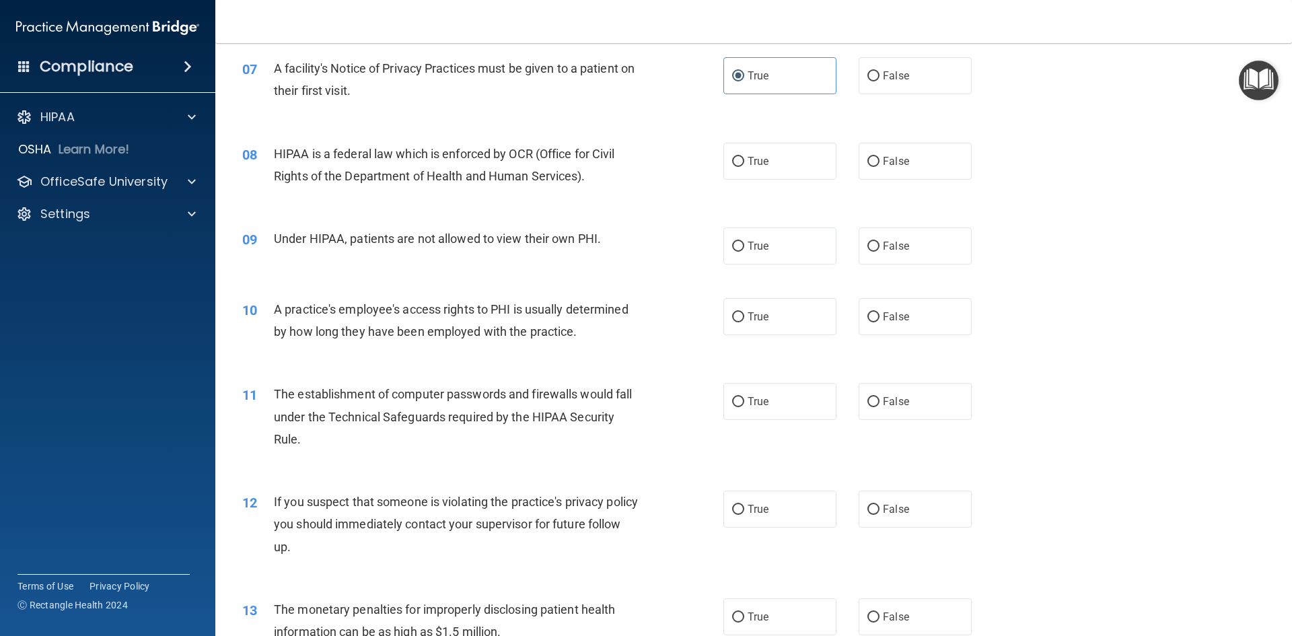
scroll to position [740, 0]
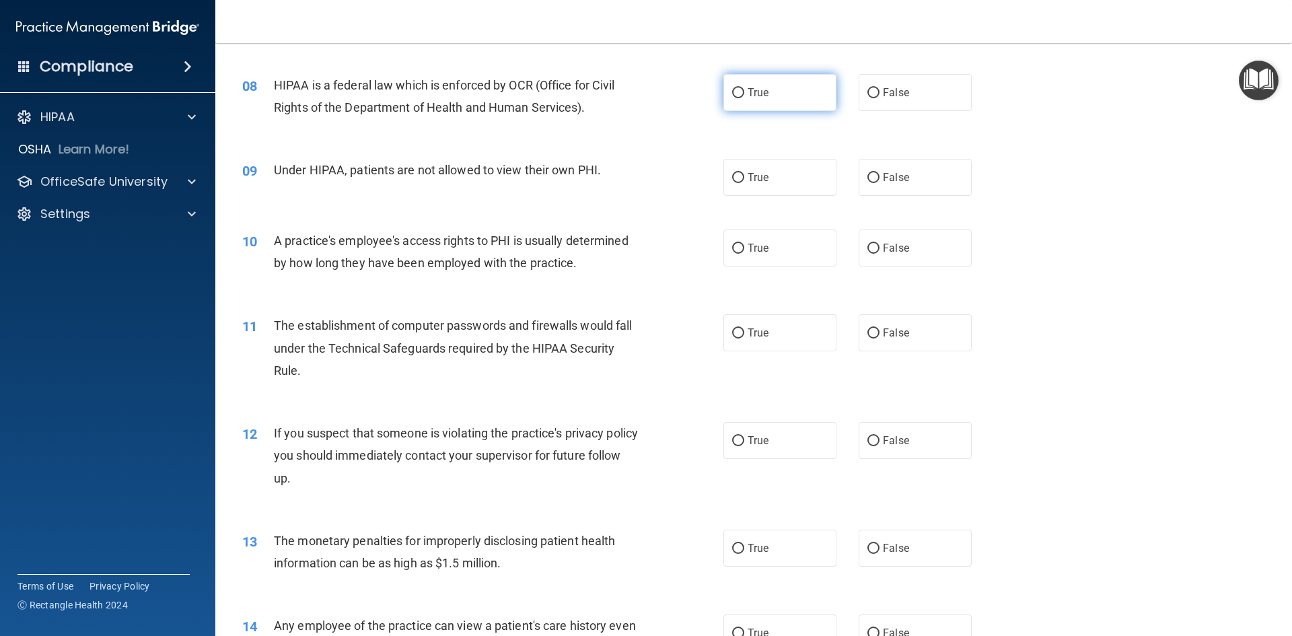
click at [625, 75] on label "True" at bounding box center [780, 92] width 113 height 37
click at [625, 88] on input "True" at bounding box center [738, 93] width 12 height 10
radio input "true"
click at [625, 185] on label "False" at bounding box center [915, 177] width 113 height 37
click at [625, 183] on input "False" at bounding box center [874, 178] width 12 height 10
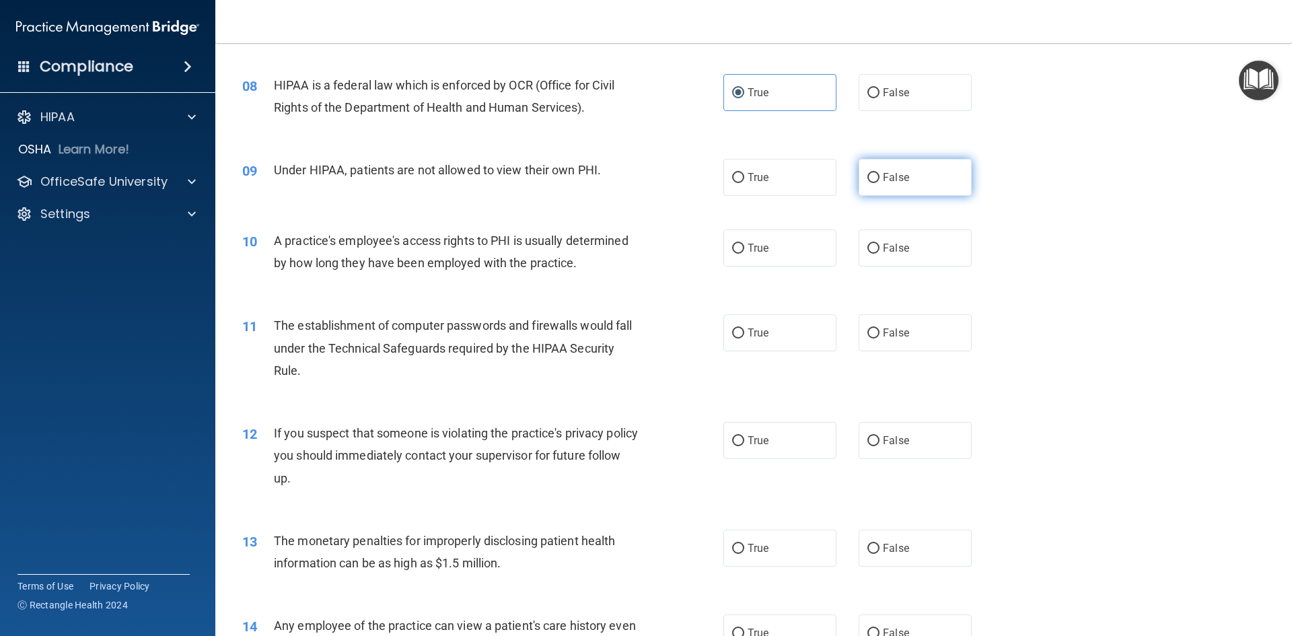
radio input "true"
click at [625, 257] on label "False" at bounding box center [915, 248] width 113 height 37
click at [625, 254] on input "False" at bounding box center [874, 249] width 12 height 10
radio input "true"
click at [625, 329] on input "True" at bounding box center [738, 334] width 12 height 10
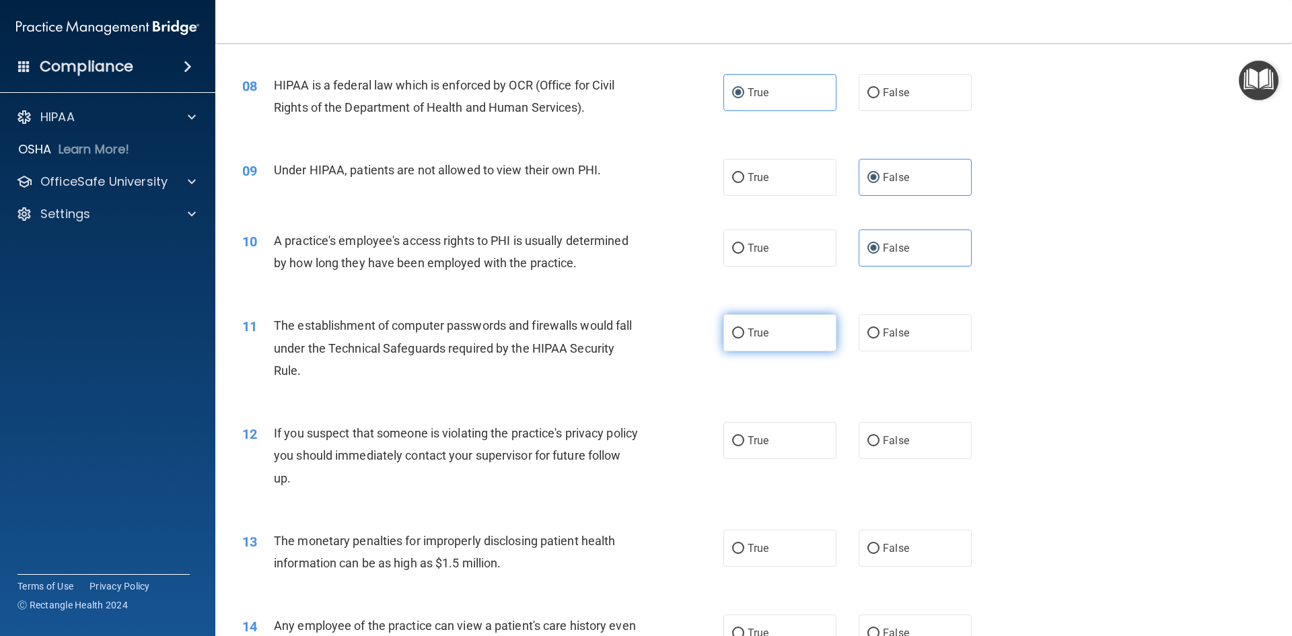
radio input "true"
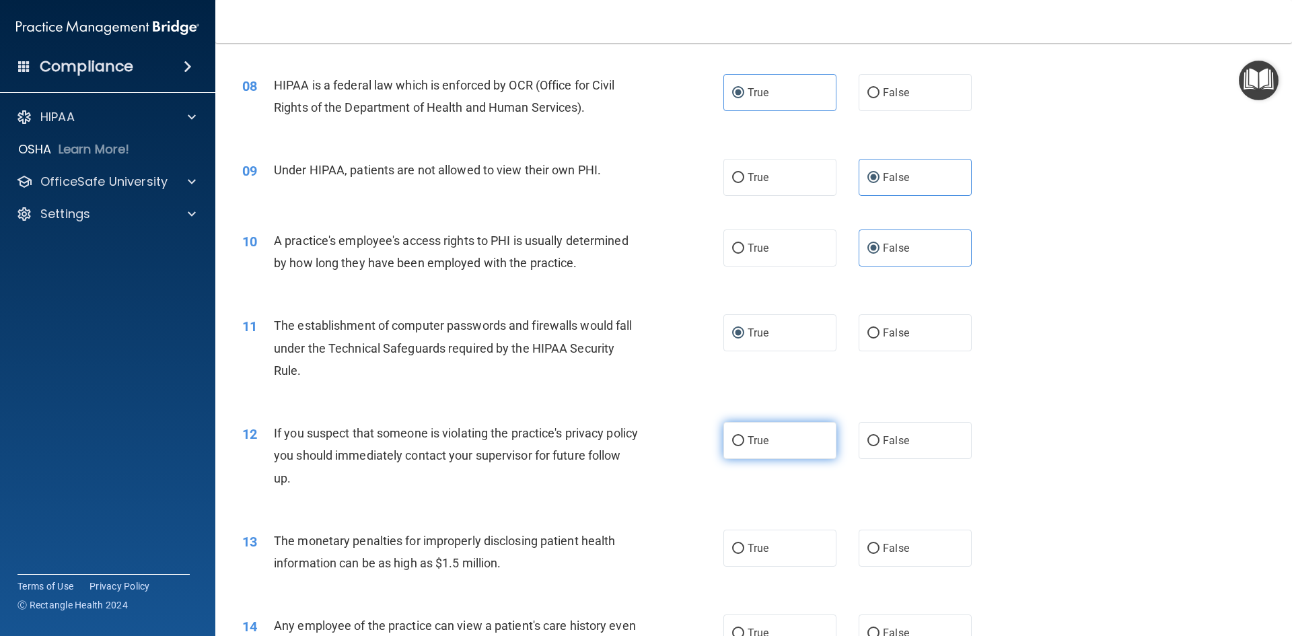
click at [625, 440] on label "True" at bounding box center [780, 440] width 113 height 37
click at [625, 440] on input "True" at bounding box center [738, 441] width 12 height 10
radio input "true"
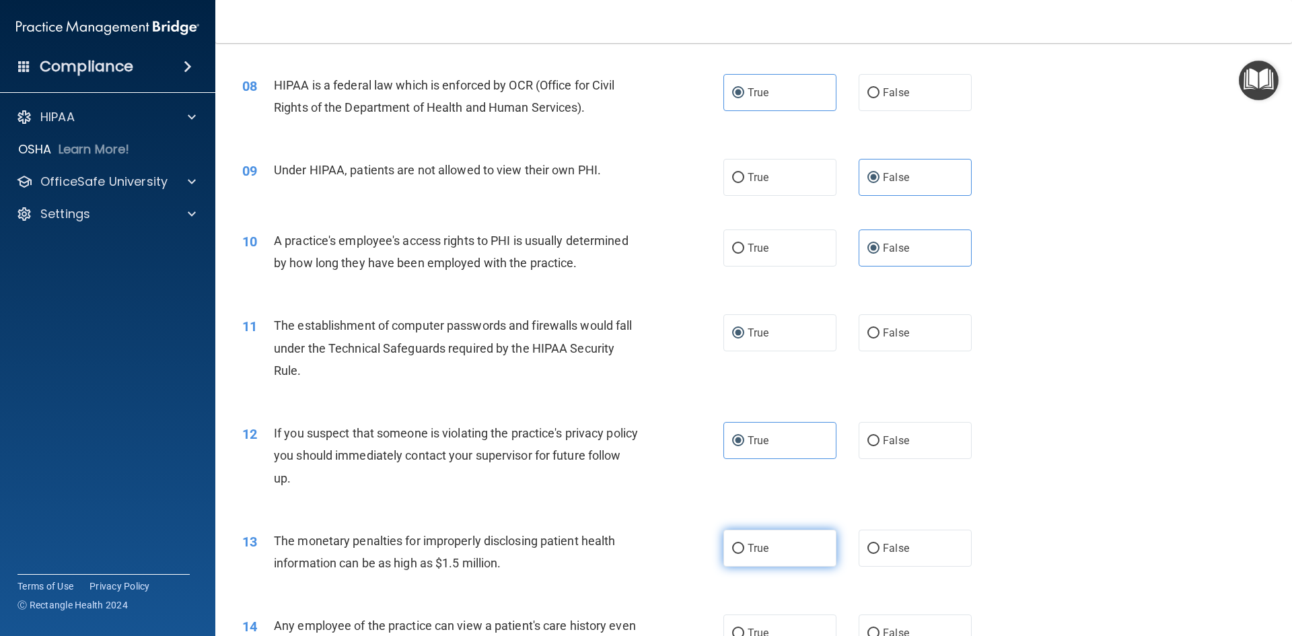
click at [625, 553] on span "True" at bounding box center [758, 548] width 21 height 13
click at [625, 553] on input "True" at bounding box center [738, 549] width 12 height 10
radio input "true"
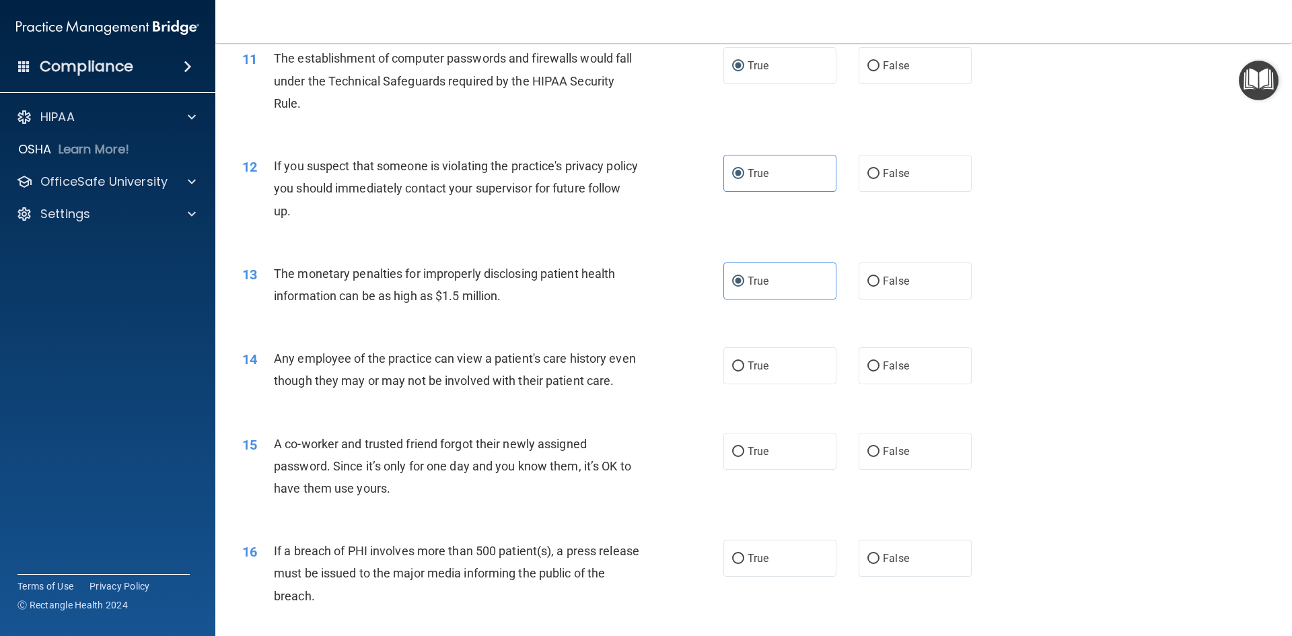
scroll to position [1010, 0]
click at [625, 456] on span "False" at bounding box center [896, 449] width 26 height 13
click at [625, 455] on input "False" at bounding box center [874, 450] width 12 height 10
radio input "true"
click at [625, 575] on label "True" at bounding box center [780, 556] width 113 height 37
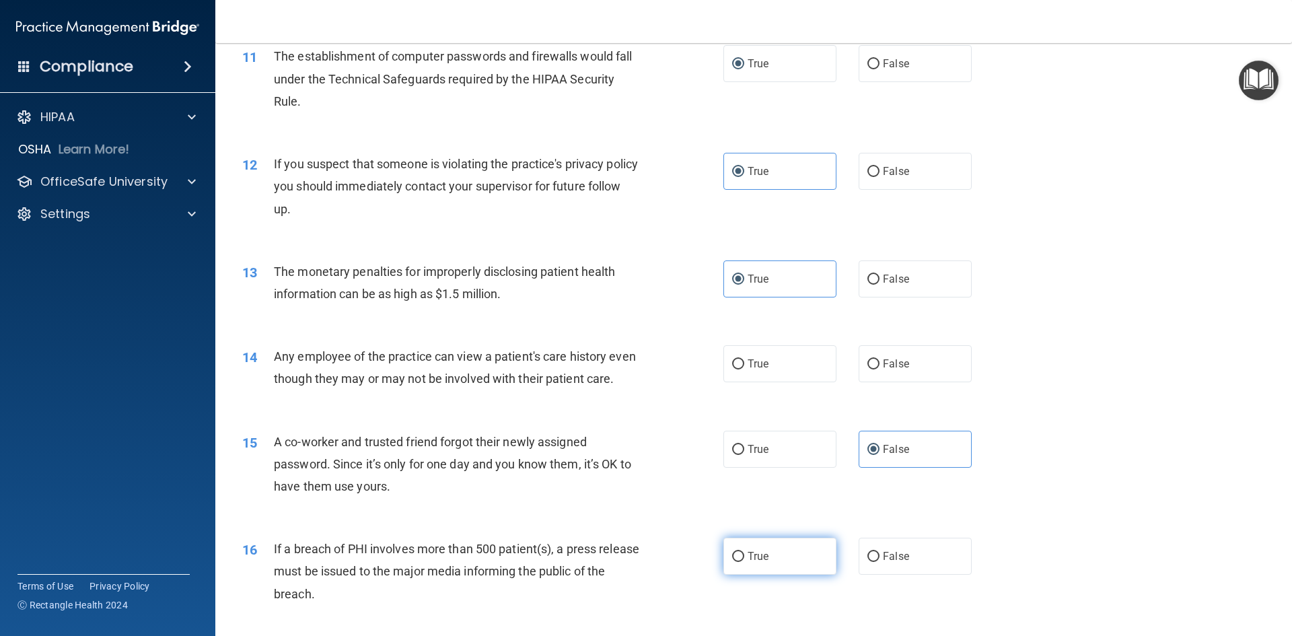
click at [625, 562] on input "True" at bounding box center [738, 557] width 12 height 10
radio input "true"
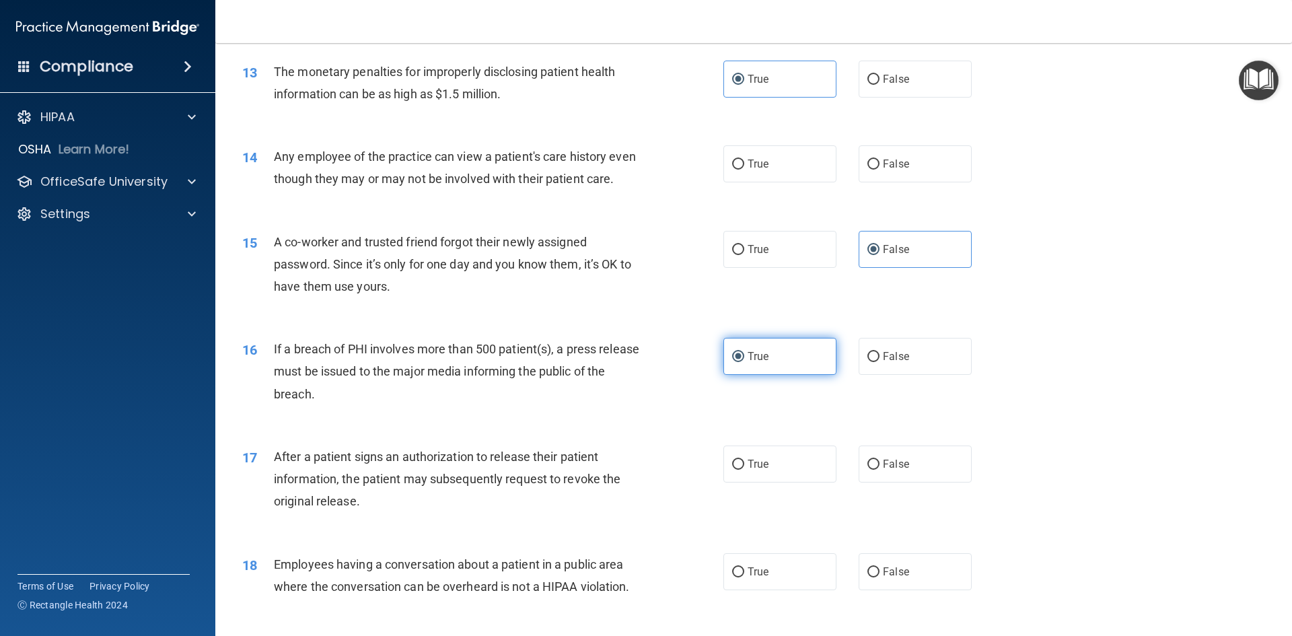
scroll to position [1212, 0]
click at [625, 481] on label "True" at bounding box center [780, 462] width 113 height 37
click at [625, 468] on input "True" at bounding box center [738, 463] width 12 height 10
radio input "true"
click at [625, 576] on span "False" at bounding box center [896, 569] width 26 height 13
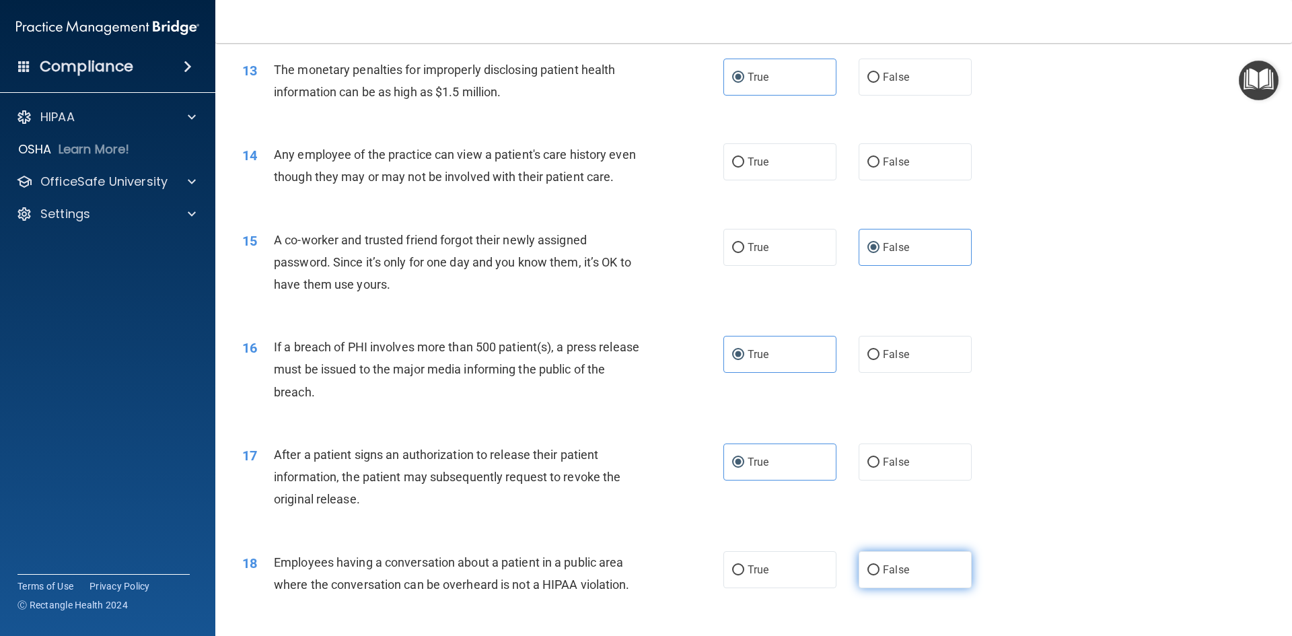
click at [625, 576] on input "False" at bounding box center [874, 570] width 12 height 10
radio input "true"
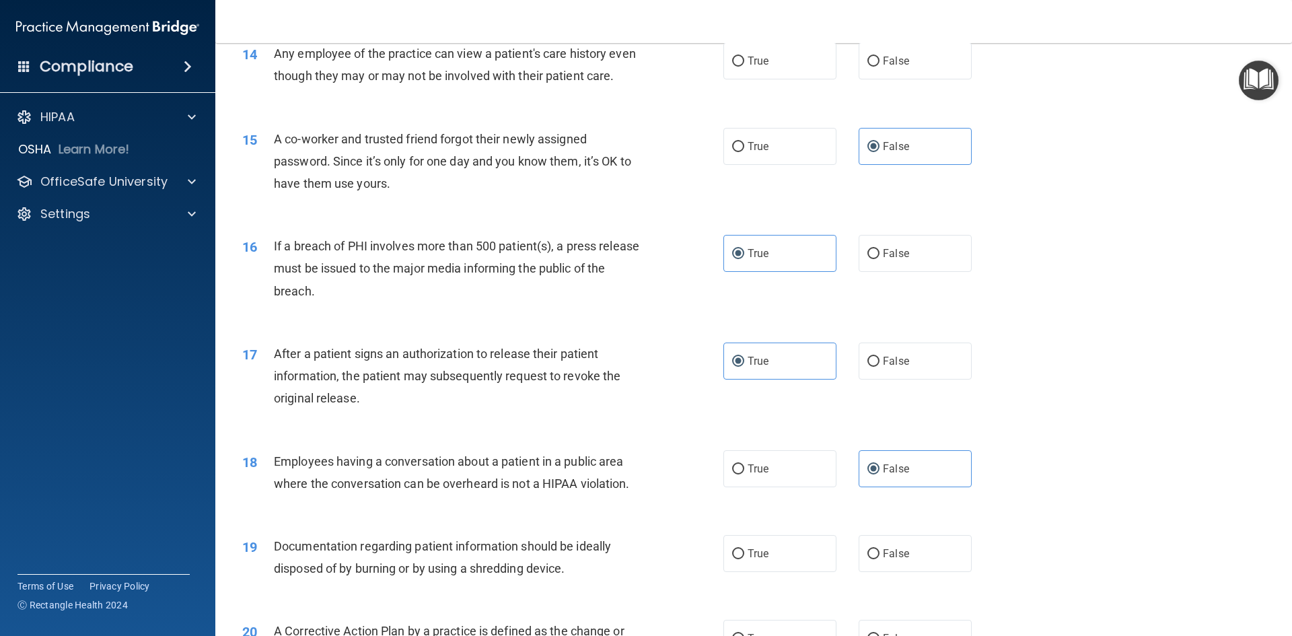
scroll to position [1414, 0]
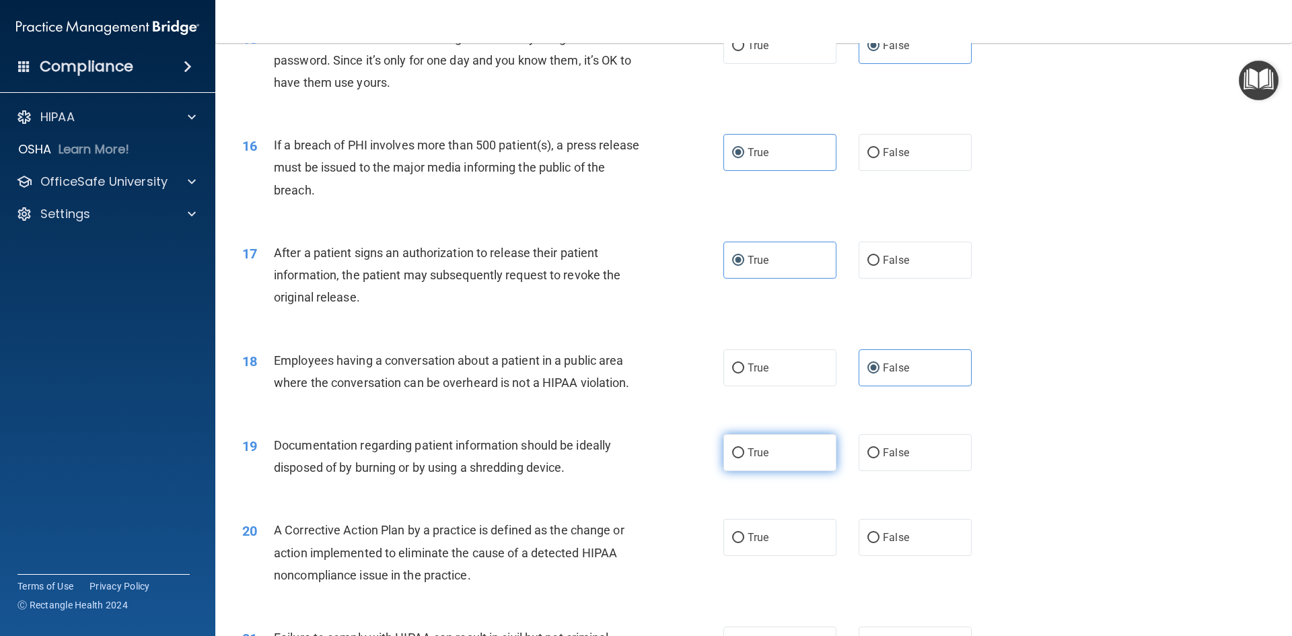
click at [625, 469] on label "True" at bounding box center [780, 452] width 113 height 37
click at [625, 458] on input "True" at bounding box center [738, 453] width 12 height 10
radio input "true"
click at [625, 556] on label "True" at bounding box center [780, 537] width 113 height 37
click at [625, 543] on input "True" at bounding box center [738, 538] width 12 height 10
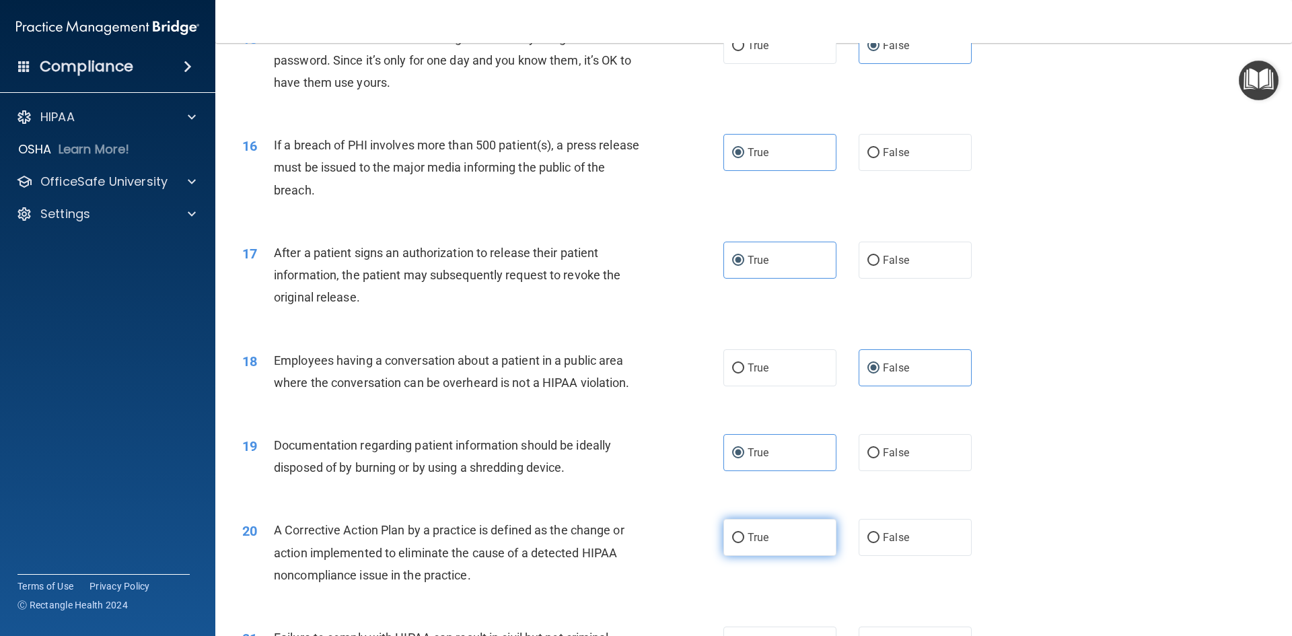
radio input "true"
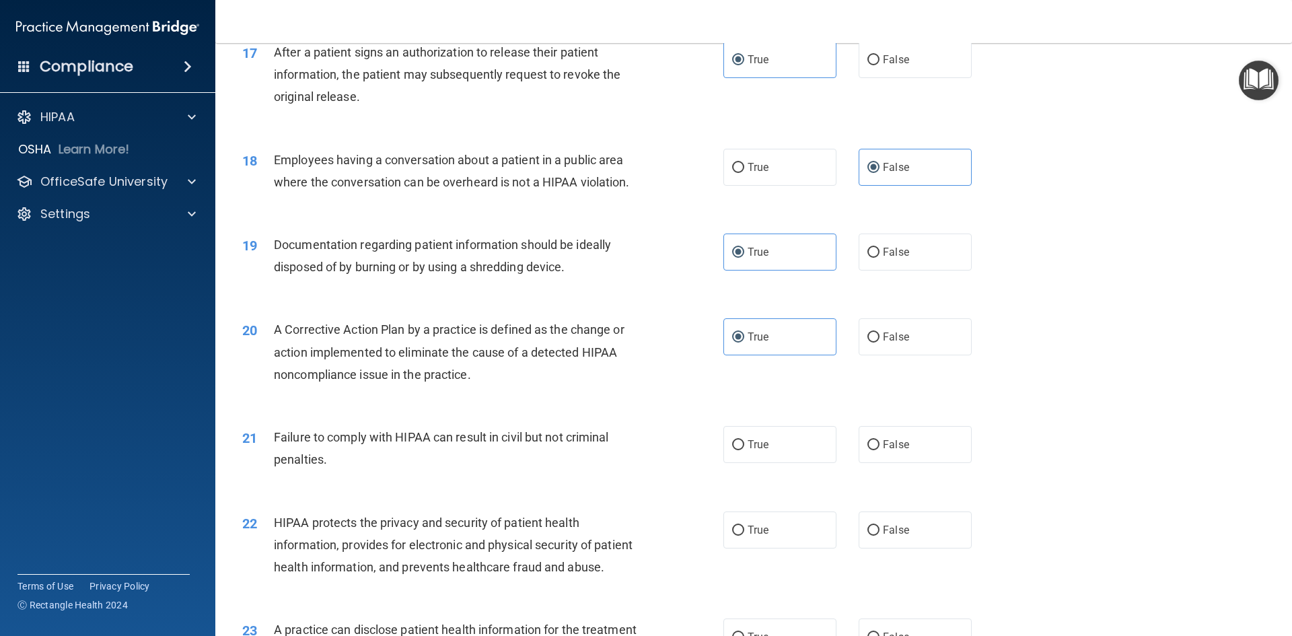
scroll to position [1616, 0]
click at [625, 462] on label "False" at bounding box center [915, 443] width 113 height 37
click at [625, 449] on input "False" at bounding box center [874, 444] width 12 height 10
radio input "true"
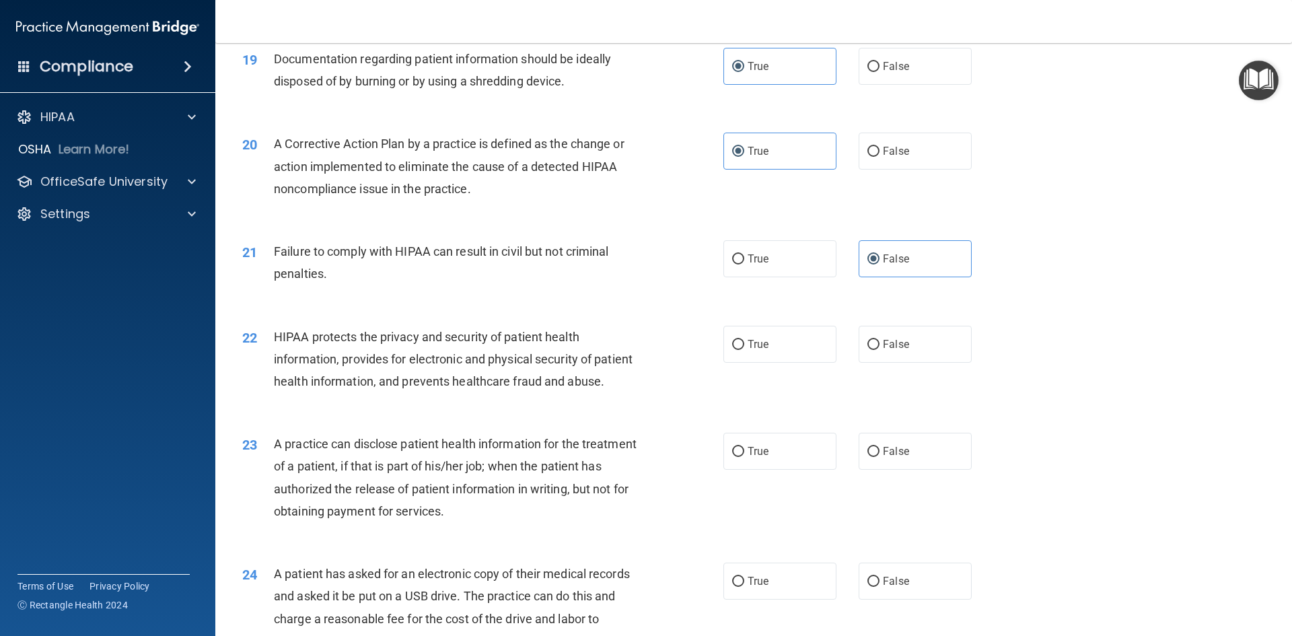
scroll to position [1818, 0]
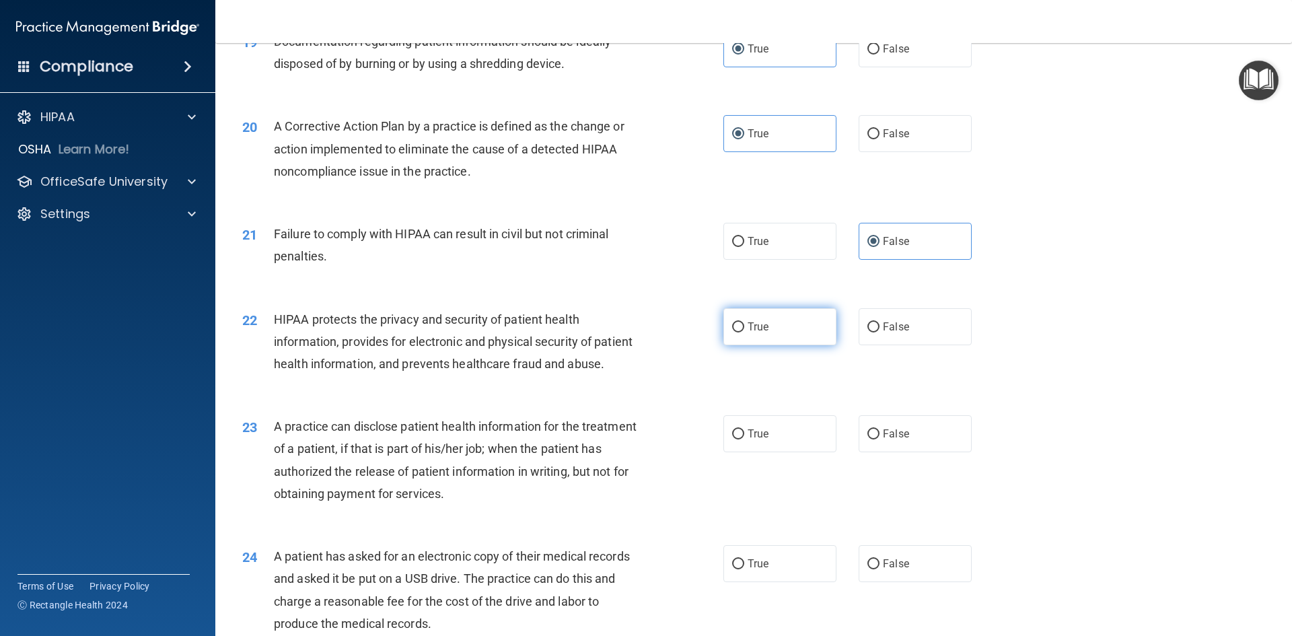
click at [625, 345] on label "True" at bounding box center [780, 326] width 113 height 37
click at [625, 333] on input "True" at bounding box center [738, 327] width 12 height 10
radio input "true"
click at [625, 452] on div "True False" at bounding box center [859, 433] width 271 height 37
click at [625, 452] on label "False" at bounding box center [915, 433] width 113 height 37
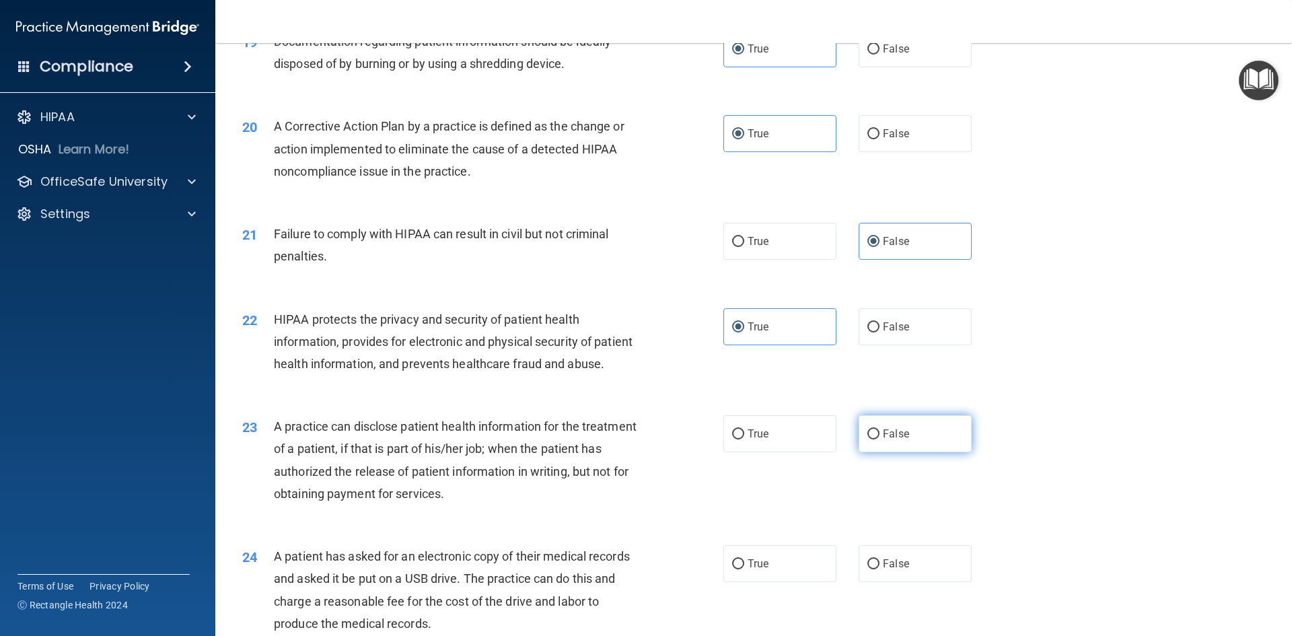
click at [625, 440] on input "False" at bounding box center [874, 434] width 12 height 10
radio input "true"
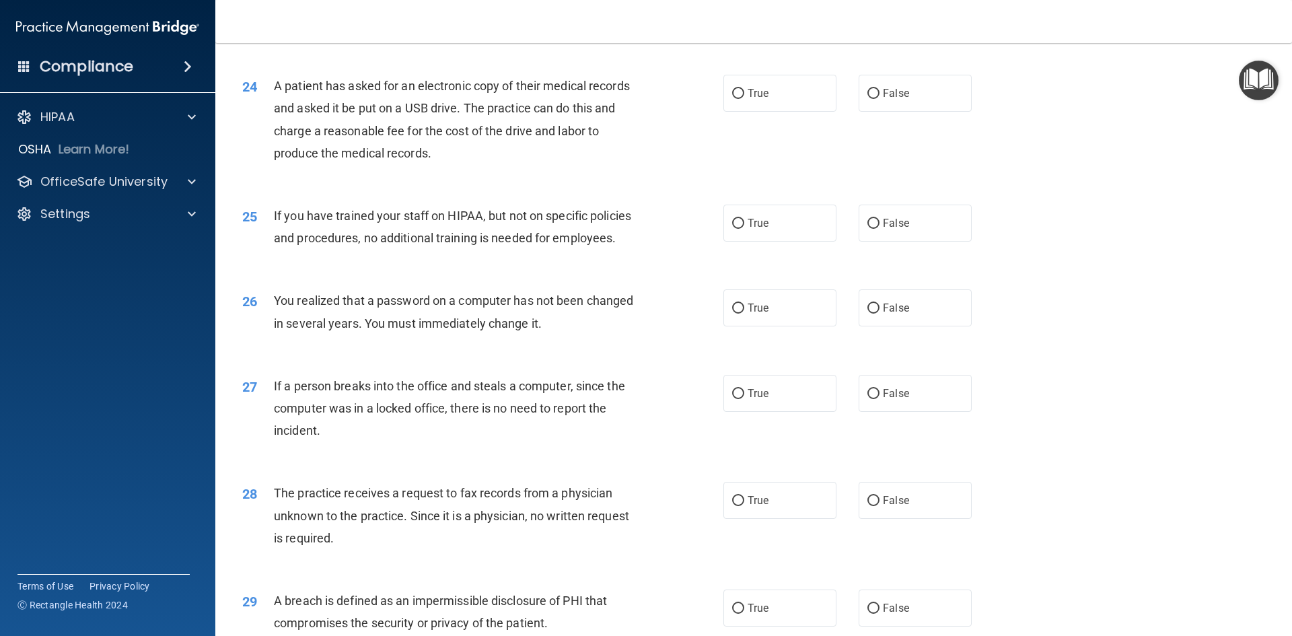
scroll to position [2289, 0]
click at [625, 111] on label "True" at bounding box center [780, 92] width 113 height 37
click at [625, 98] on input "True" at bounding box center [738, 93] width 12 height 10
radio input "true"
click at [625, 229] on span "False" at bounding box center [896, 222] width 26 height 13
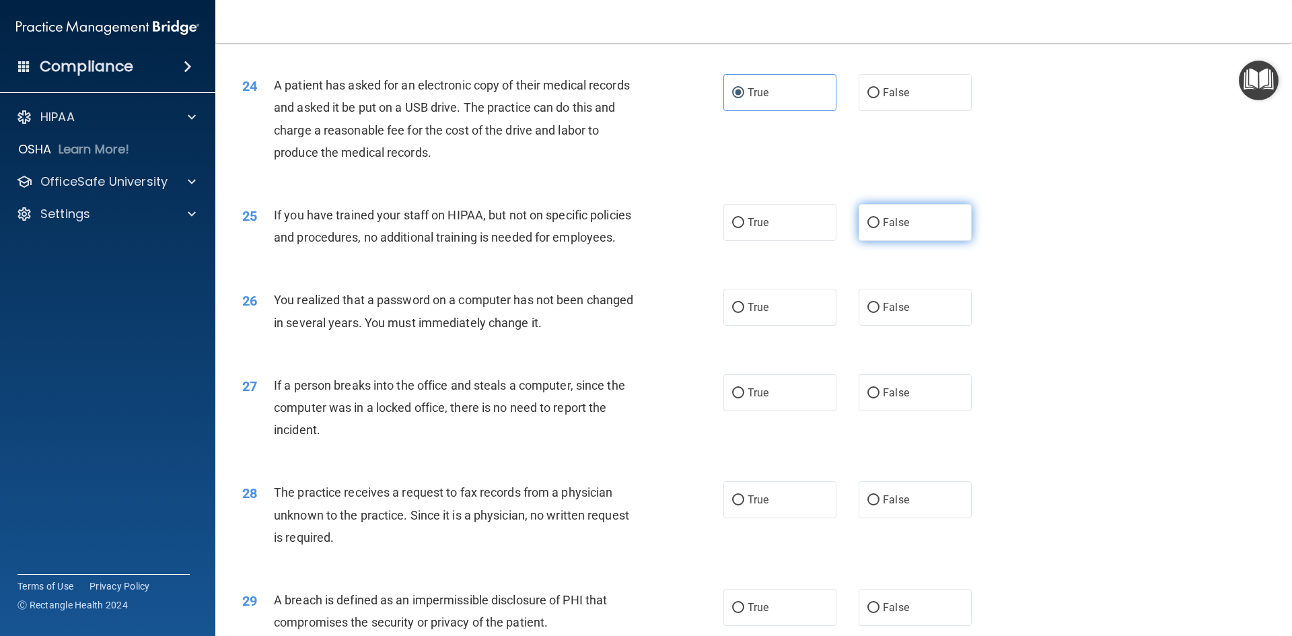
click at [625, 228] on input "False" at bounding box center [874, 223] width 12 height 10
radio input "true"
click at [625, 326] on label "True" at bounding box center [780, 307] width 113 height 37
click at [625, 313] on input "True" at bounding box center [738, 308] width 12 height 10
radio input "true"
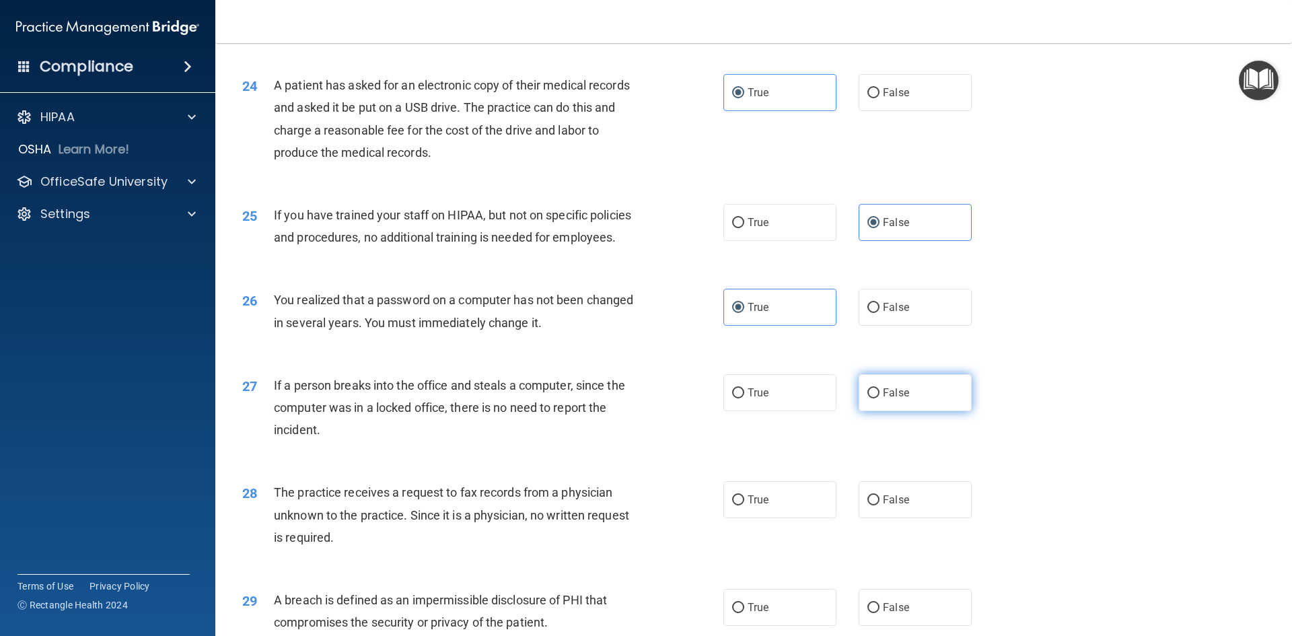
click at [625, 411] on label "False" at bounding box center [915, 392] width 113 height 37
click at [625, 399] on input "False" at bounding box center [874, 393] width 12 height 10
radio input "true"
click at [625, 518] on label "False" at bounding box center [915, 499] width 113 height 37
click at [625, 506] on input "False" at bounding box center [874, 500] width 12 height 10
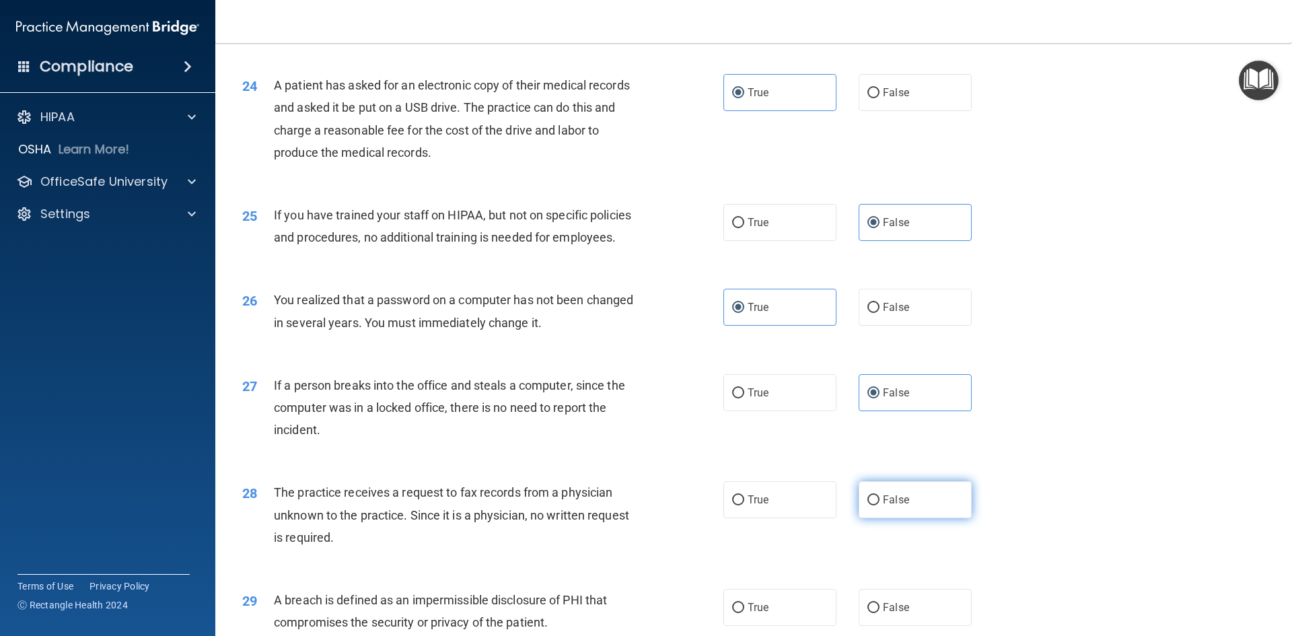
radio input "true"
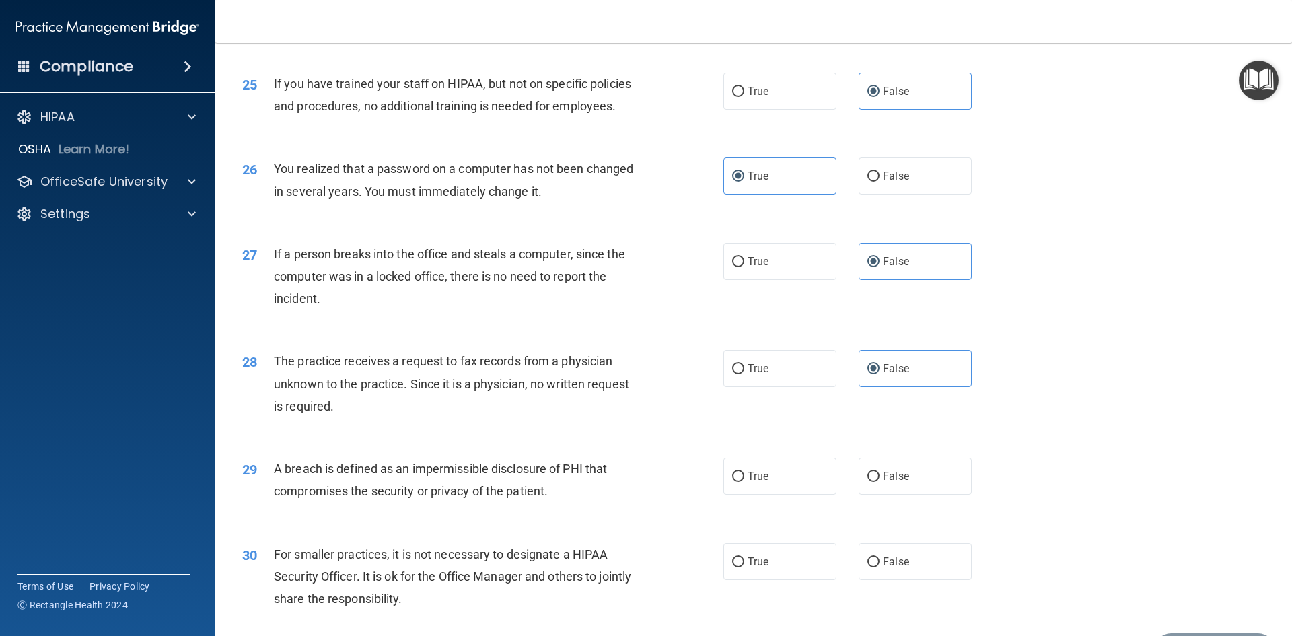
scroll to position [2423, 0]
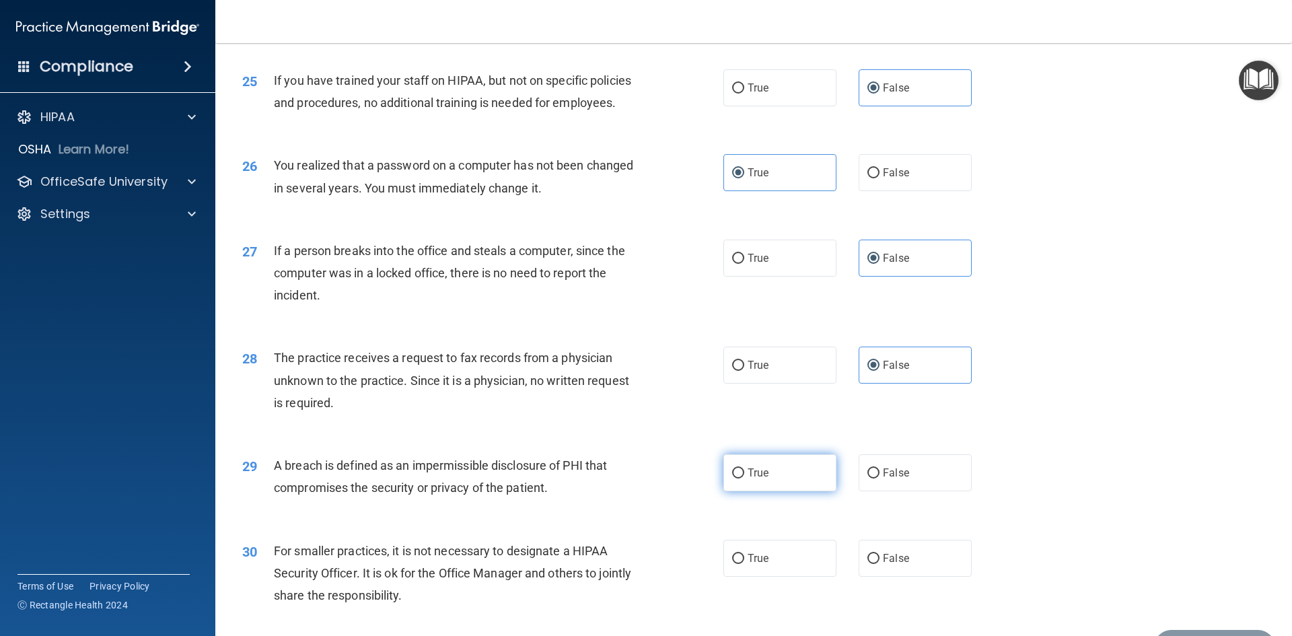
click at [625, 491] on label "True" at bounding box center [780, 472] width 113 height 37
click at [625, 479] on input "True" at bounding box center [738, 474] width 12 height 10
radio input "true"
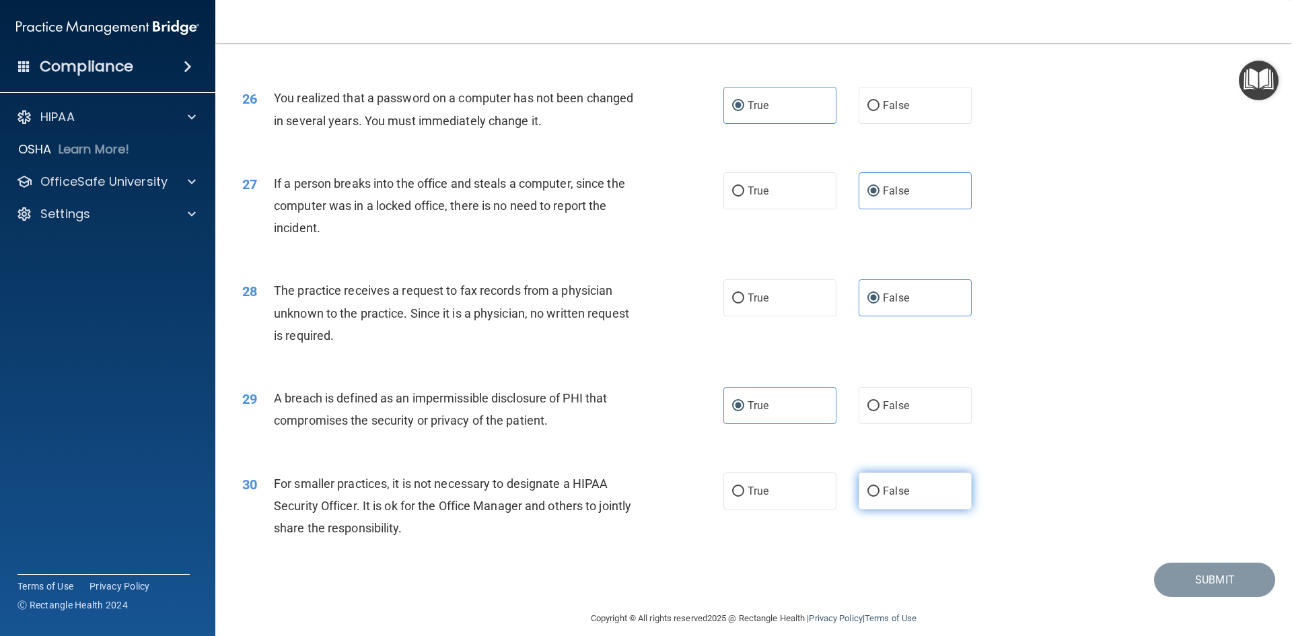
click at [625, 497] on span "False" at bounding box center [896, 491] width 26 height 13
click at [625, 497] on input "False" at bounding box center [874, 492] width 12 height 10
radio input "true"
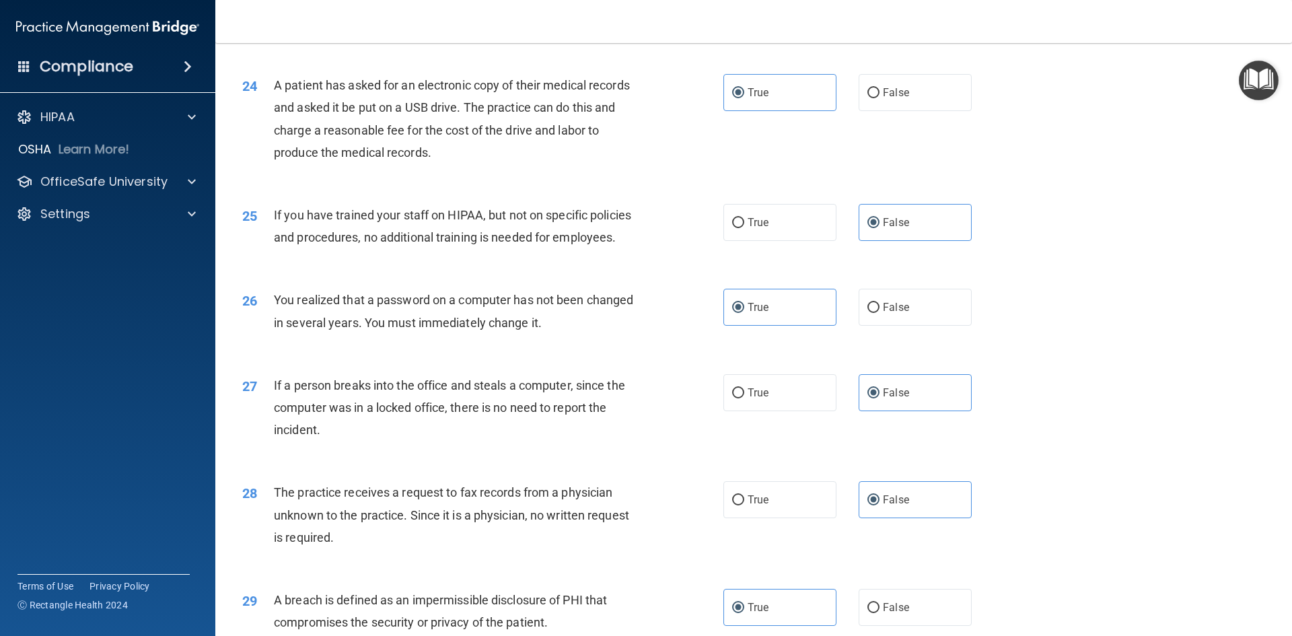
scroll to position [2550, 0]
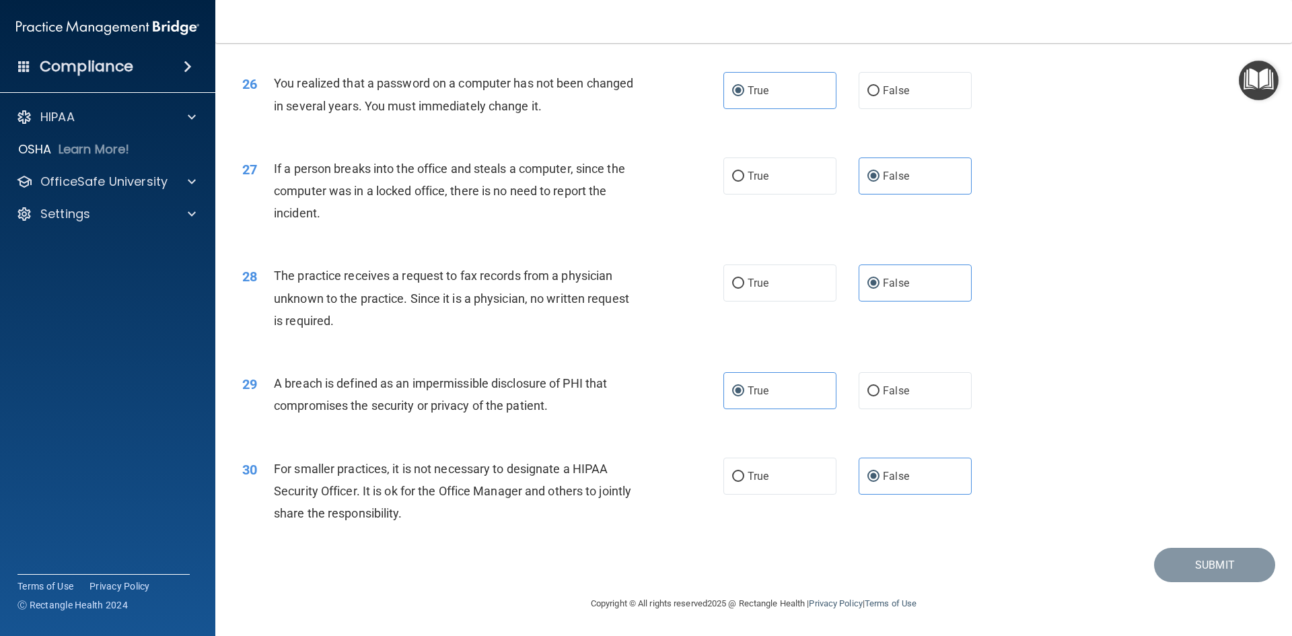
click at [625, 588] on footer "Copyright © All rights reserved 2025 @ Rectangle Health | Privacy Policy | Term…" at bounding box center [753, 602] width 1023 height 40
click at [625, 402] on div "29 A breach is defined as an impermissible disclosure of PHI that compromises t…" at bounding box center [753, 397] width 1043 height 85
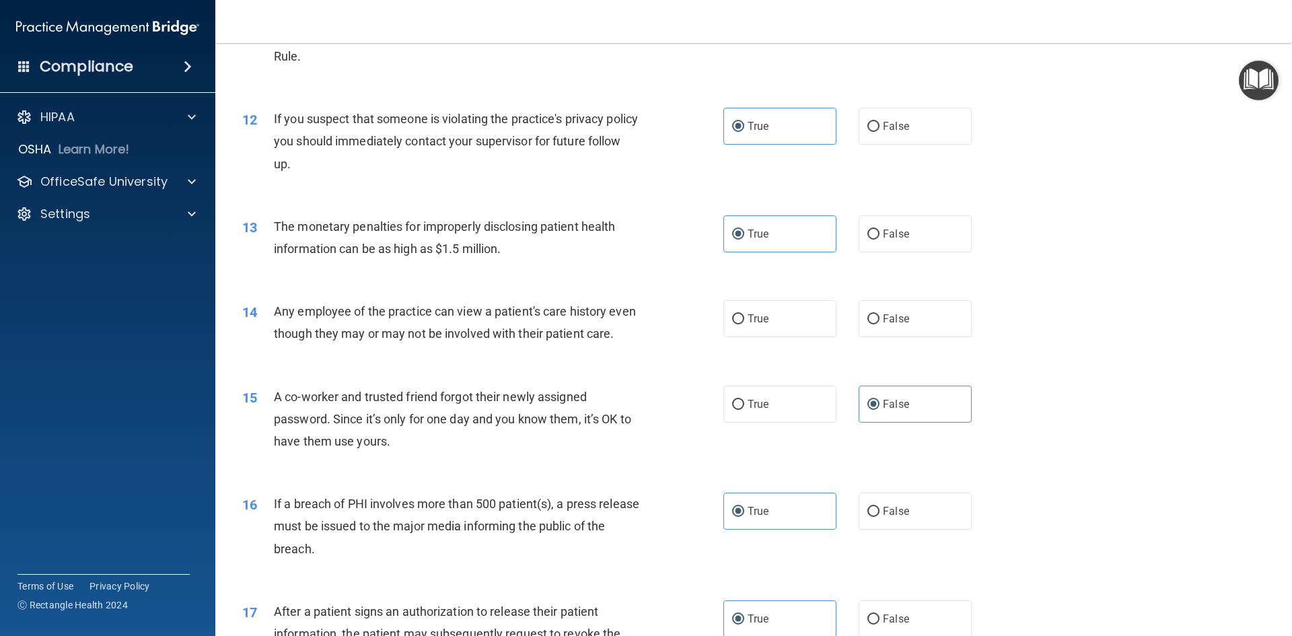
scroll to position [1077, 0]
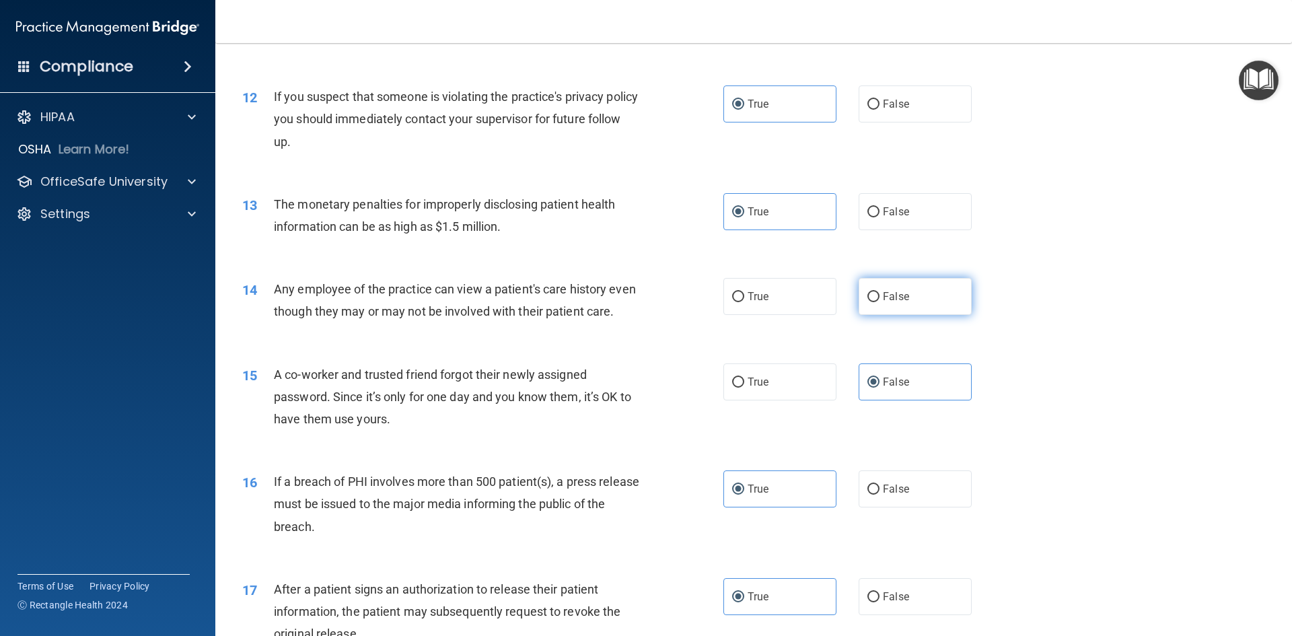
click at [625, 309] on label "False" at bounding box center [915, 296] width 113 height 37
click at [625, 302] on input "False" at bounding box center [874, 297] width 12 height 10
radio input "true"
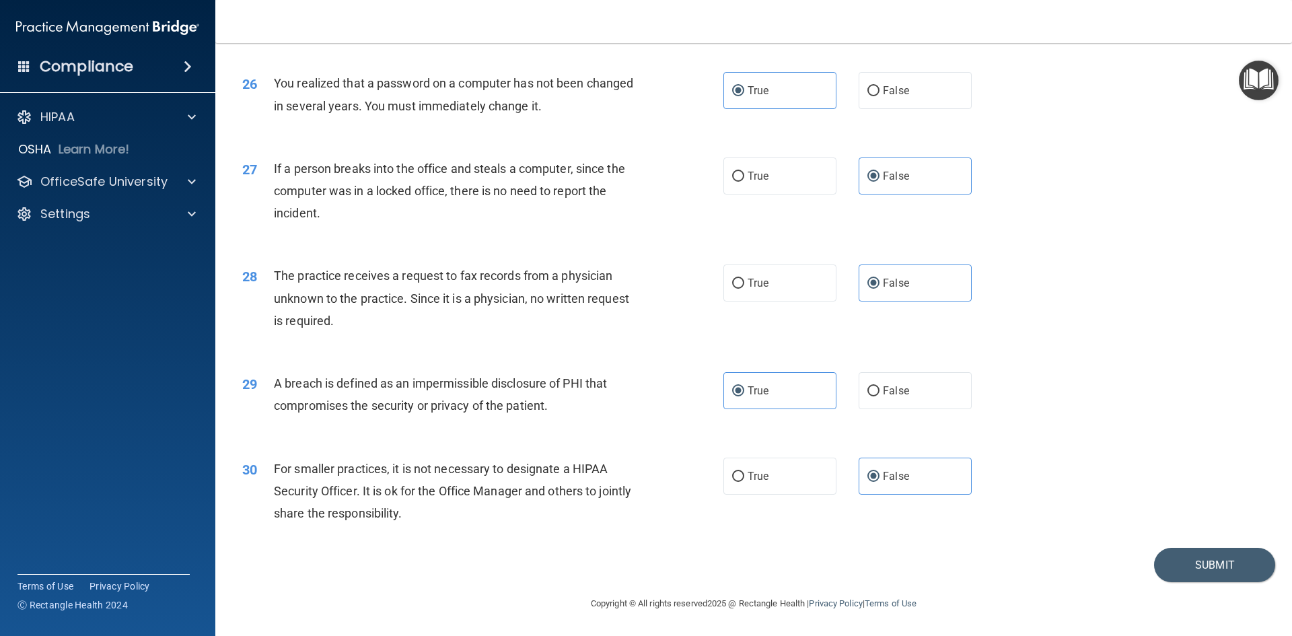
scroll to position [2550, 0]
click at [625, 572] on button "Submit" at bounding box center [1214, 565] width 121 height 34
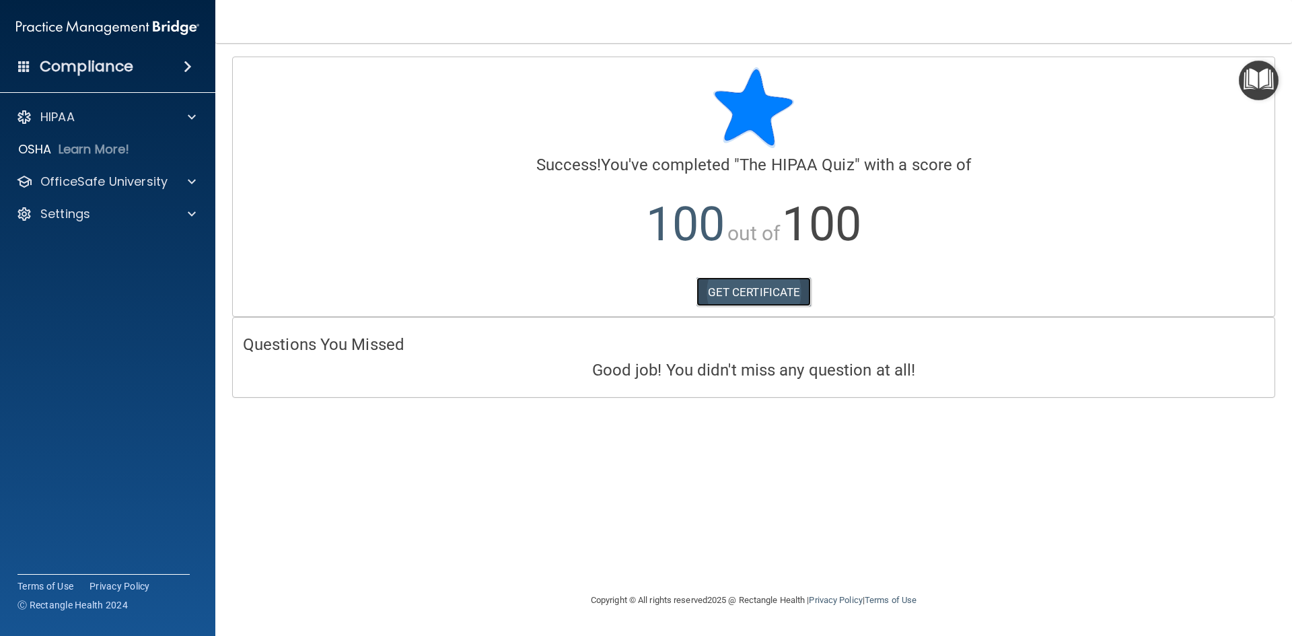
click at [625, 294] on link "GET CERTIFICATE" at bounding box center [754, 292] width 115 height 30
